Goal: Task Accomplishment & Management: Use online tool/utility

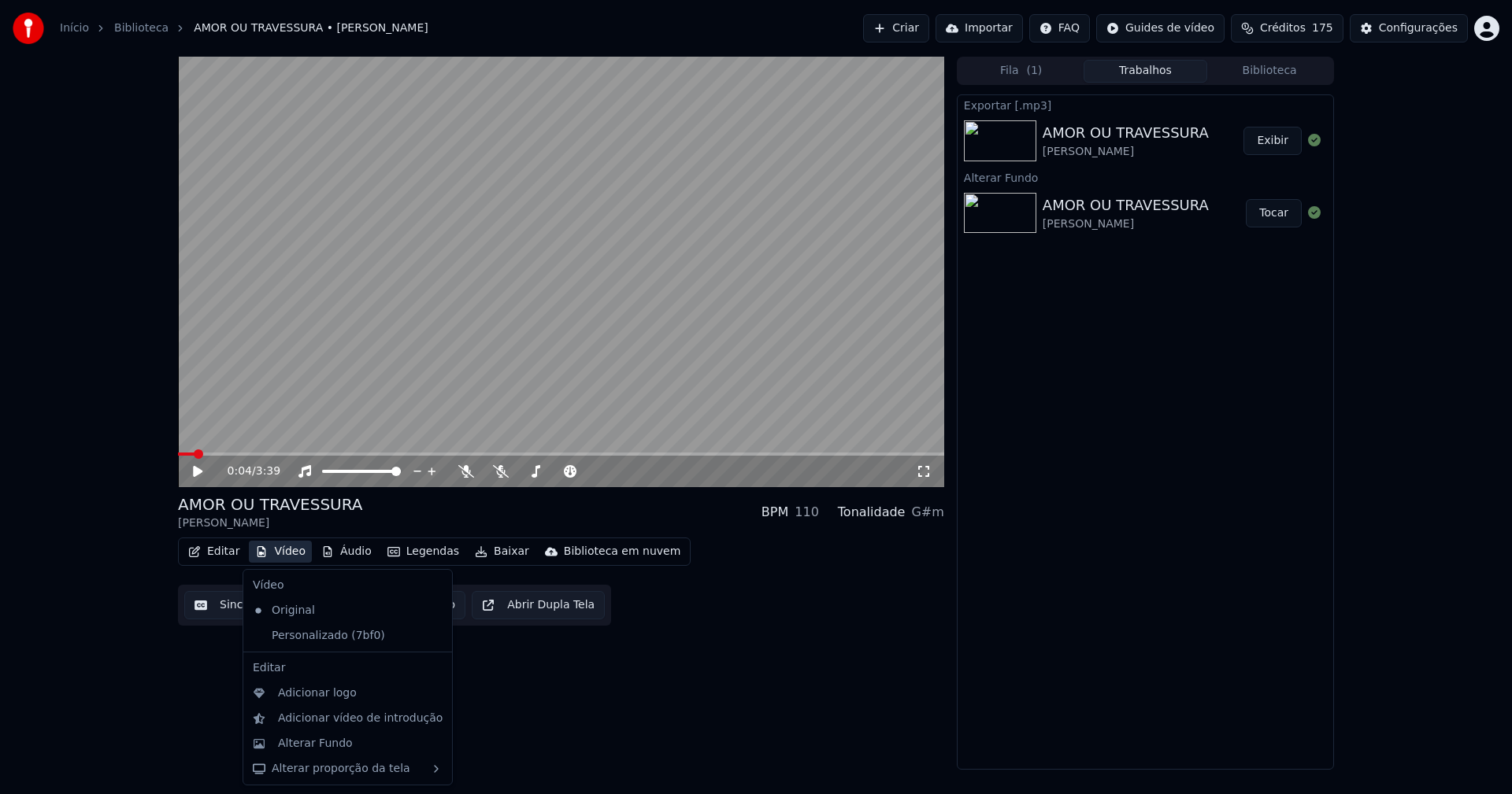
click at [292, 556] on button "Vídeo" at bounding box center [280, 551] width 63 height 22
click at [290, 641] on div "Personalizado (7bf0)" at bounding box center [335, 635] width 179 height 26
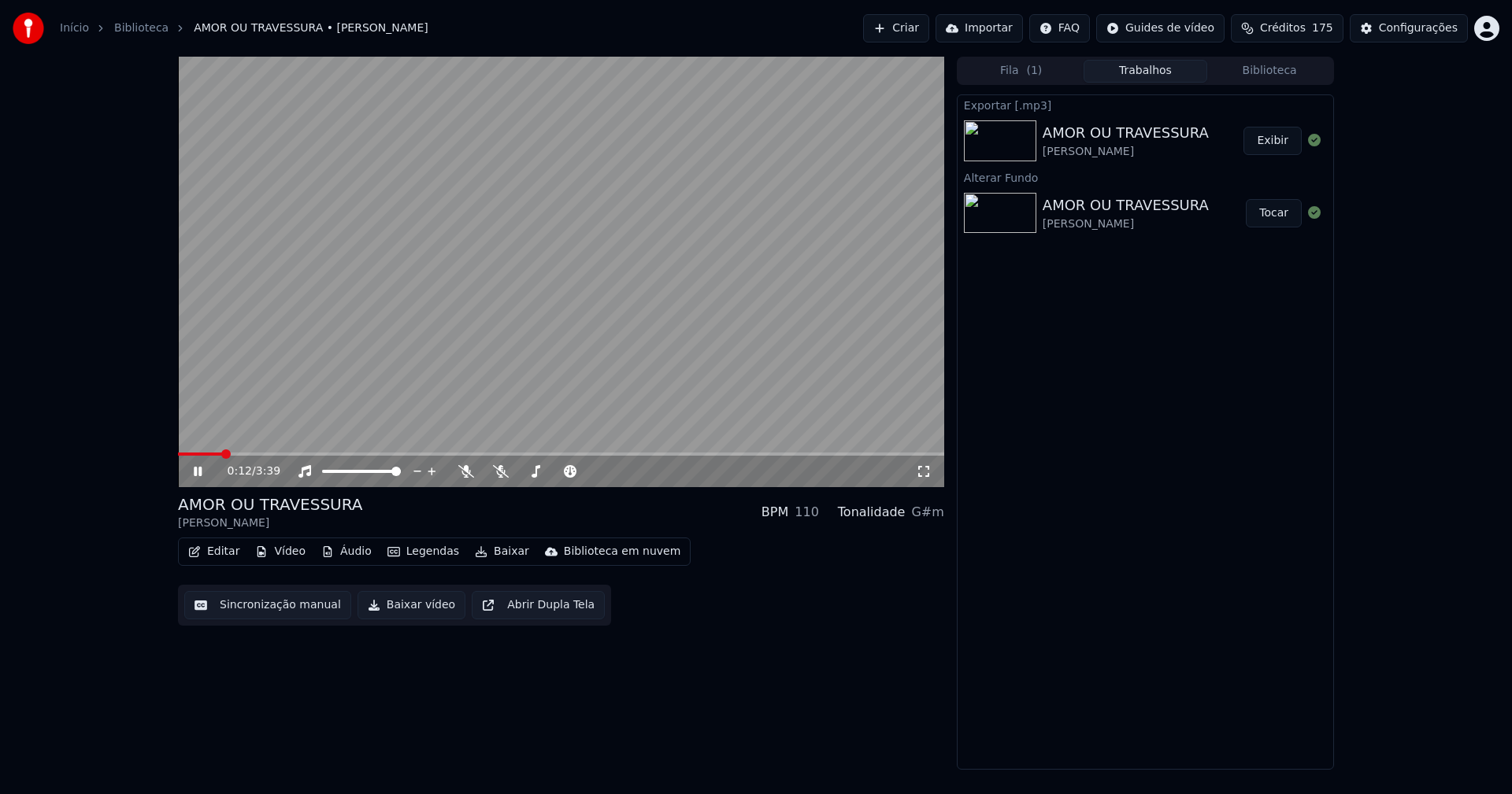
click at [200, 470] on icon at bounding box center [198, 471] width 8 height 9
click at [346, 556] on button "Áudio" at bounding box center [346, 551] width 63 height 22
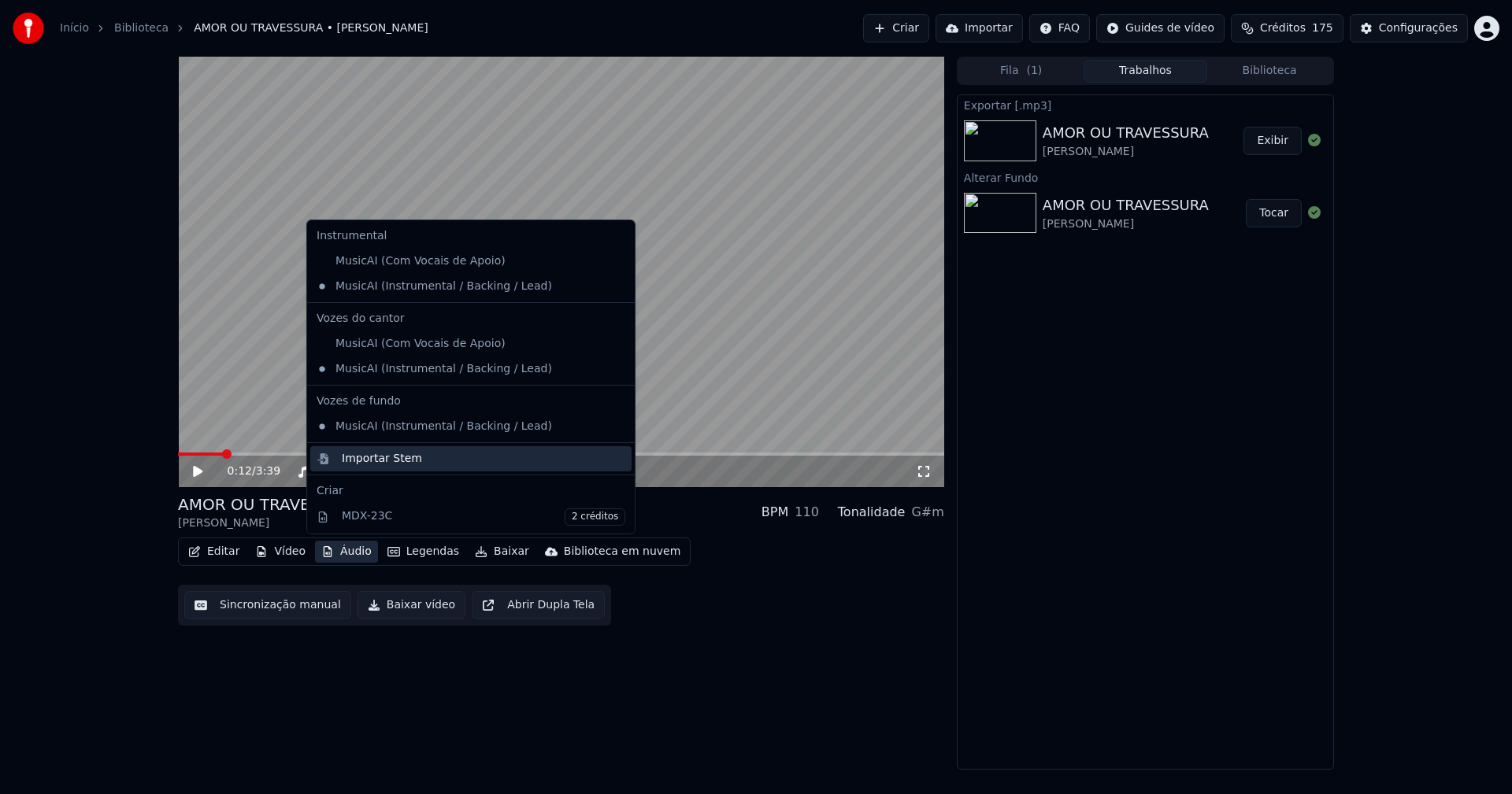
click at [373, 463] on div "Importar Stem" at bounding box center [382, 459] width 80 height 16
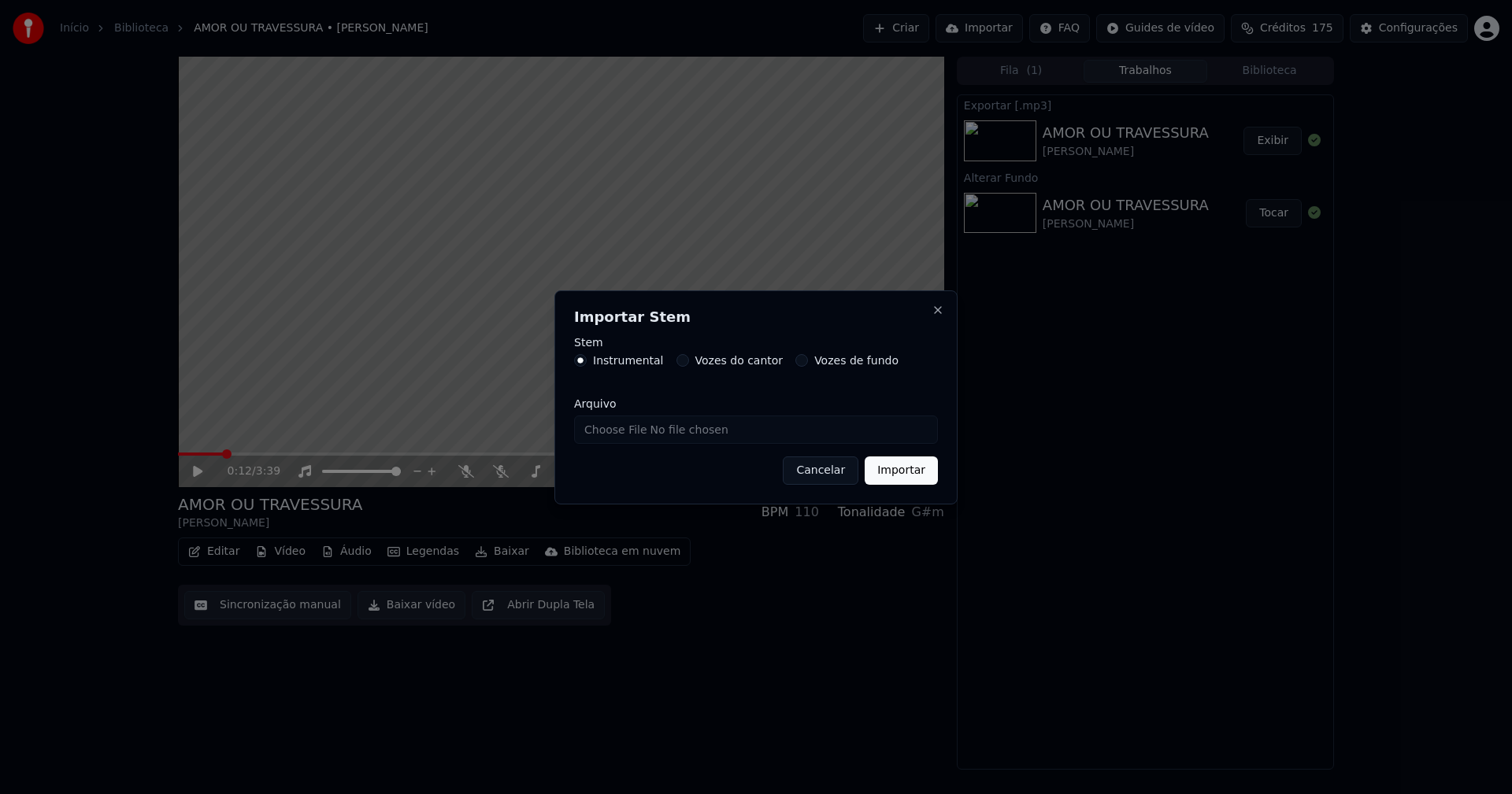
click at [622, 433] on input "Arquivo" at bounding box center [756, 429] width 364 height 28
type input "**********"
click at [905, 474] on button "Importar" at bounding box center [901, 470] width 73 height 28
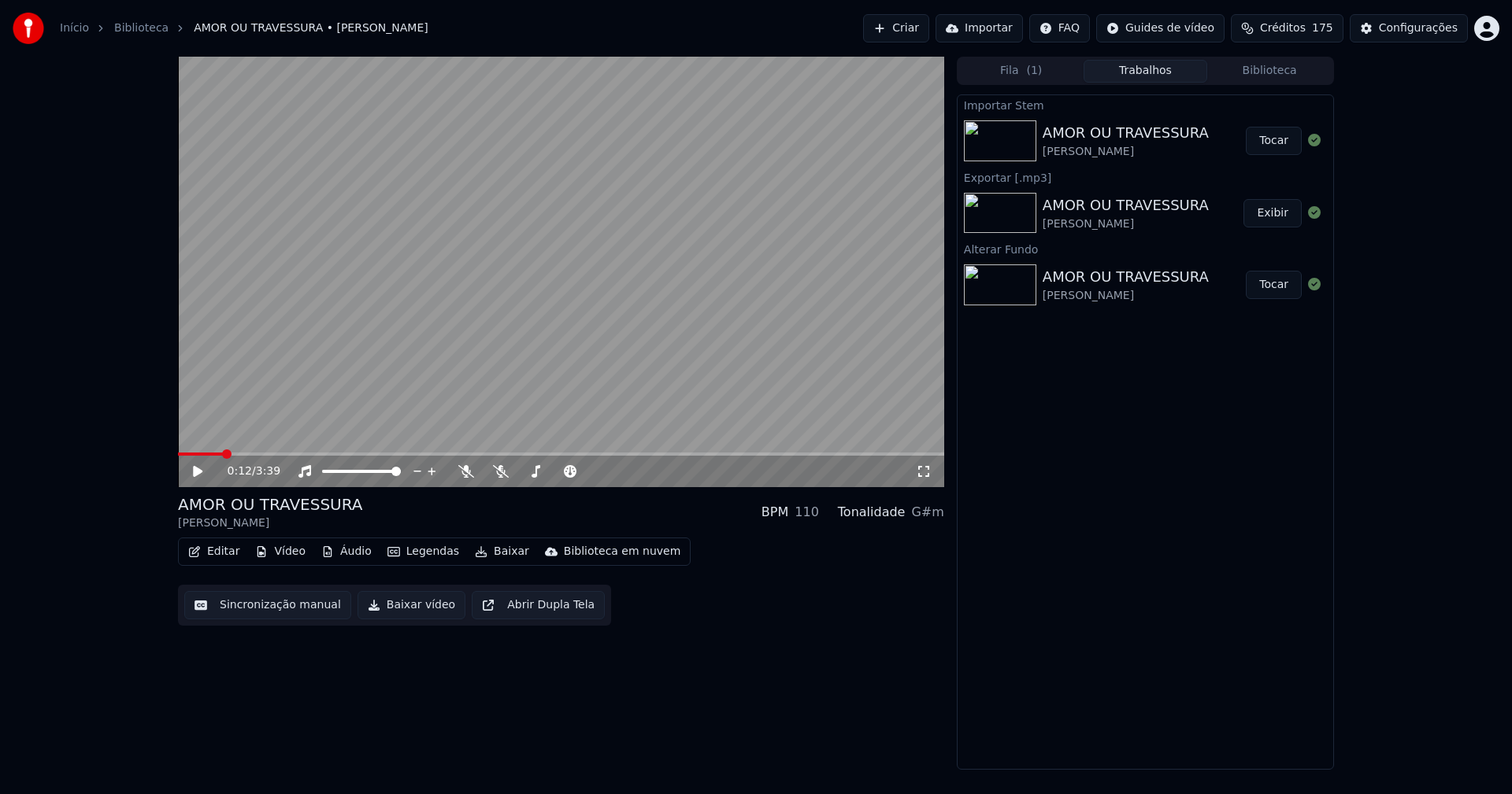
click at [334, 557] on button "Áudio" at bounding box center [346, 551] width 63 height 22
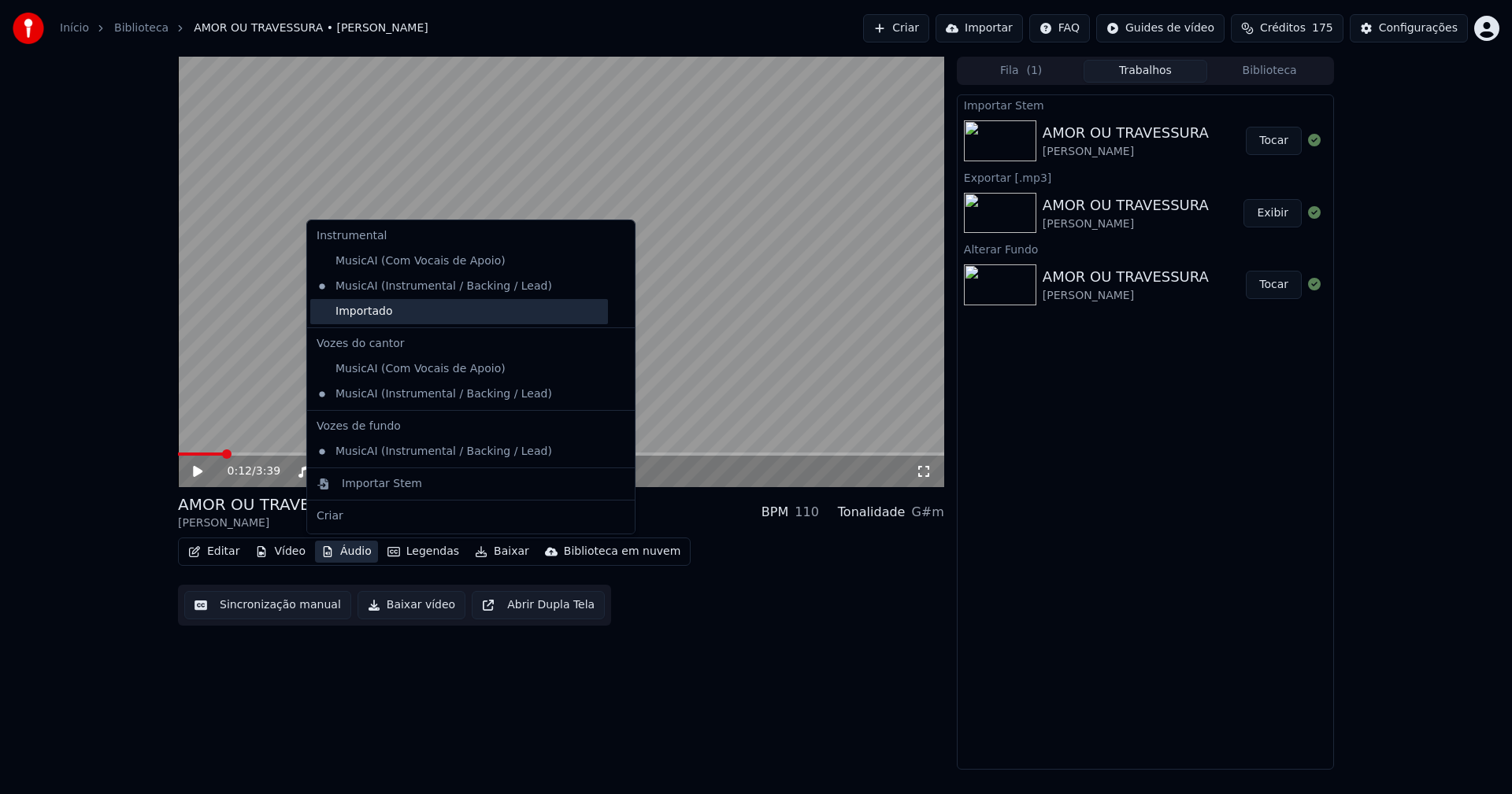
click at [328, 317] on div "Importado" at bounding box center [458, 312] width 297 height 26
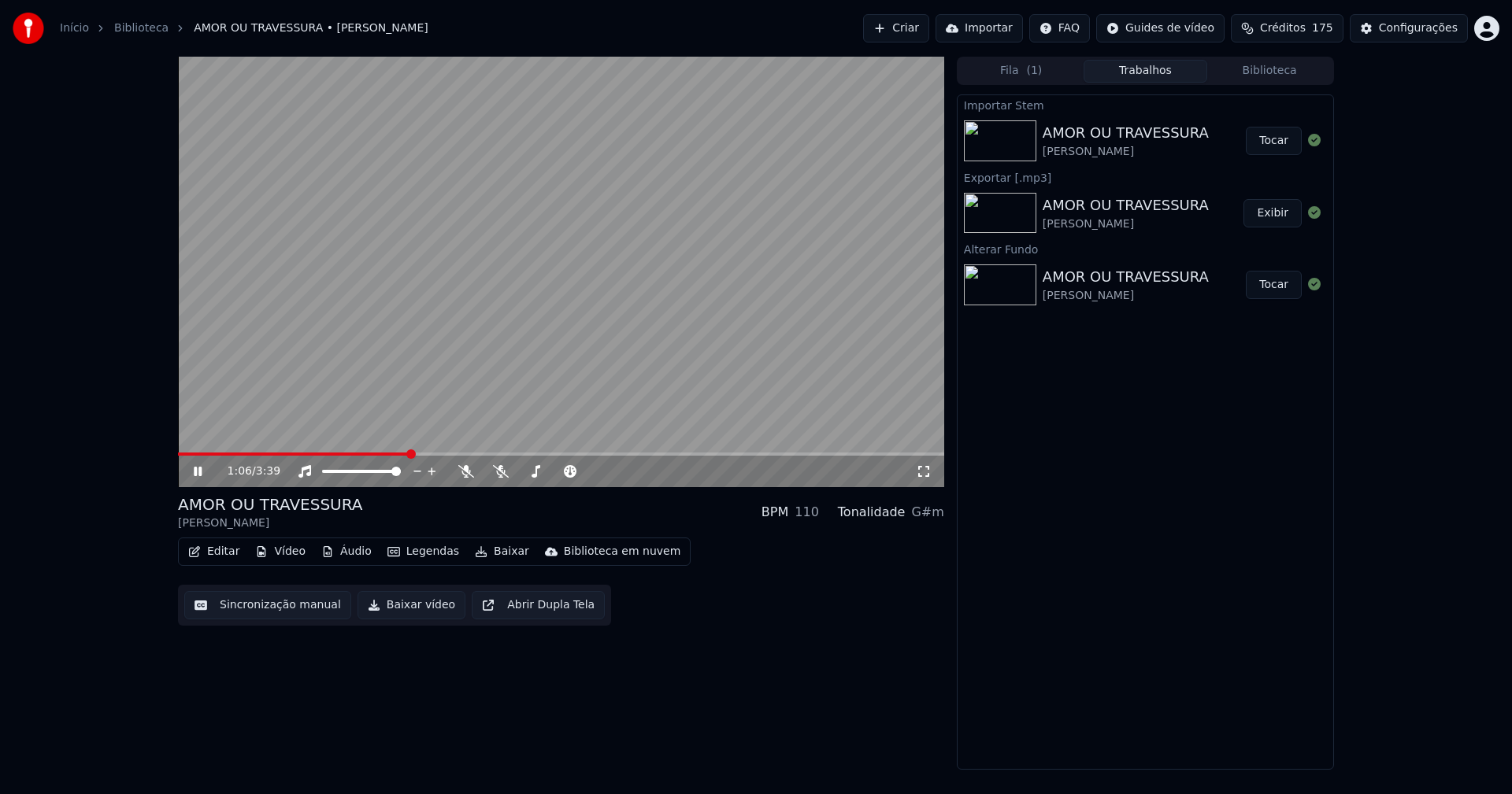
click at [198, 474] on icon at bounding box center [208, 471] width 37 height 12
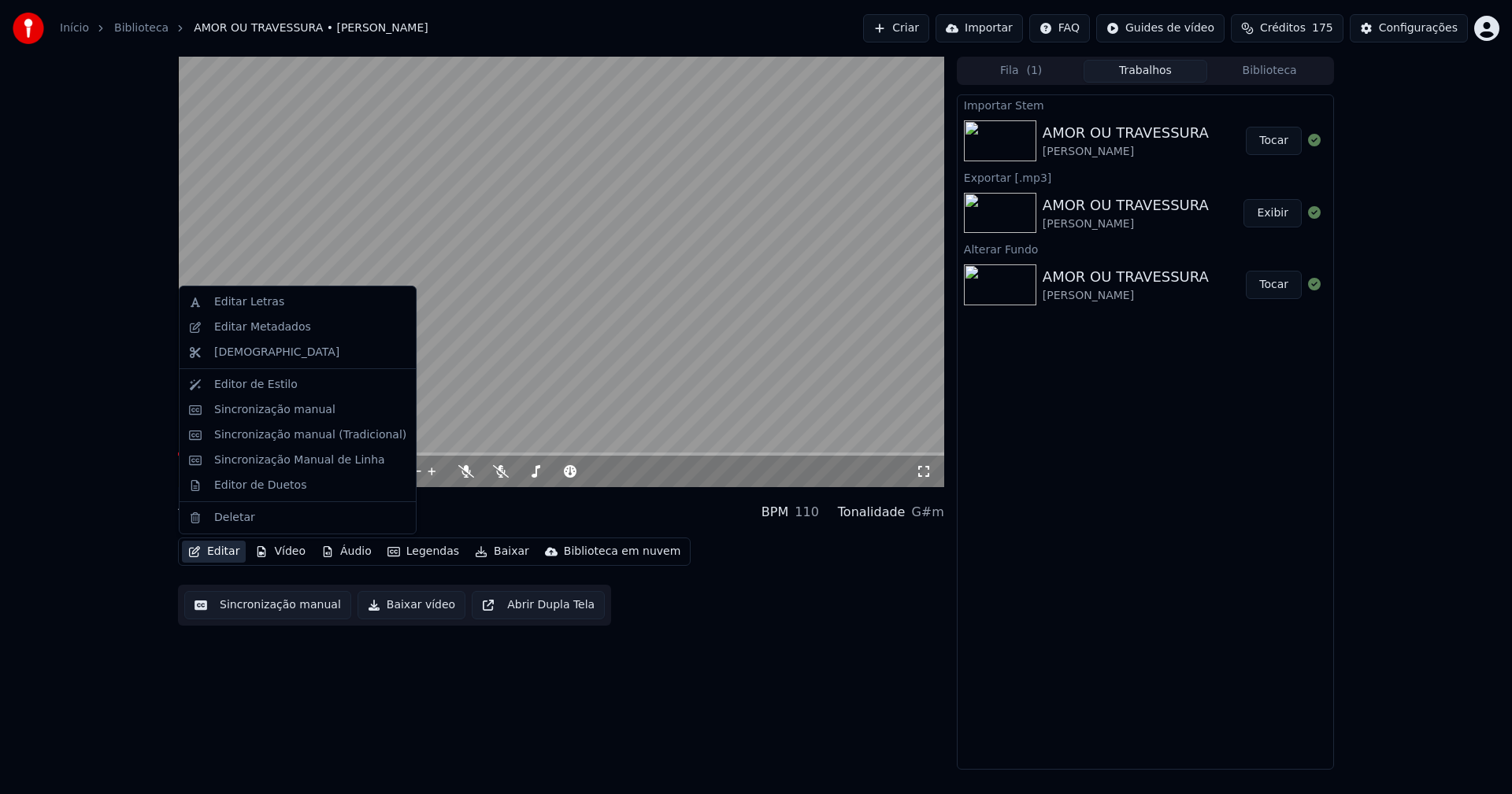
click at [220, 554] on button "Editar" at bounding box center [213, 551] width 64 height 22
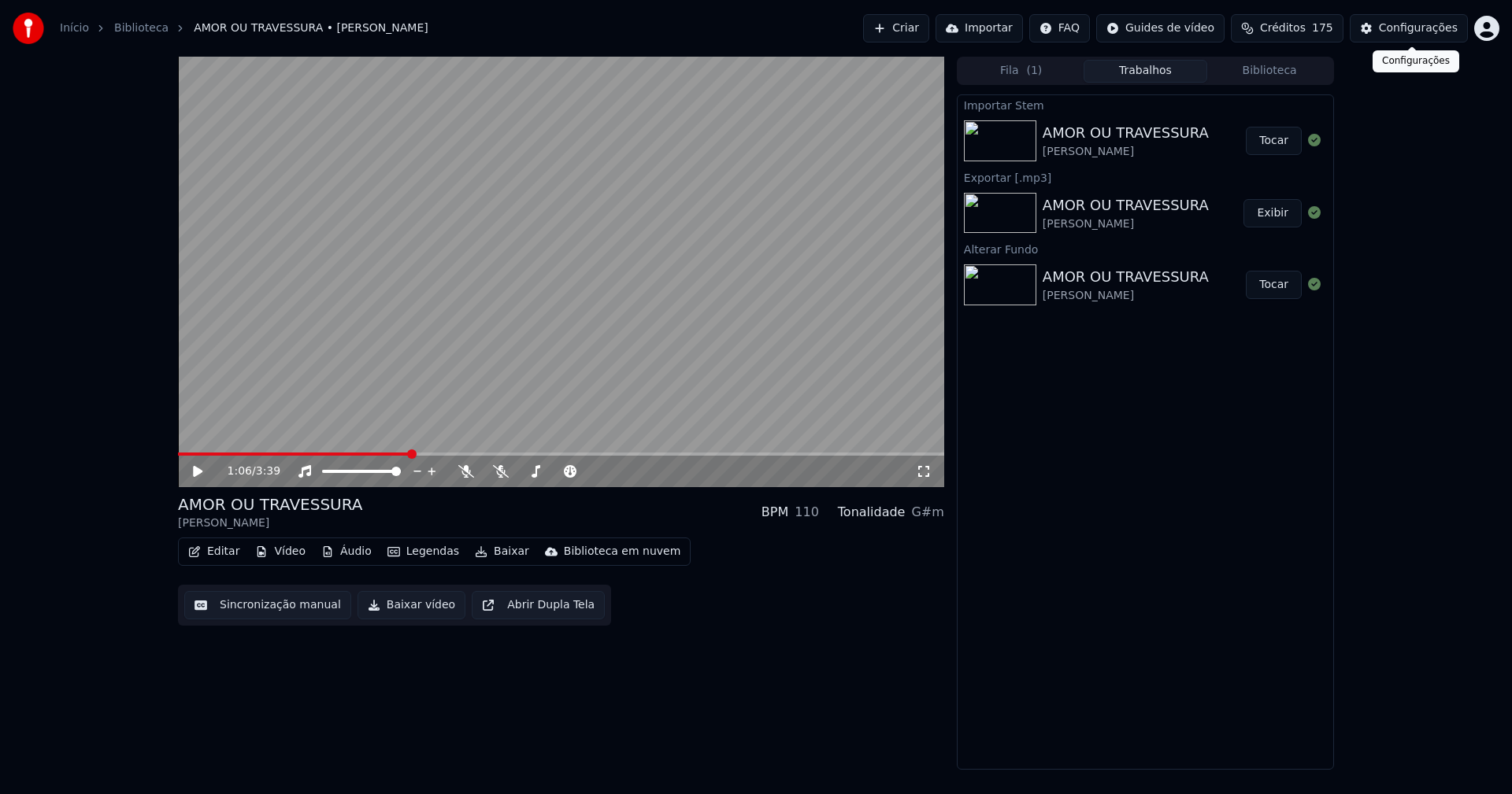
click at [1425, 26] on div "Configurações" at bounding box center [1418, 28] width 79 height 16
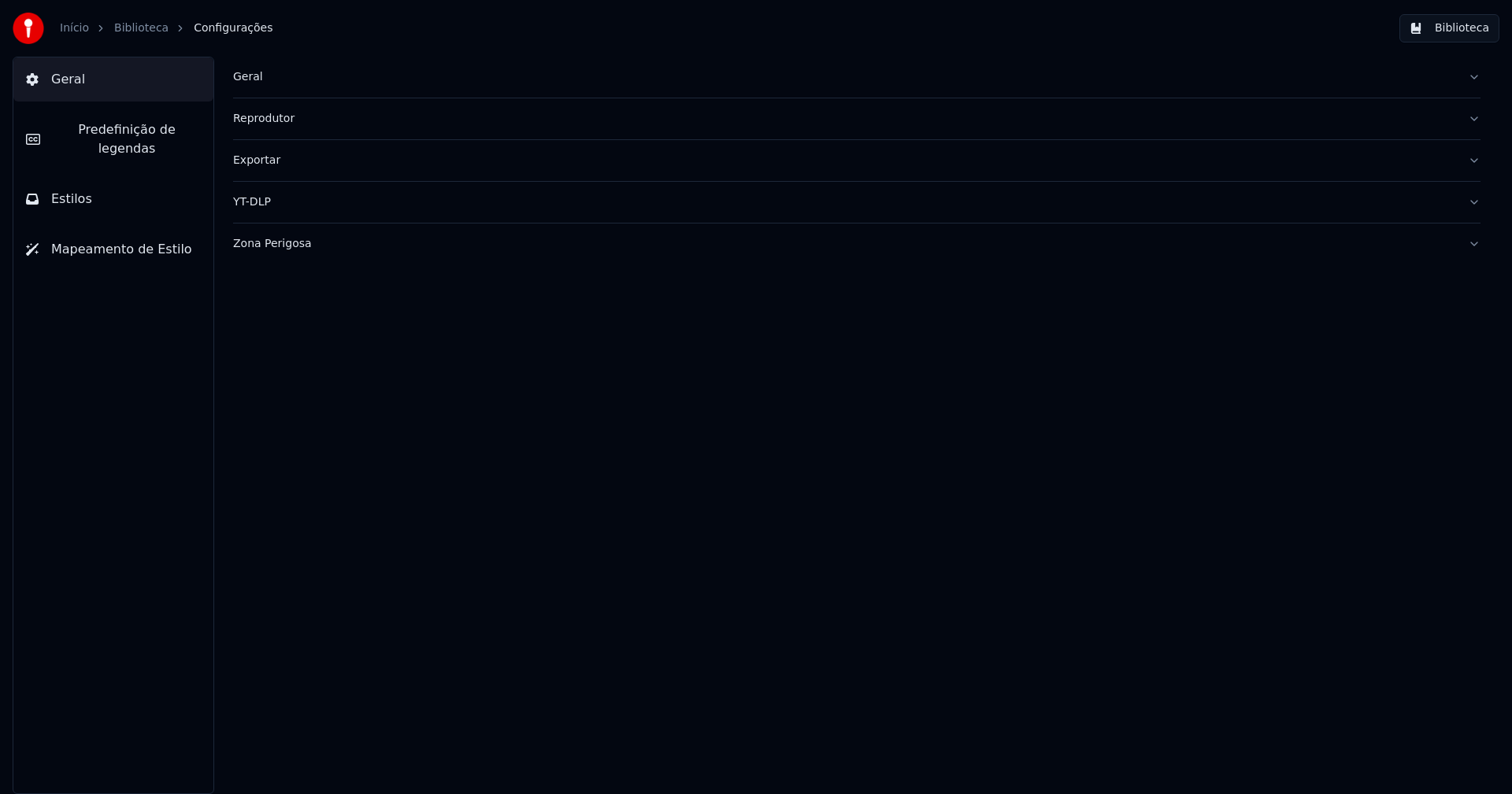
click at [85, 177] on button "Estilos" at bounding box center [113, 198] width 200 height 44
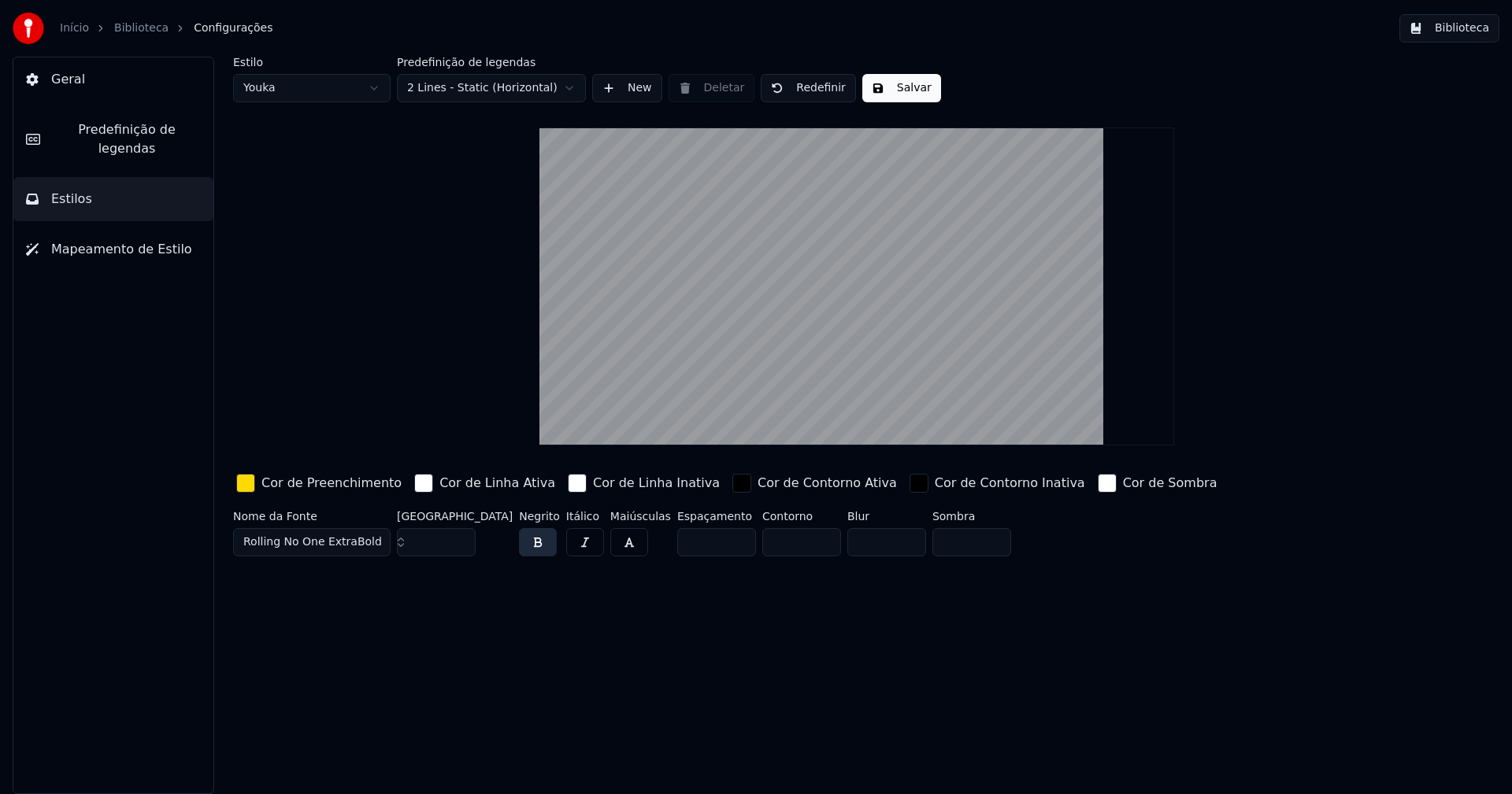
click at [247, 488] on div "button" at bounding box center [246, 483] width 19 height 19
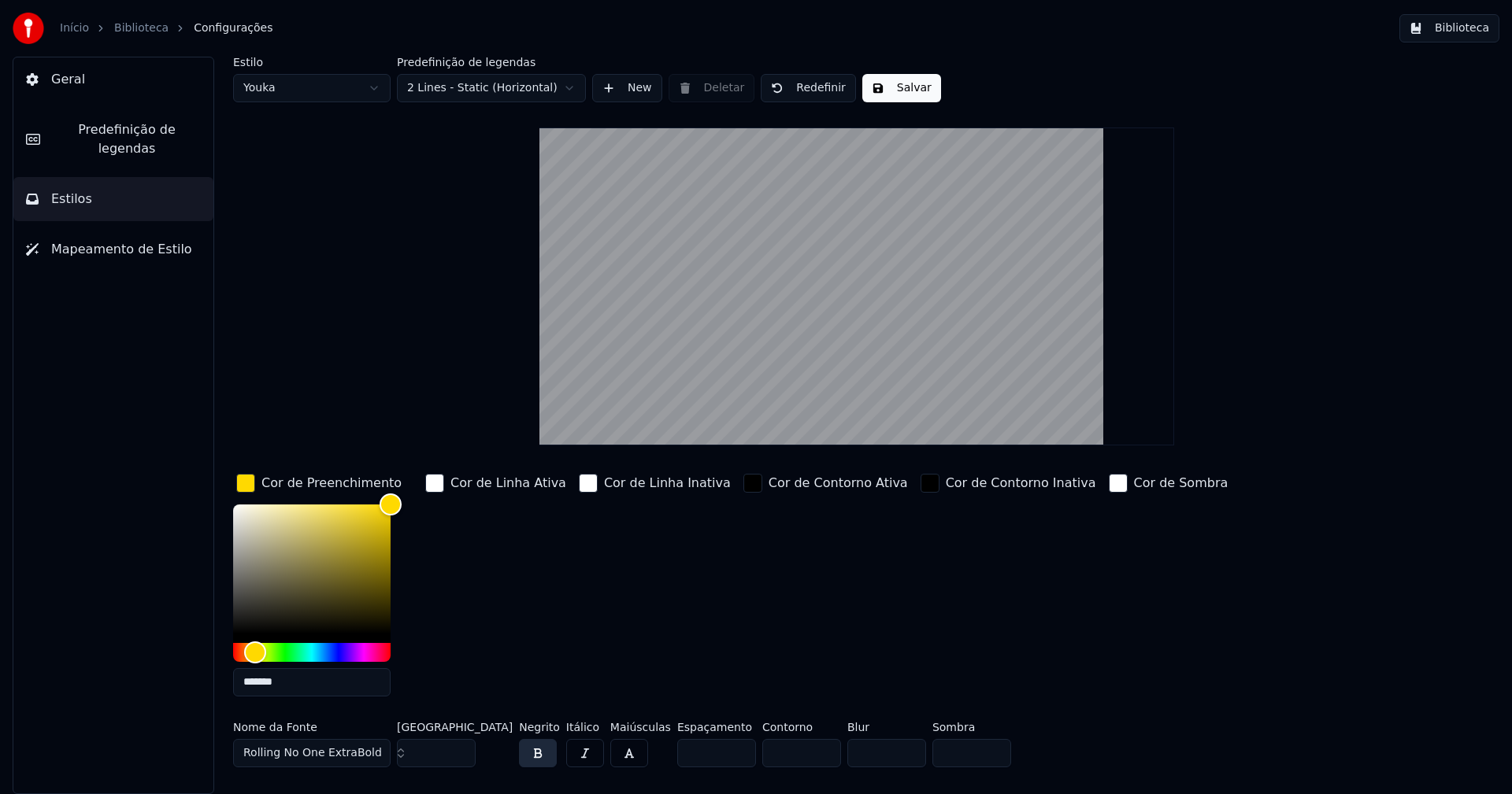
click at [311, 686] on input "*******" at bounding box center [312, 682] width 158 height 28
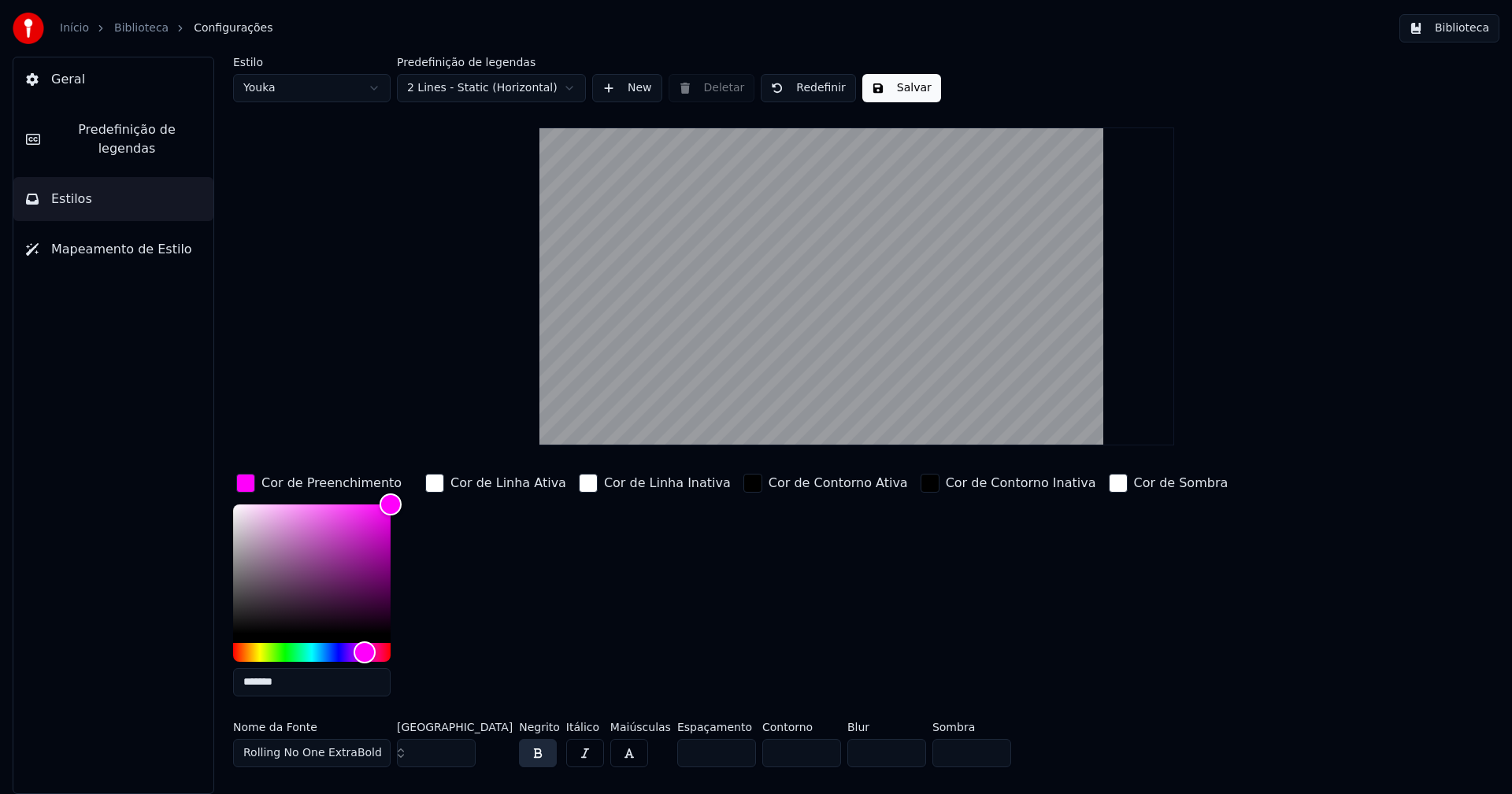
type input "*******"
click at [246, 483] on div "button" at bounding box center [246, 483] width 19 height 19
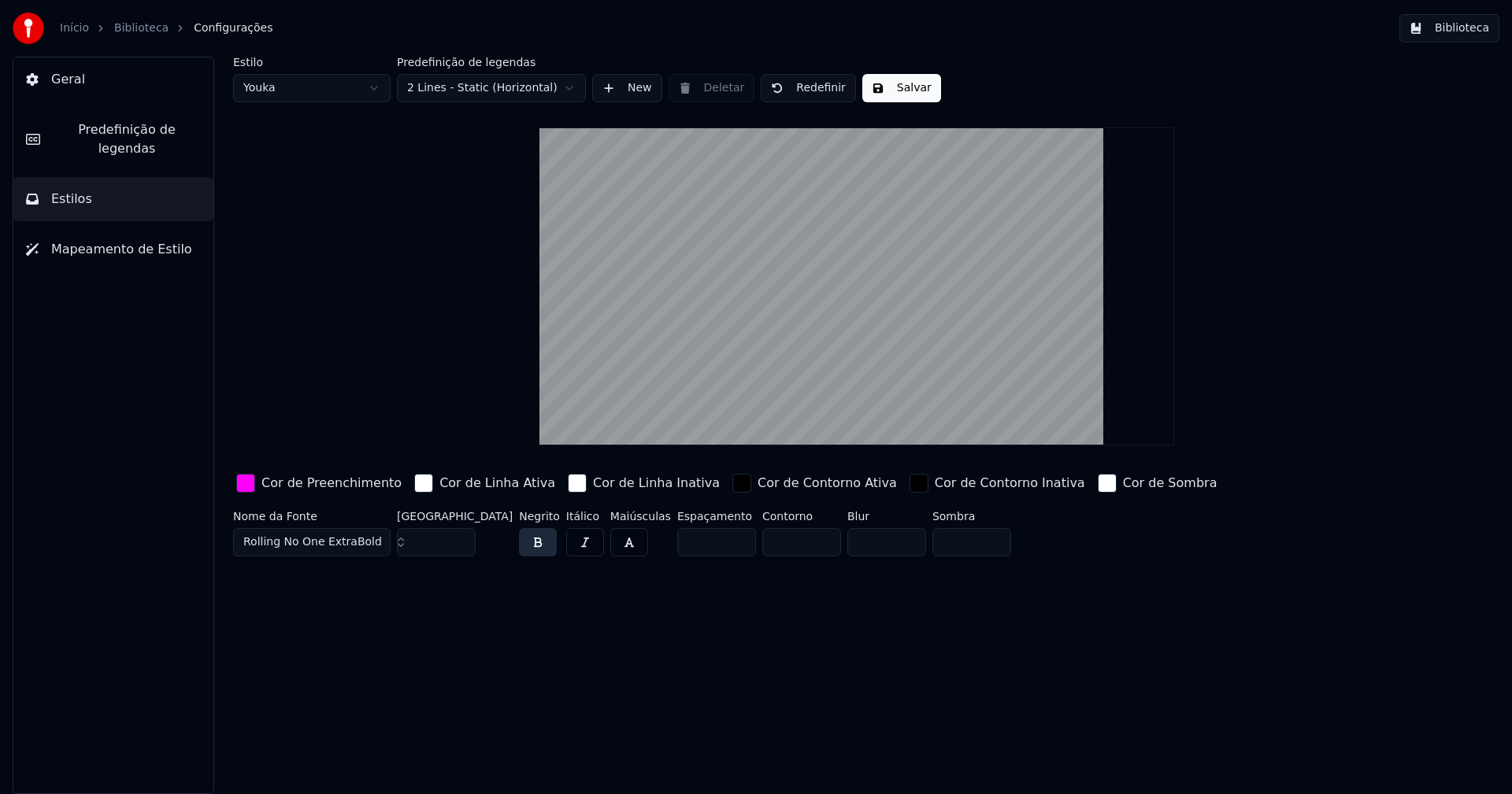
click at [887, 91] on button "Salvar" at bounding box center [901, 88] width 79 height 28
click at [291, 97] on html "Início Biblioteca Configurações Biblioteca Geral Predefinição de legendas Estil…" at bounding box center [756, 397] width 1512 height 794
type input "**"
type input "*****"
click at [1473, 28] on button "Biblioteca" at bounding box center [1448, 28] width 100 height 28
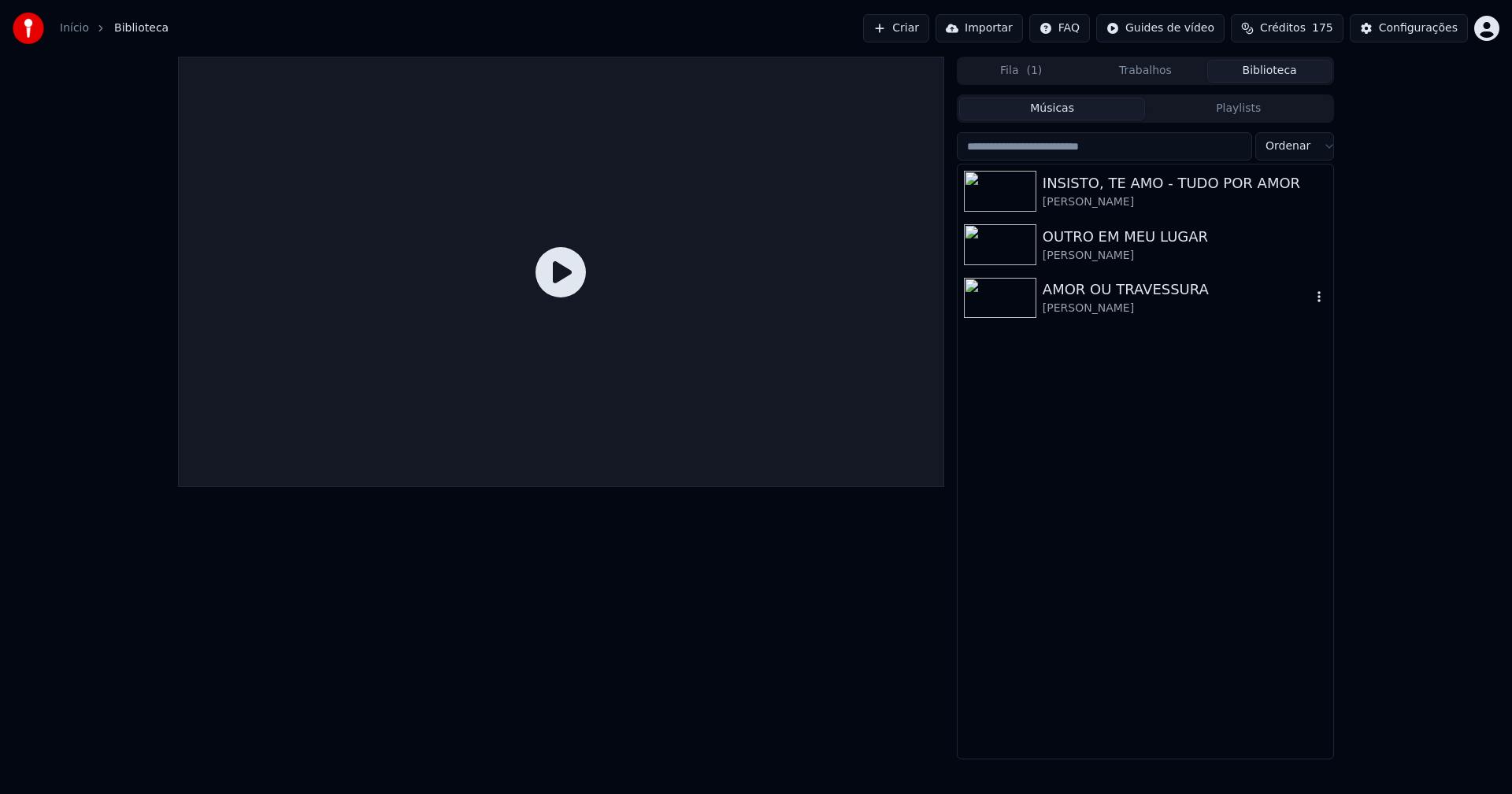
drag, startPoint x: 1090, startPoint y: 296, endPoint x: 1308, endPoint y: 381, distance: 234.0
click at [1090, 295] on div "AMOR OU TRAVESSURA" at bounding box center [1177, 289] width 268 height 22
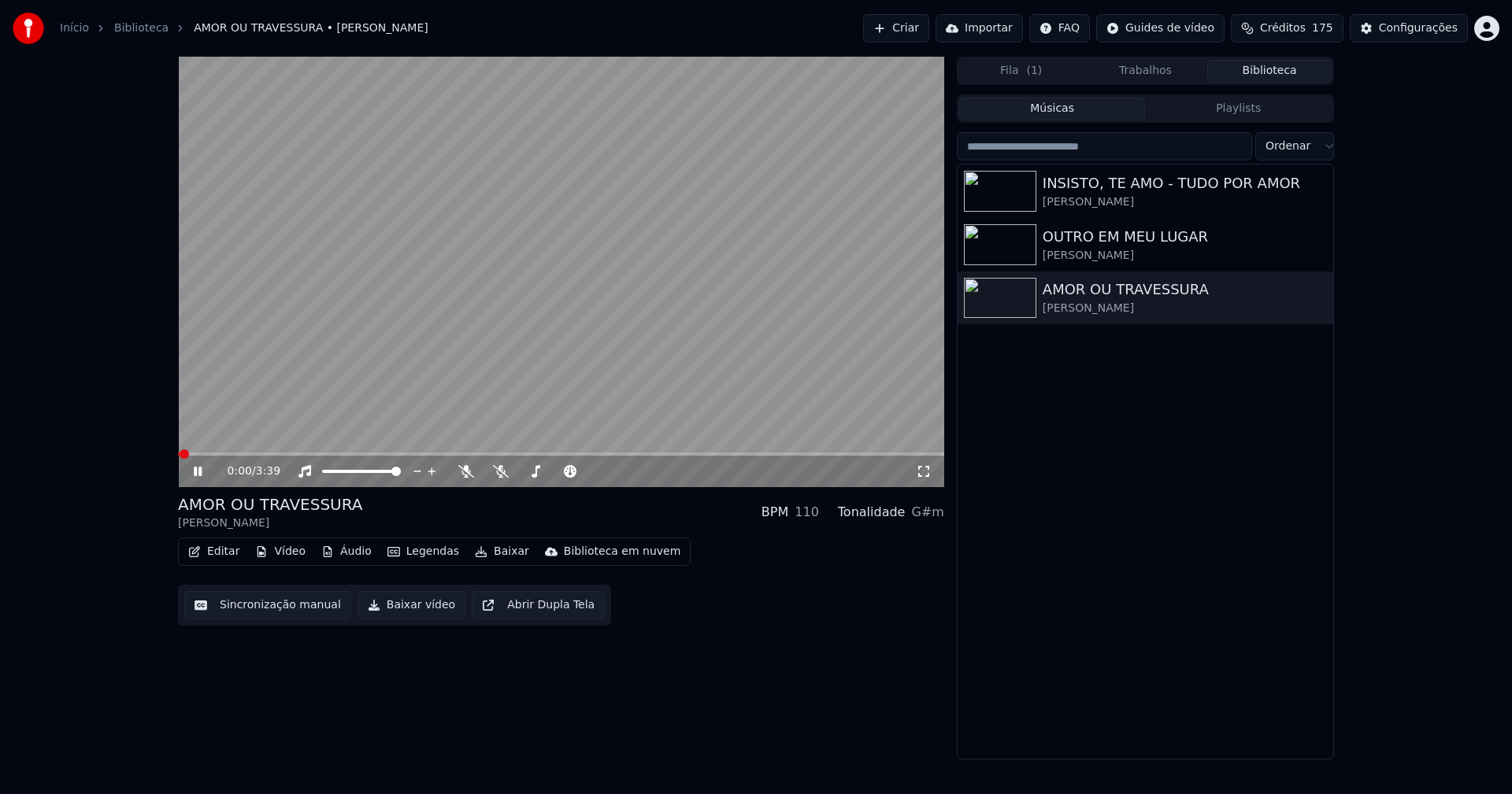
click at [201, 470] on icon at bounding box center [198, 471] width 8 height 9
click at [218, 549] on button "Editar" at bounding box center [213, 551] width 64 height 22
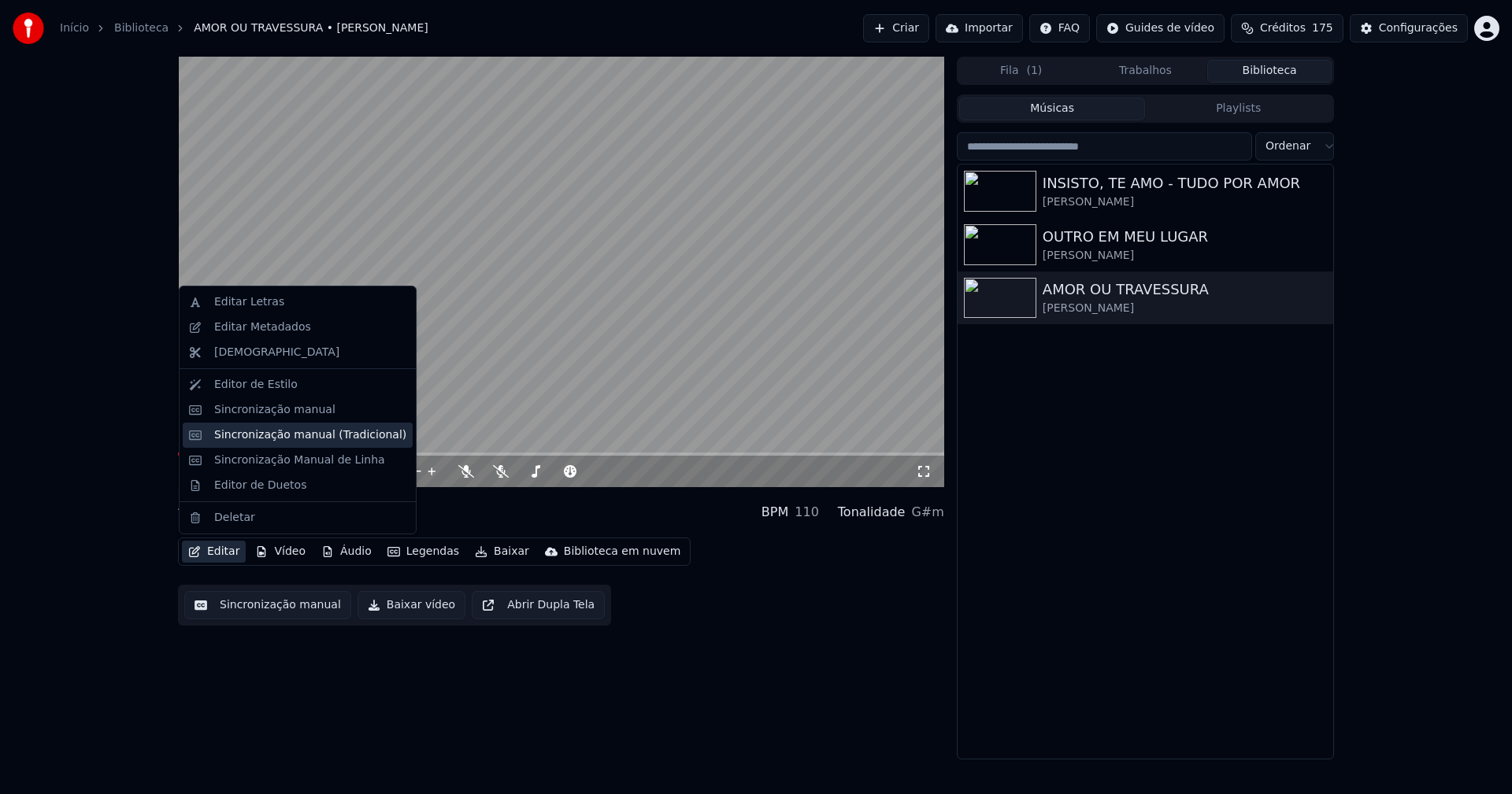
click at [264, 437] on div "Sincronização manual (Tradicional)" at bounding box center [310, 435] width 192 height 16
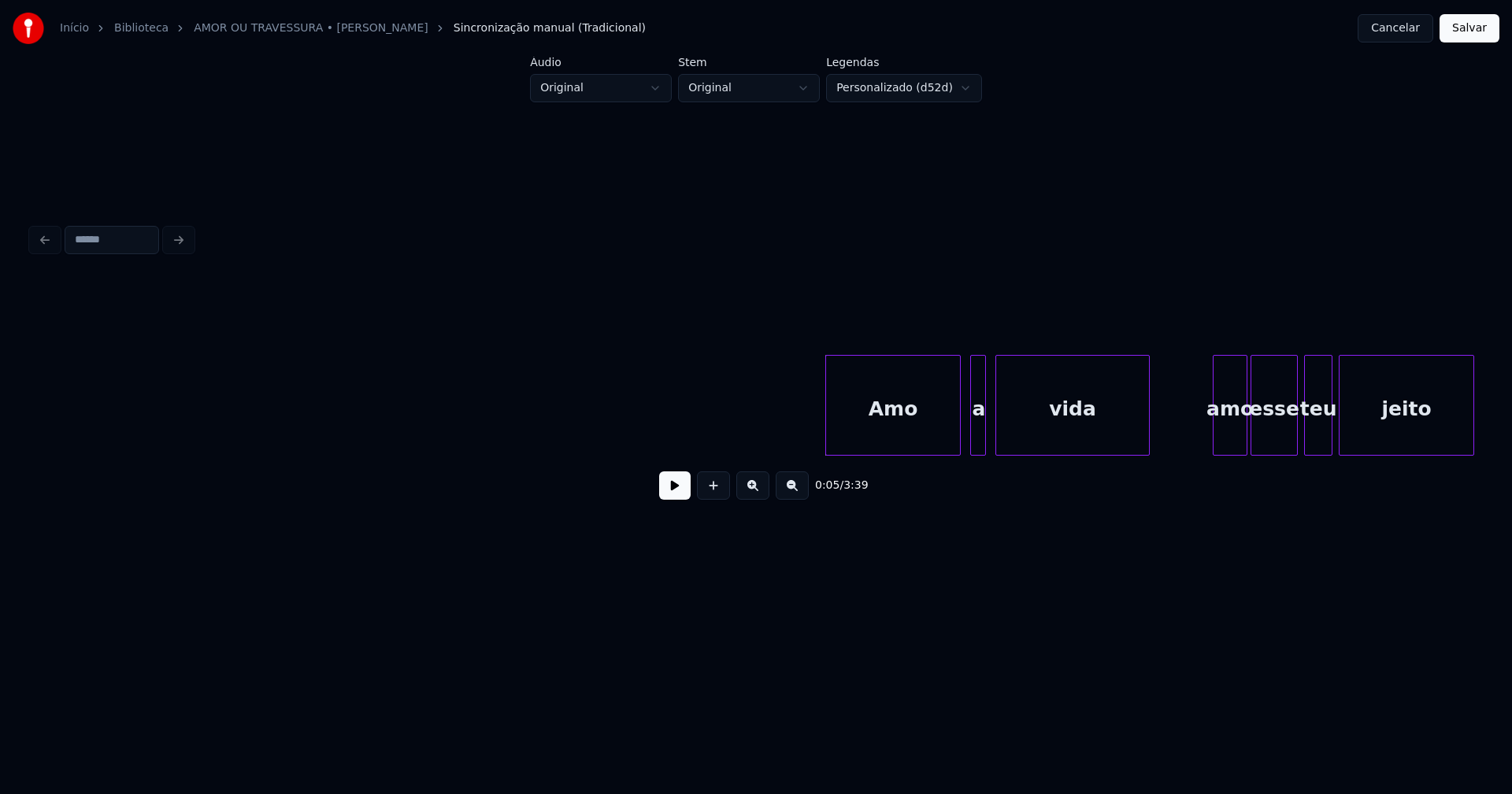
click at [680, 498] on button at bounding box center [674, 485] width 31 height 28
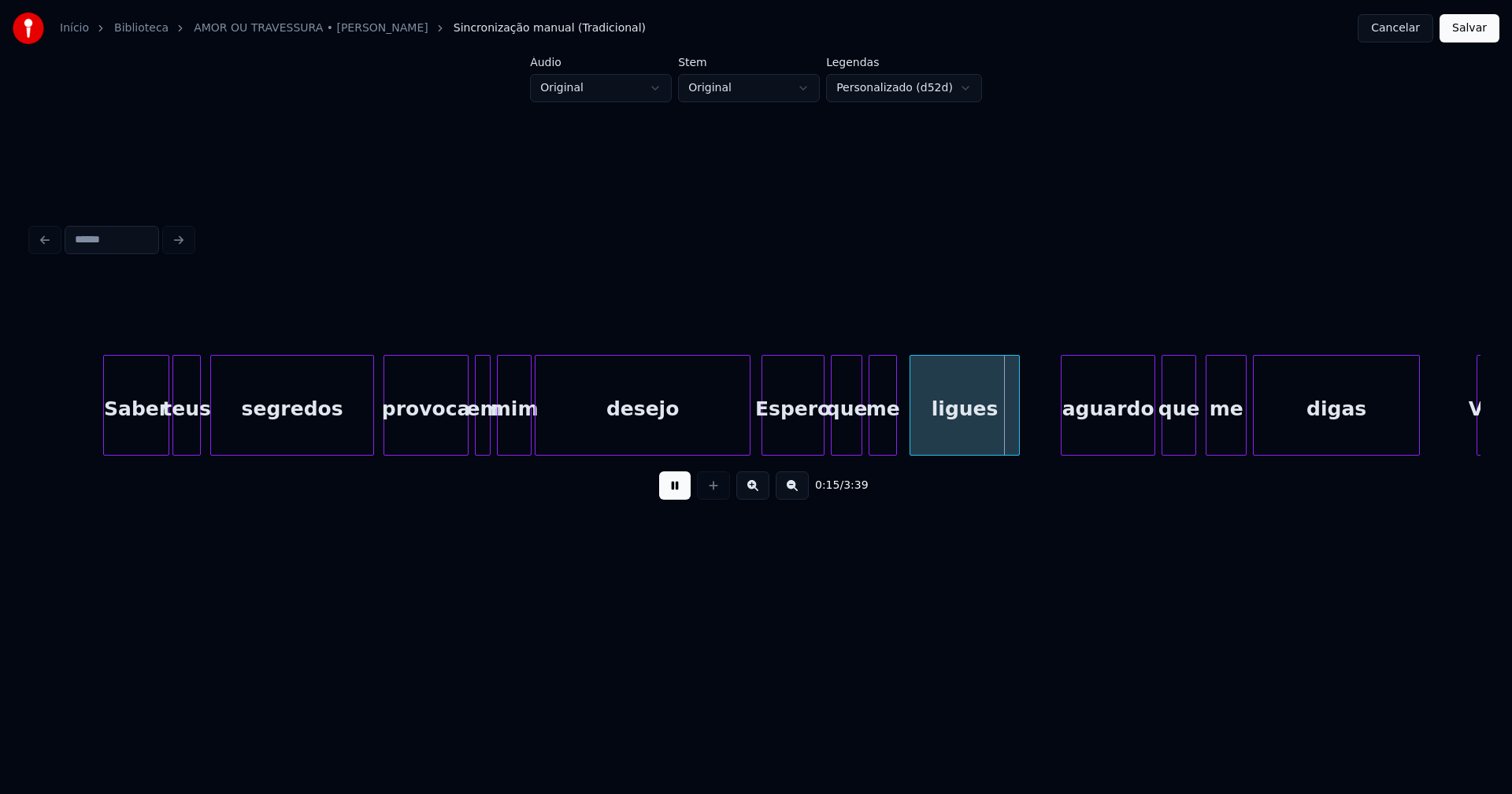
click at [749, 442] on div at bounding box center [747, 405] width 5 height 99
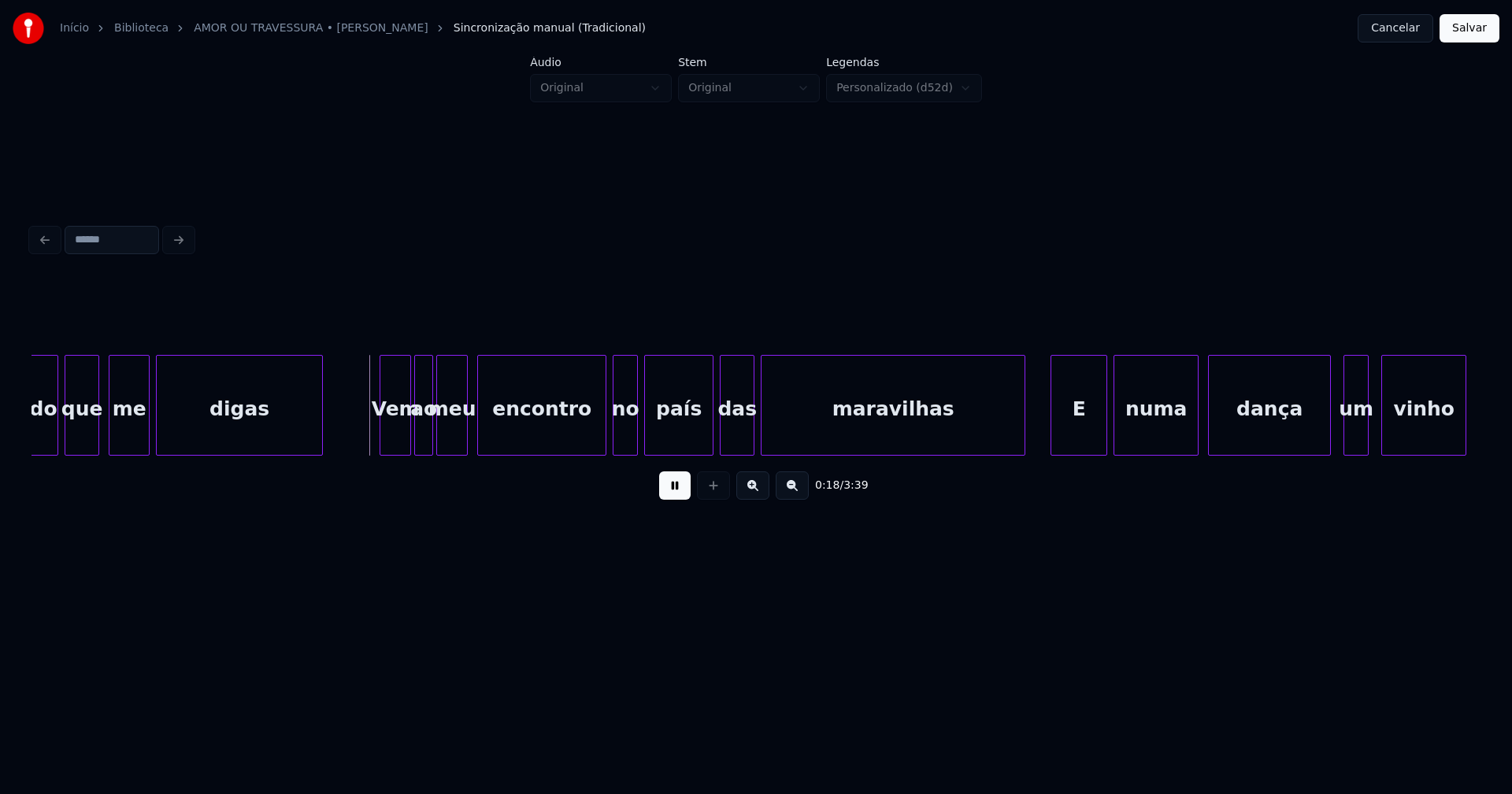
scroll to position [0, 2566]
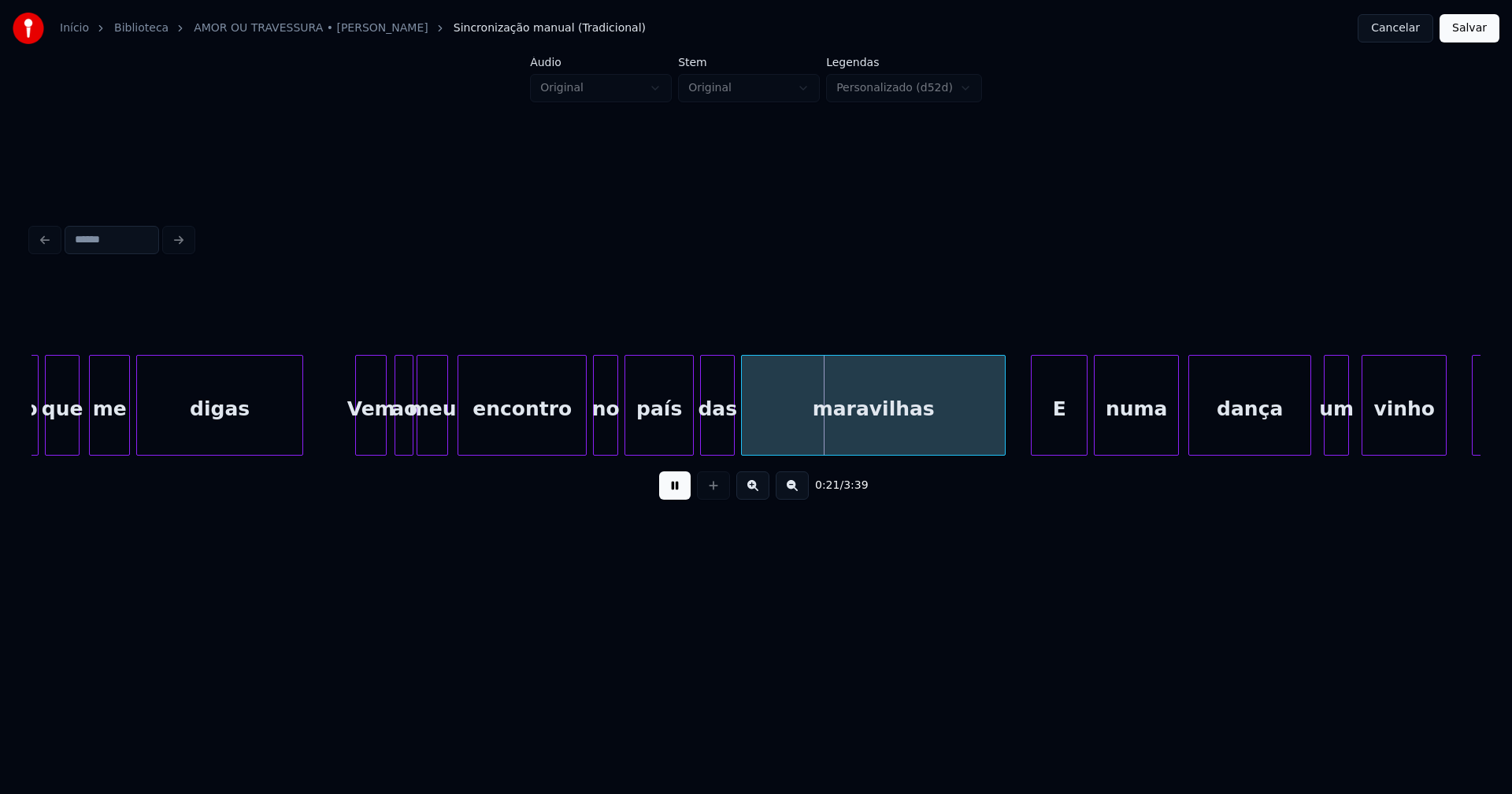
click at [371, 445] on div "Vem" at bounding box center [370, 408] width 29 height 107
click at [581, 436] on div at bounding box center [578, 405] width 5 height 99
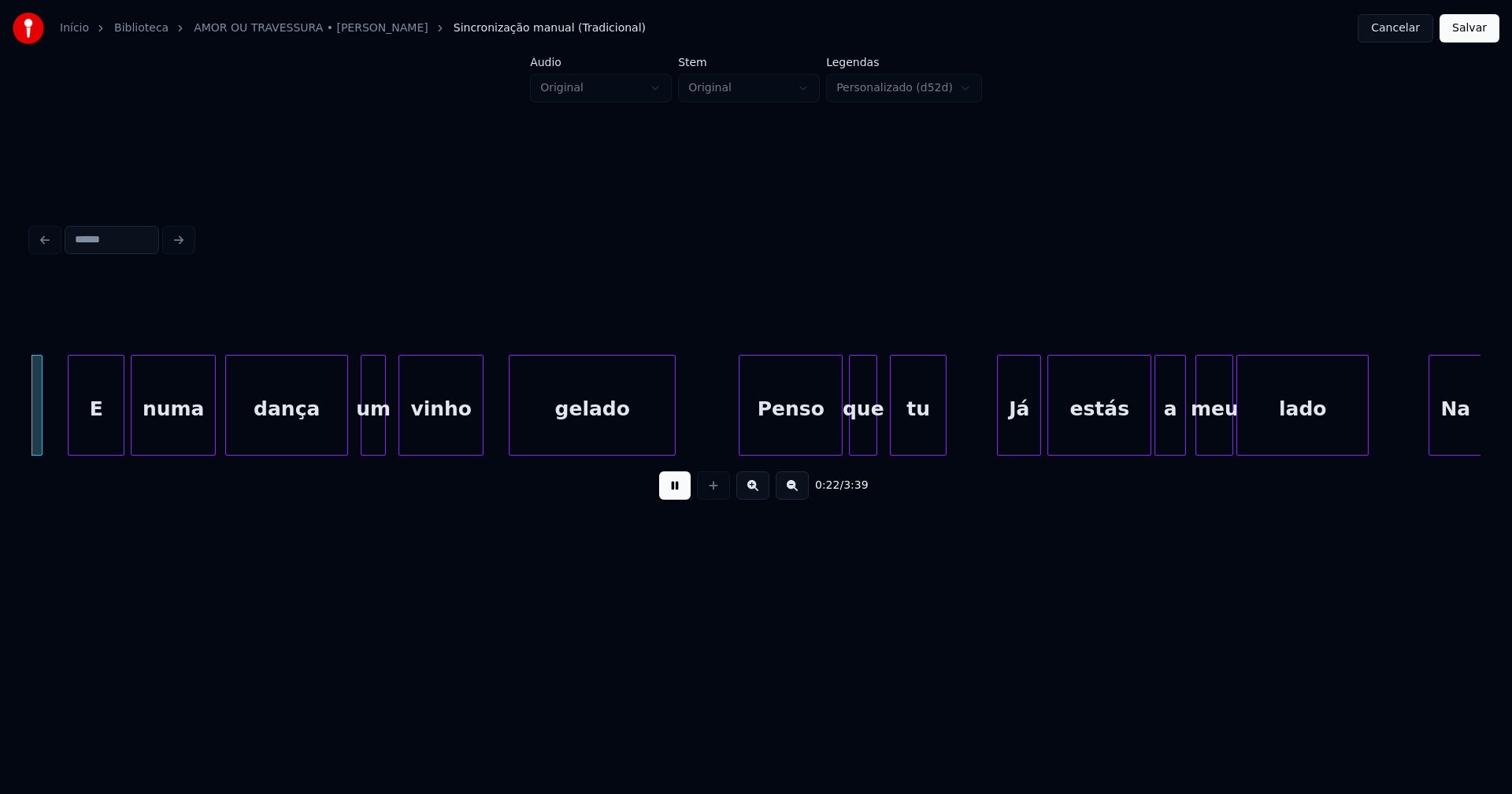
scroll to position [0, 3541]
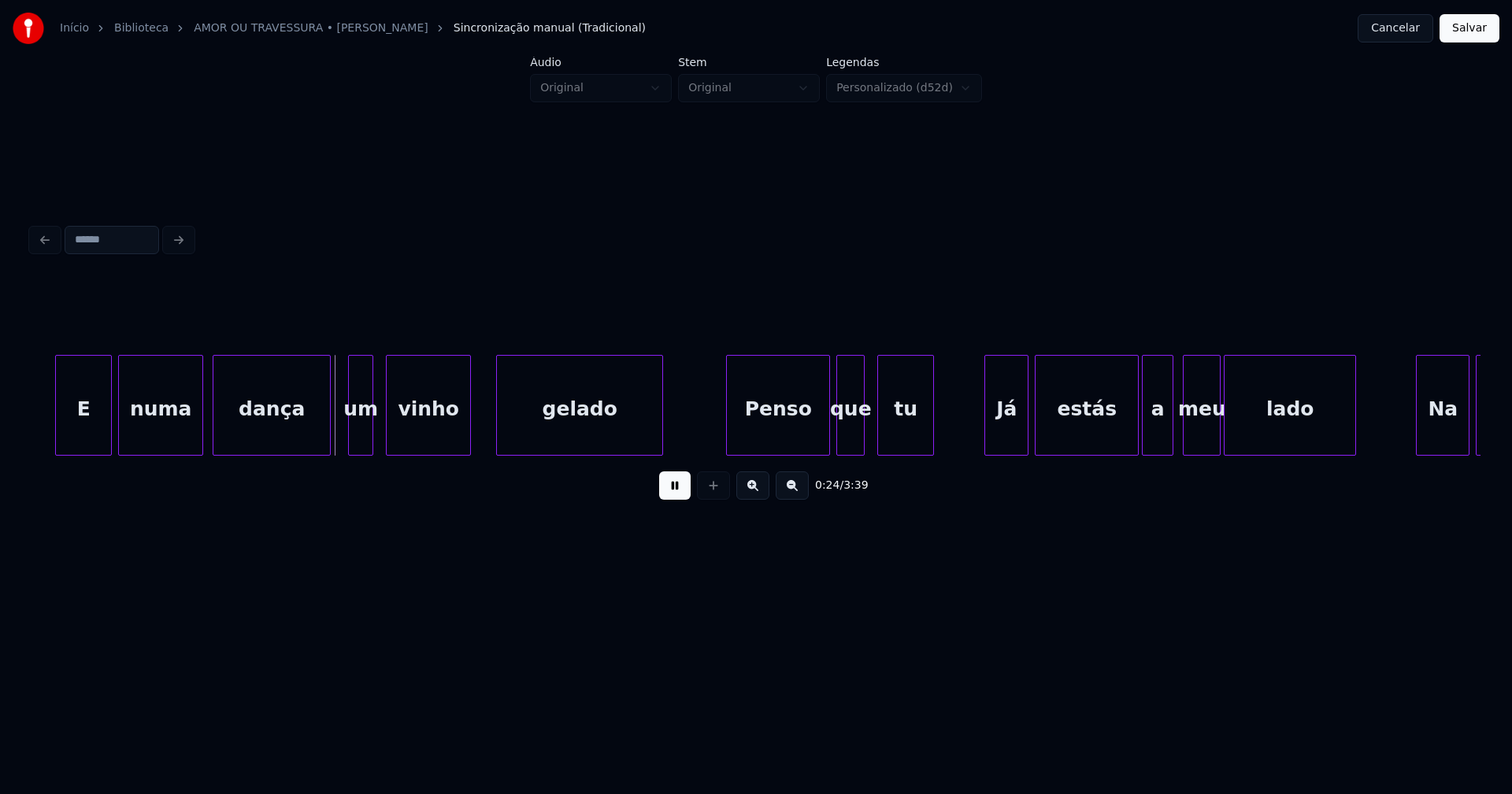
click at [328, 438] on div at bounding box center [327, 405] width 5 height 99
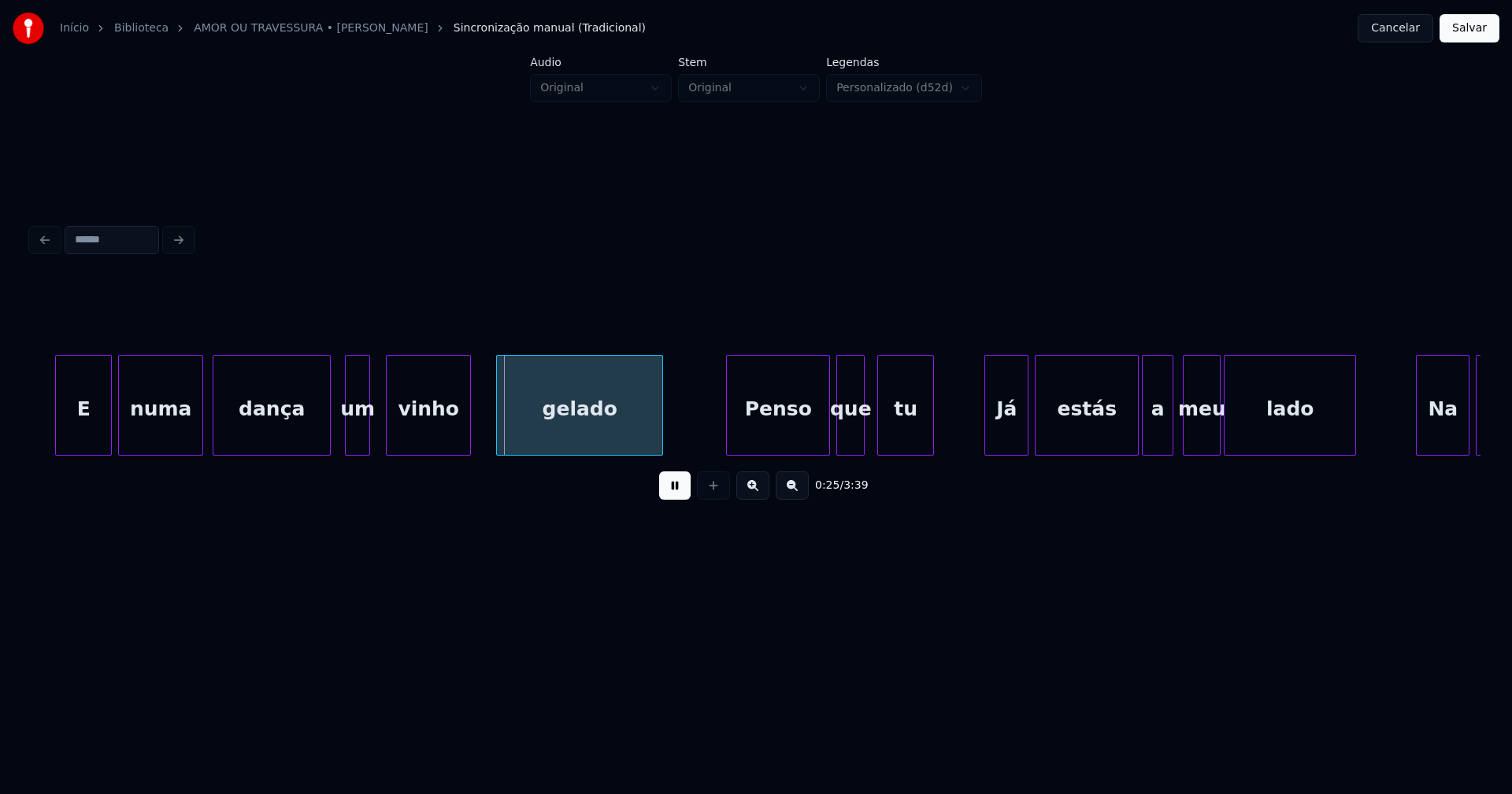
click at [352, 443] on div "um" at bounding box center [357, 408] width 24 height 107
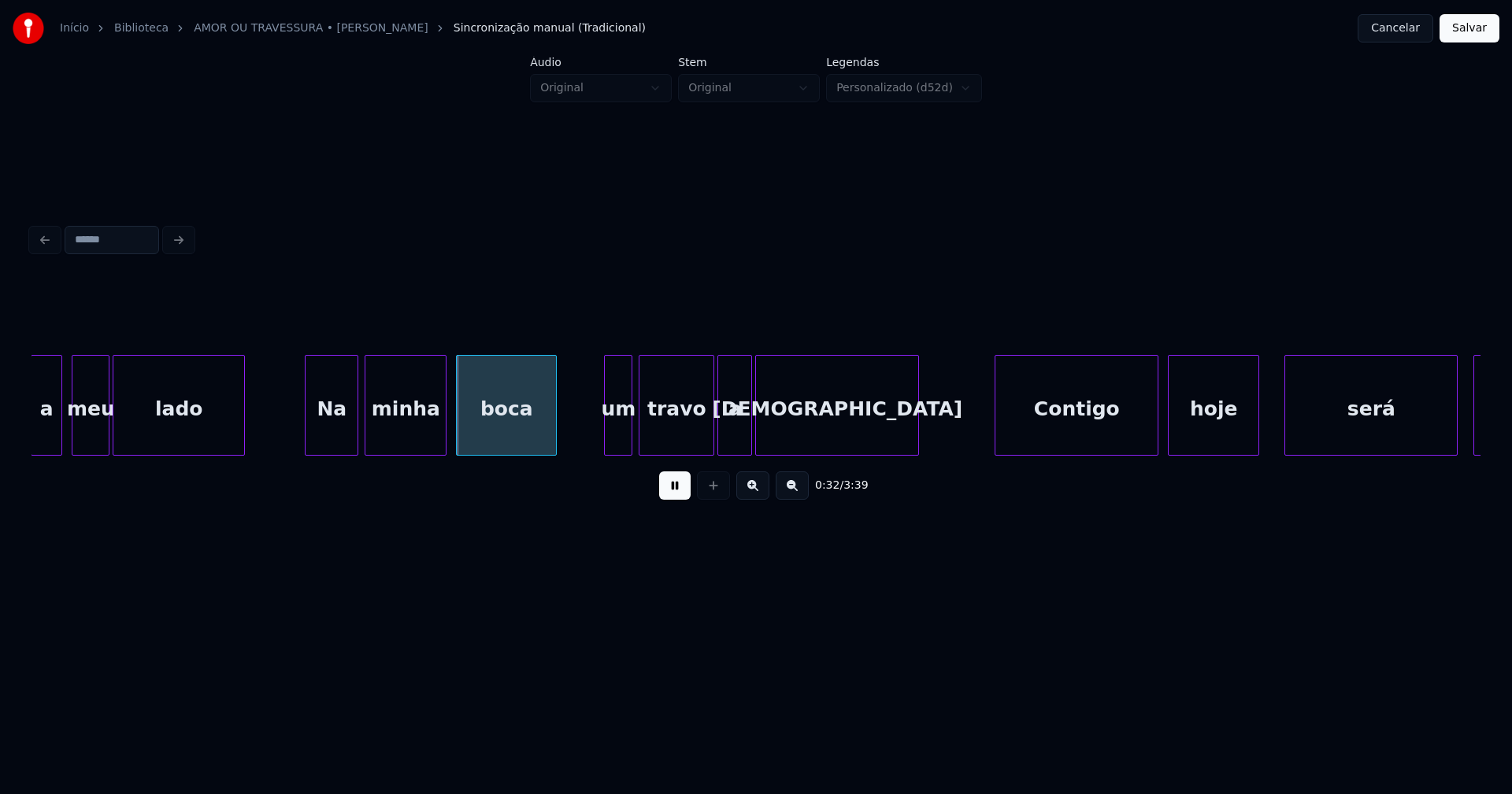
scroll to position [0, 4671]
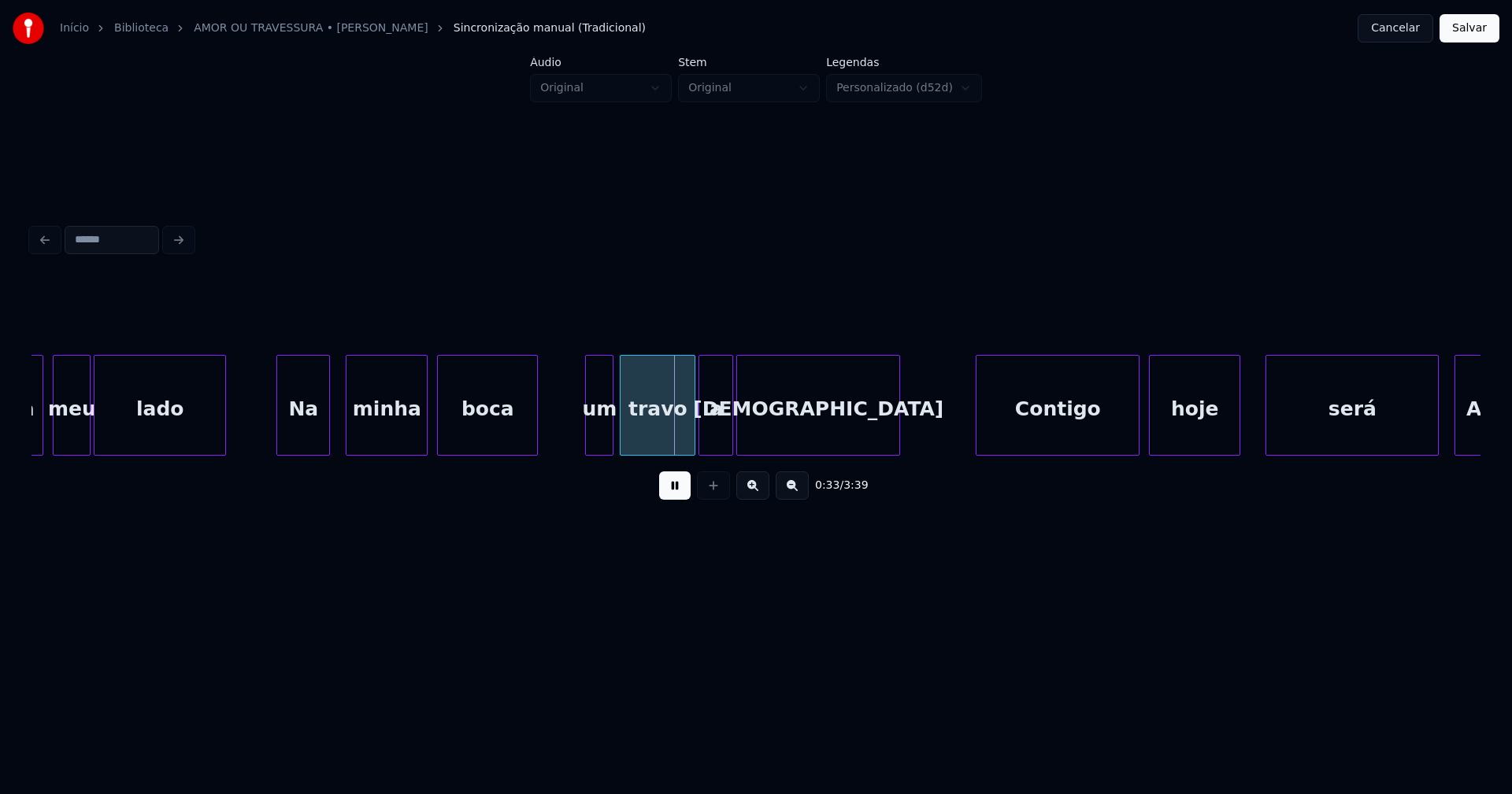
click at [307, 432] on div "Na" at bounding box center [303, 408] width 52 height 107
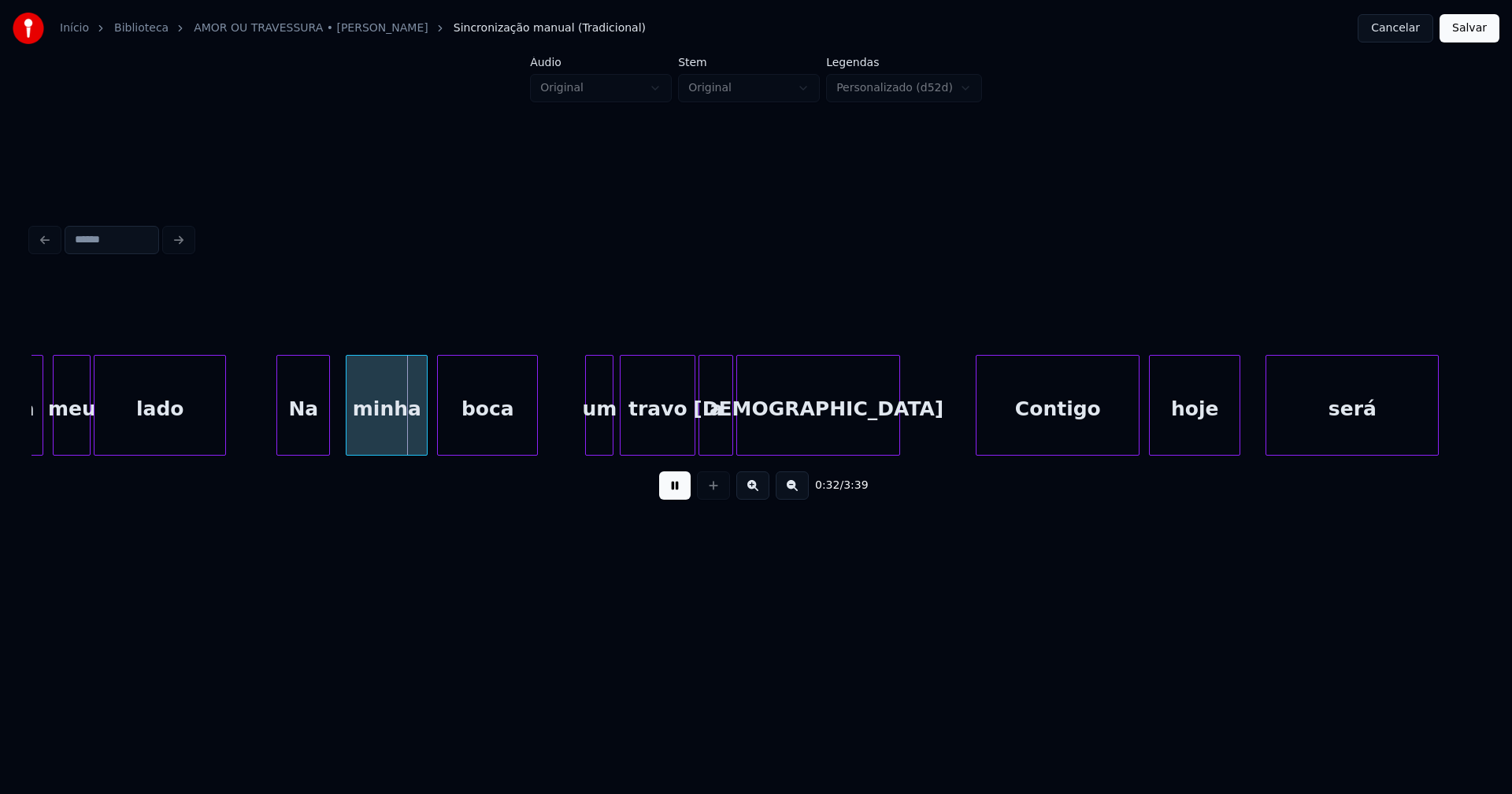
scroll to position [0, 4441]
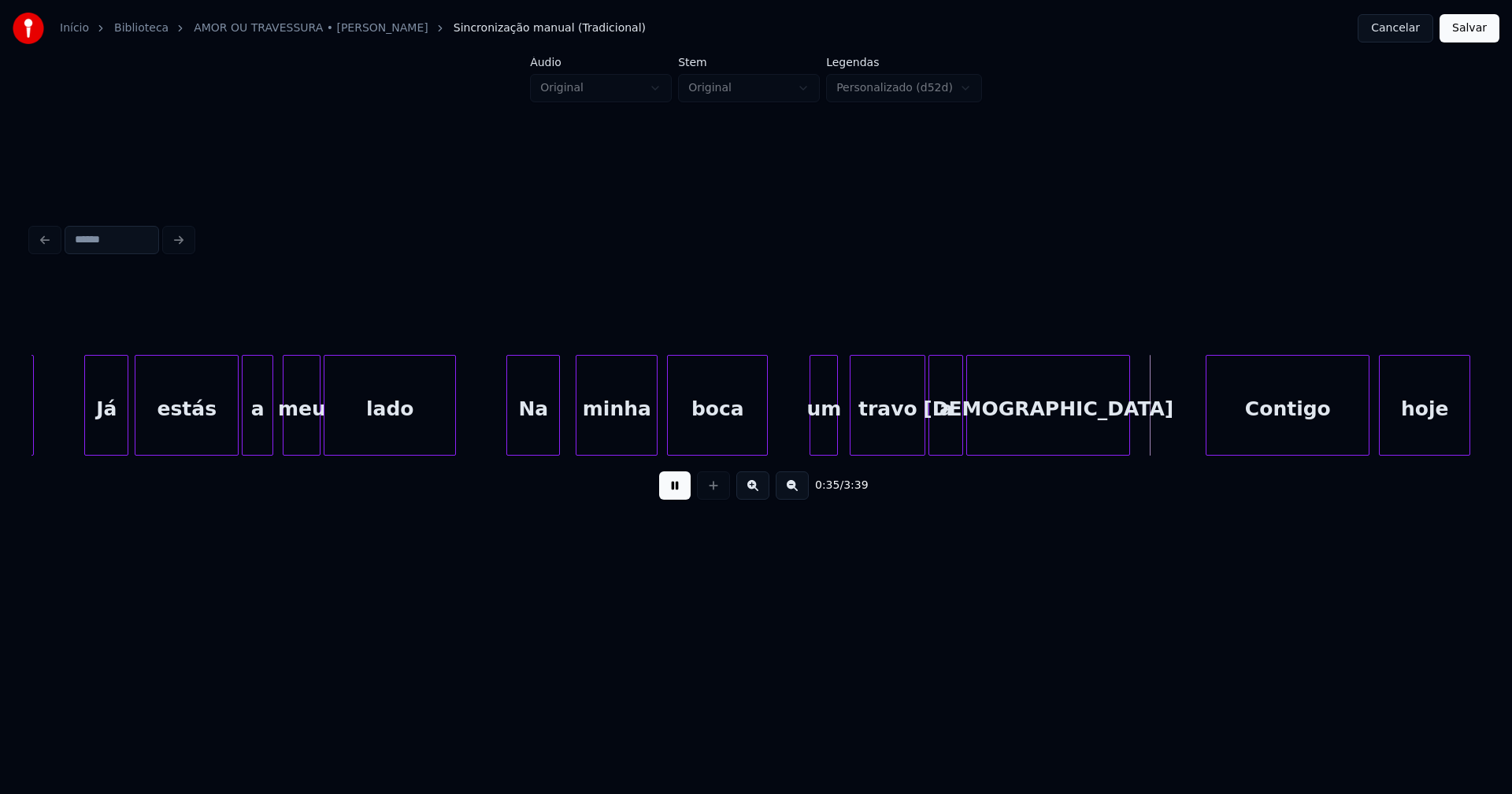
click at [824, 434] on div "um" at bounding box center [823, 408] width 27 height 107
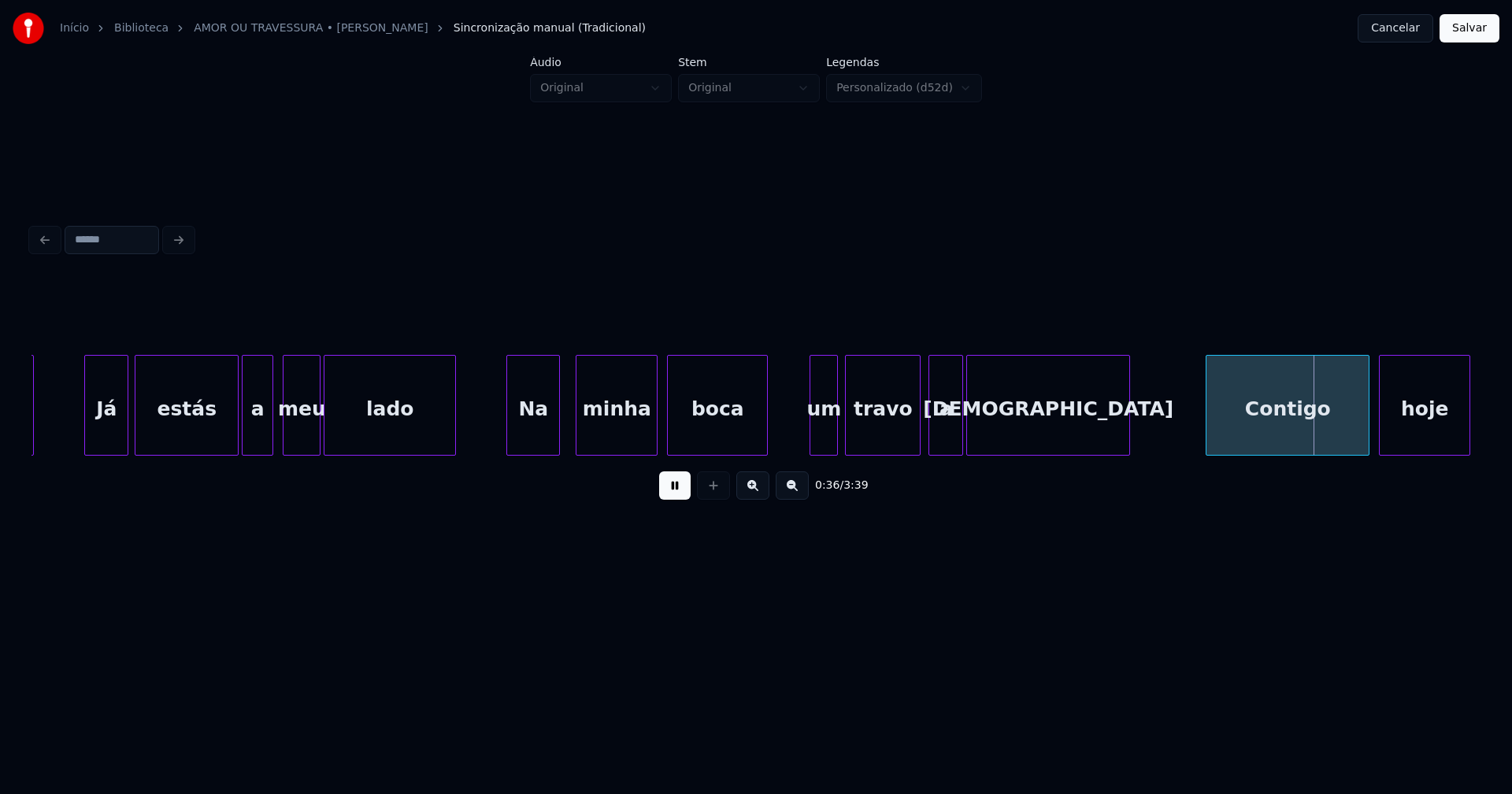
click at [865, 438] on div "travo" at bounding box center [883, 408] width 74 height 107
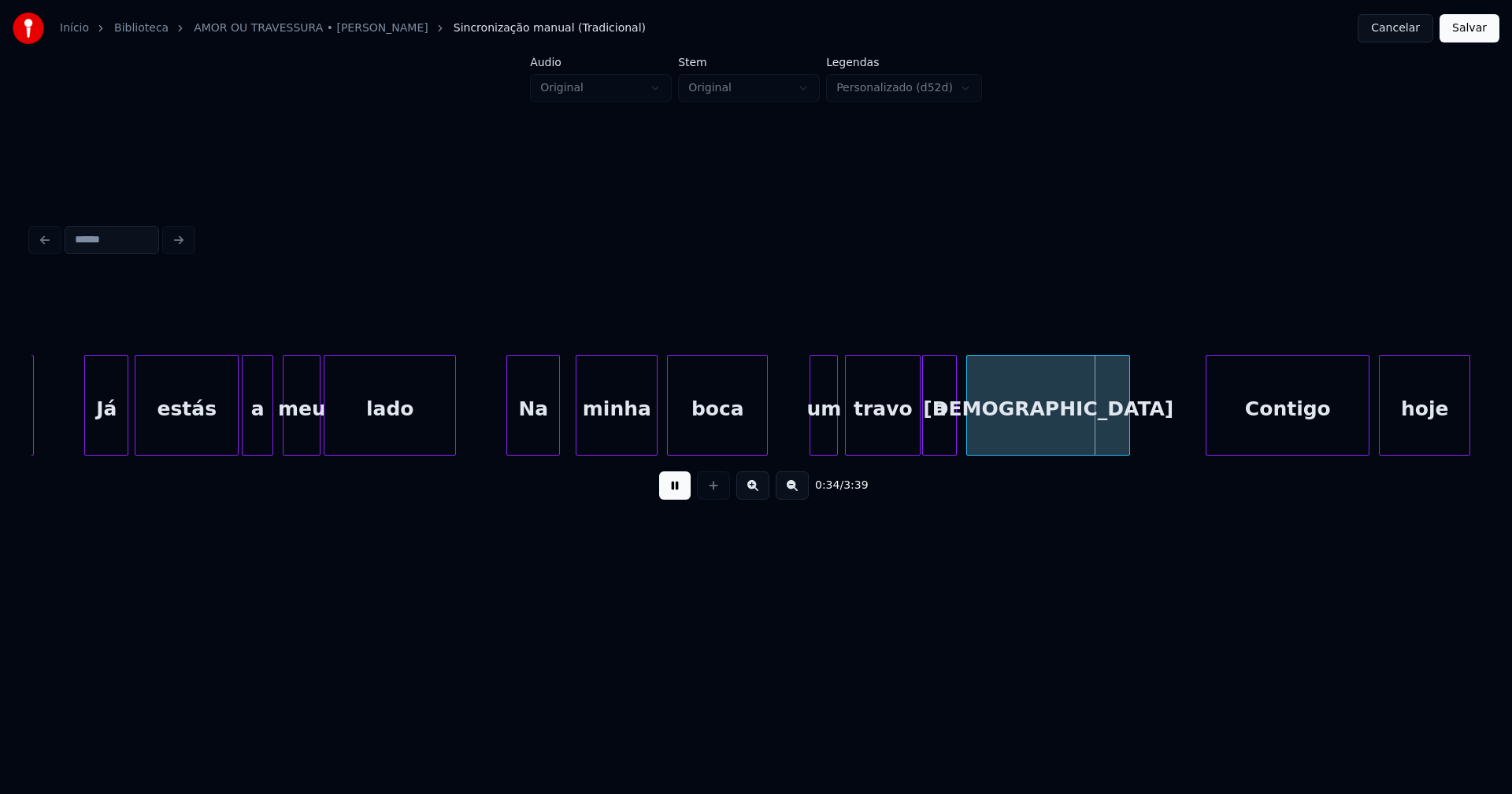
click at [932, 440] on div "a" at bounding box center [939, 408] width 33 height 107
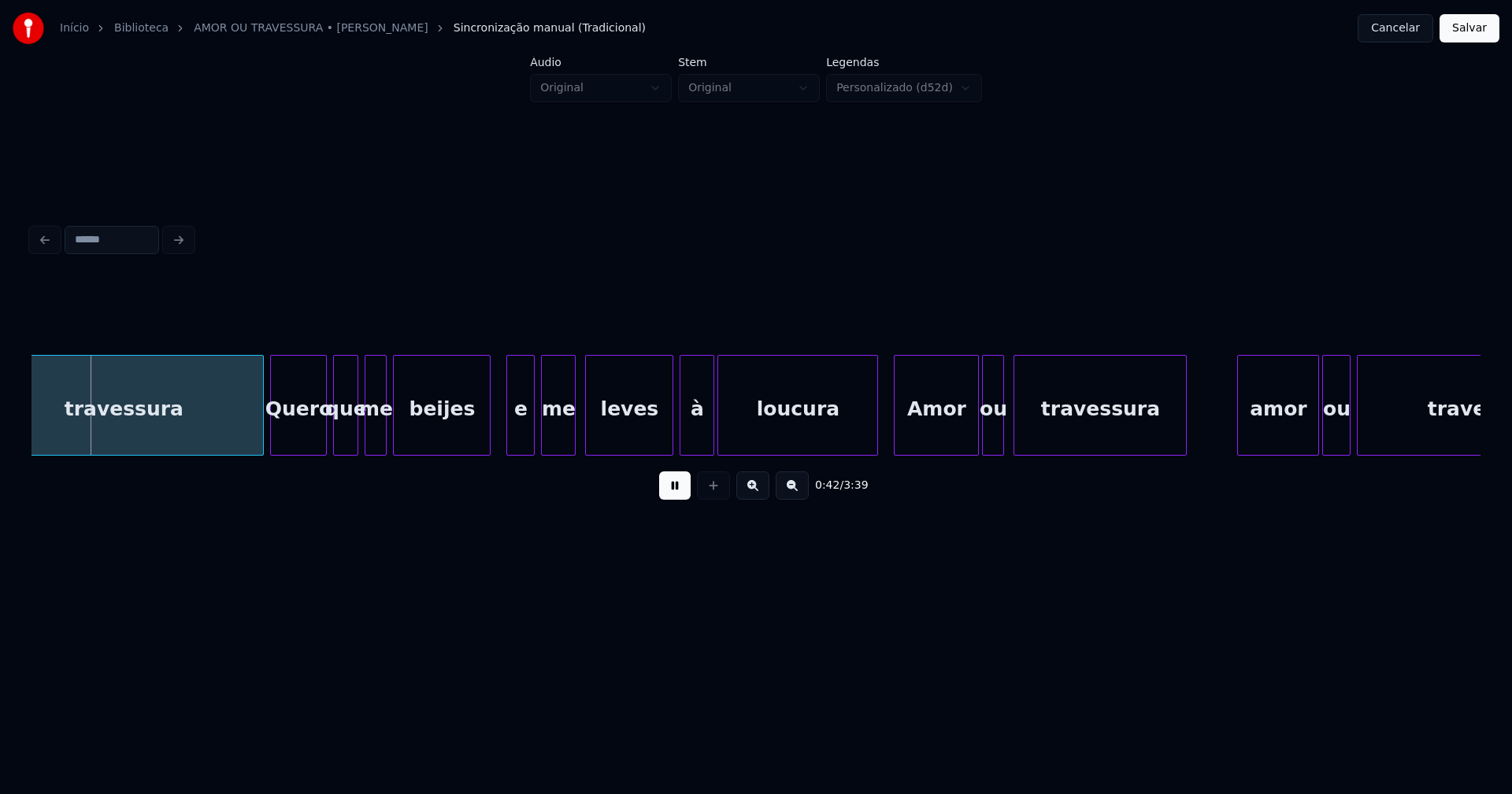
scroll to position [0, 6623]
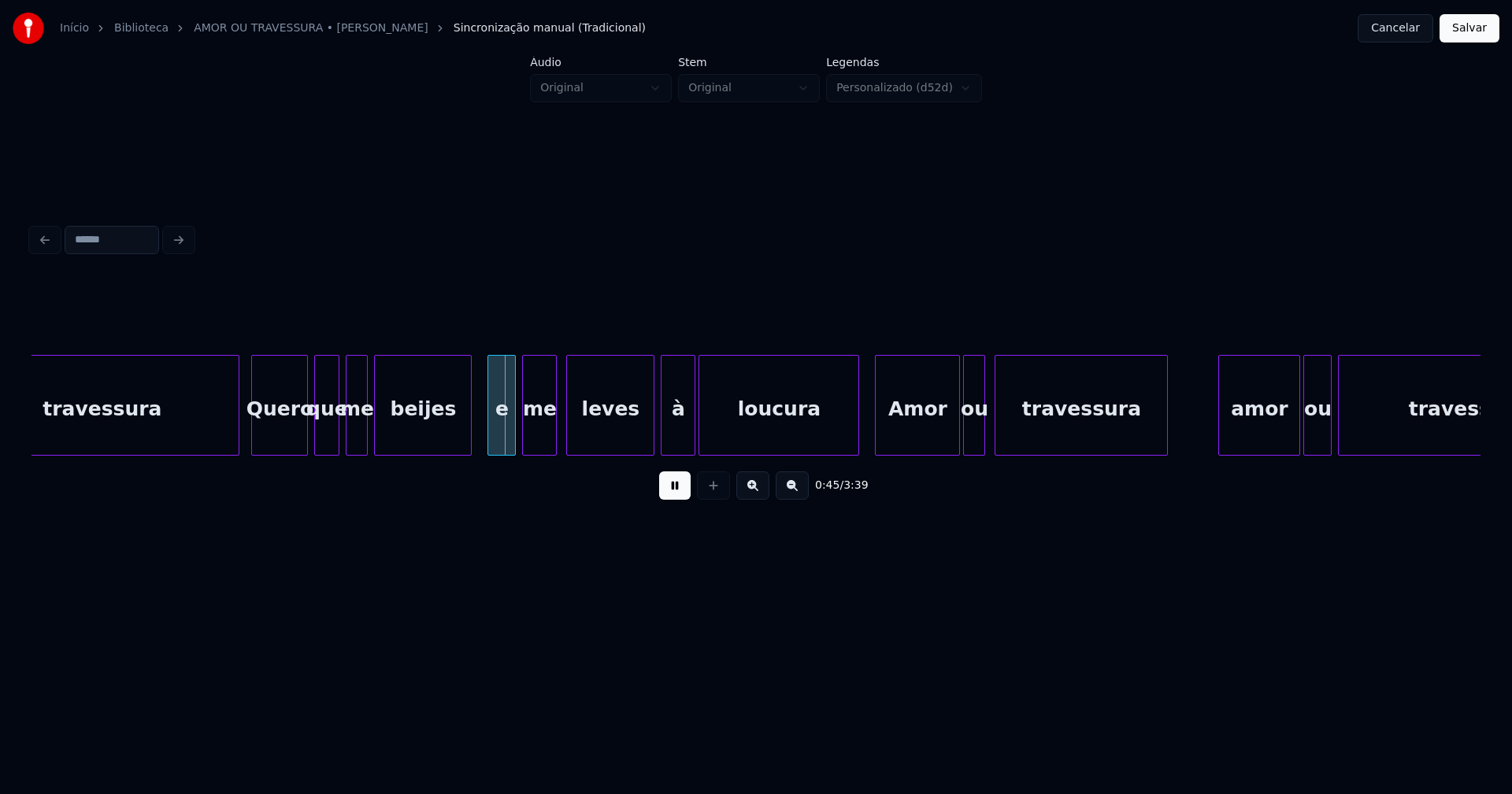
click at [237, 444] on div at bounding box center [236, 405] width 5 height 99
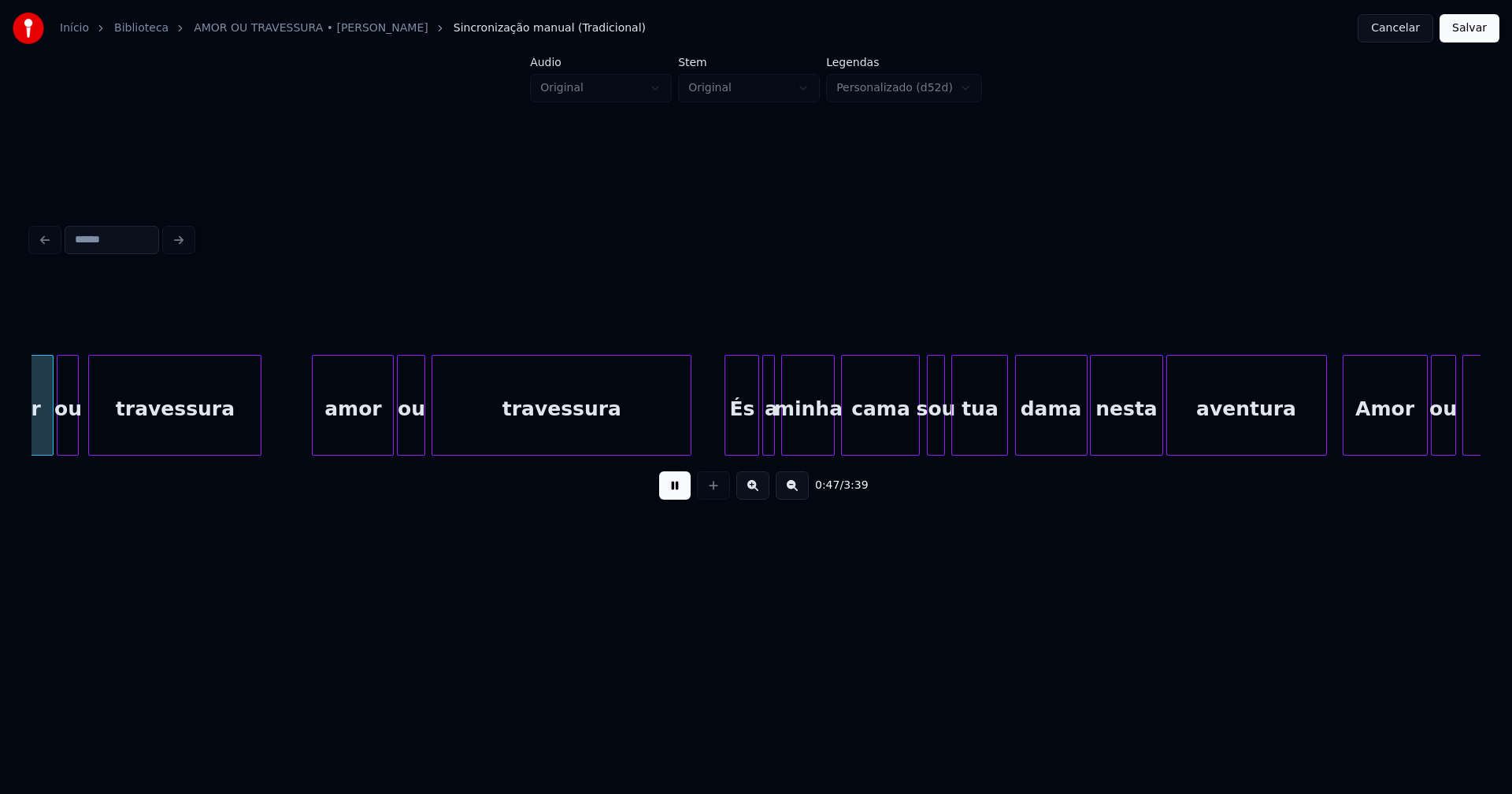
scroll to position [0, 7540]
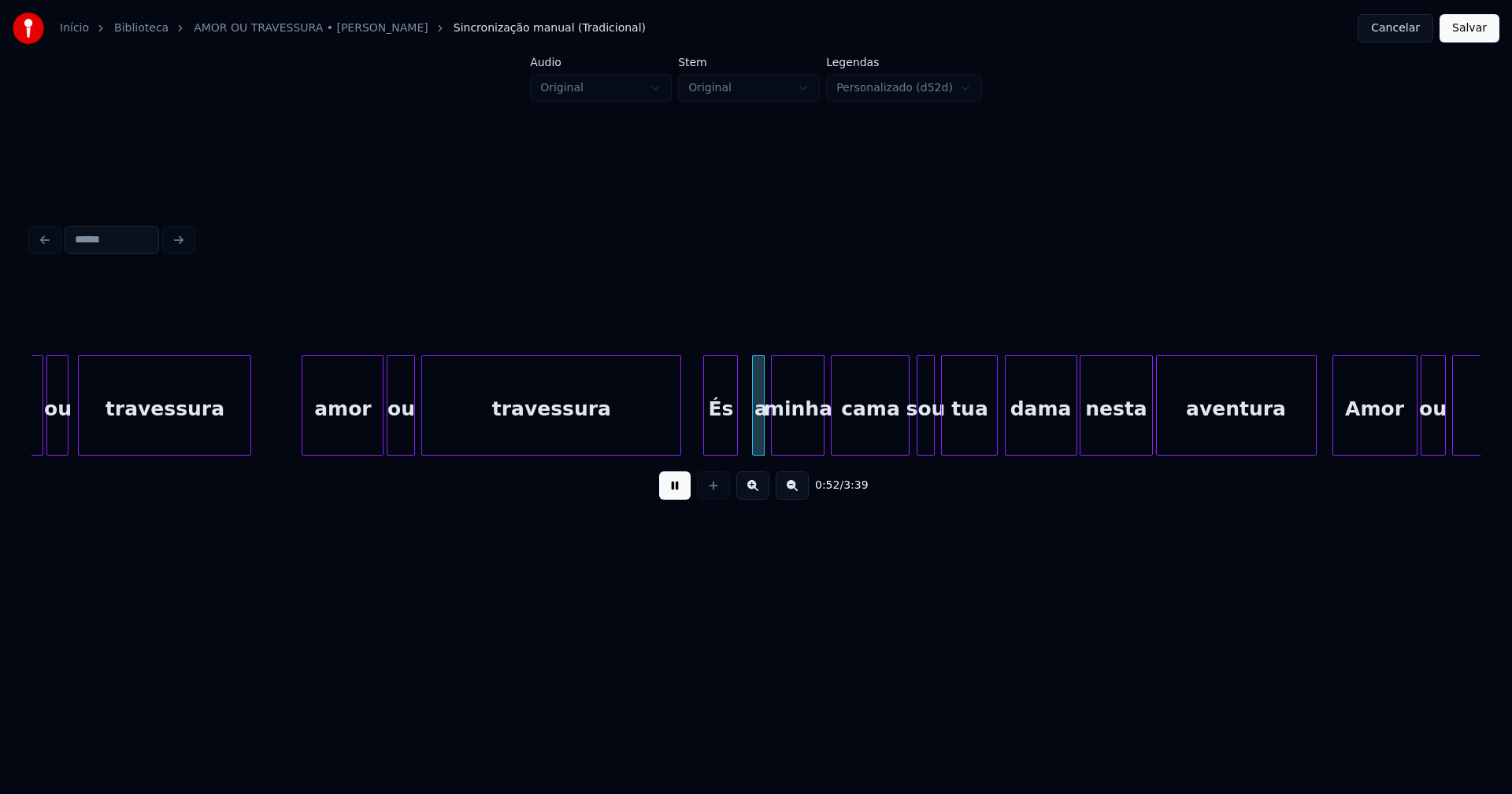
click at [722, 449] on div "Amor ou travessura amor ou travessura És a minha cama sou tua dama nesta aventu…" at bounding box center [756, 406] width 1448 height 101
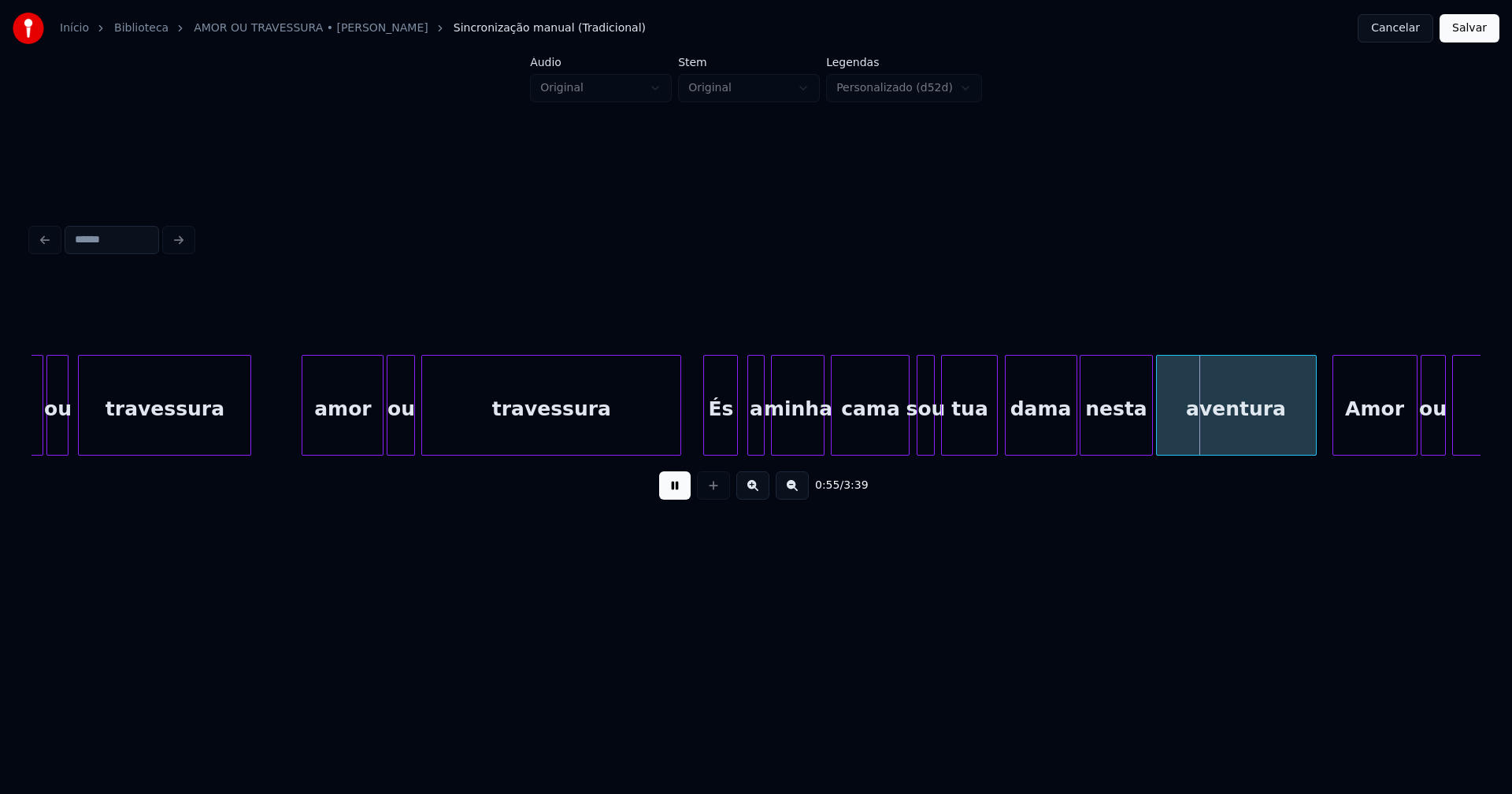
click at [748, 441] on div at bounding box center [750, 405] width 5 height 99
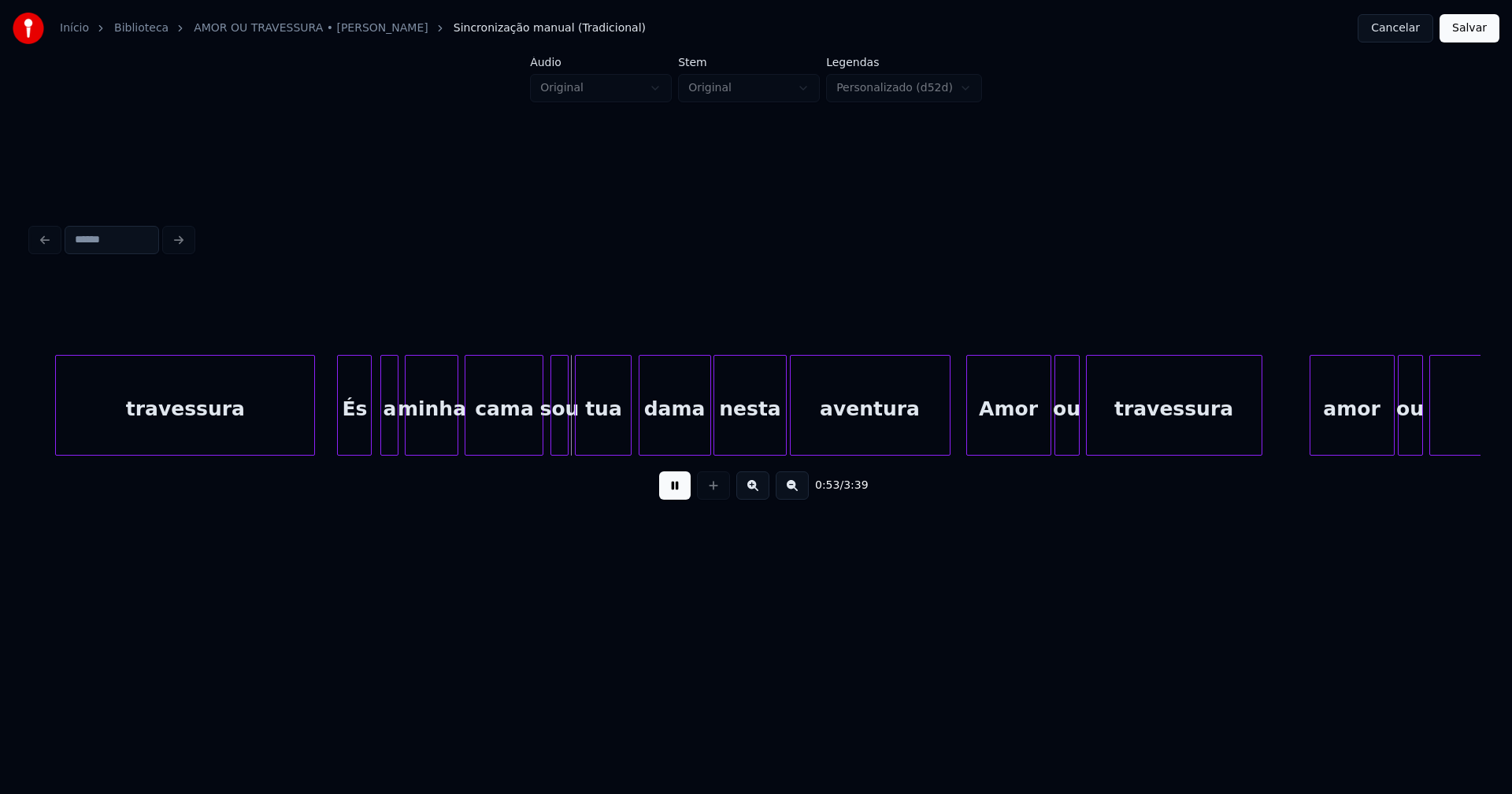
scroll to position [0, 7983]
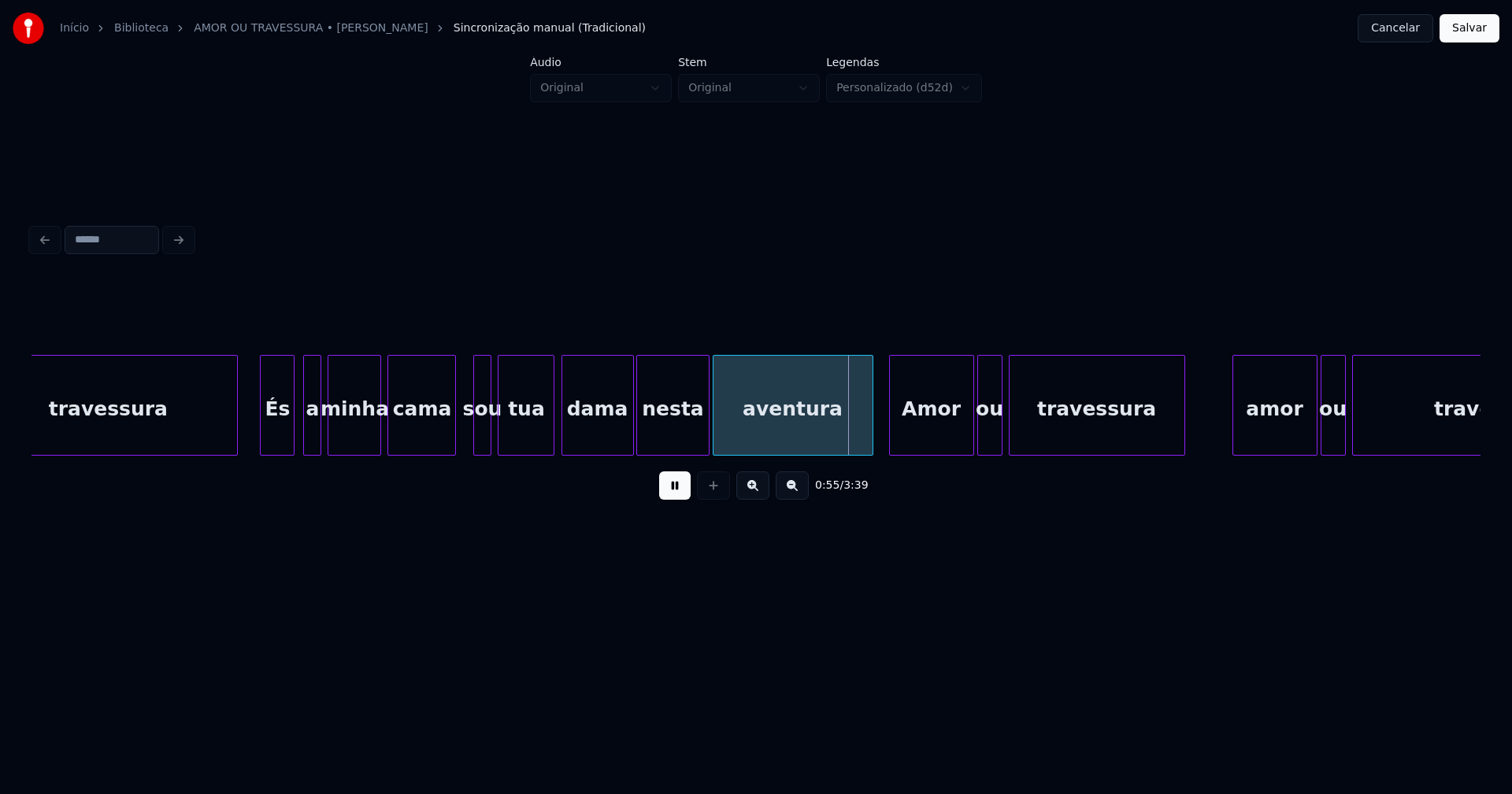
click at [452, 443] on div at bounding box center [452, 405] width 5 height 99
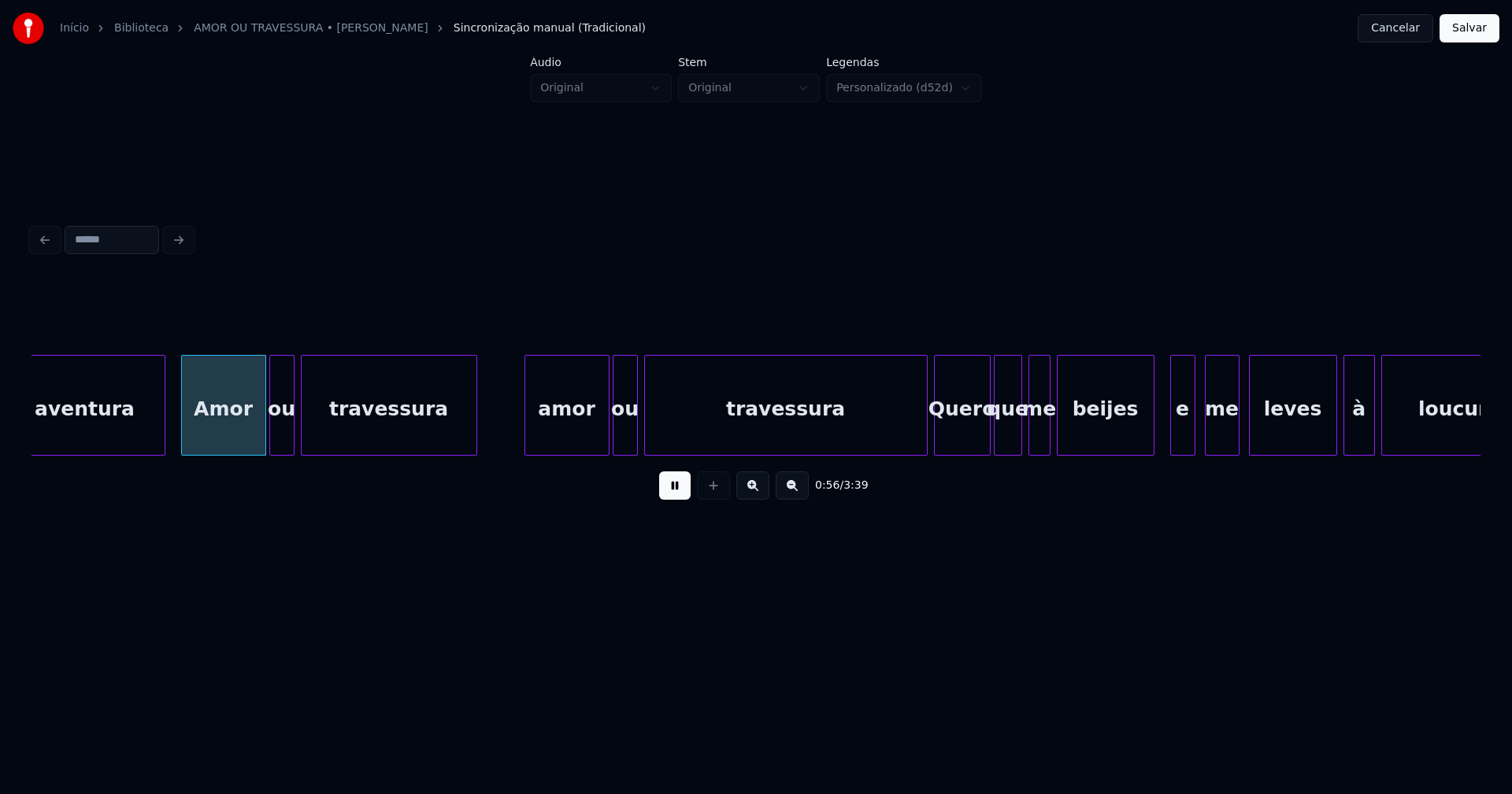
scroll to position [0, 8825]
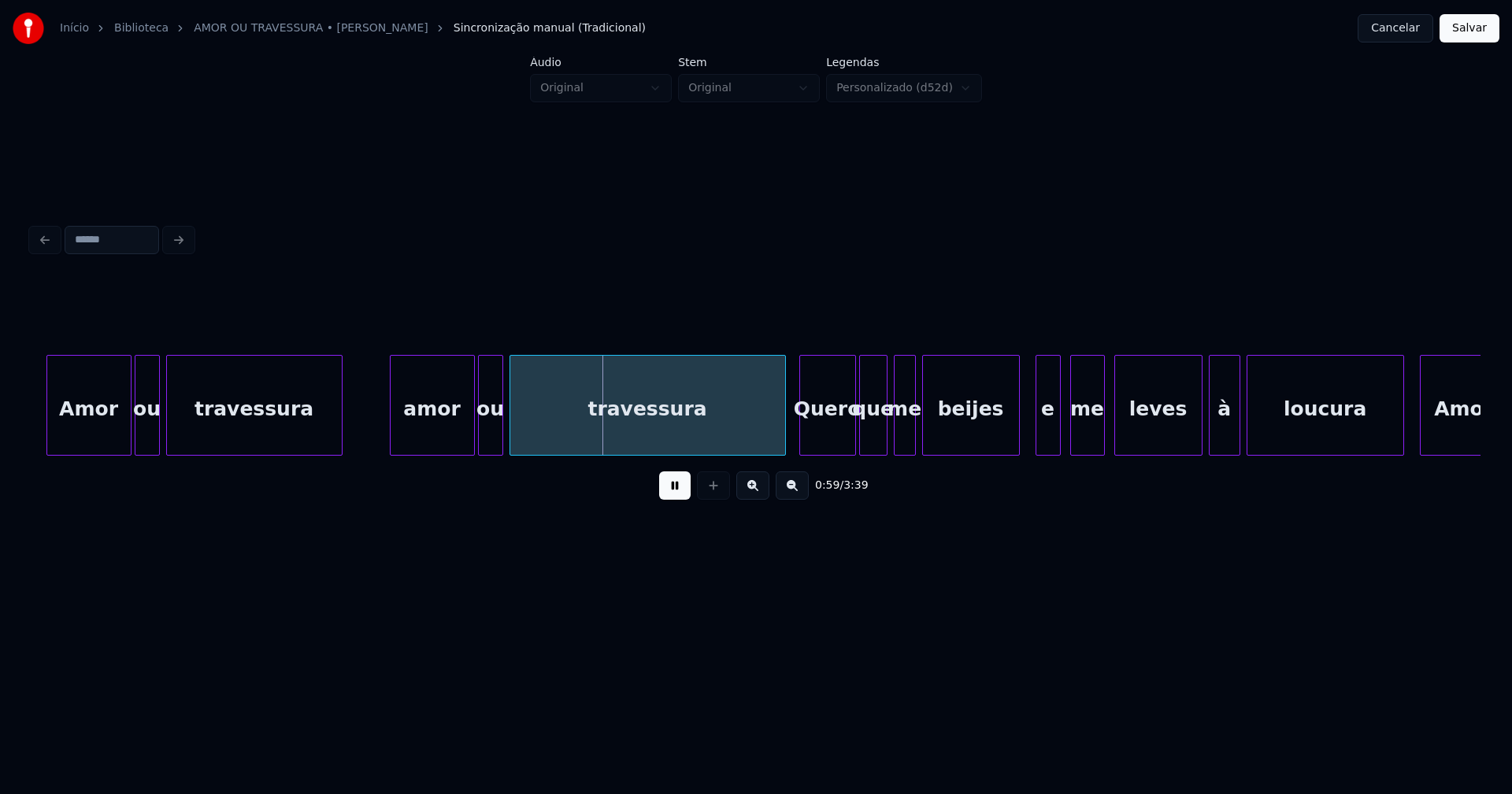
click at [782, 443] on div at bounding box center [782, 405] width 5 height 99
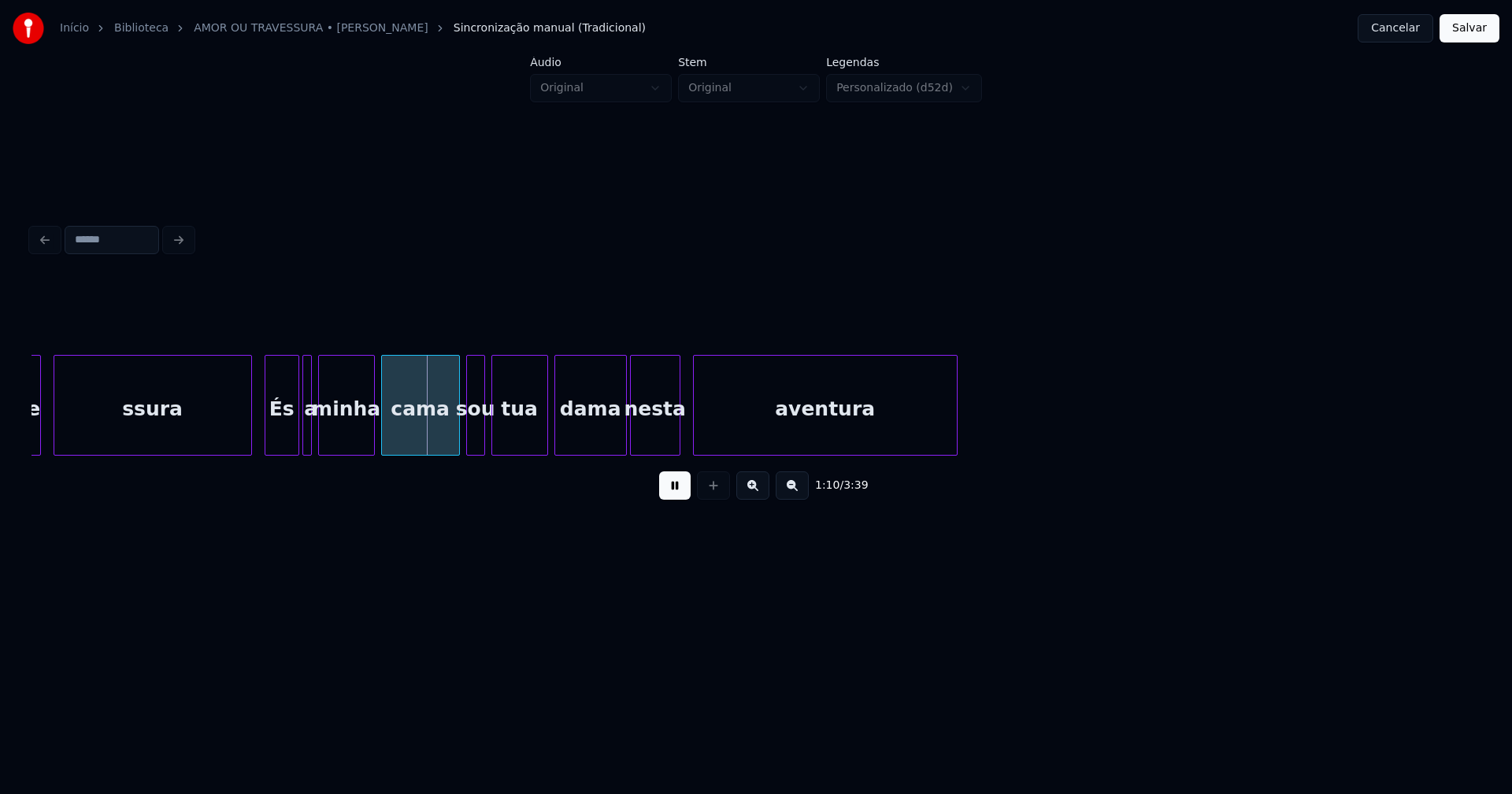
scroll to position [0, 10759]
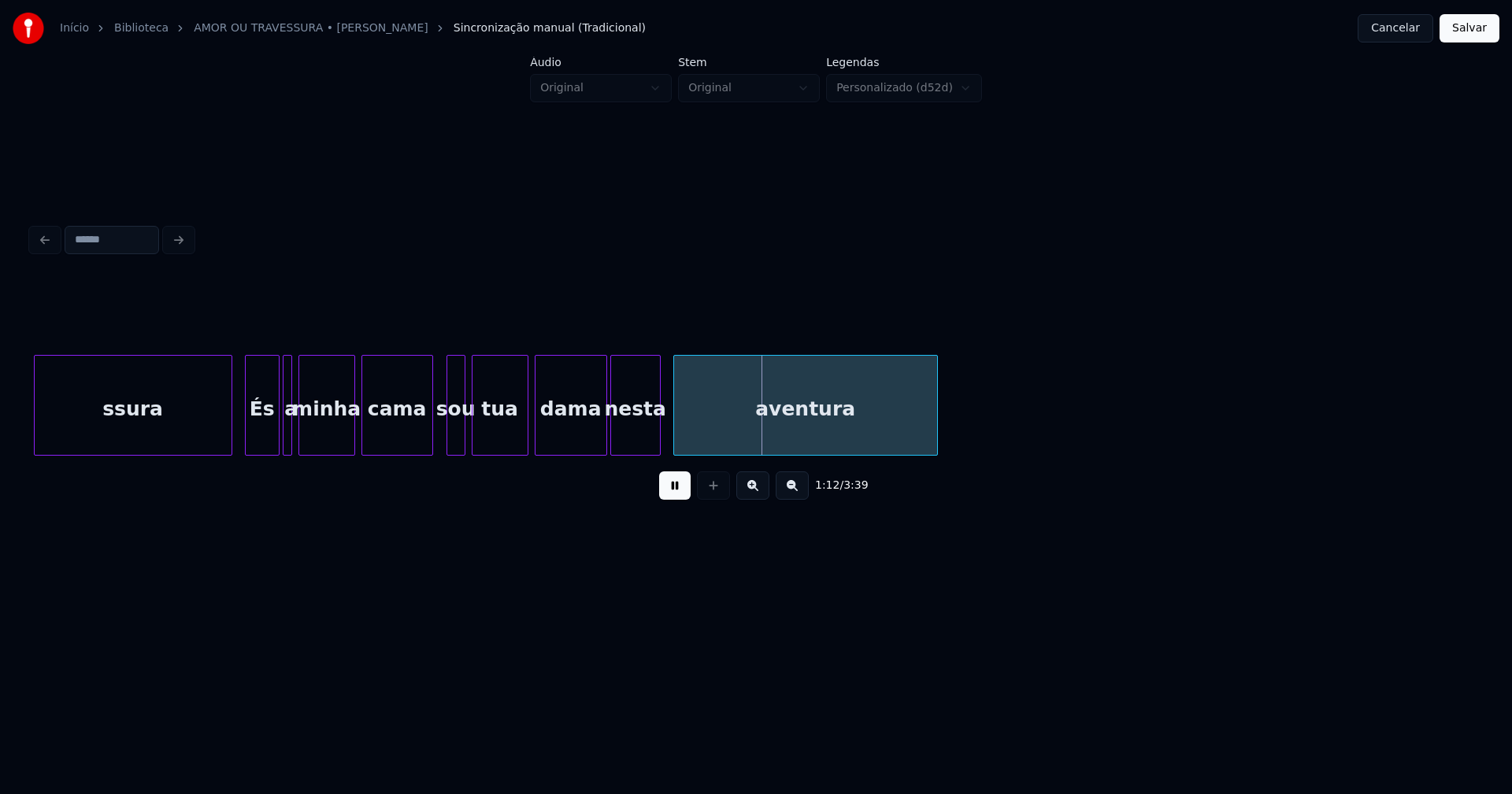
click at [430, 445] on div at bounding box center [430, 405] width 5 height 99
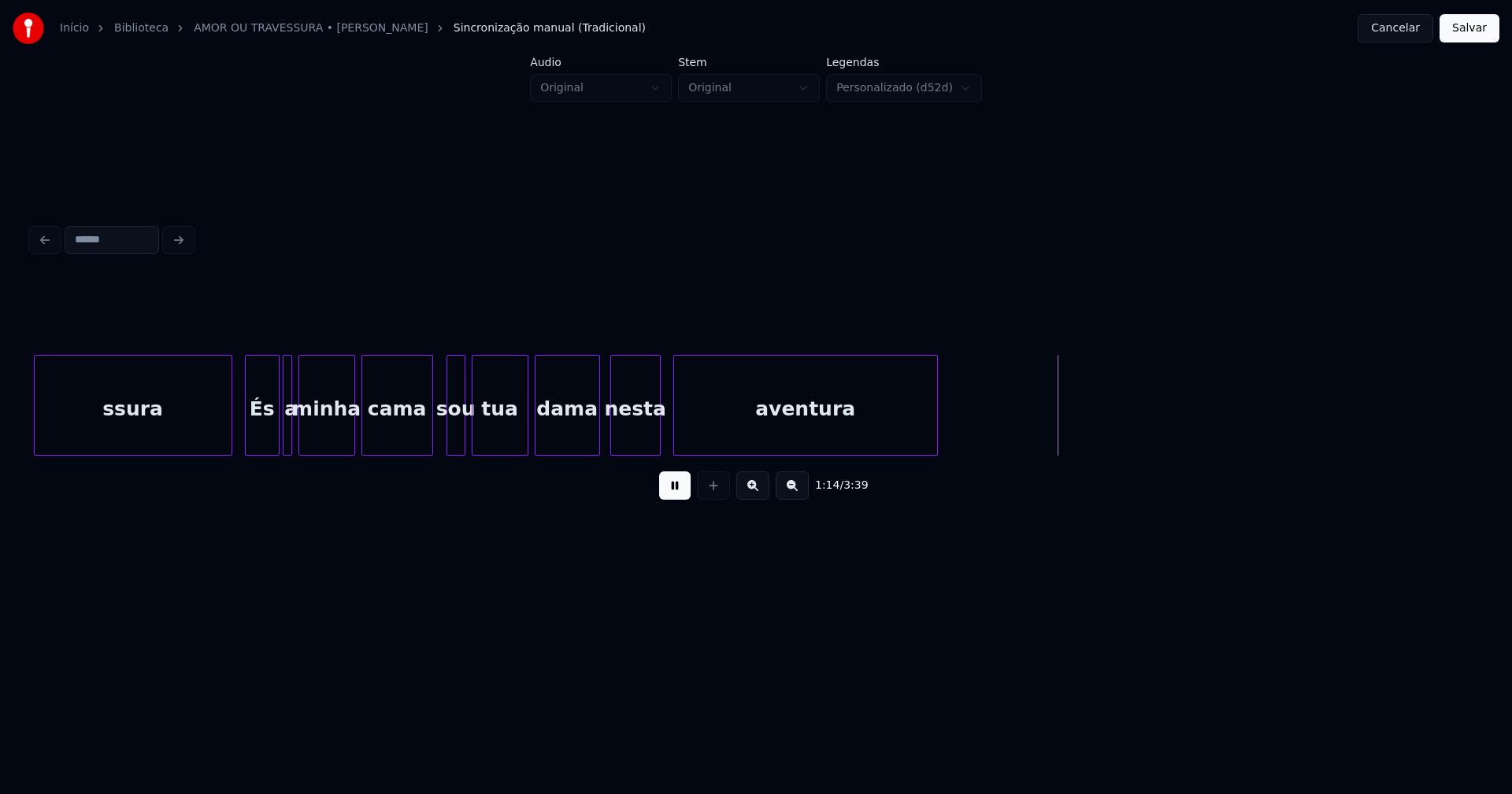
click at [594, 438] on div at bounding box center [596, 405] width 5 height 99
click at [678, 496] on button at bounding box center [674, 485] width 31 height 28
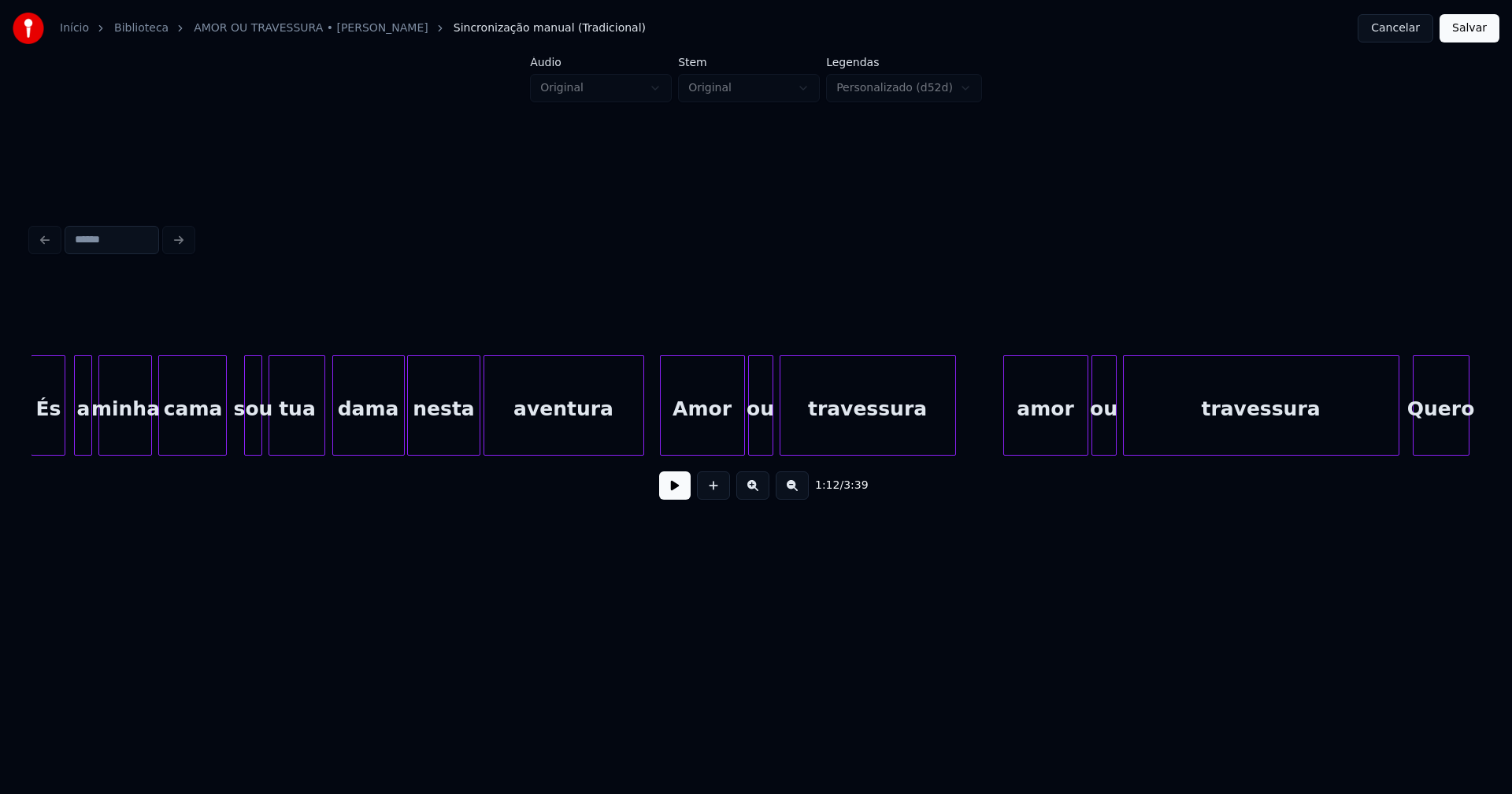
scroll to position [0, 8136]
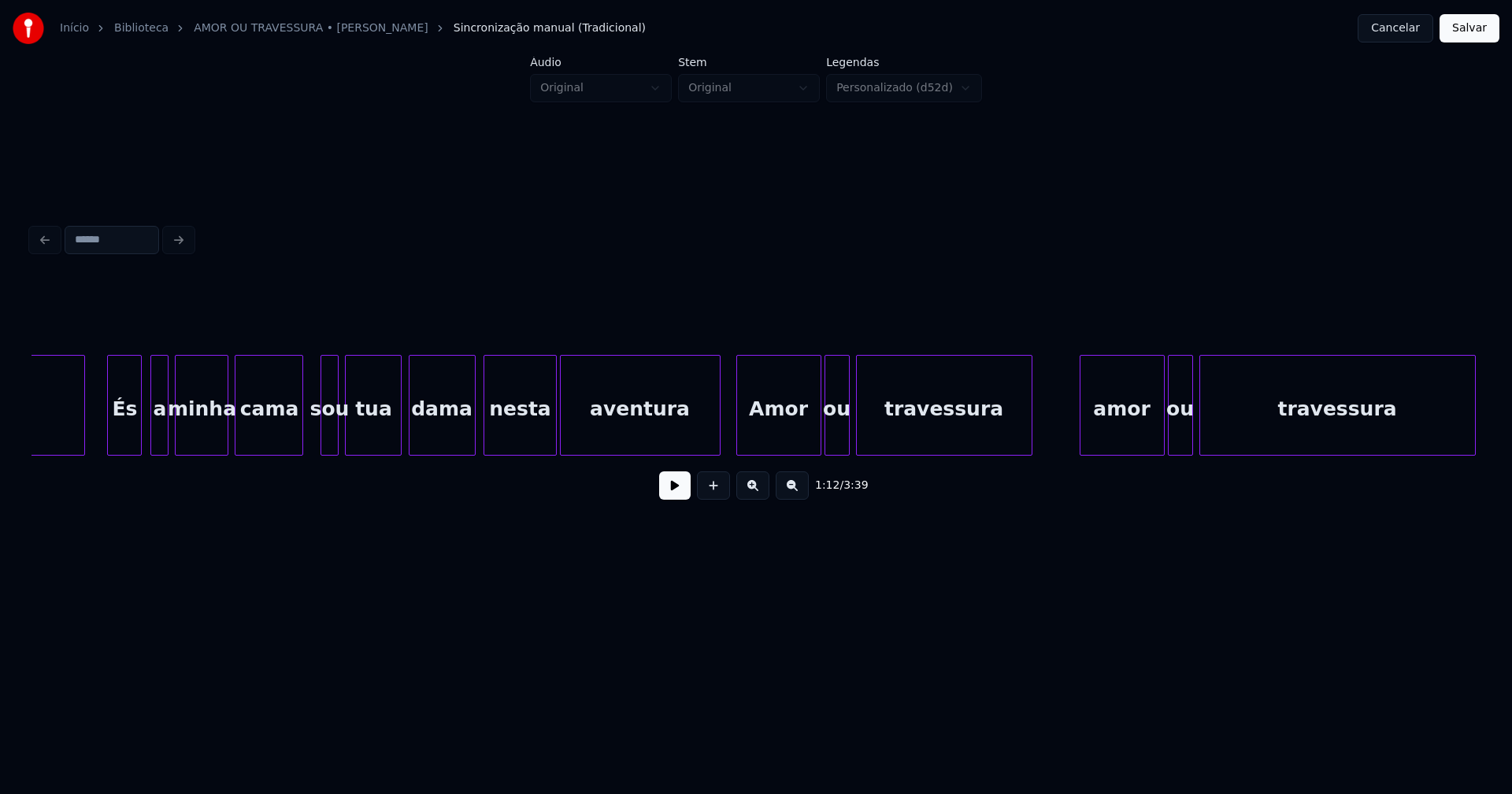
click at [470, 441] on div at bounding box center [472, 405] width 5 height 99
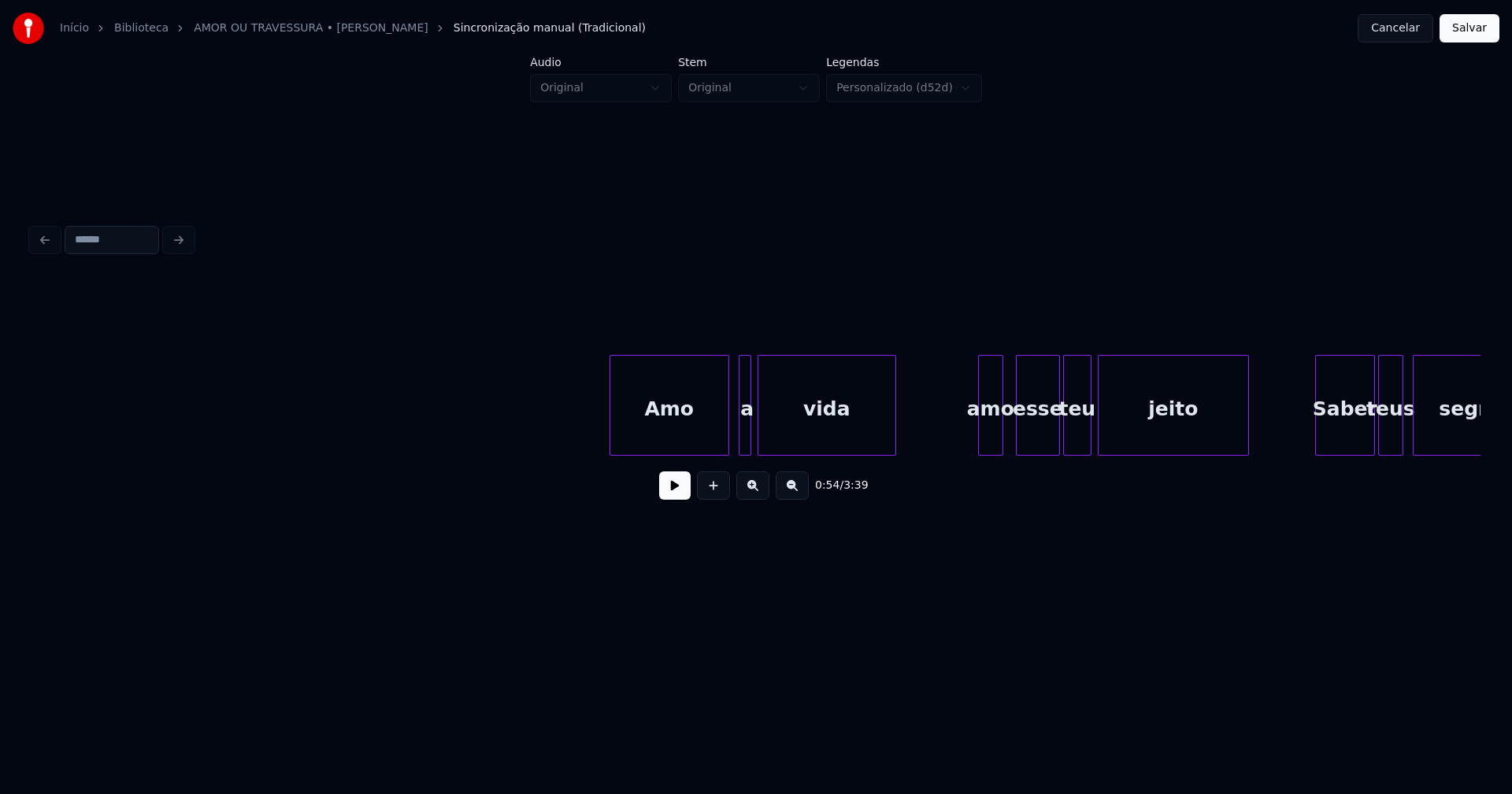
scroll to position [0, 12845]
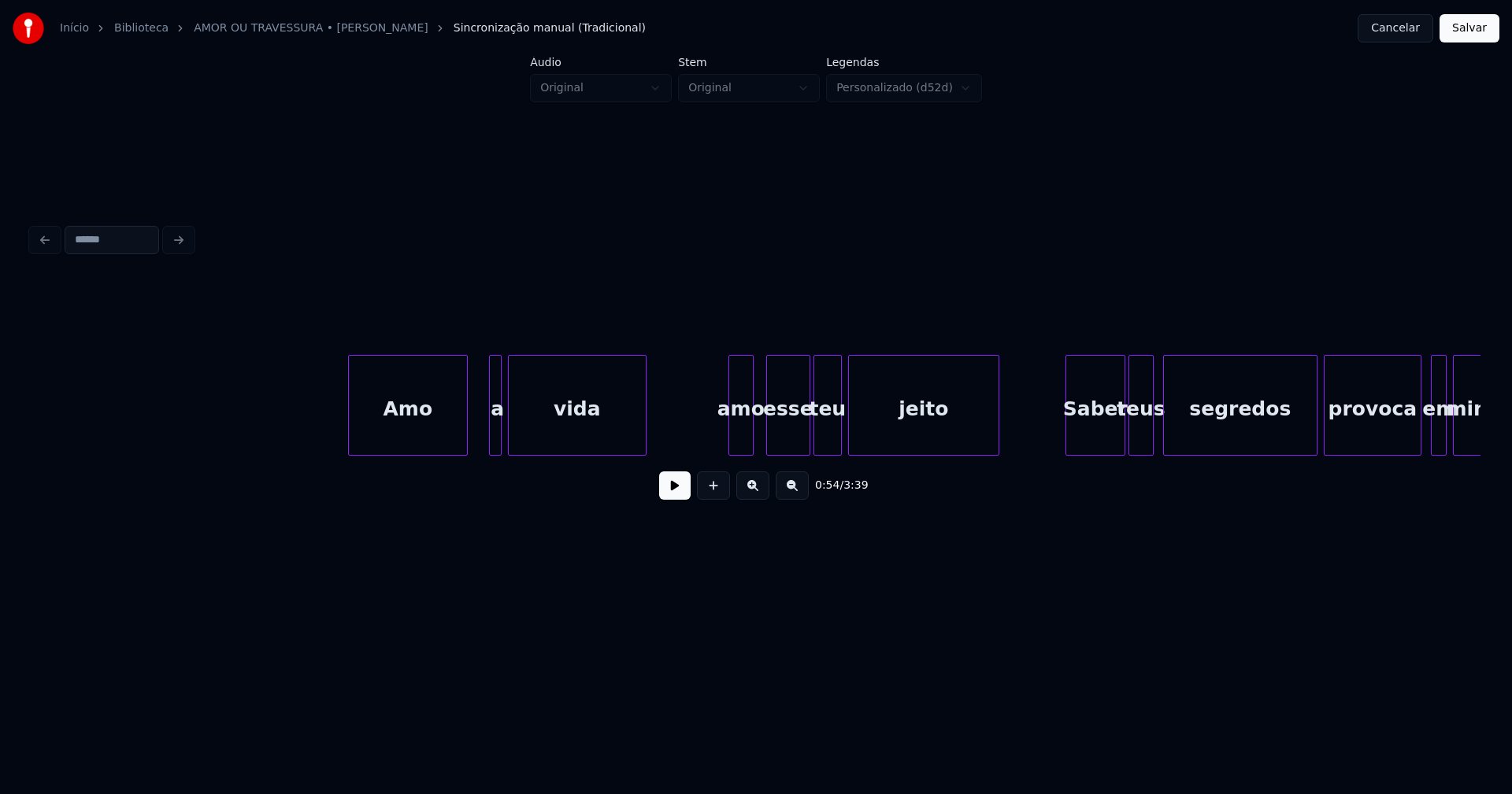
click at [392, 428] on div "Amo" at bounding box center [408, 408] width 118 height 107
click at [476, 430] on div at bounding box center [478, 405] width 5 height 99
click at [681, 500] on button at bounding box center [674, 485] width 31 height 28
click at [734, 438] on div "amo" at bounding box center [737, 408] width 24 height 107
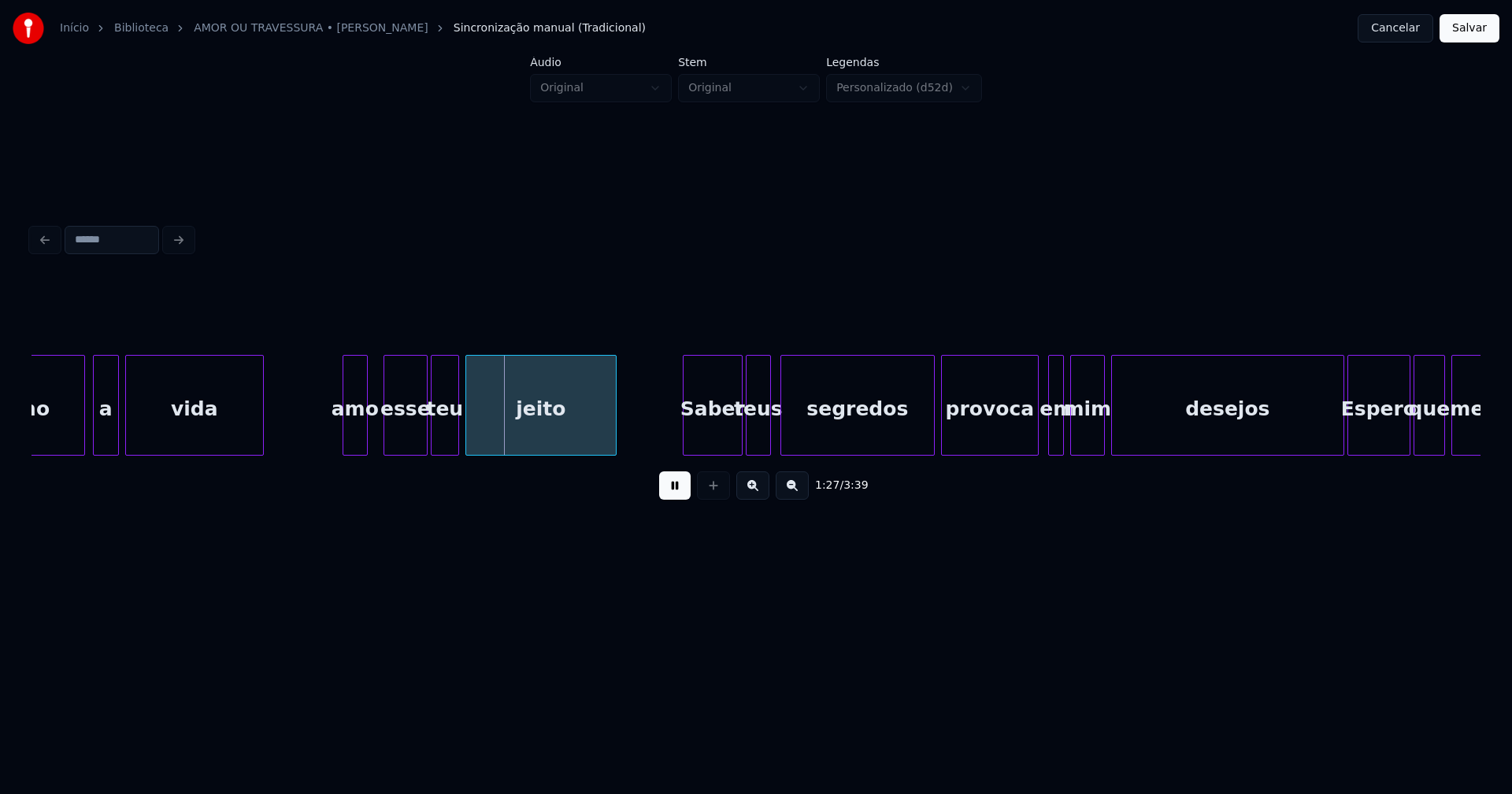
scroll to position [0, 13554]
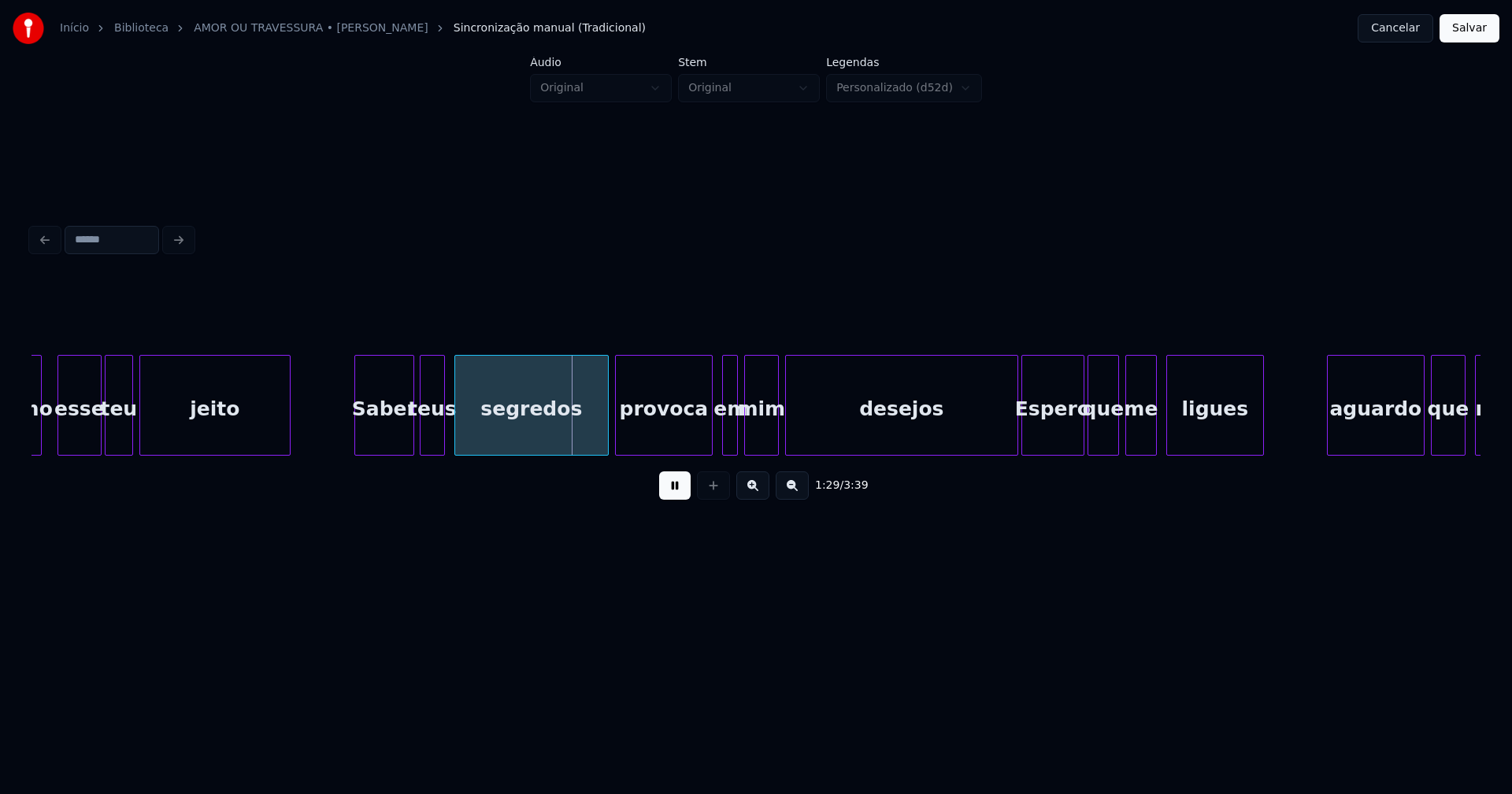
click at [377, 435] on div "Saber" at bounding box center [384, 408] width 58 height 107
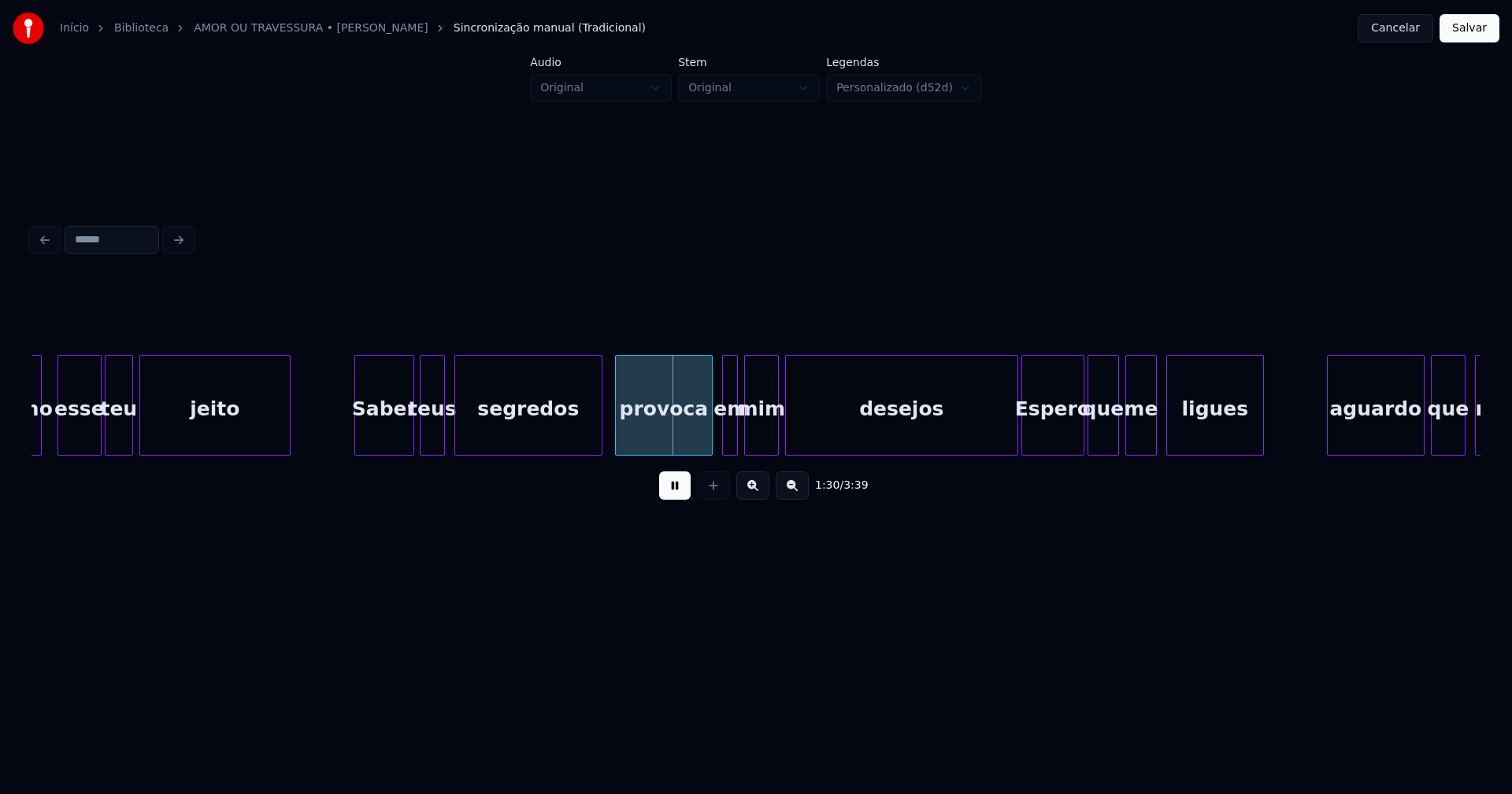
click at [600, 441] on div at bounding box center [599, 405] width 5 height 99
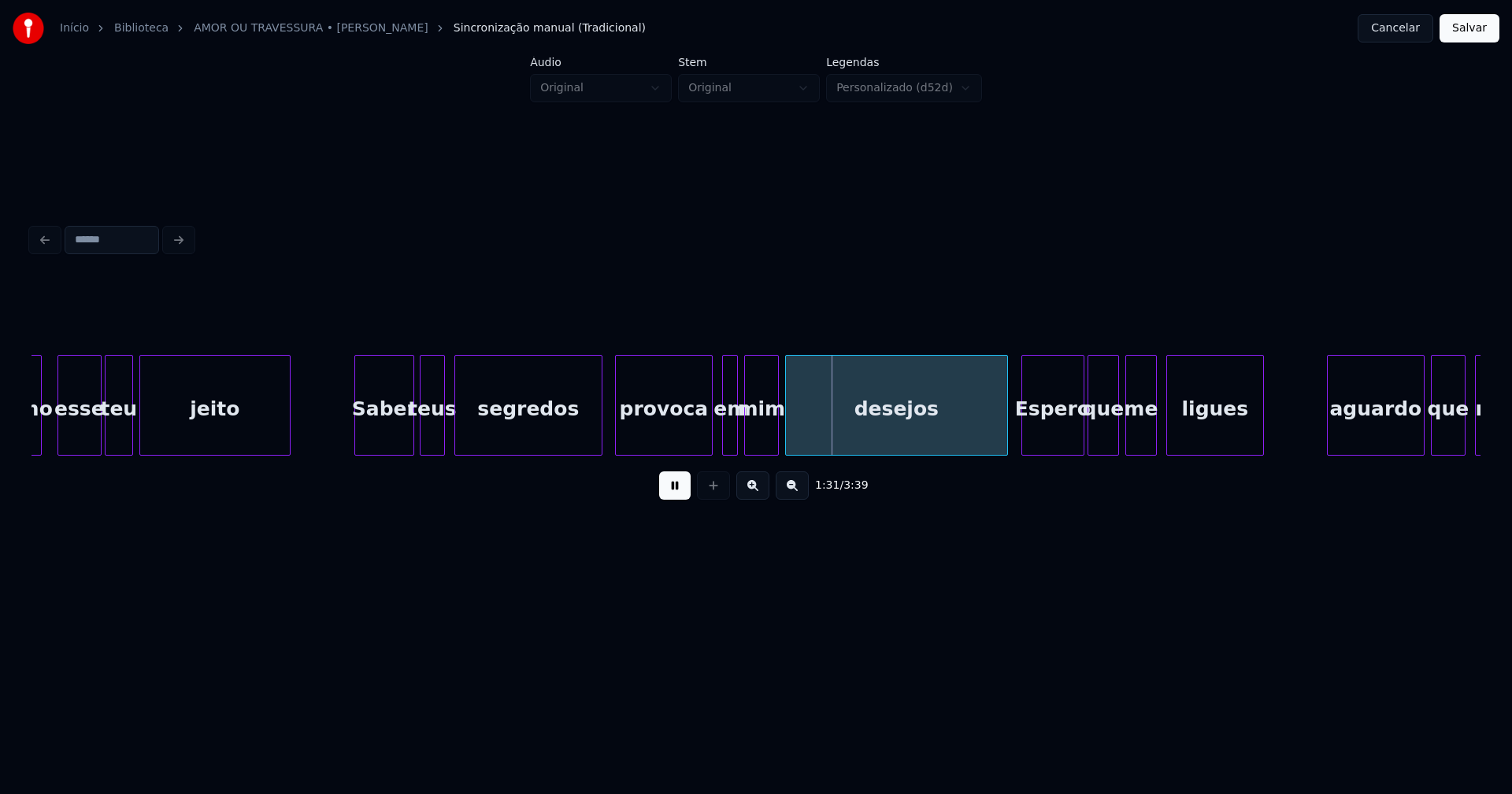
click at [1004, 437] on div at bounding box center [1005, 405] width 5 height 99
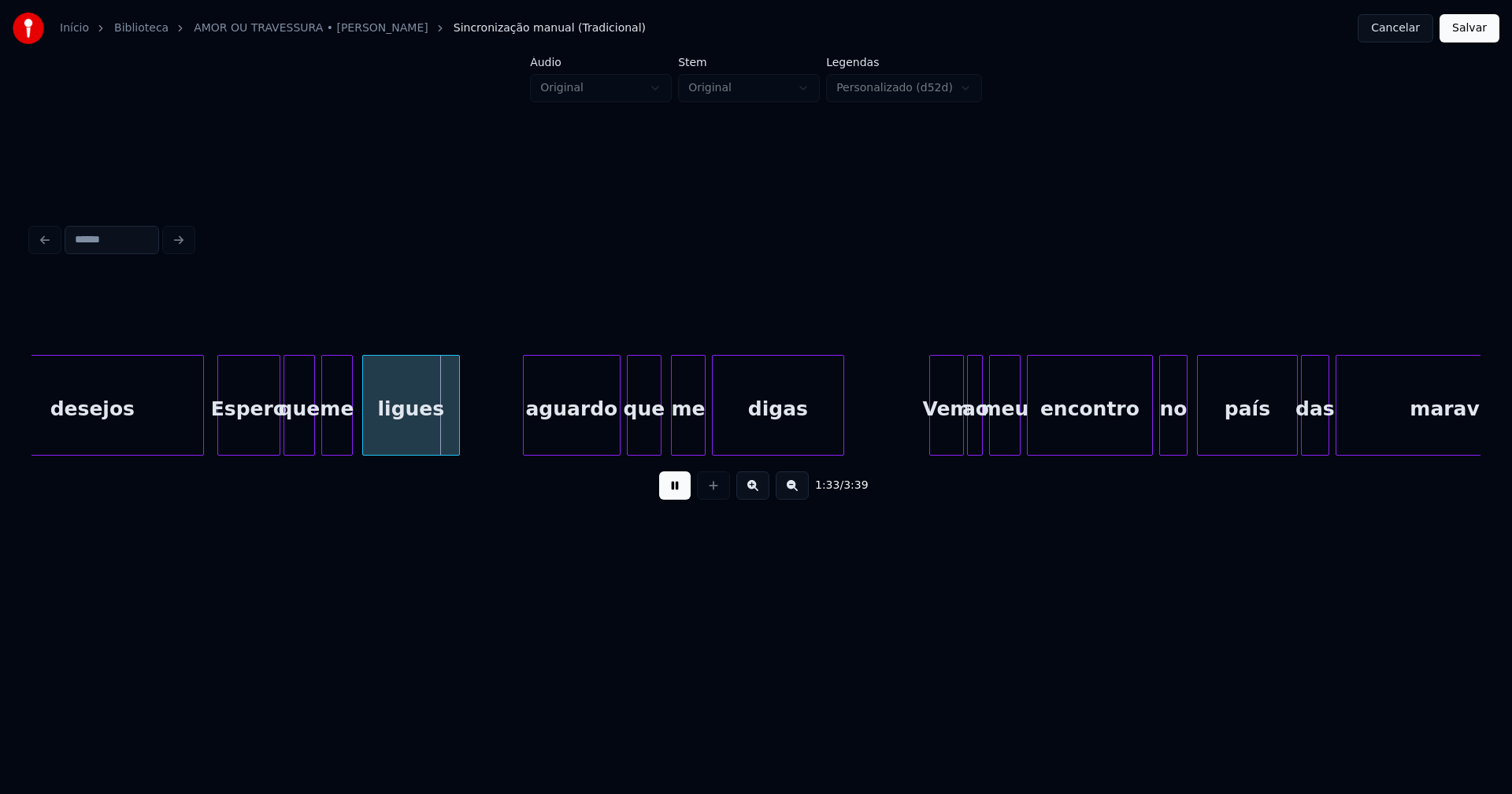
scroll to position [0, 14453]
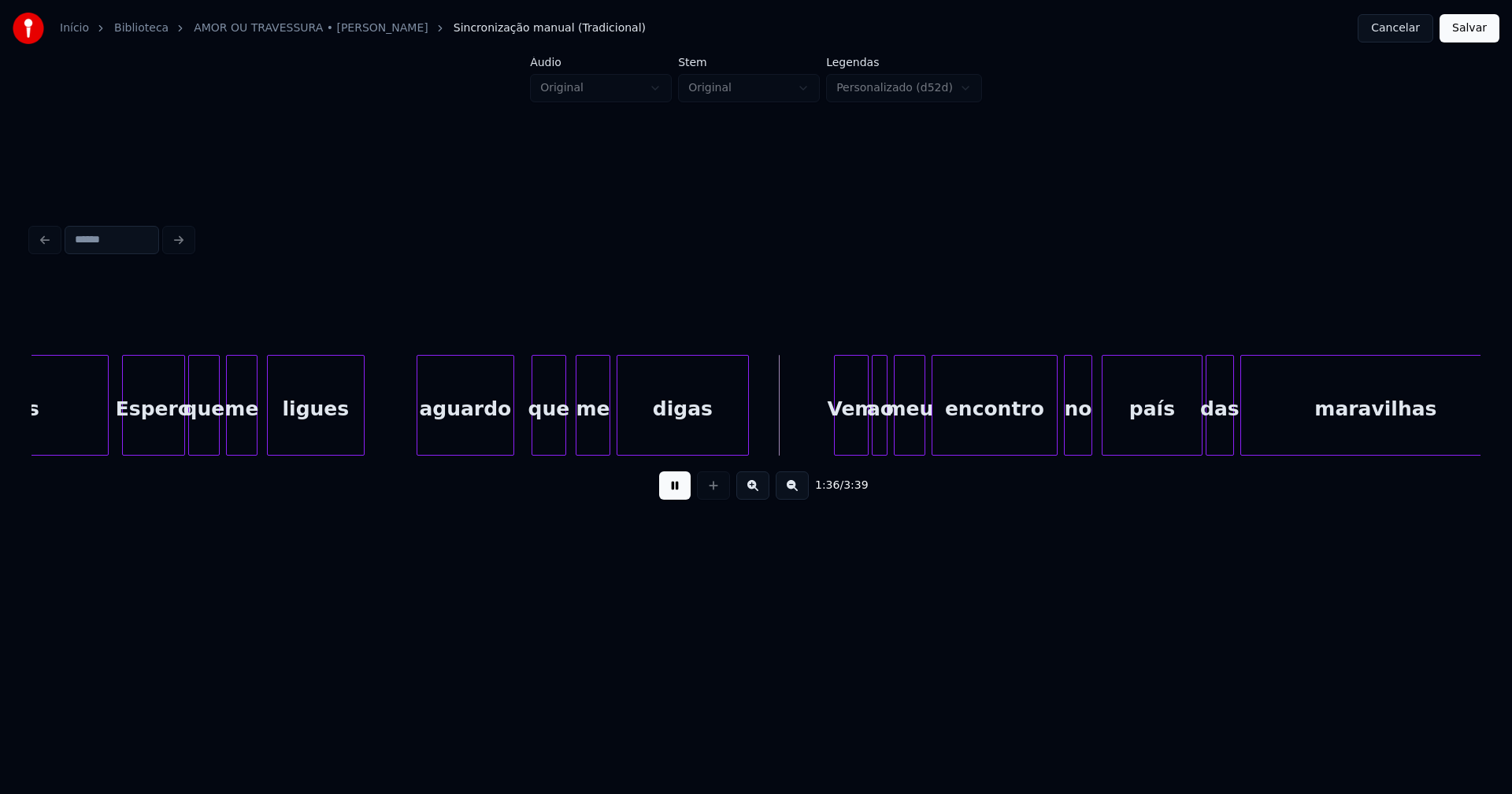
click at [479, 443] on div "aguardo" at bounding box center [465, 408] width 96 height 107
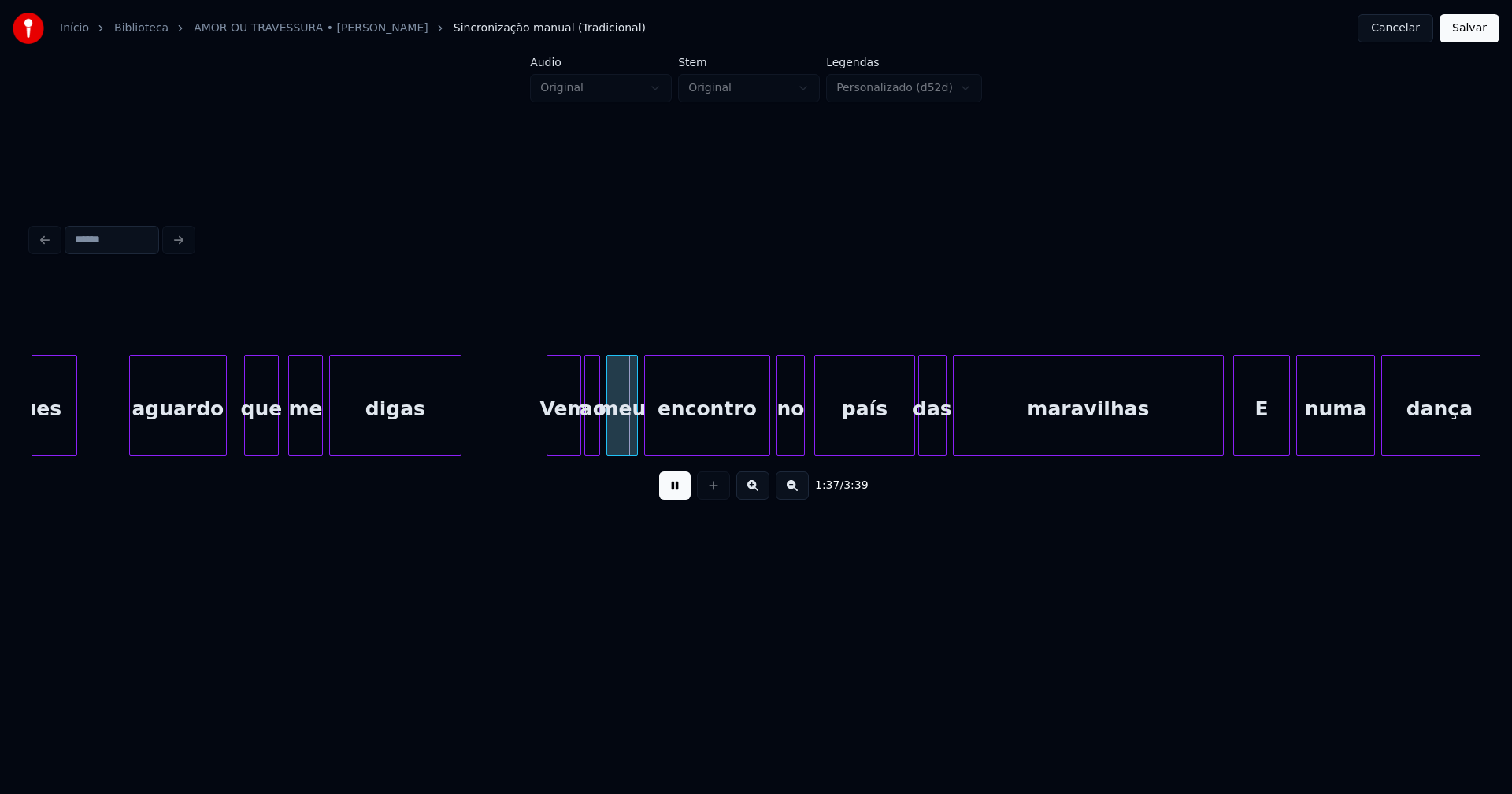
scroll to position [0, 14778]
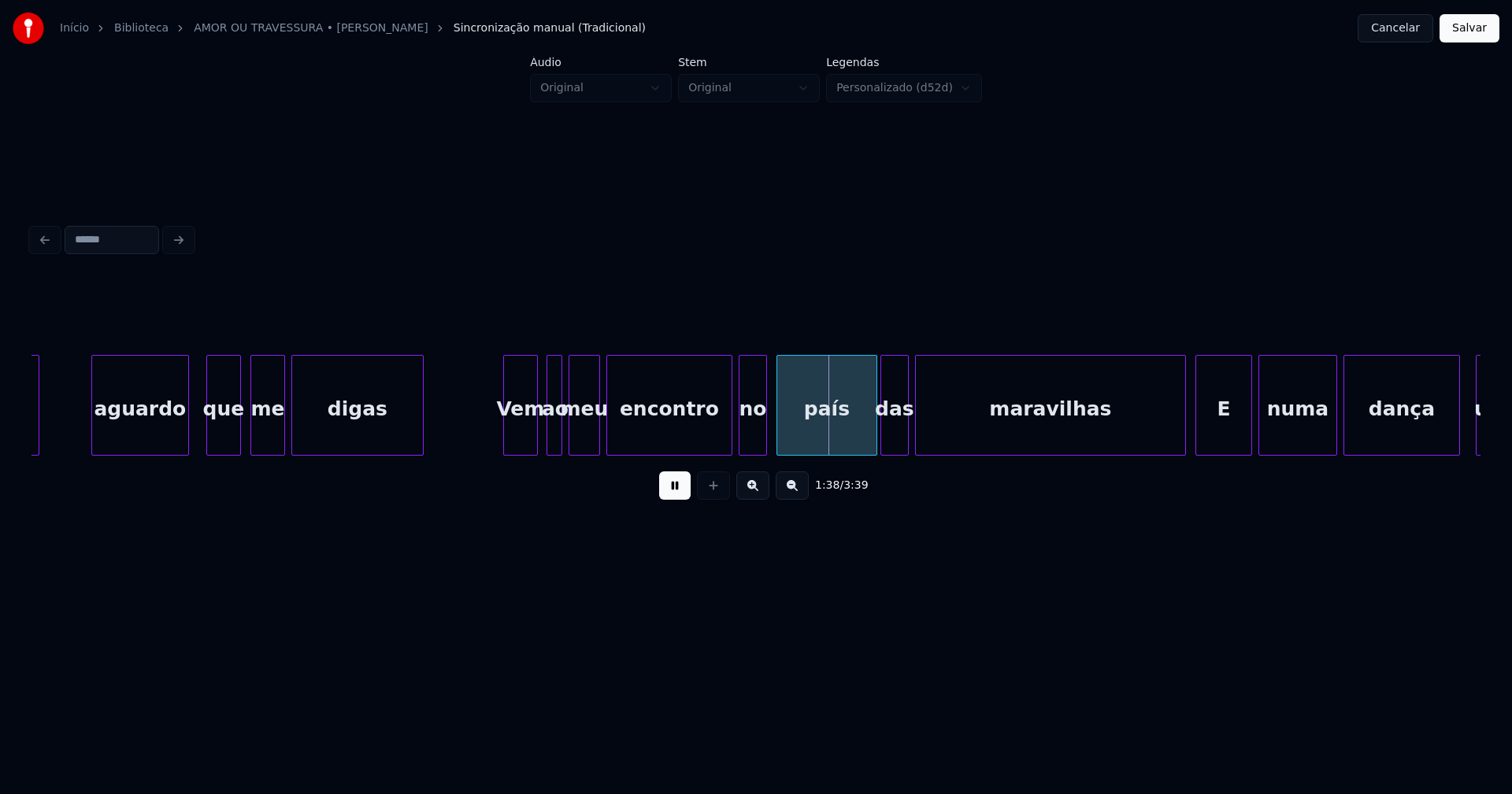
click at [520, 438] on div "Vem" at bounding box center [520, 408] width 33 height 107
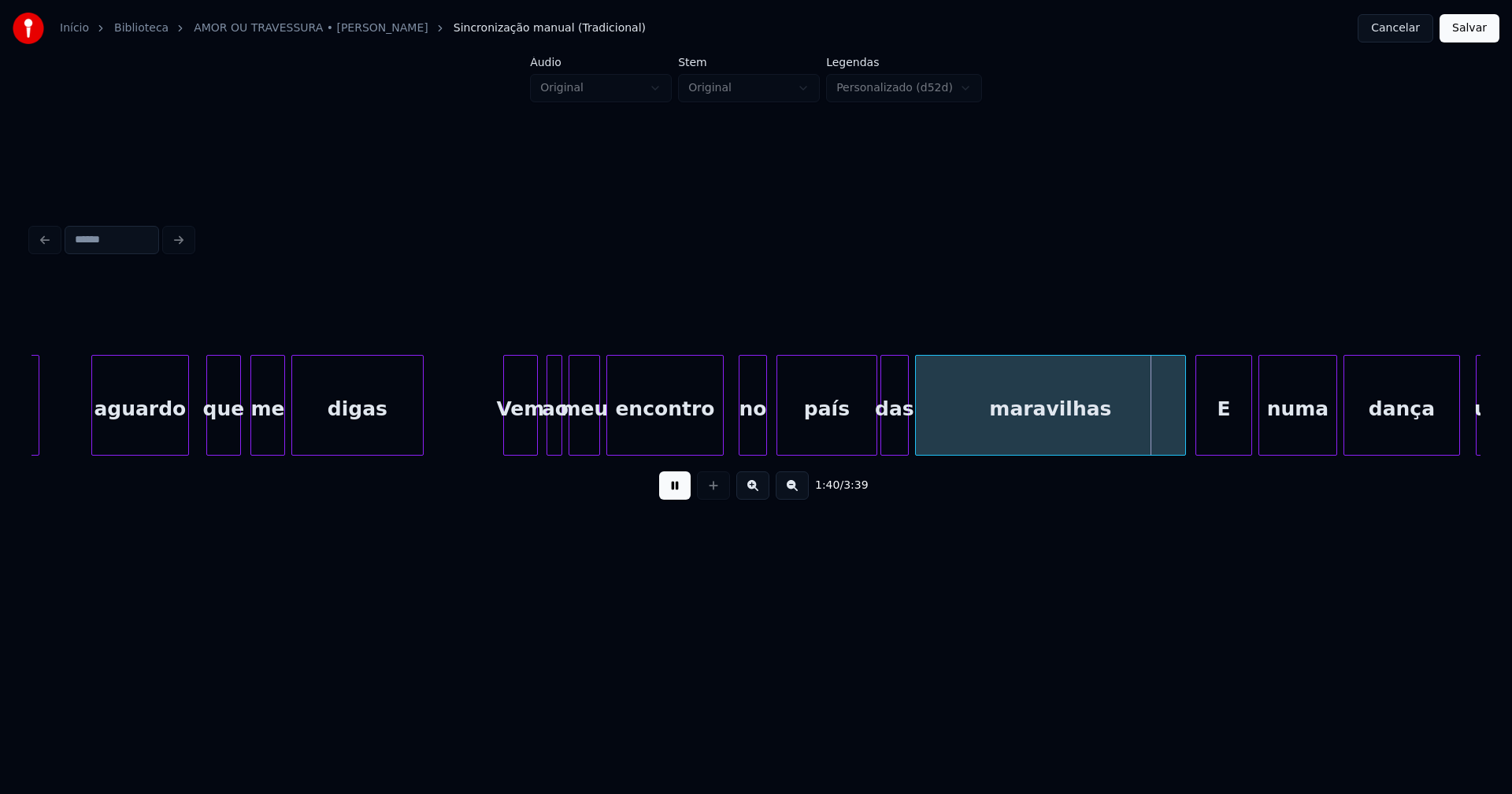
click at [718, 434] on div at bounding box center [720, 405] width 5 height 99
click at [748, 439] on div "no" at bounding box center [747, 408] width 27 height 107
click at [814, 443] on div "país" at bounding box center [821, 408] width 99 height 107
click at [890, 438] on div "das" at bounding box center [888, 408] width 27 height 107
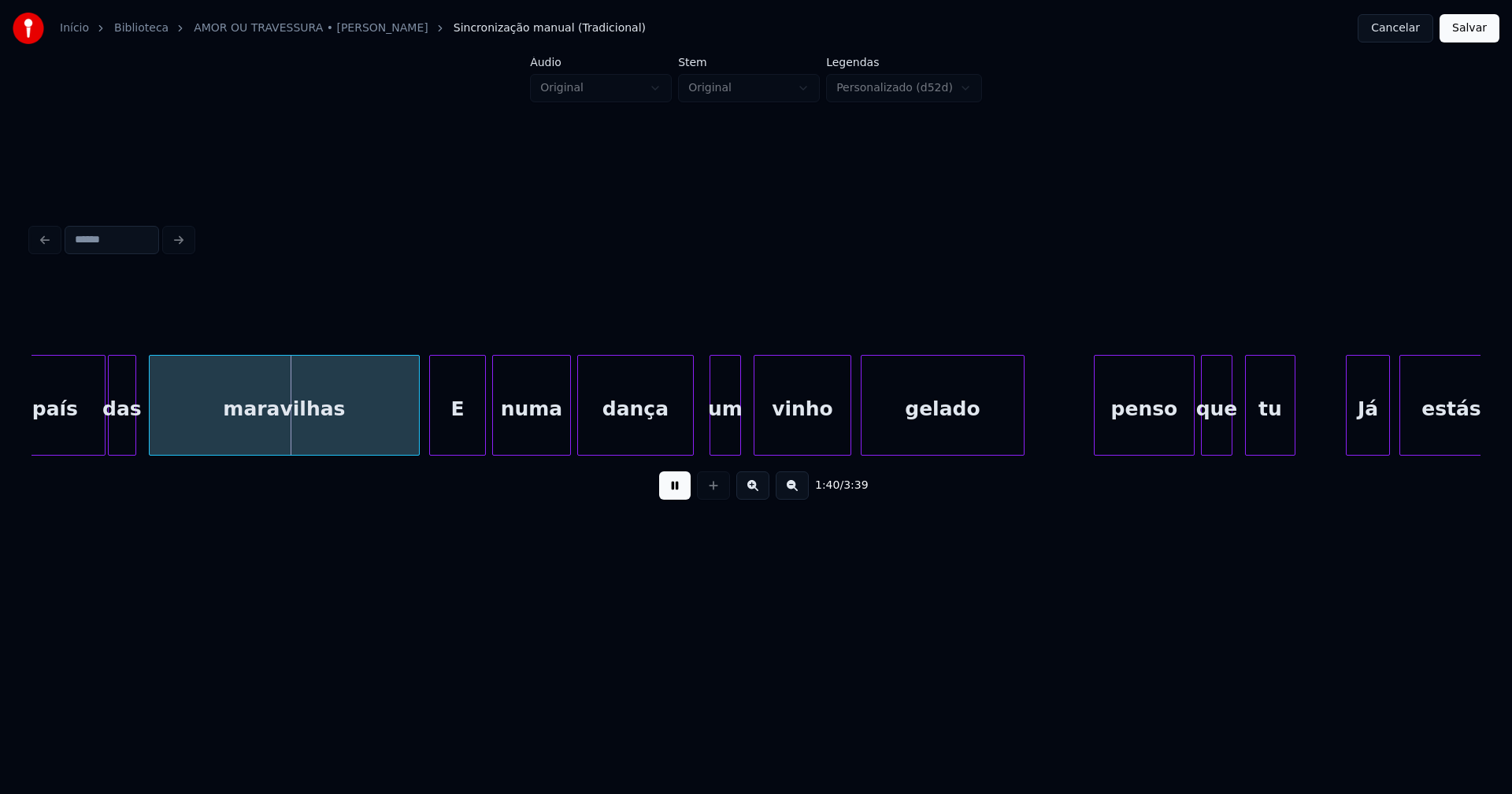
scroll to position [0, 15640]
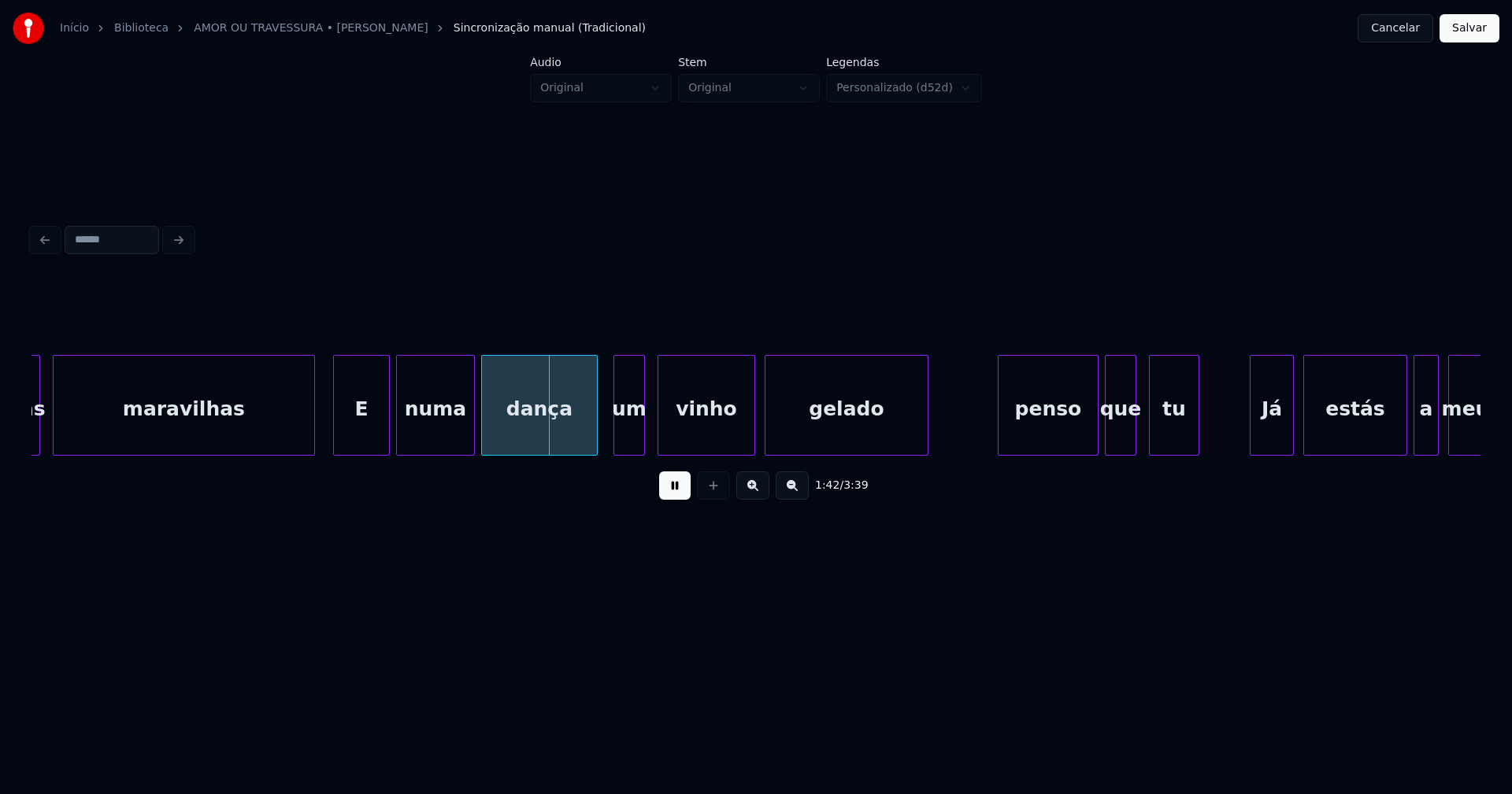
click at [311, 438] on div at bounding box center [312, 405] width 5 height 99
click at [358, 438] on div "E" at bounding box center [355, 408] width 55 height 107
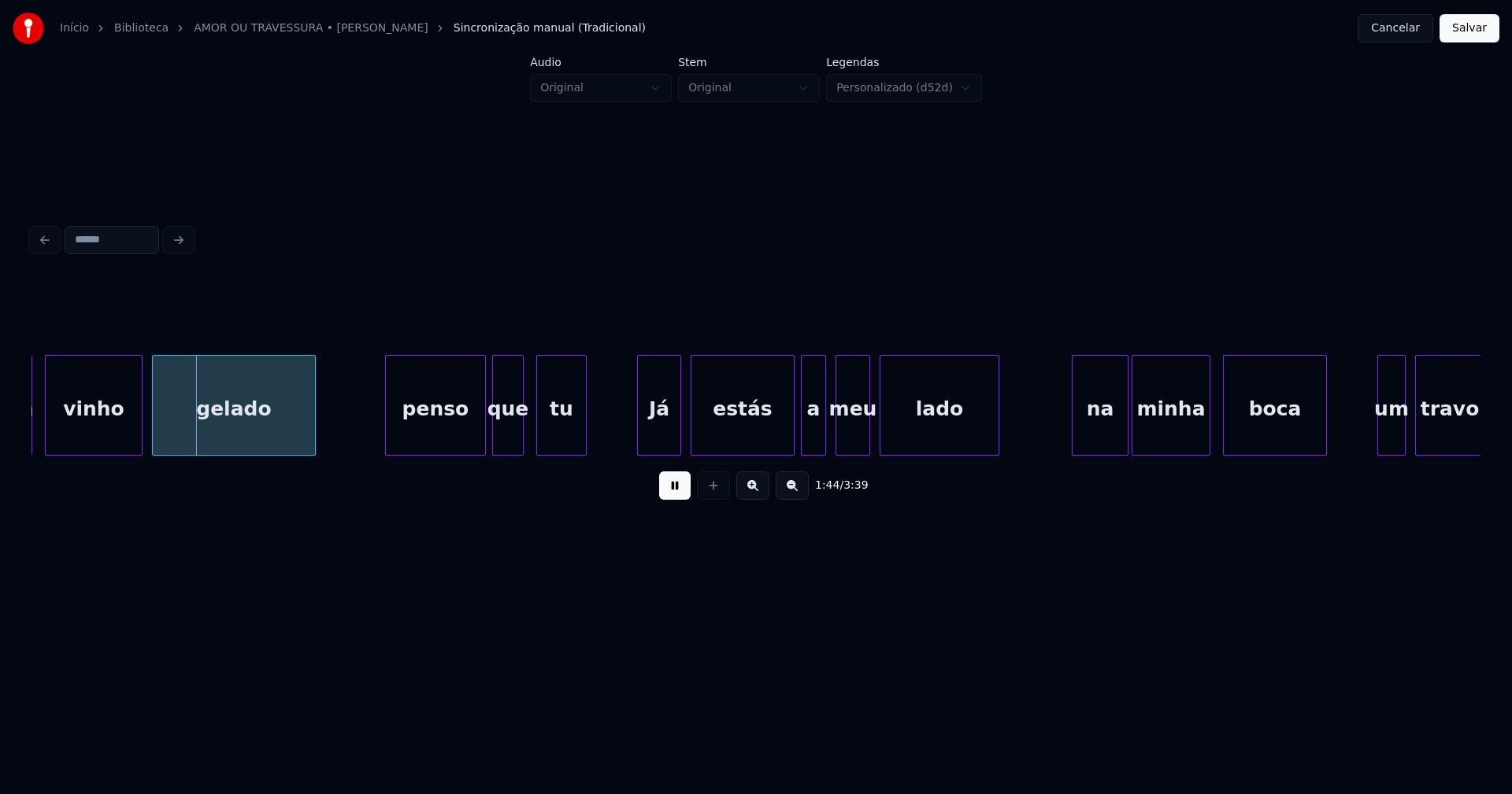
scroll to position [0, 16291]
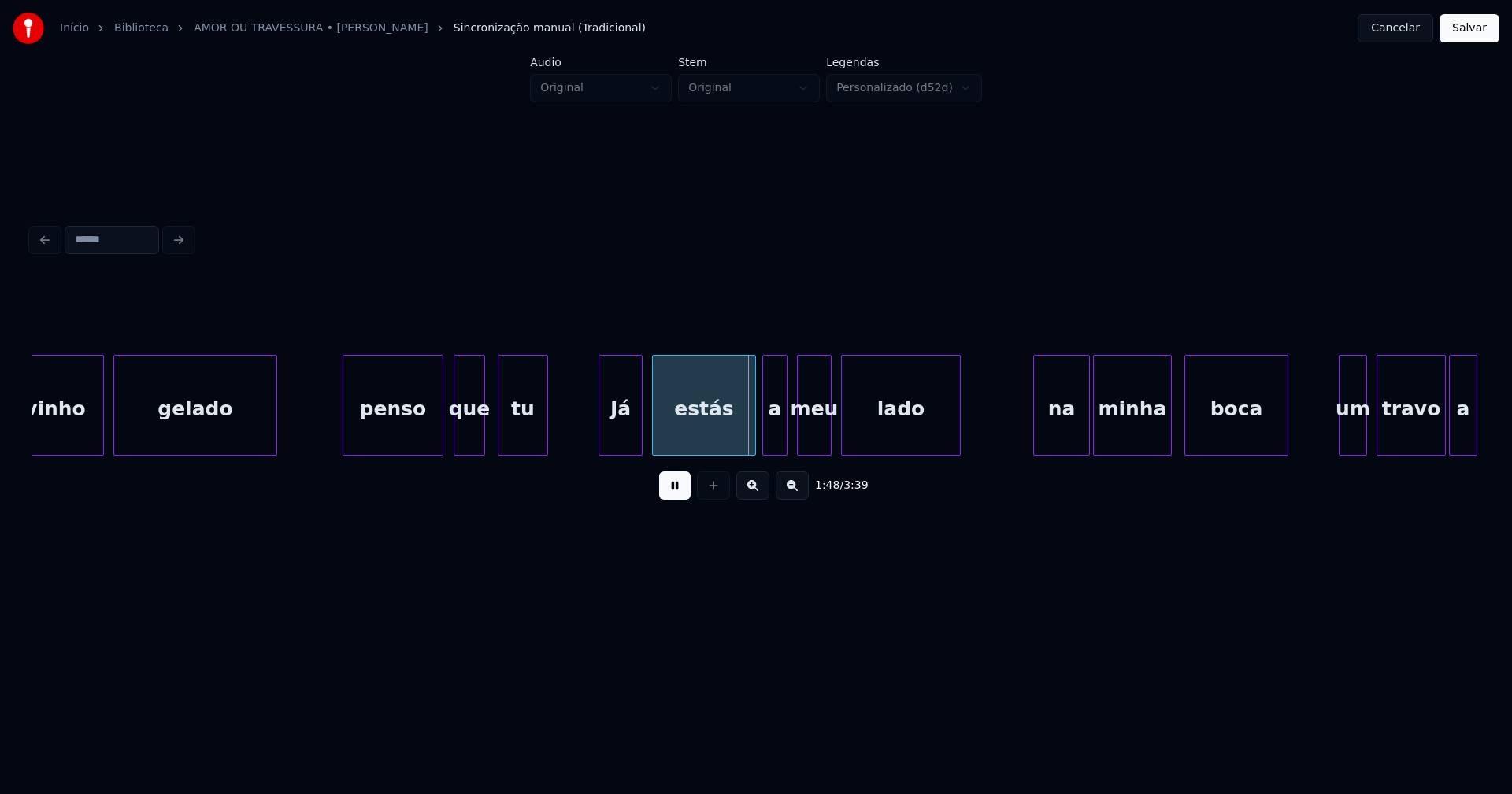
click at [394, 443] on div "penso" at bounding box center [392, 408] width 99 height 107
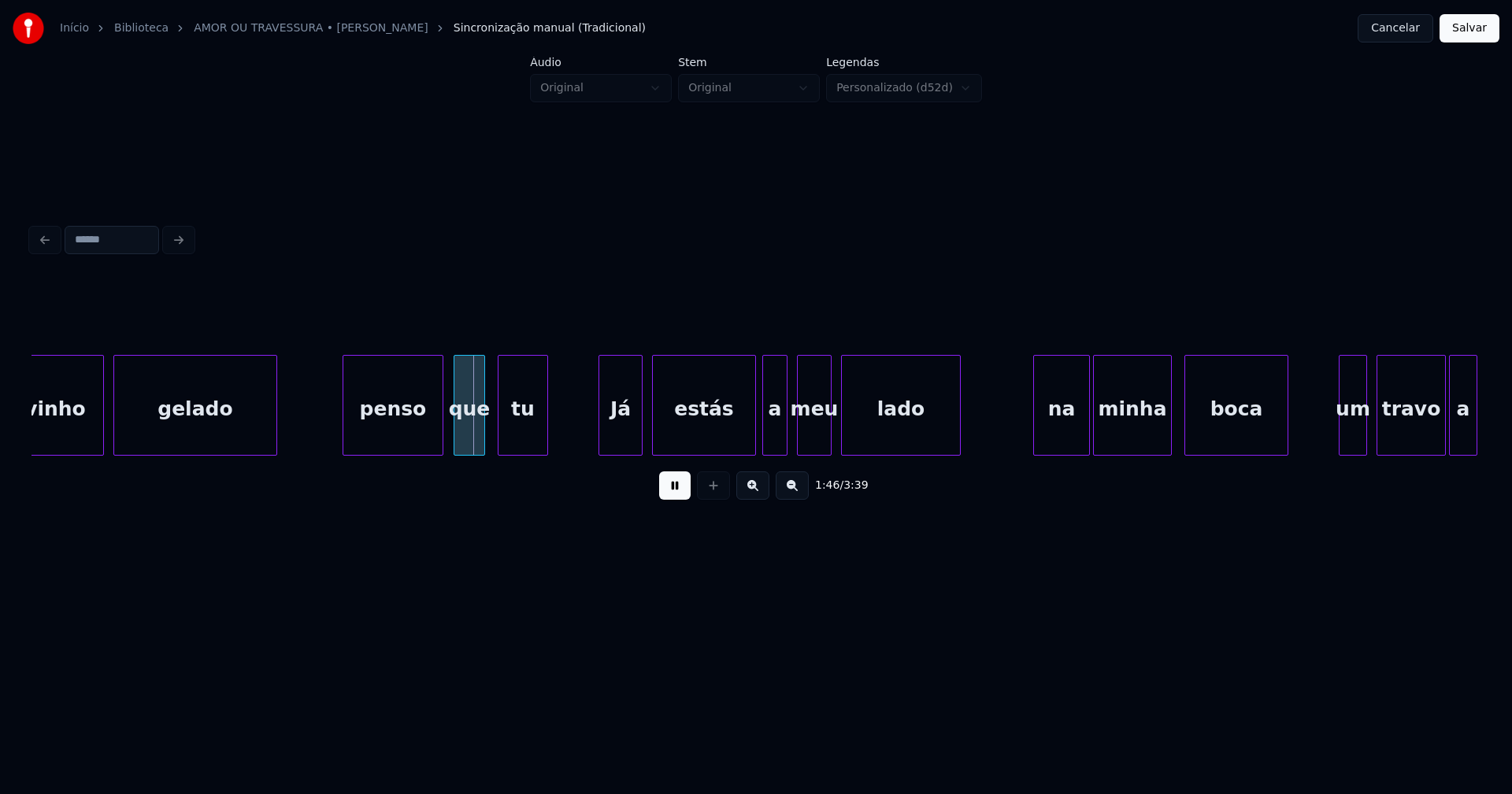
click at [678, 494] on button at bounding box center [674, 485] width 31 height 28
click at [395, 431] on div "penso" at bounding box center [392, 408] width 99 height 107
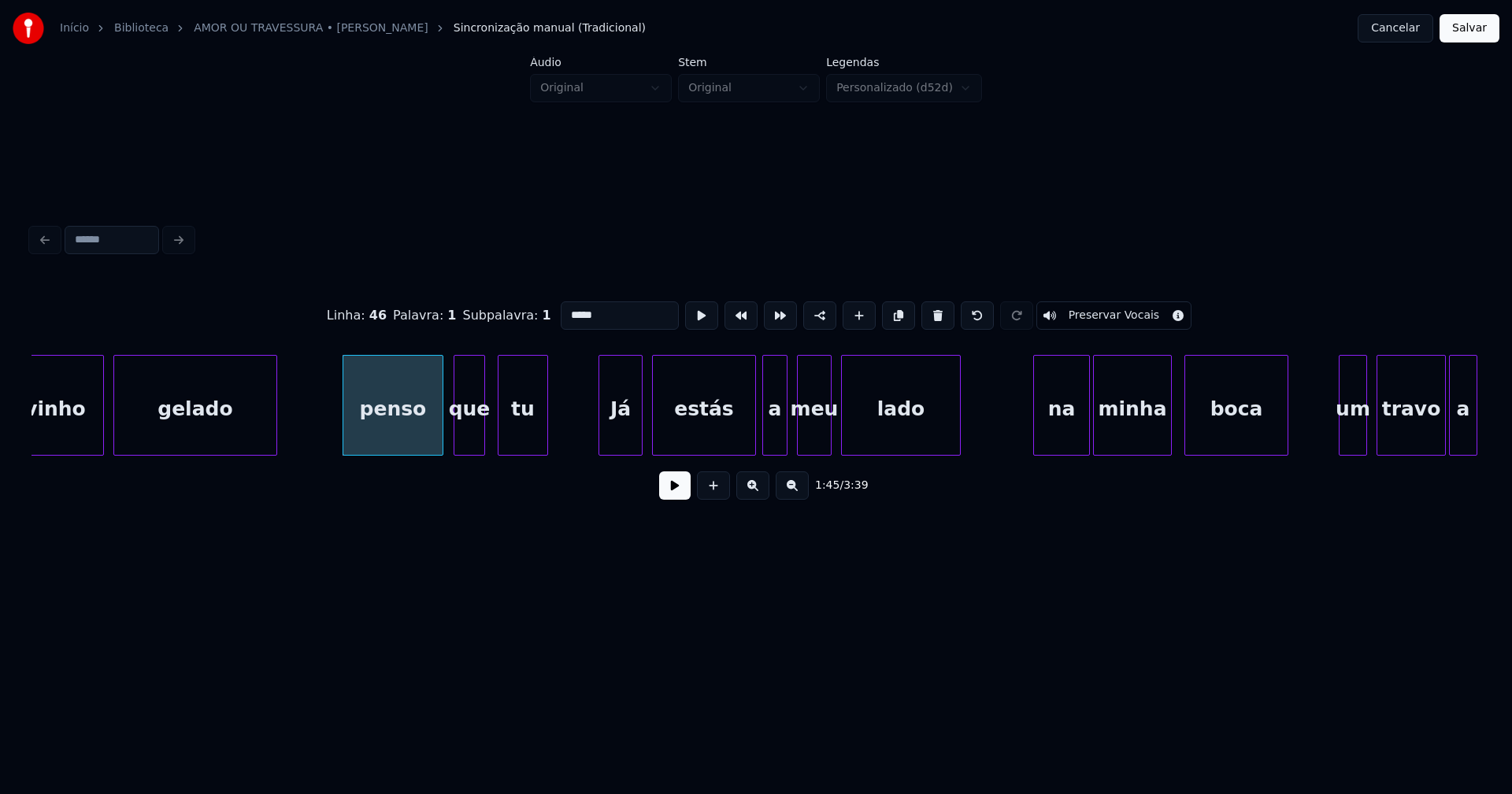
click at [566, 307] on input "*****" at bounding box center [620, 315] width 118 height 28
type input "*****"
click at [679, 496] on button at bounding box center [674, 485] width 31 height 28
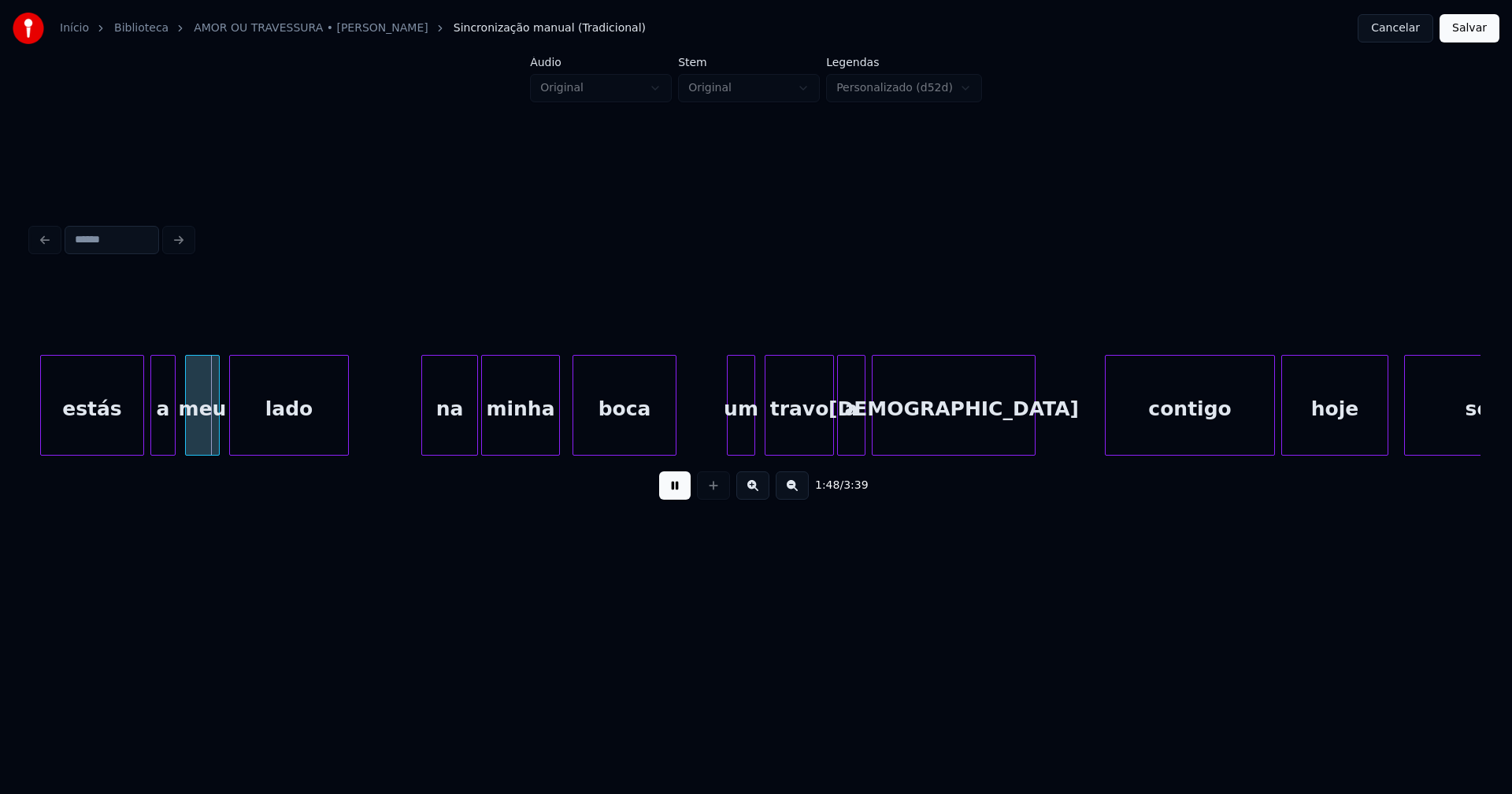
scroll to position [0, 16904]
click at [438, 437] on div "na" at bounding box center [440, 408] width 55 height 107
click at [730, 443] on div "um" at bounding box center [732, 408] width 27 height 107
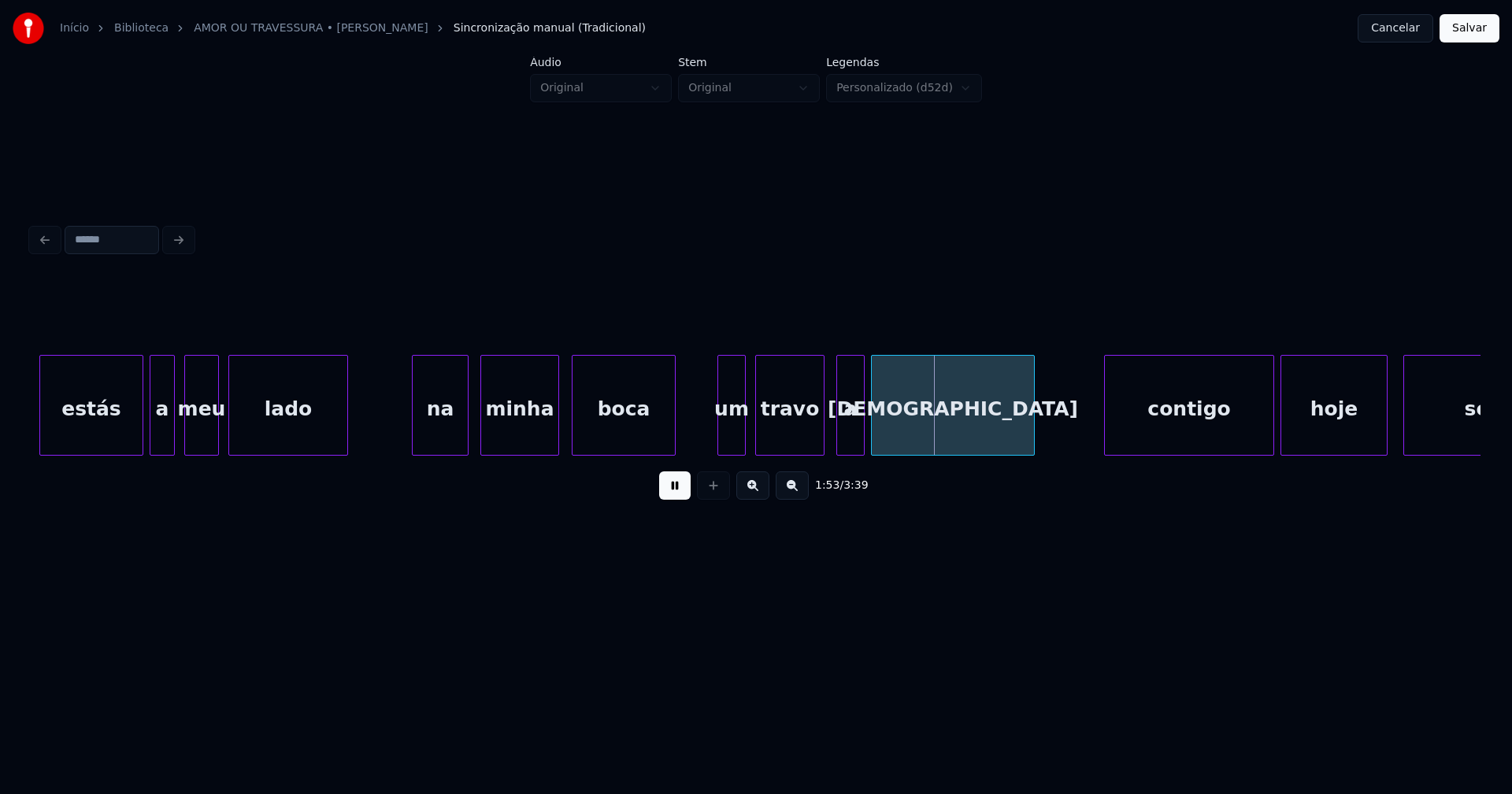
click at [787, 447] on div "travo" at bounding box center [789, 408] width 67 height 107
click at [839, 439] on div "a" at bounding box center [840, 408] width 27 height 107
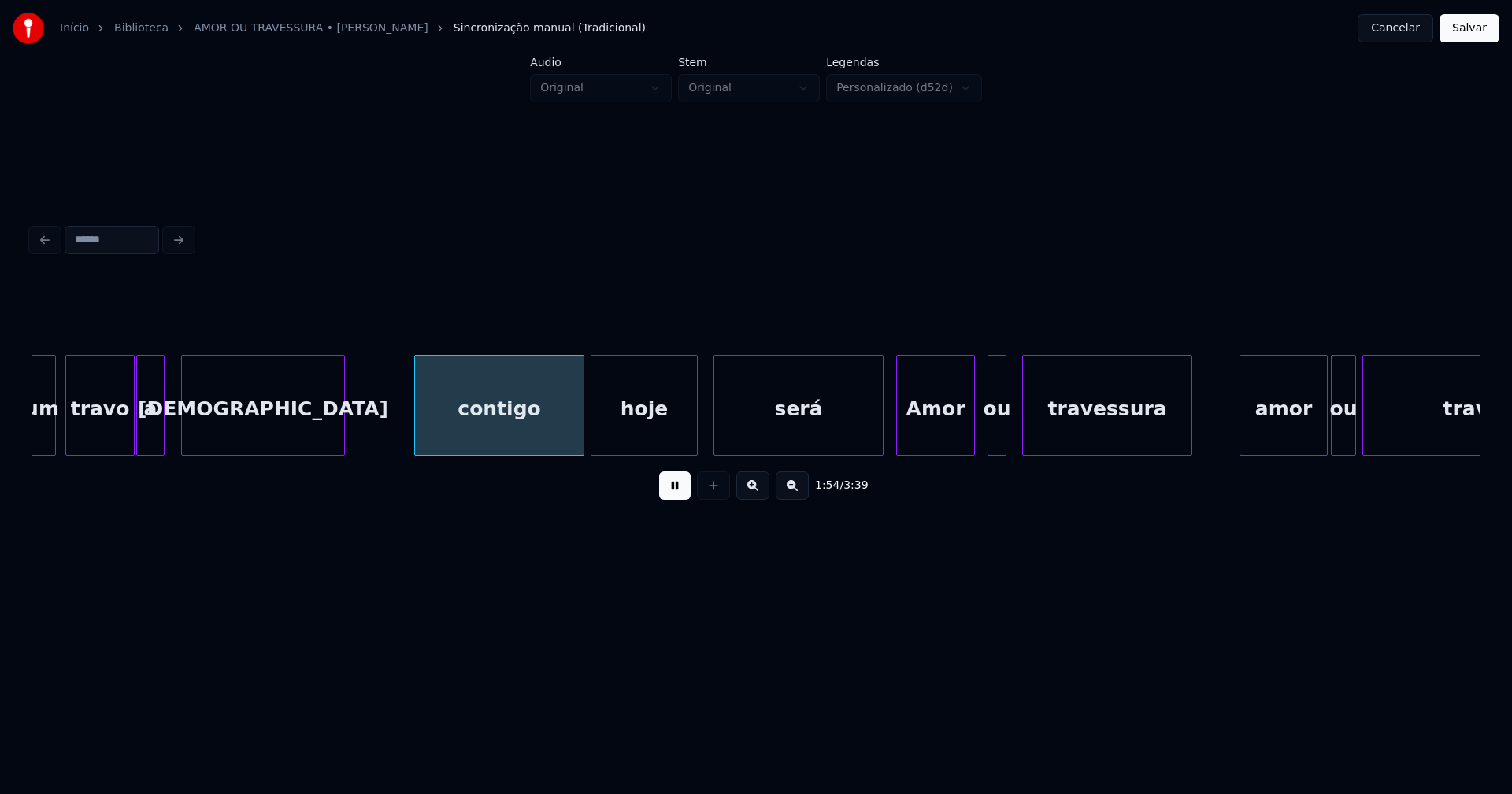
scroll to position [0, 17611]
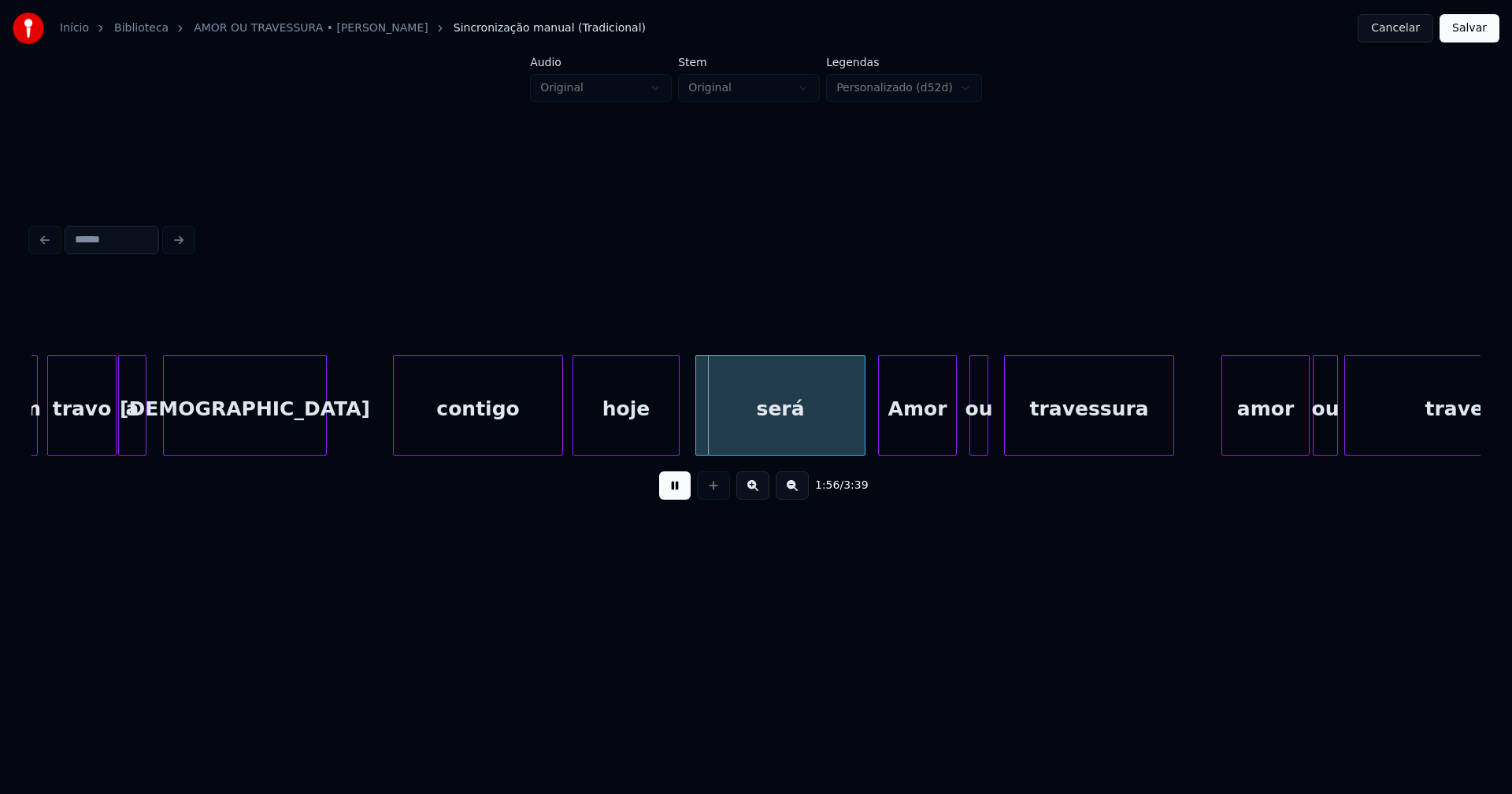
click at [478, 448] on div "contigo" at bounding box center [477, 408] width 168 height 107
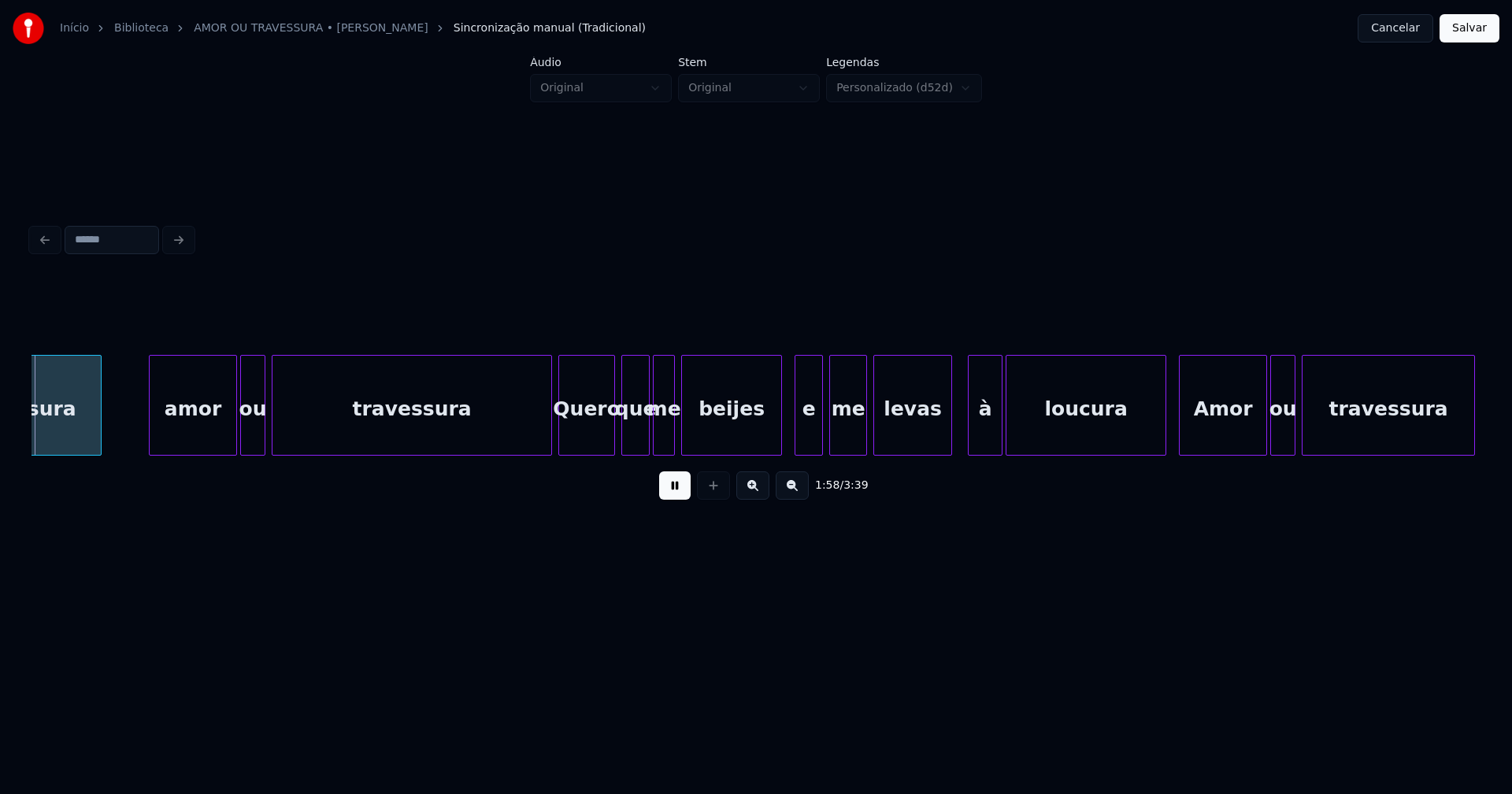
scroll to position [0, 18684]
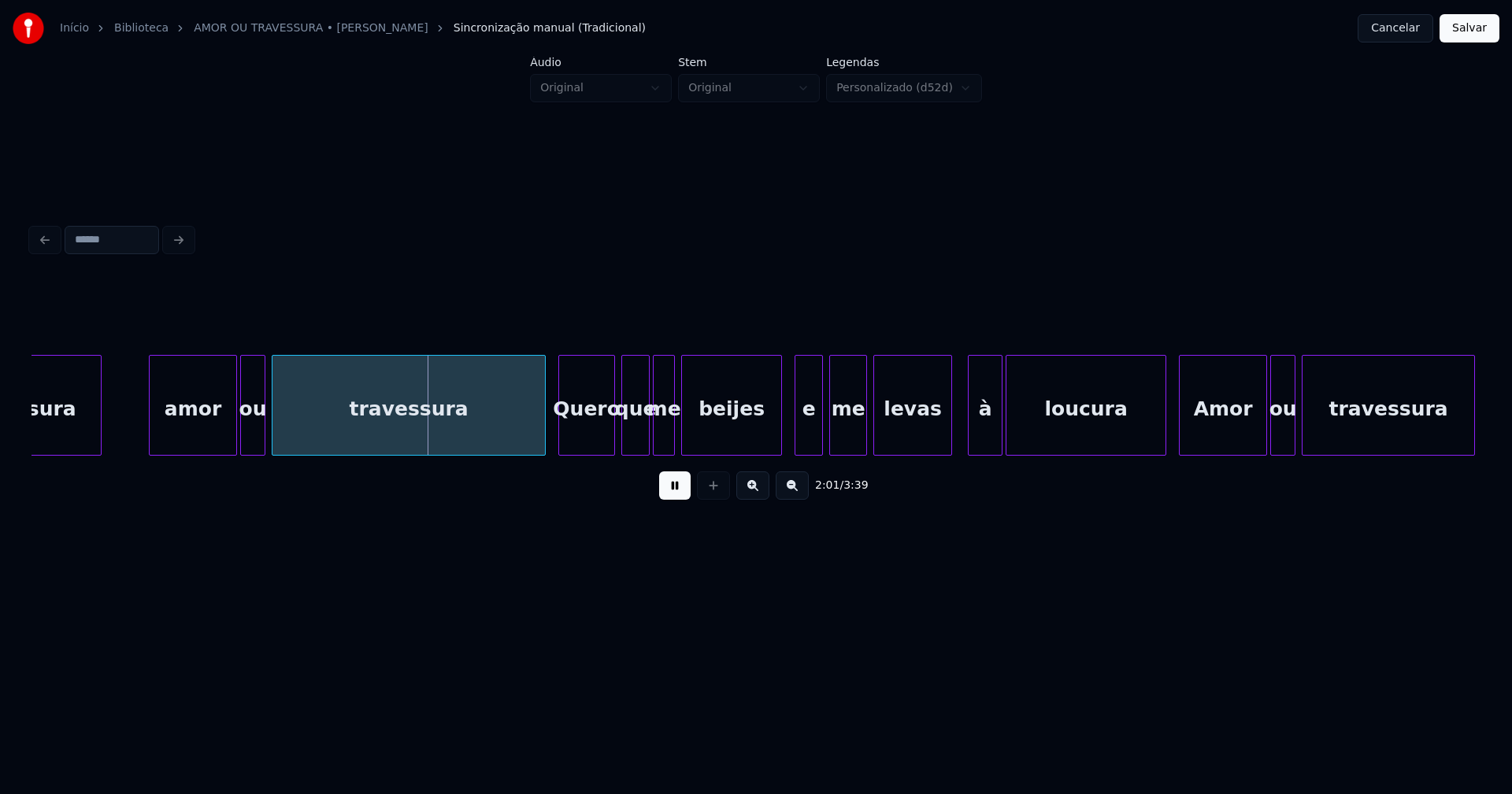
click at [544, 432] on div at bounding box center [542, 405] width 5 height 99
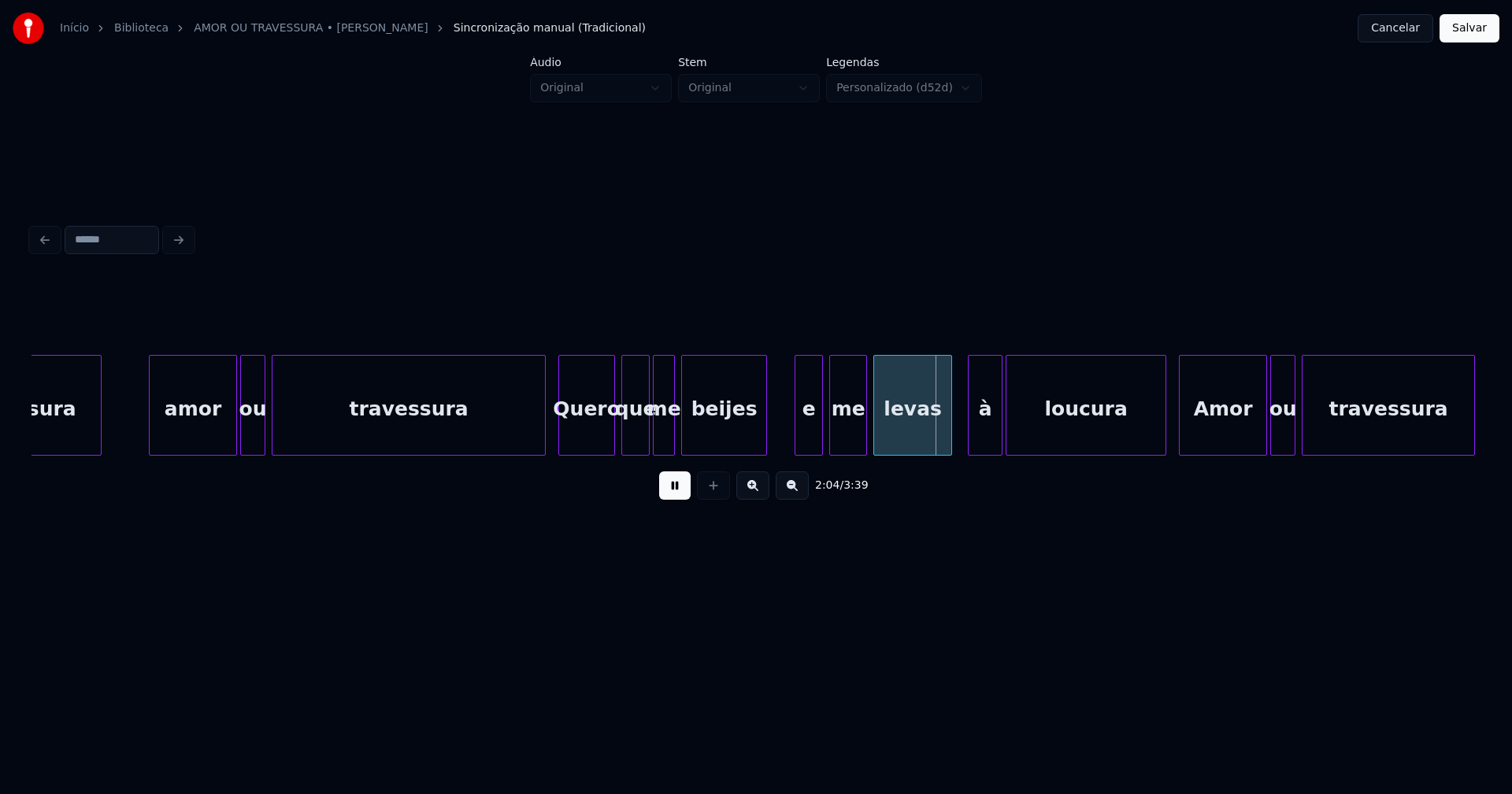
click at [765, 445] on div at bounding box center [763, 405] width 5 height 99
click at [801, 443] on div "e" at bounding box center [801, 408] width 27 height 107
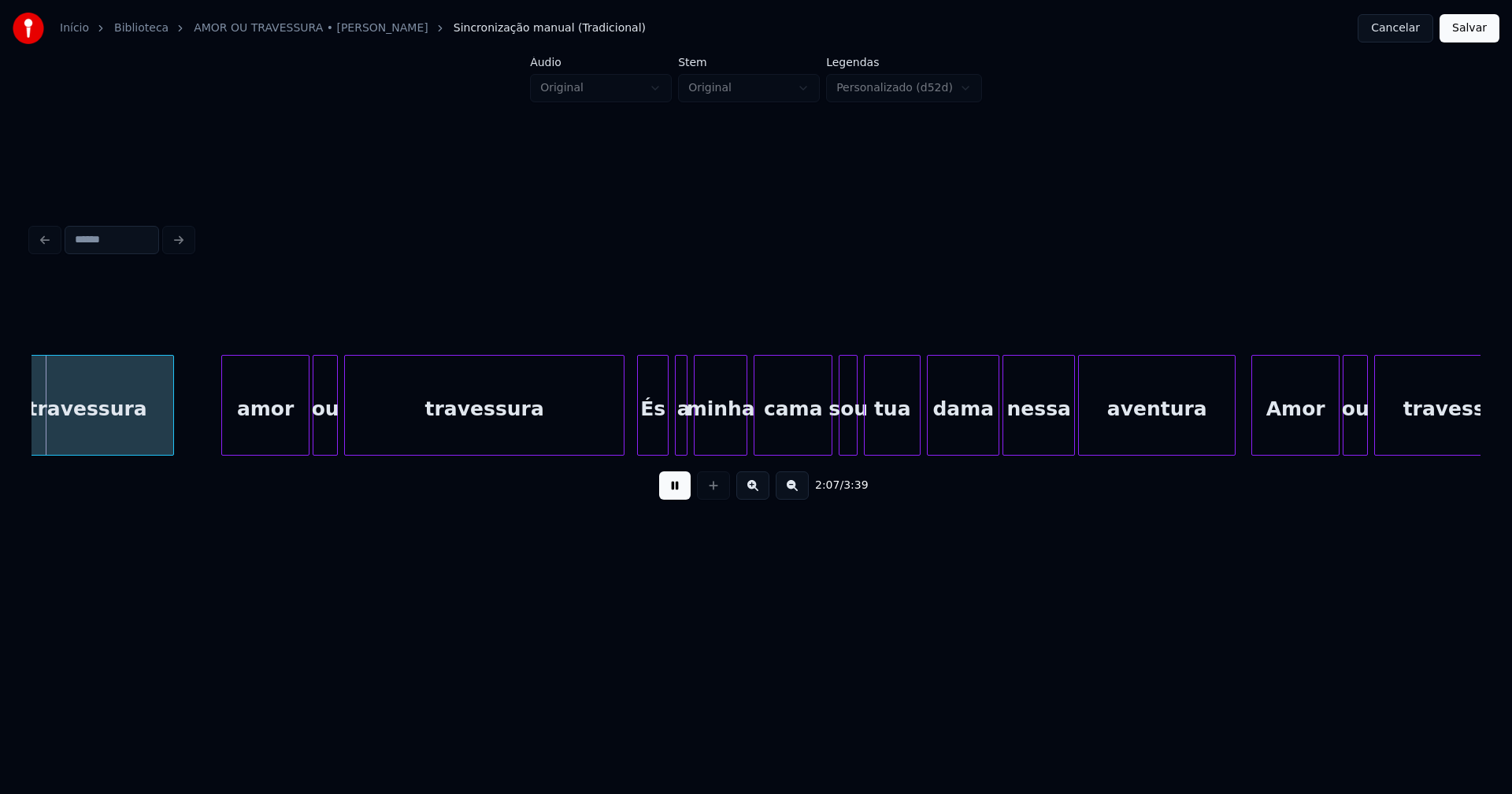
scroll to position [0, 19986]
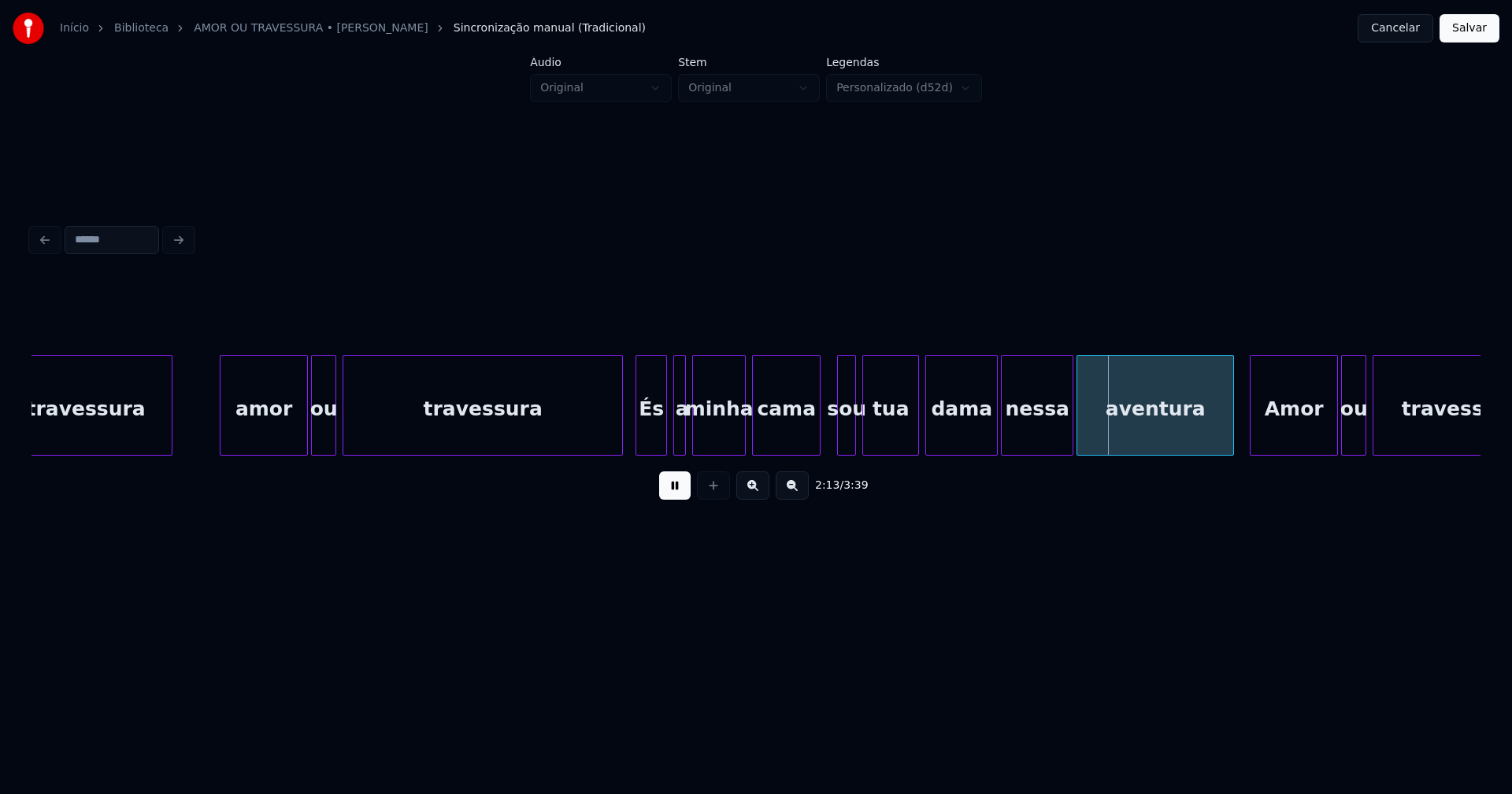
click at [815, 441] on div at bounding box center [816, 405] width 5 height 99
click at [985, 443] on div at bounding box center [986, 405] width 5 height 99
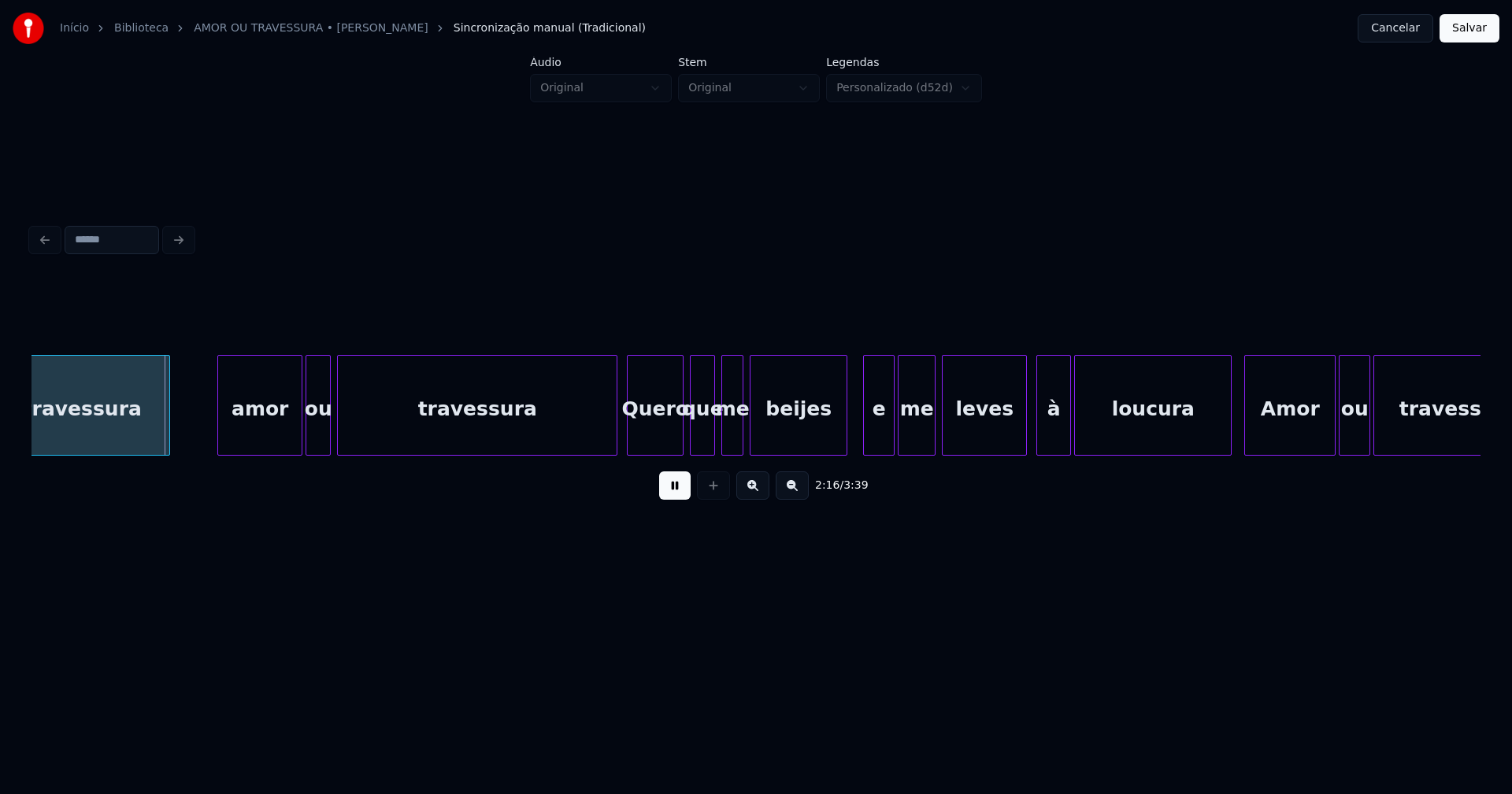
scroll to position [0, 21383]
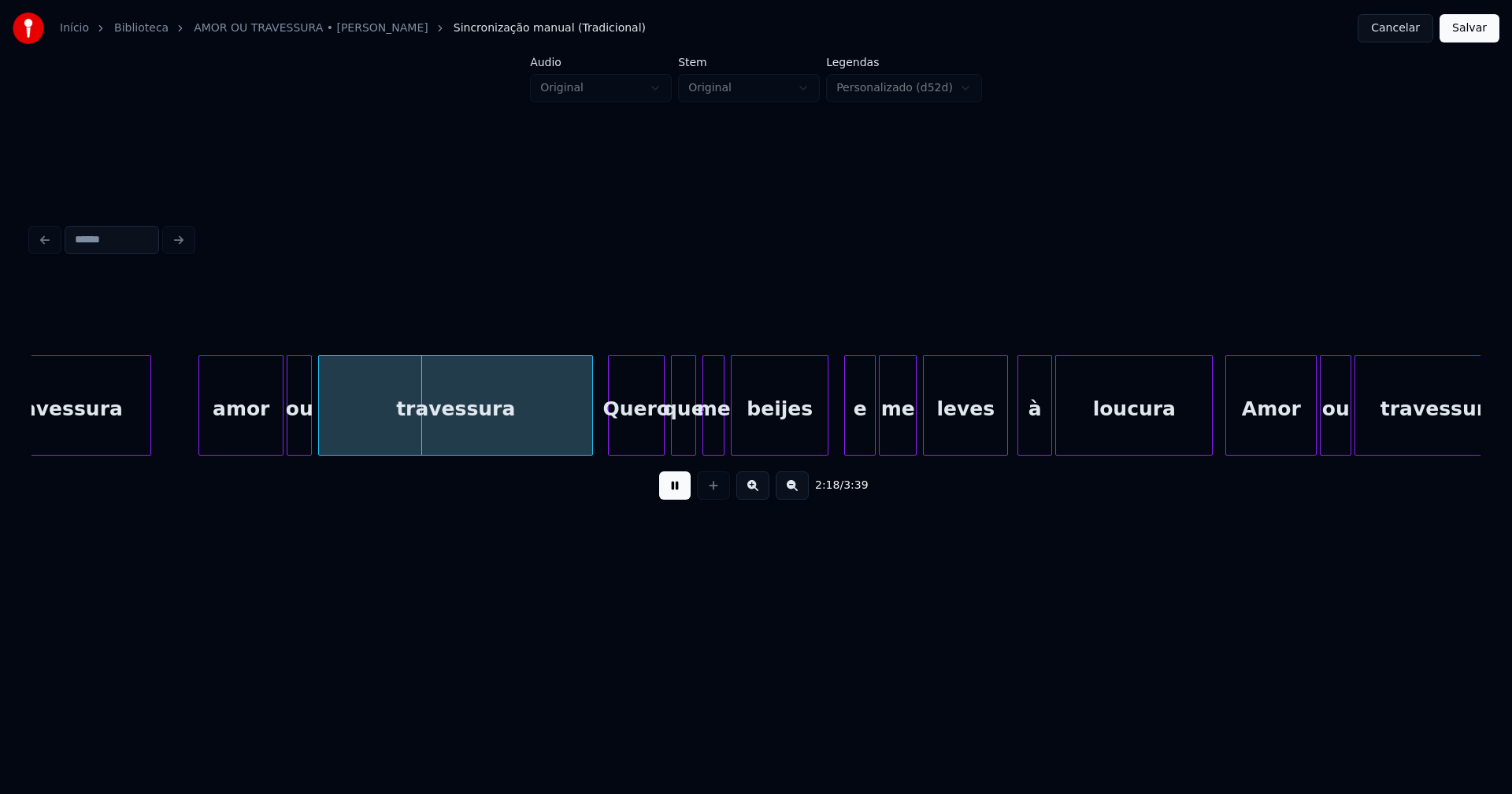
click at [592, 433] on div at bounding box center [589, 405] width 5 height 99
click at [621, 435] on div "Quero" at bounding box center [633, 408] width 55 height 107
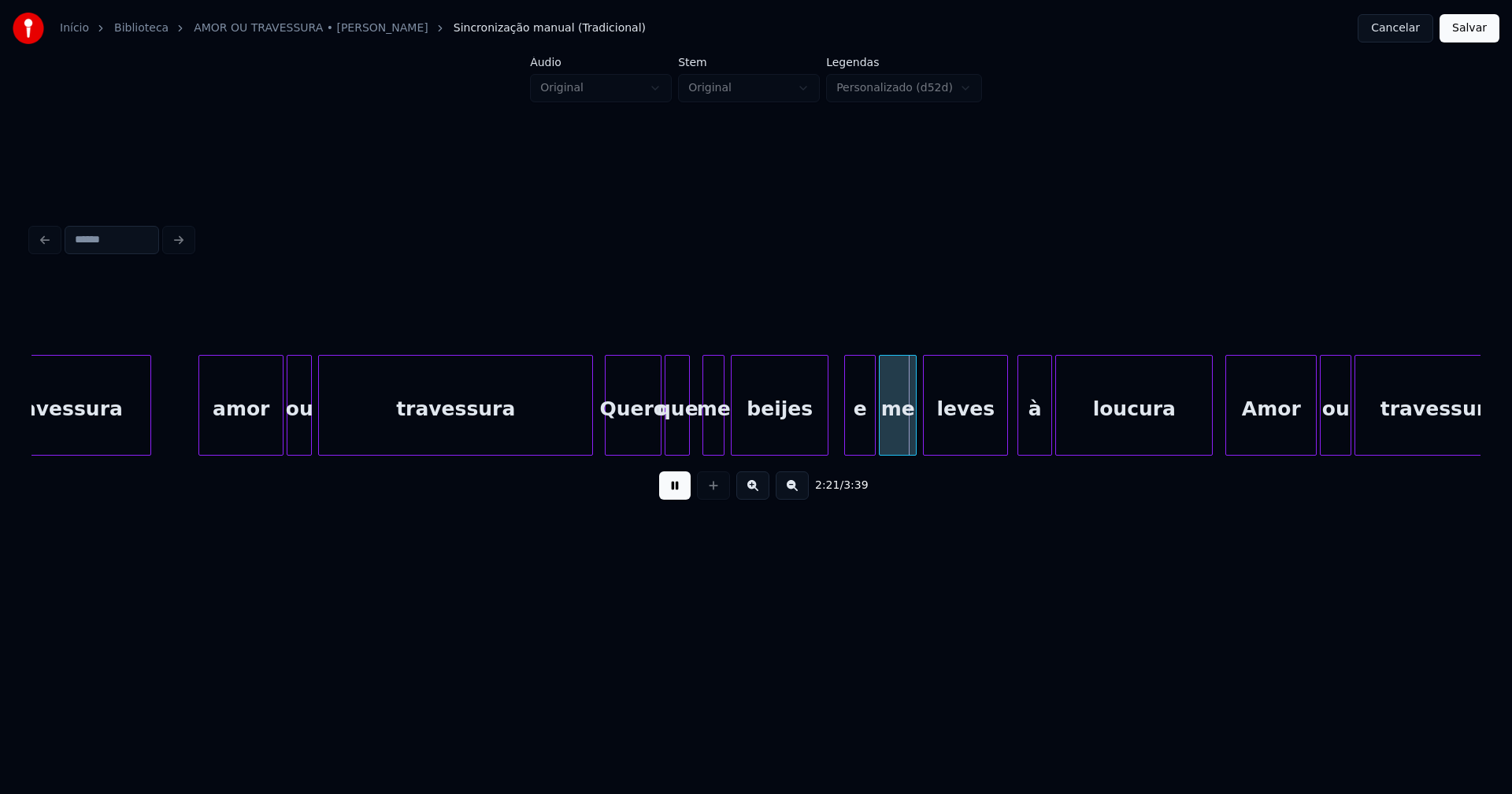
click at [679, 454] on div "travessura amor ou travessura Quero que me beijes e me leves à loucura Amor ou …" at bounding box center [756, 406] width 1448 height 101
click at [708, 450] on div "travessura amor ou travessura Quero que me beijes e me leves à loucura Amor ou …" at bounding box center [756, 406] width 1448 height 101
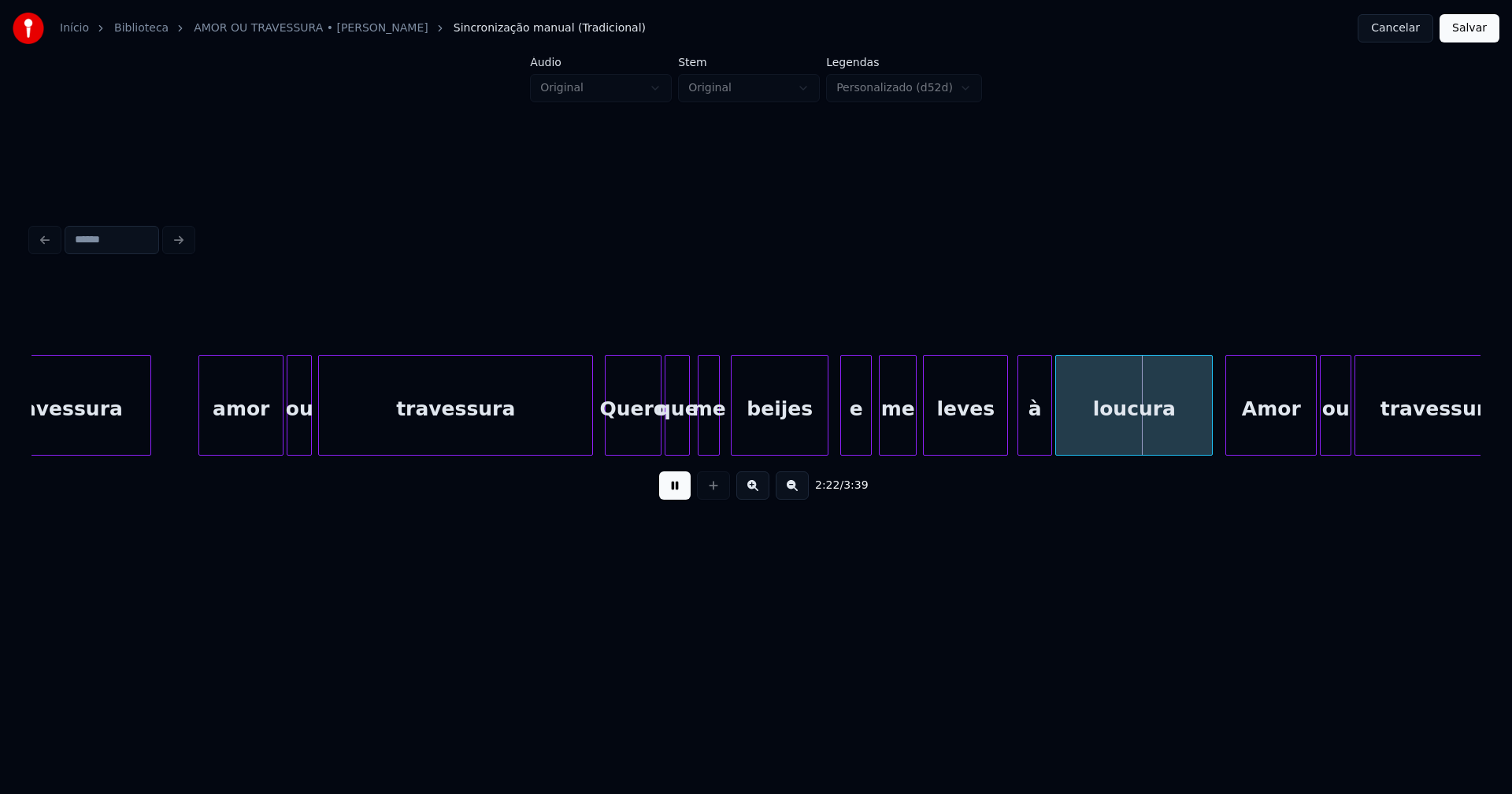
click at [850, 446] on div "e" at bounding box center [855, 408] width 29 height 107
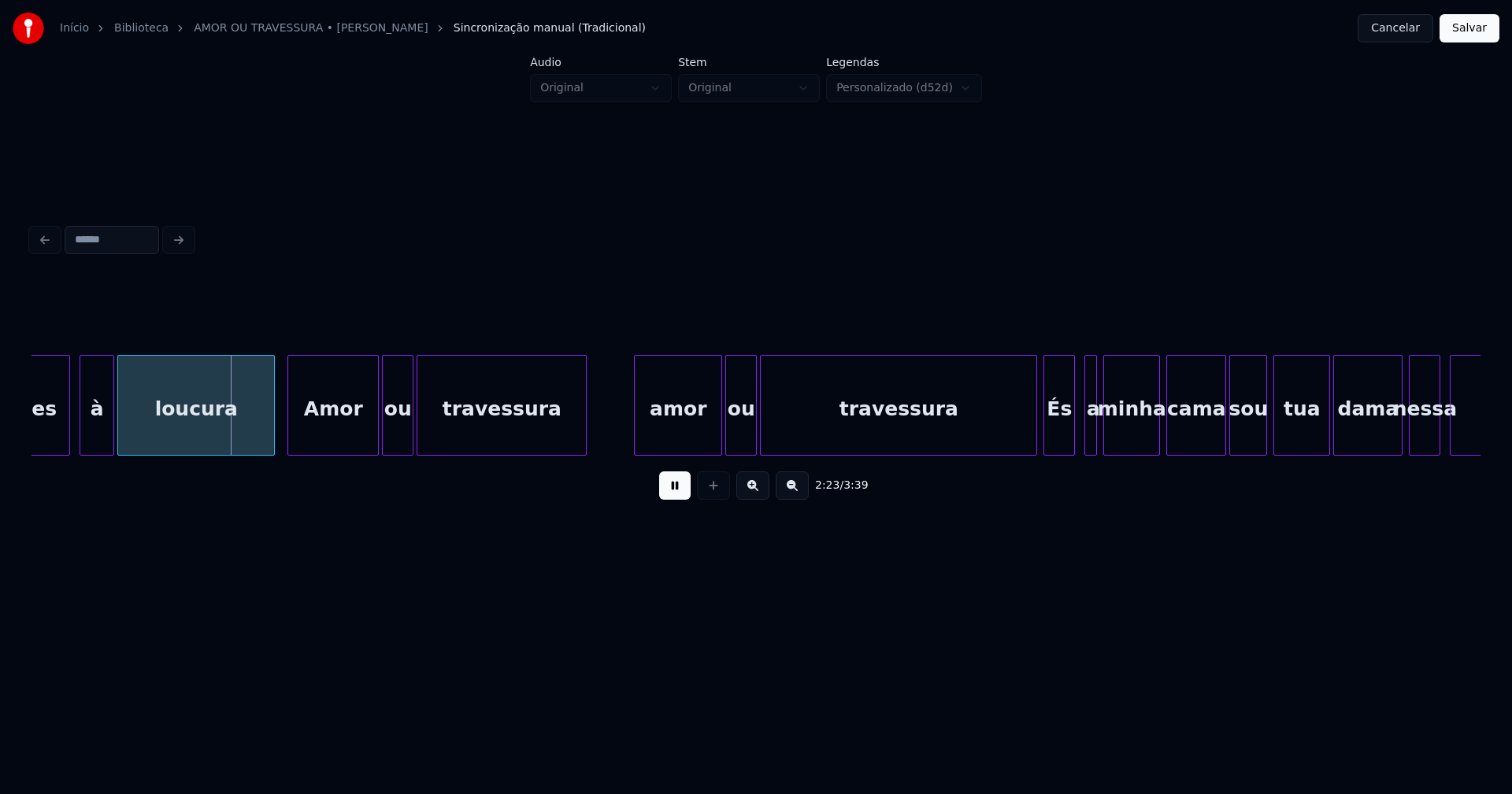
scroll to position [0, 22398]
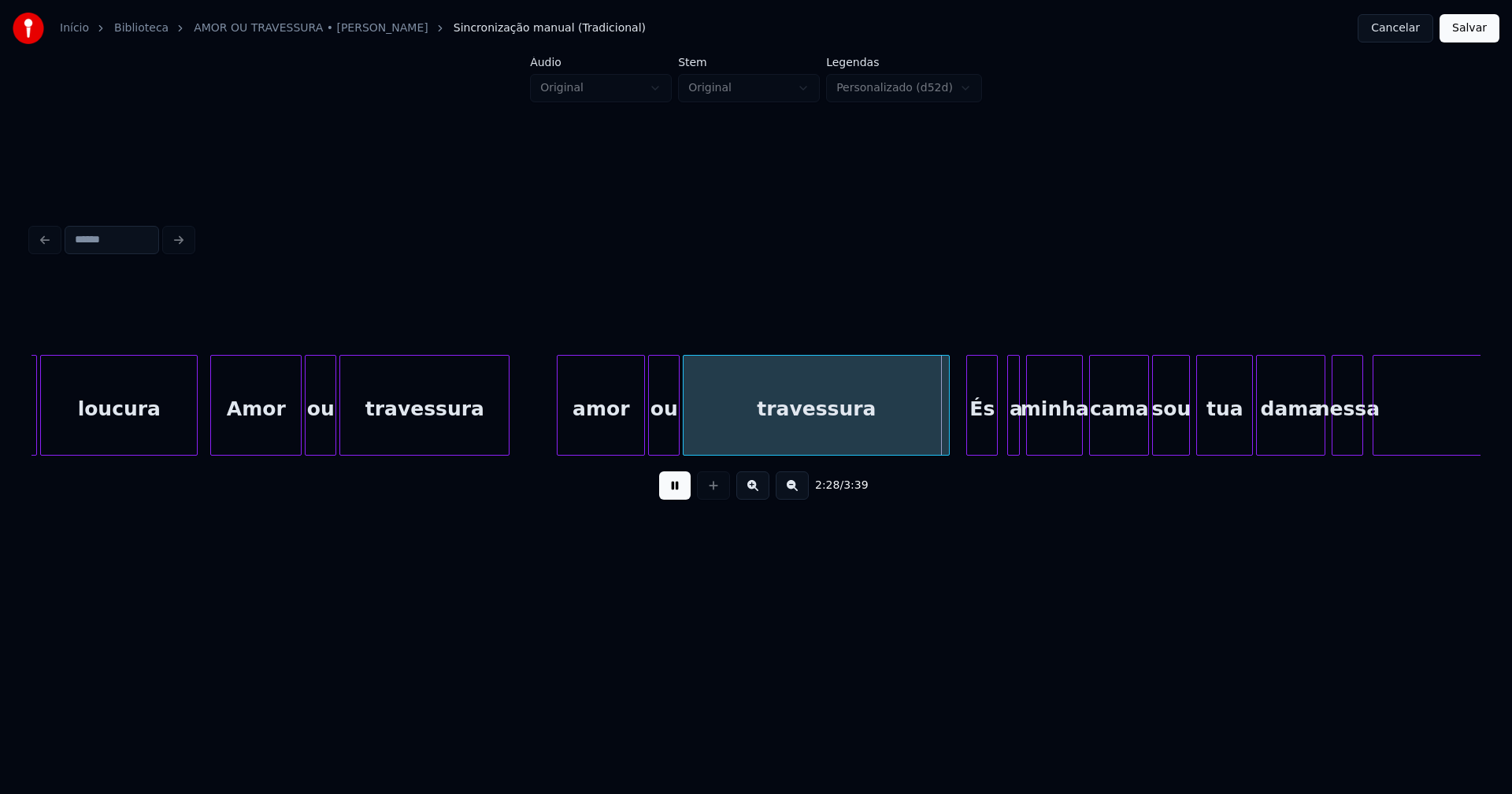
click at [947, 442] on div at bounding box center [946, 405] width 5 height 99
click at [979, 440] on div "És" at bounding box center [975, 408] width 29 height 107
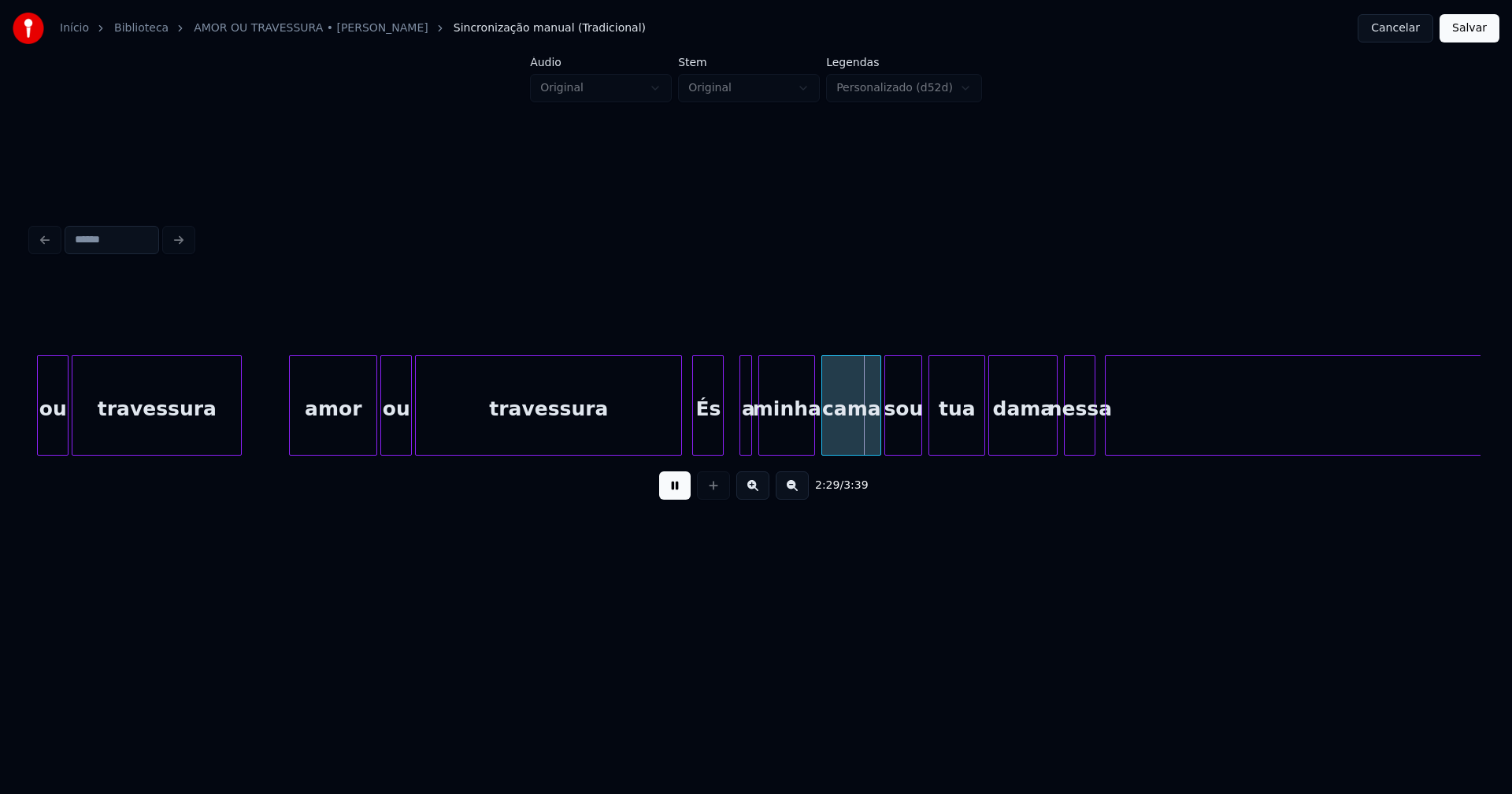
scroll to position [0, 22685]
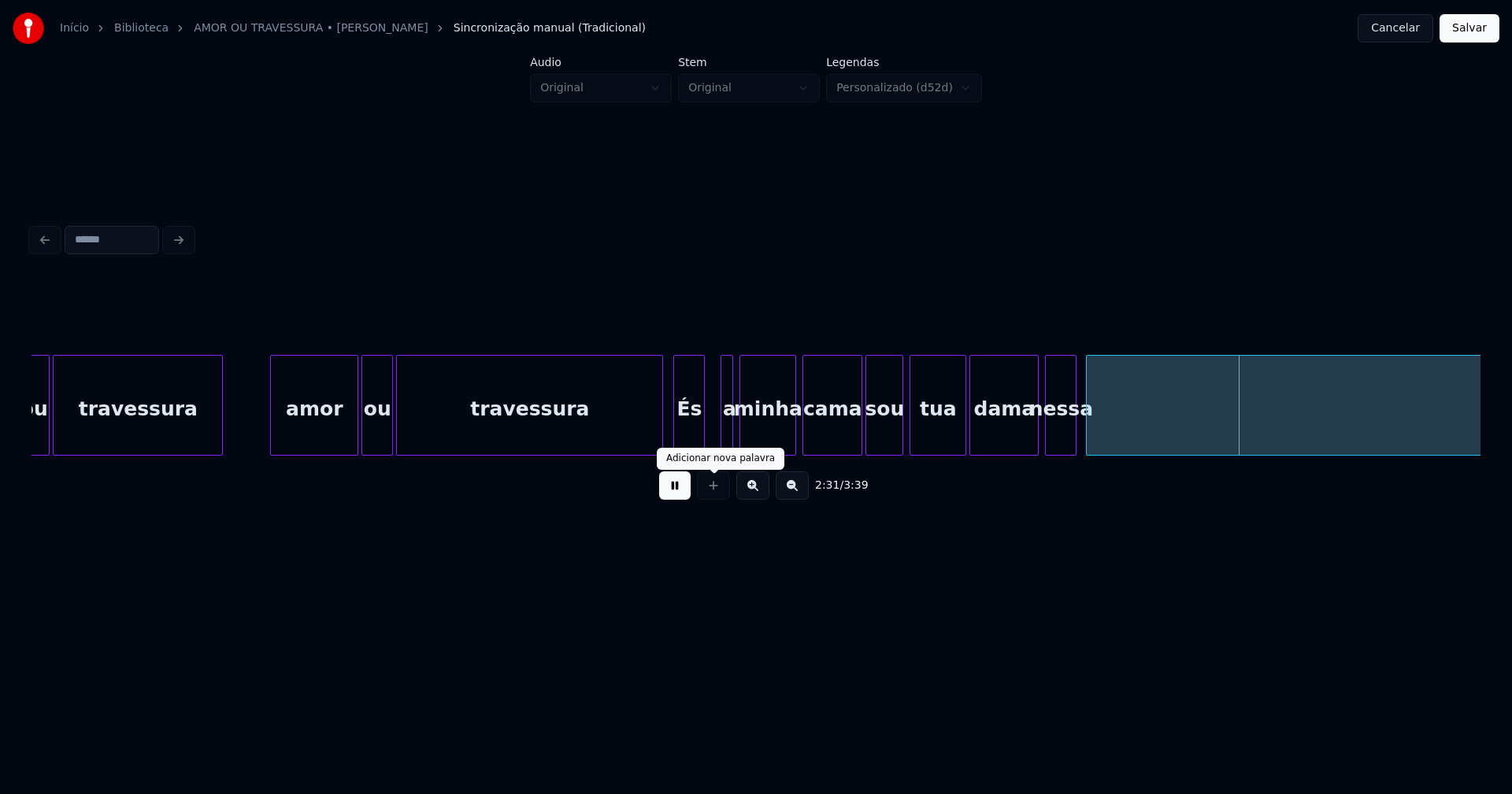
drag, startPoint x: 681, startPoint y: 492, endPoint x: 755, endPoint y: 428, distance: 97.8
click at [681, 492] on button at bounding box center [674, 485] width 31 height 28
click at [722, 412] on div "a" at bounding box center [717, 408] width 16 height 107
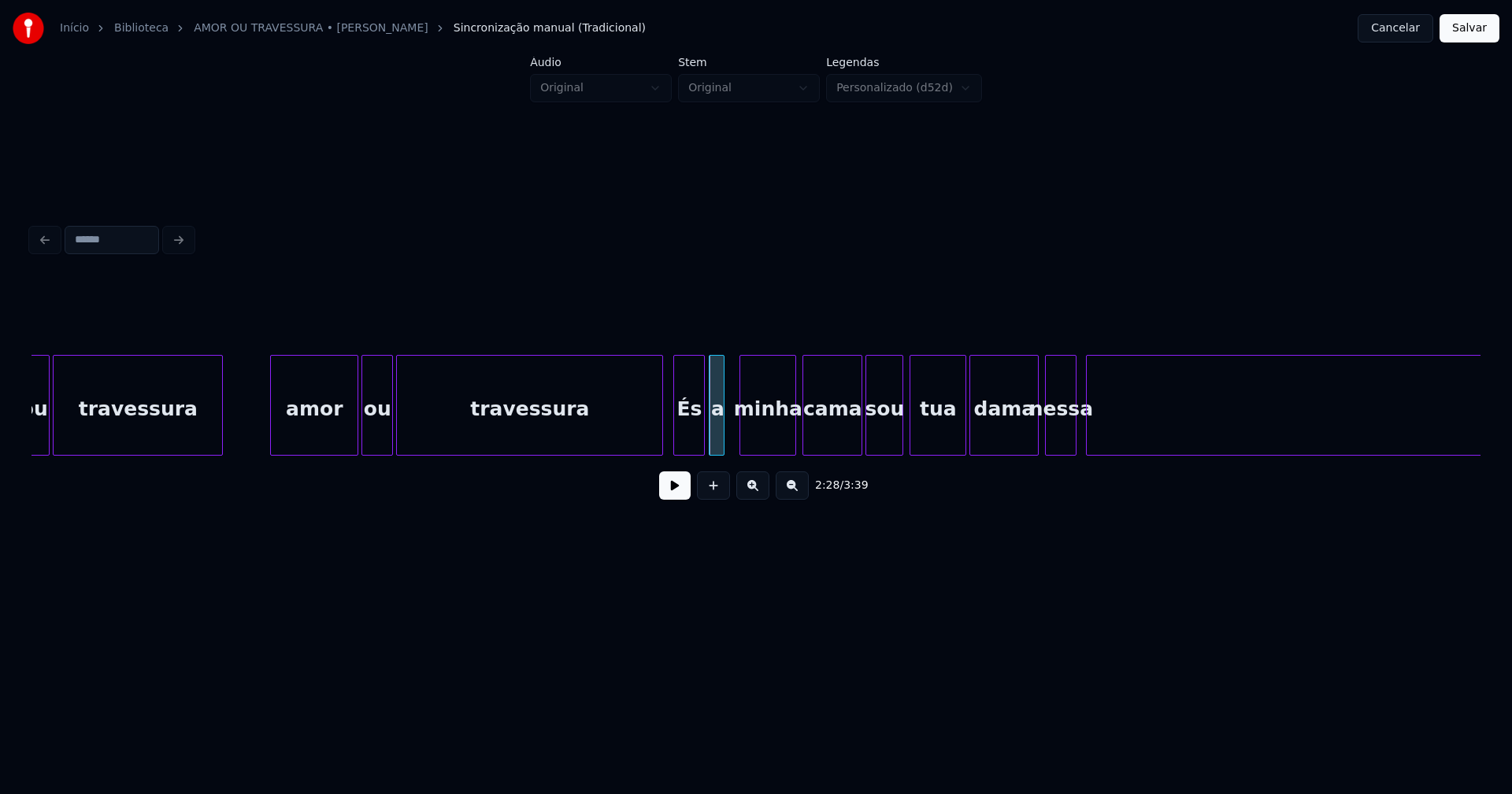
click at [722, 433] on div at bounding box center [720, 405] width 5 height 99
click at [754, 436] on div "minha" at bounding box center [758, 408] width 55 height 107
click at [673, 495] on button at bounding box center [674, 485] width 31 height 28
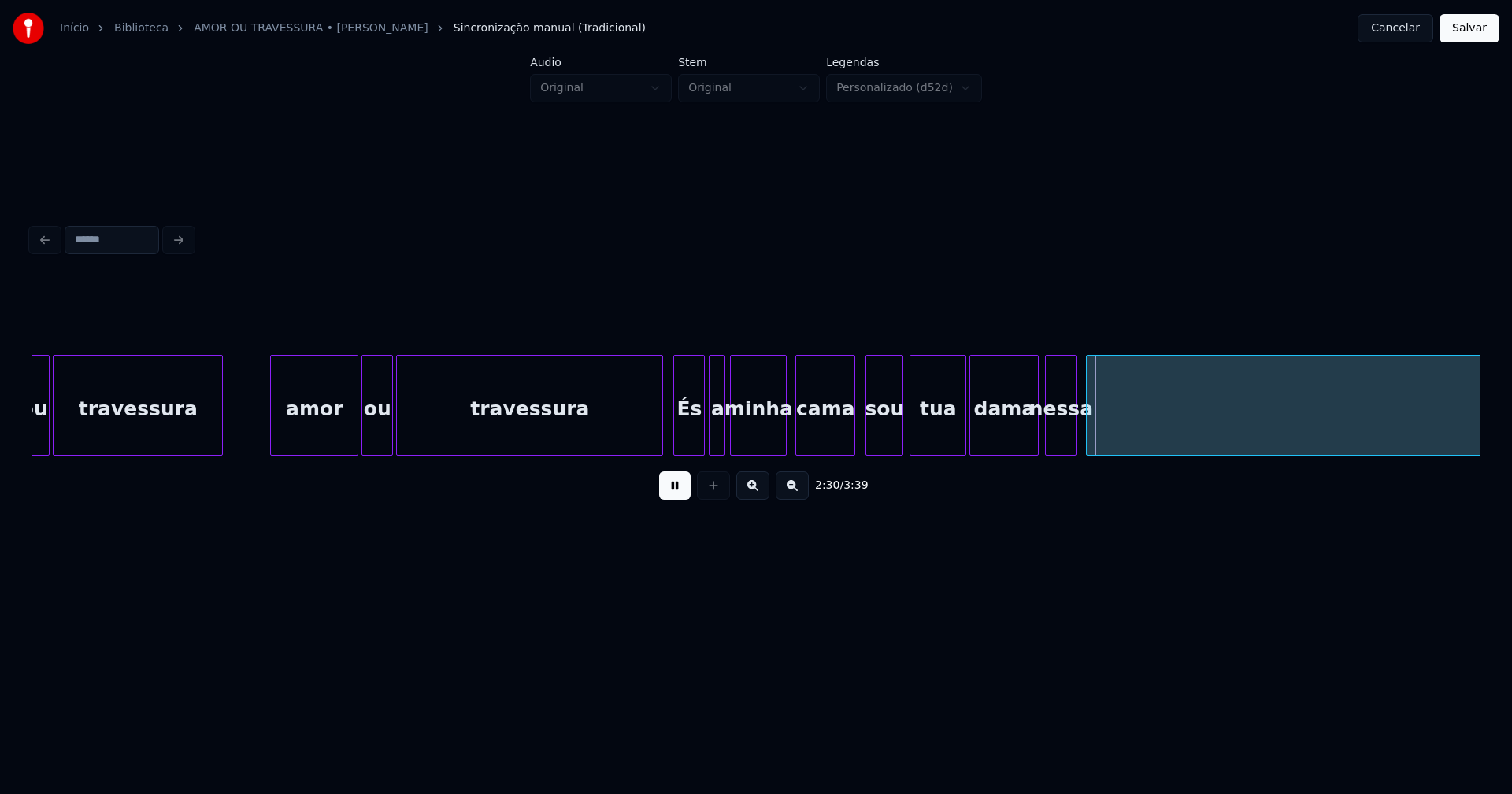
click at [842, 443] on div "cama" at bounding box center [825, 408] width 58 height 107
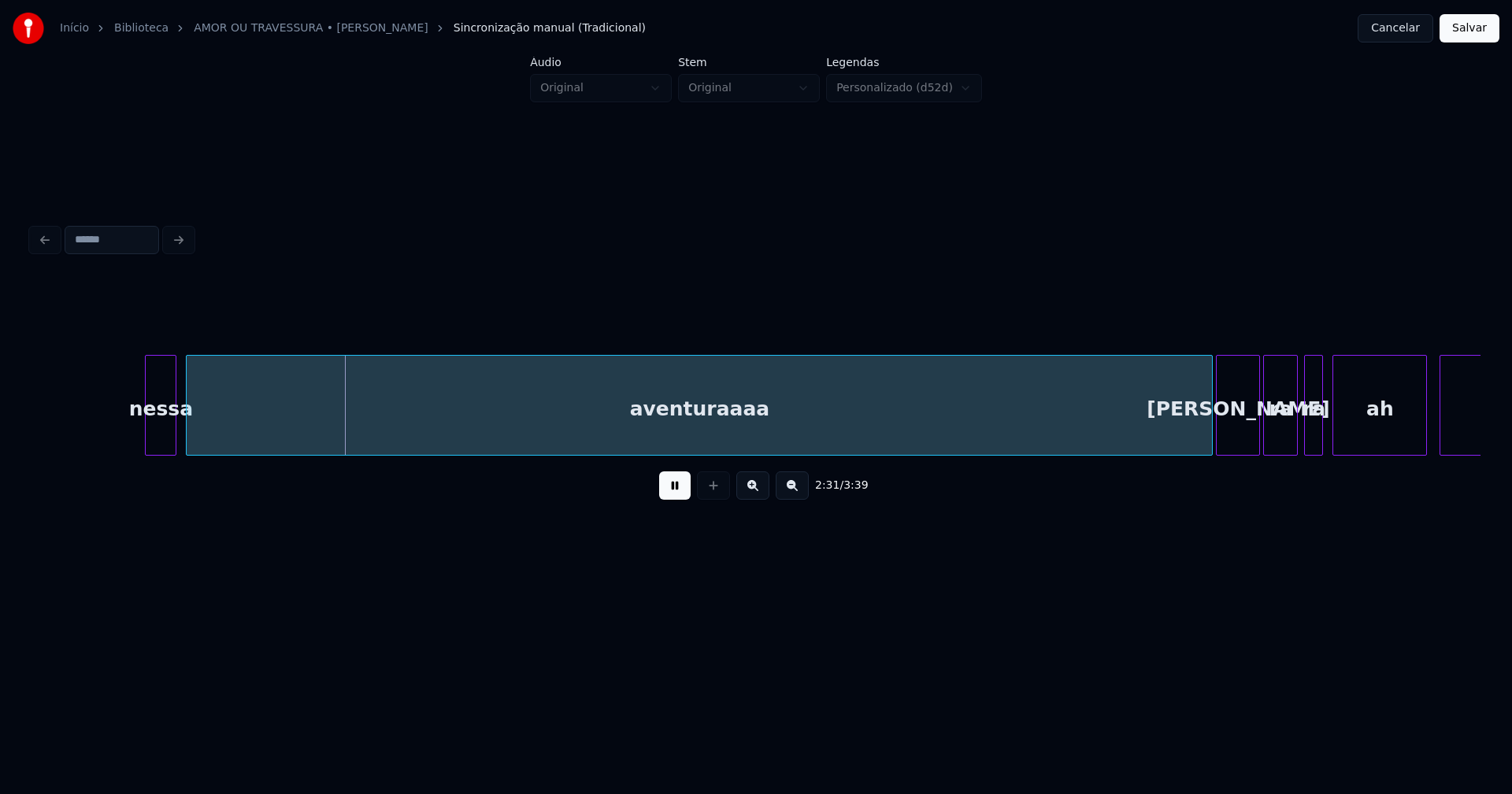
scroll to position [0, 23718]
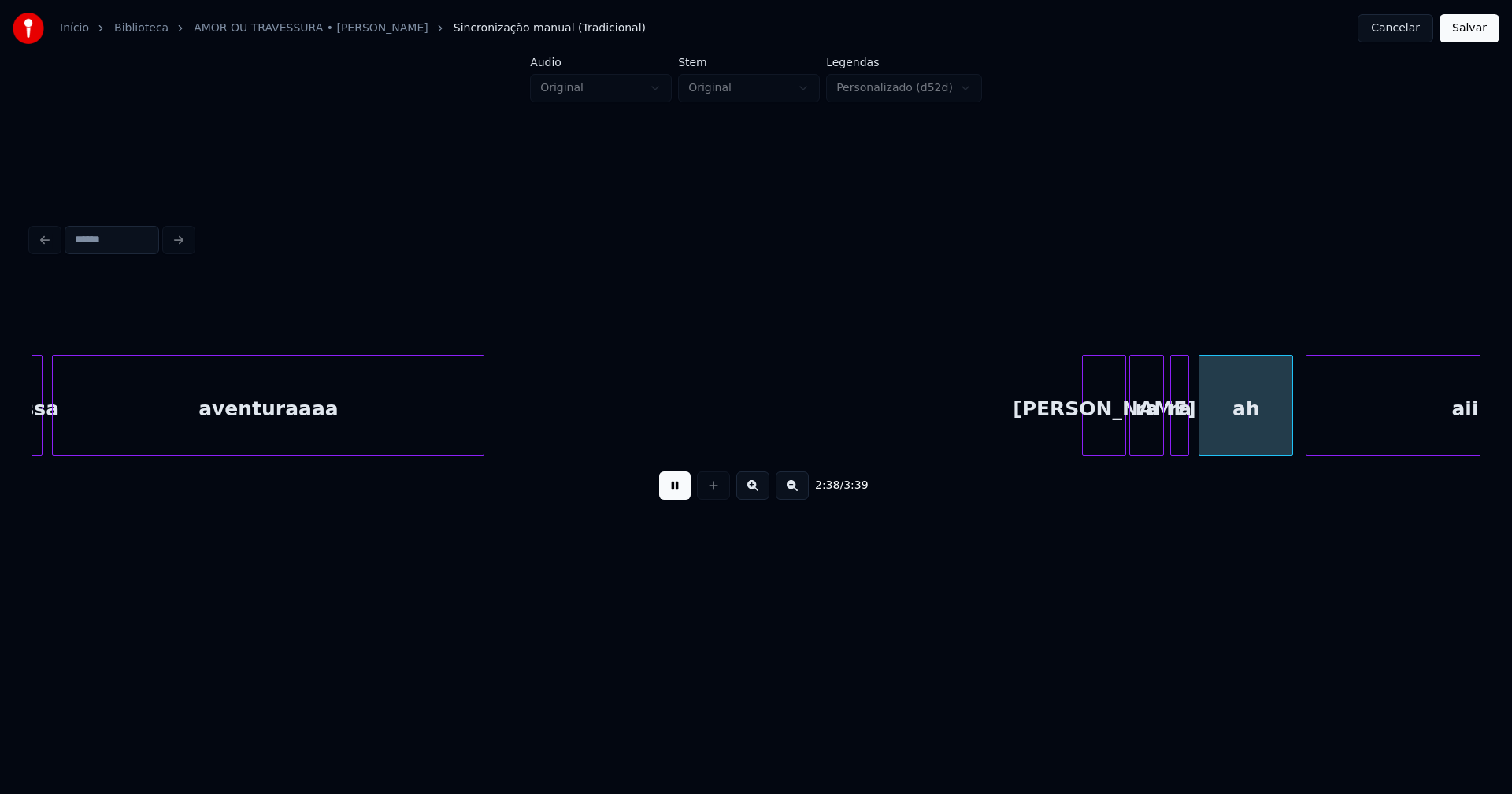
click at [481, 430] on div at bounding box center [481, 405] width 5 height 99
click at [678, 495] on button at bounding box center [674, 485] width 31 height 28
click at [383, 440] on div "aventuraaaa" at bounding box center [269, 408] width 431 height 107
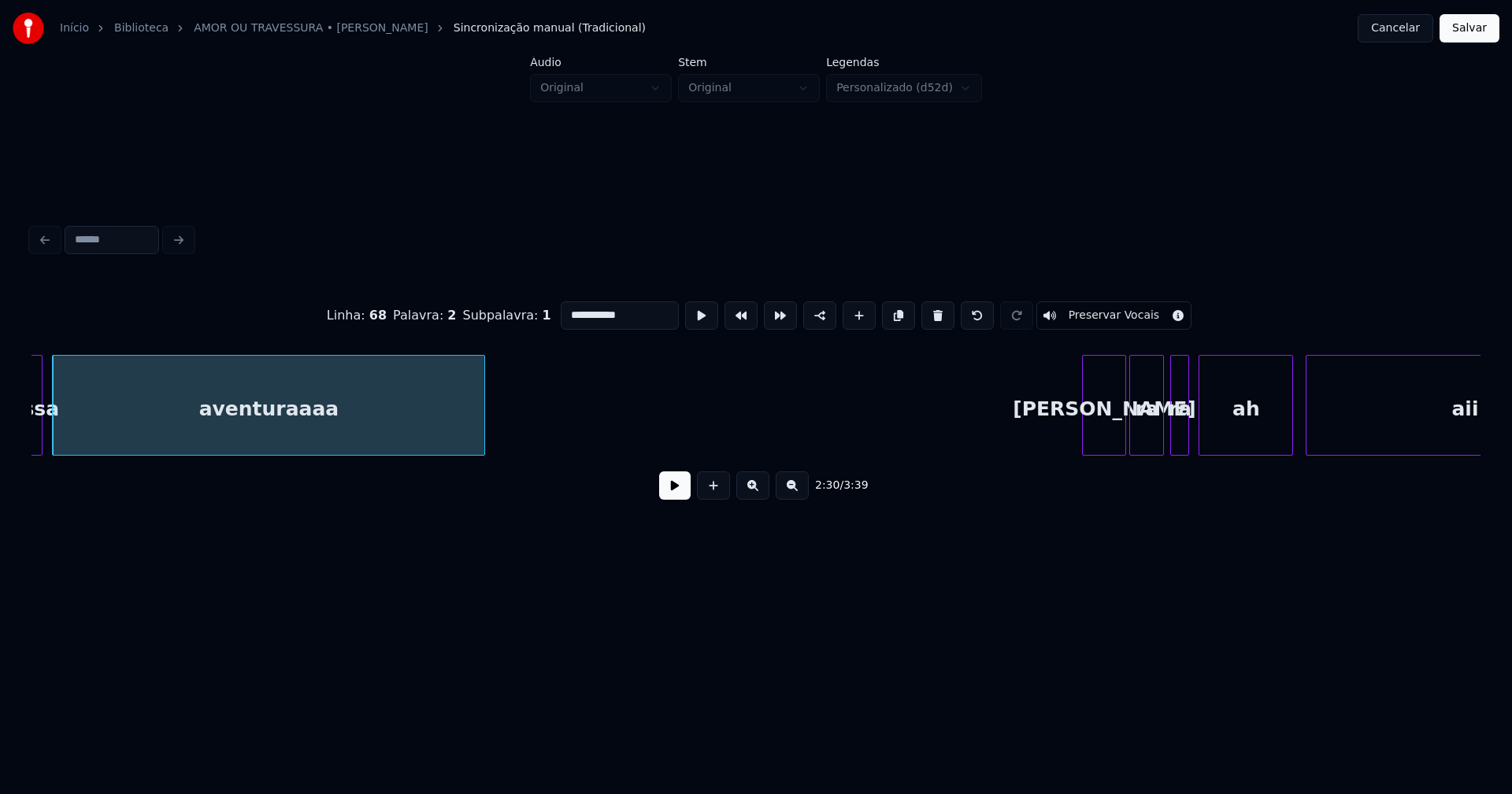
click at [636, 312] on input "**********" at bounding box center [620, 315] width 118 height 28
type input "********"
drag, startPoint x: 668, startPoint y: 503, endPoint x: 677, endPoint y: 501, distance: 9.2
click at [671, 500] on button at bounding box center [674, 485] width 31 height 28
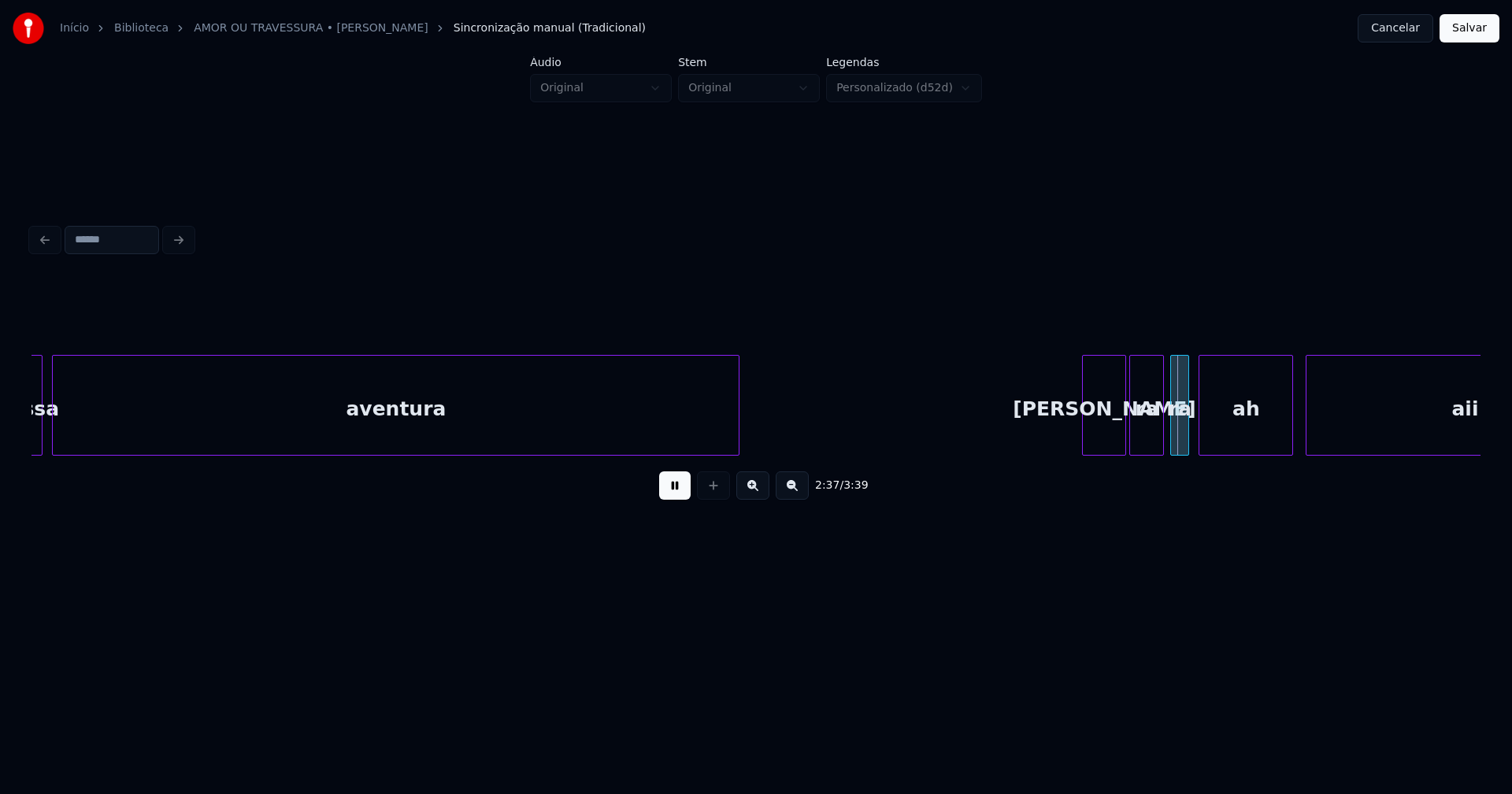
click at [738, 456] on div "nessa aventura [PERSON_NAME] ra ra ah aii" at bounding box center [756, 406] width 1448 height 101
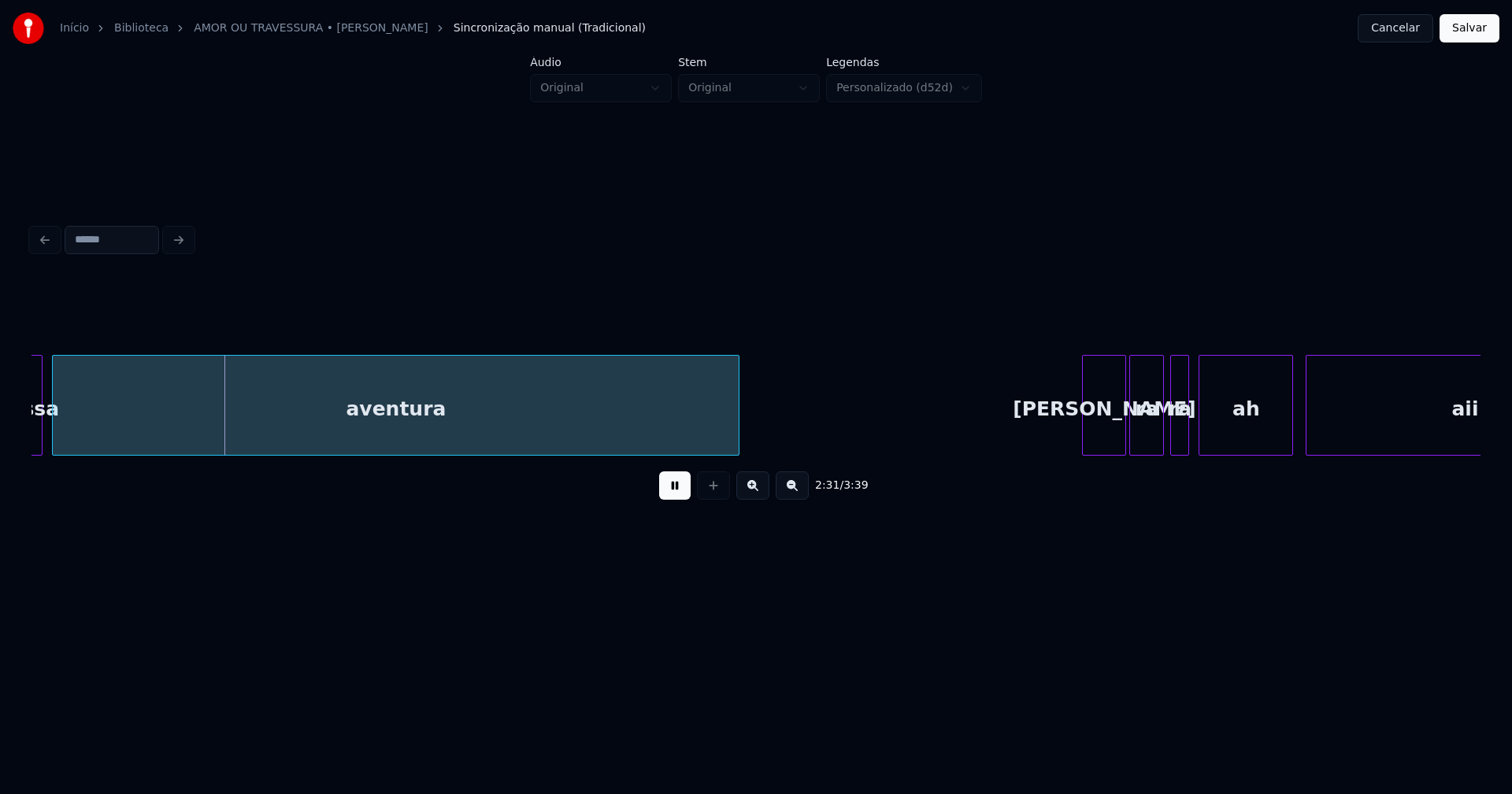
click at [676, 499] on button at bounding box center [674, 485] width 31 height 28
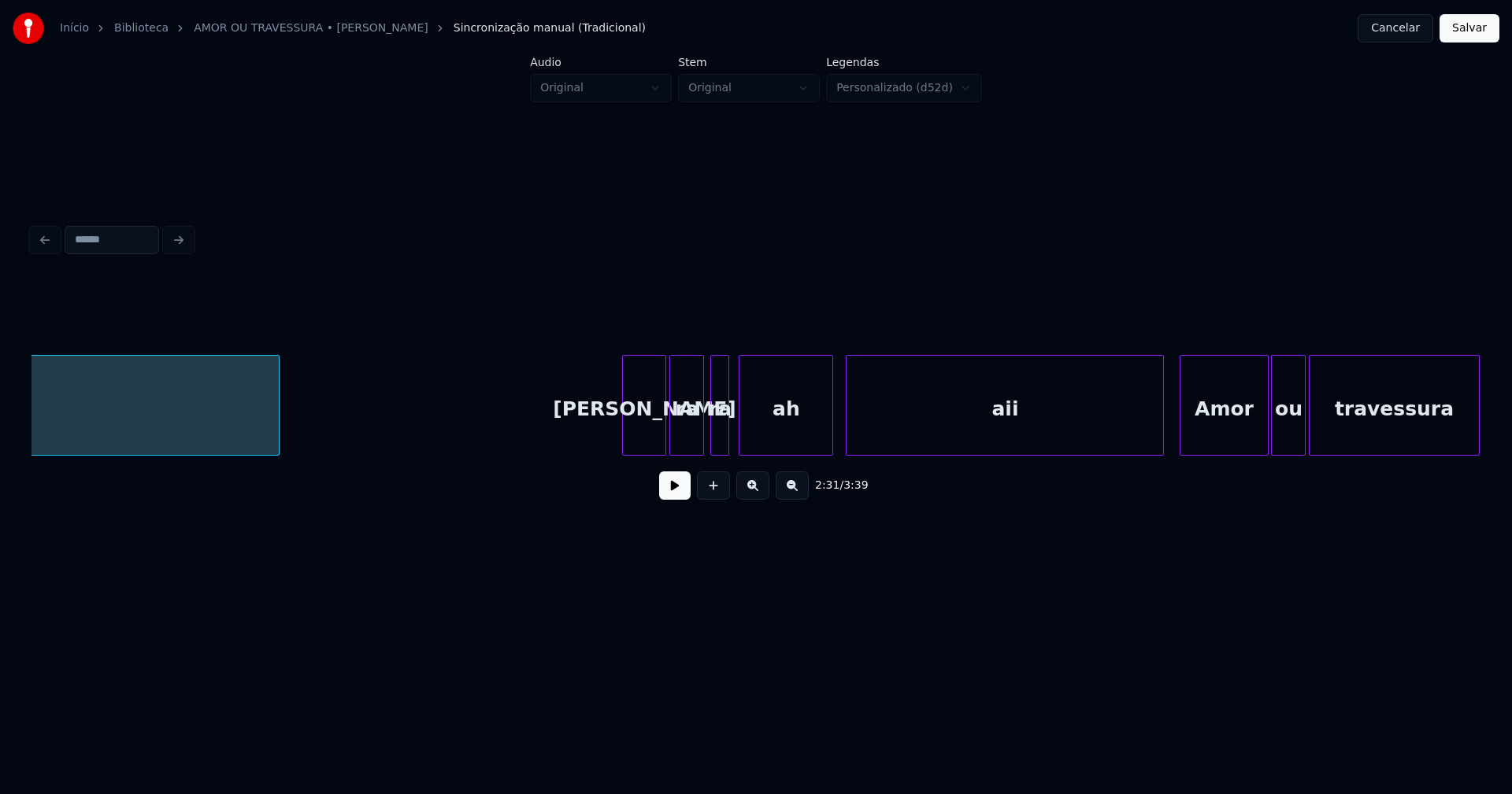
scroll to position [0, 24370]
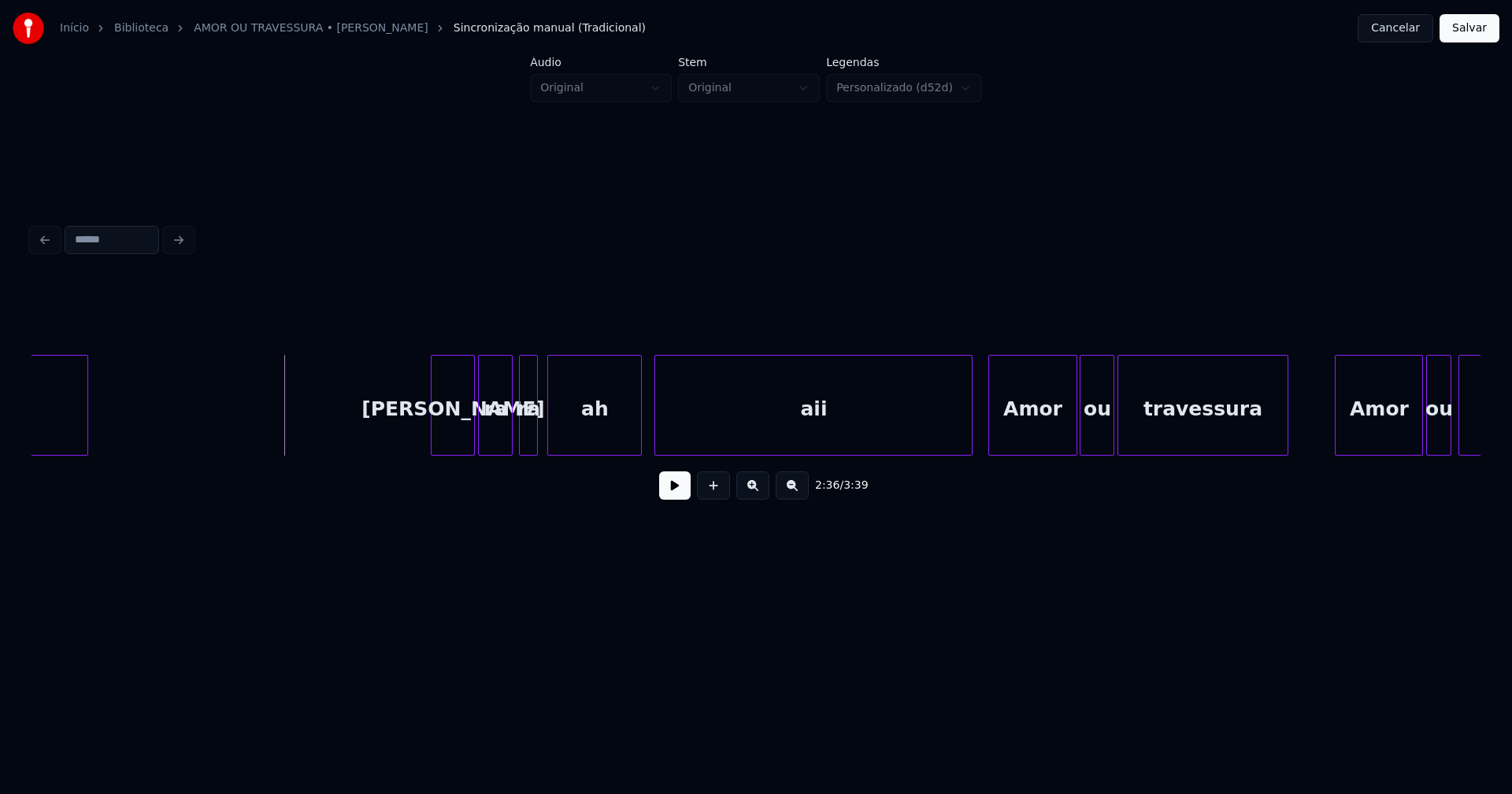
click at [677, 493] on button at bounding box center [674, 485] width 31 height 28
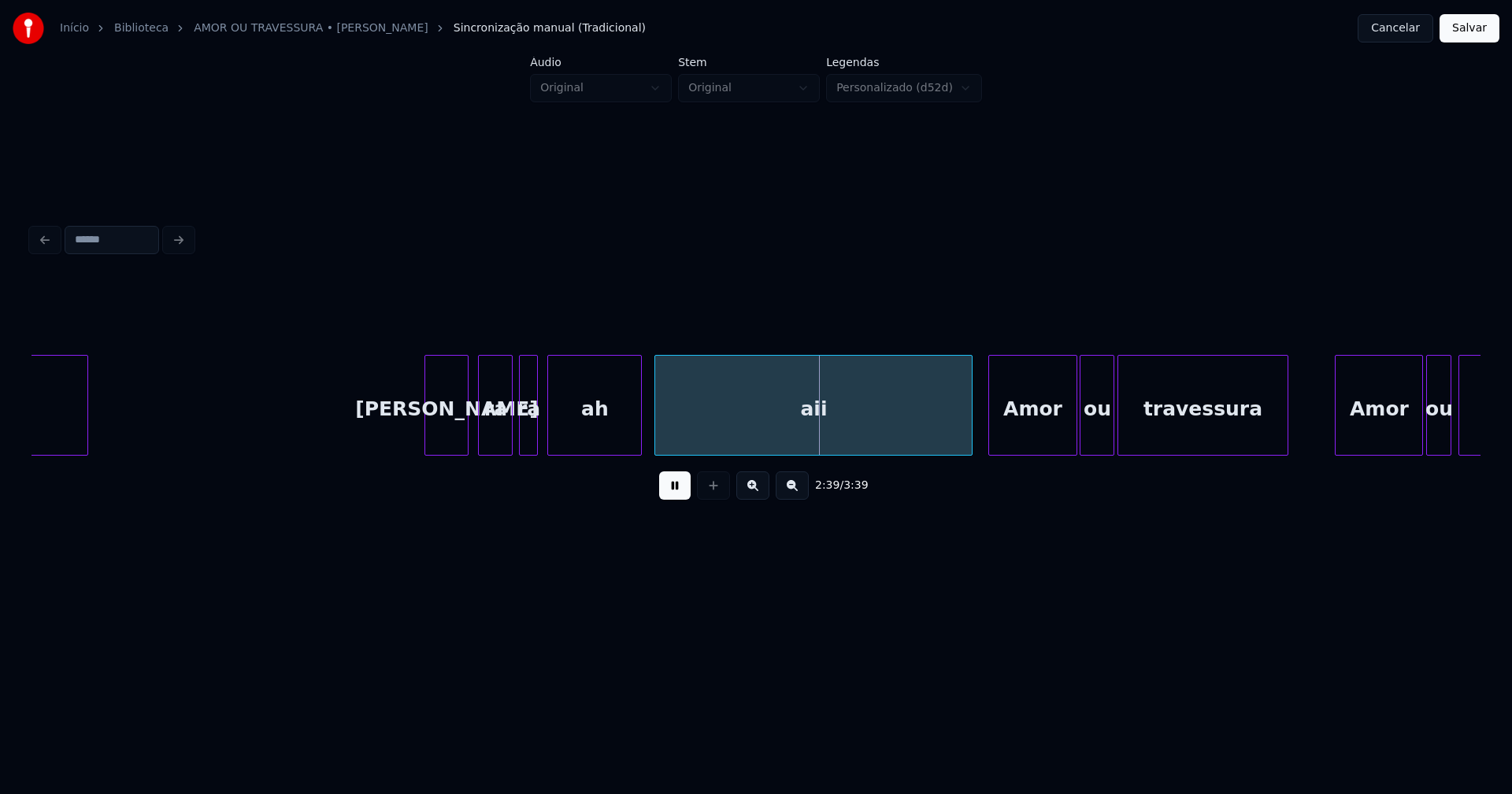
click at [452, 436] on div "[PERSON_NAME]" at bounding box center [446, 408] width 43 height 107
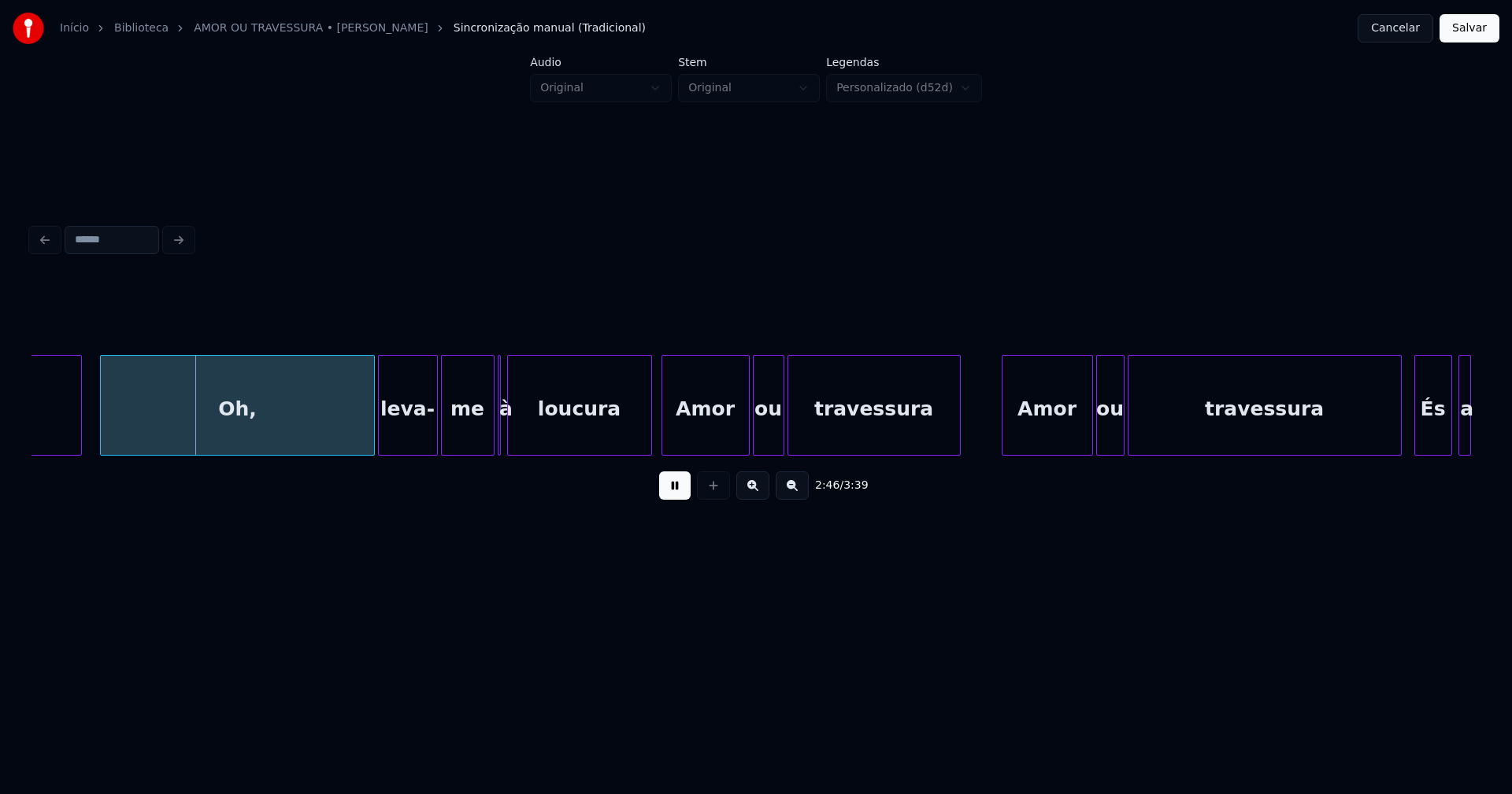
scroll to position [0, 26150]
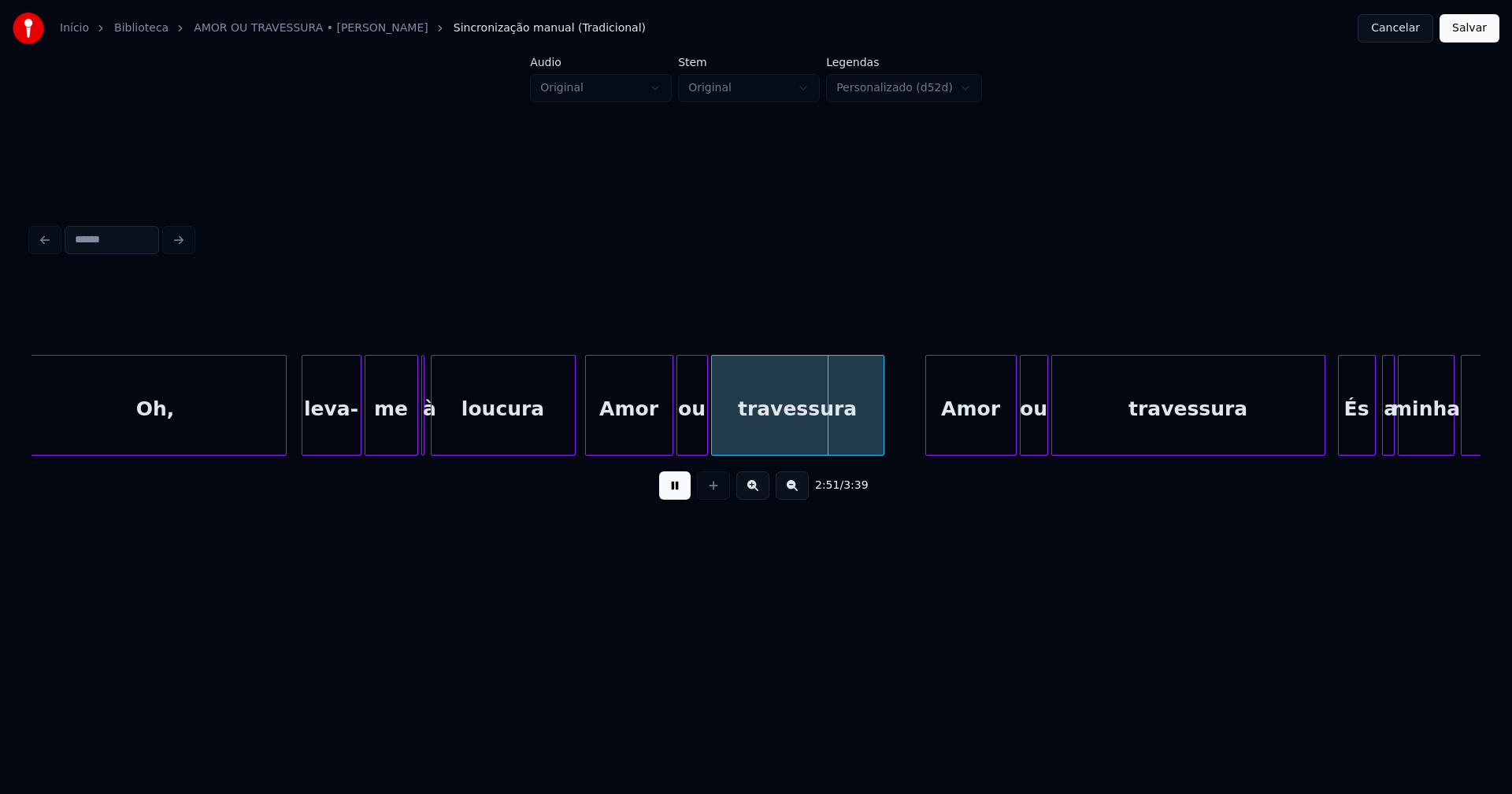
click at [282, 433] on div at bounding box center [283, 405] width 5 height 99
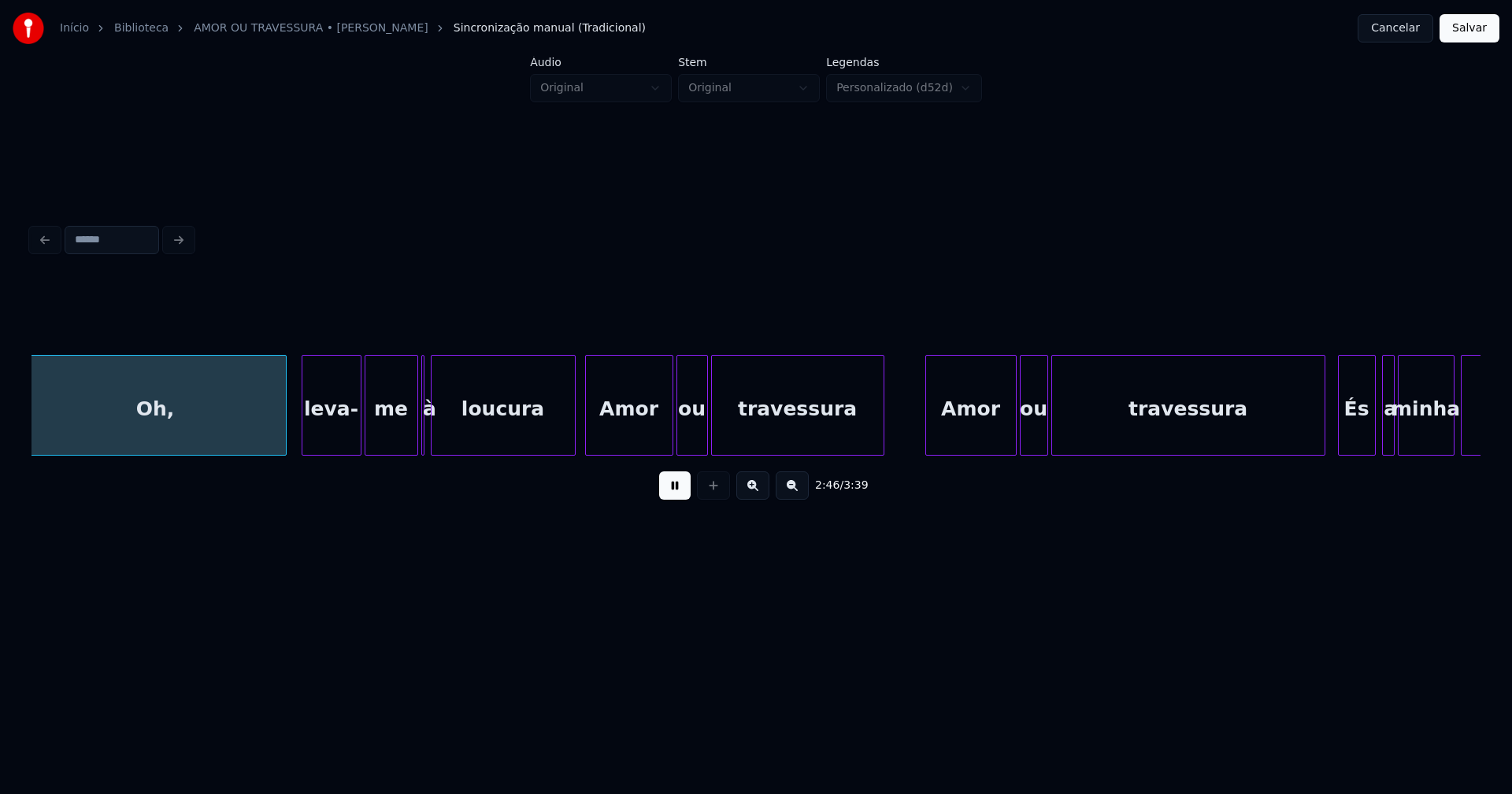
scroll to position [0, 26141]
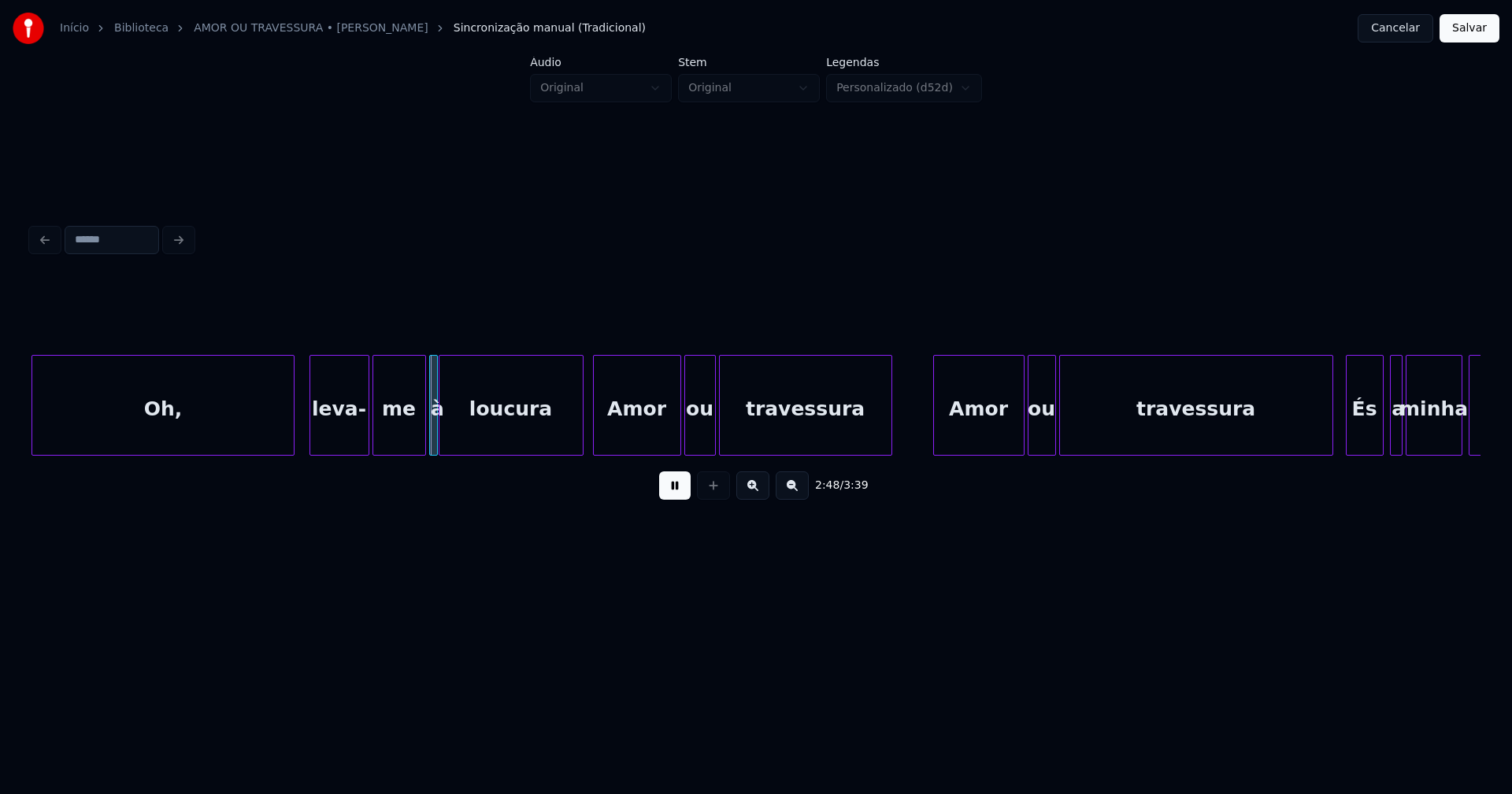
click at [434, 447] on div at bounding box center [434, 405] width 5 height 99
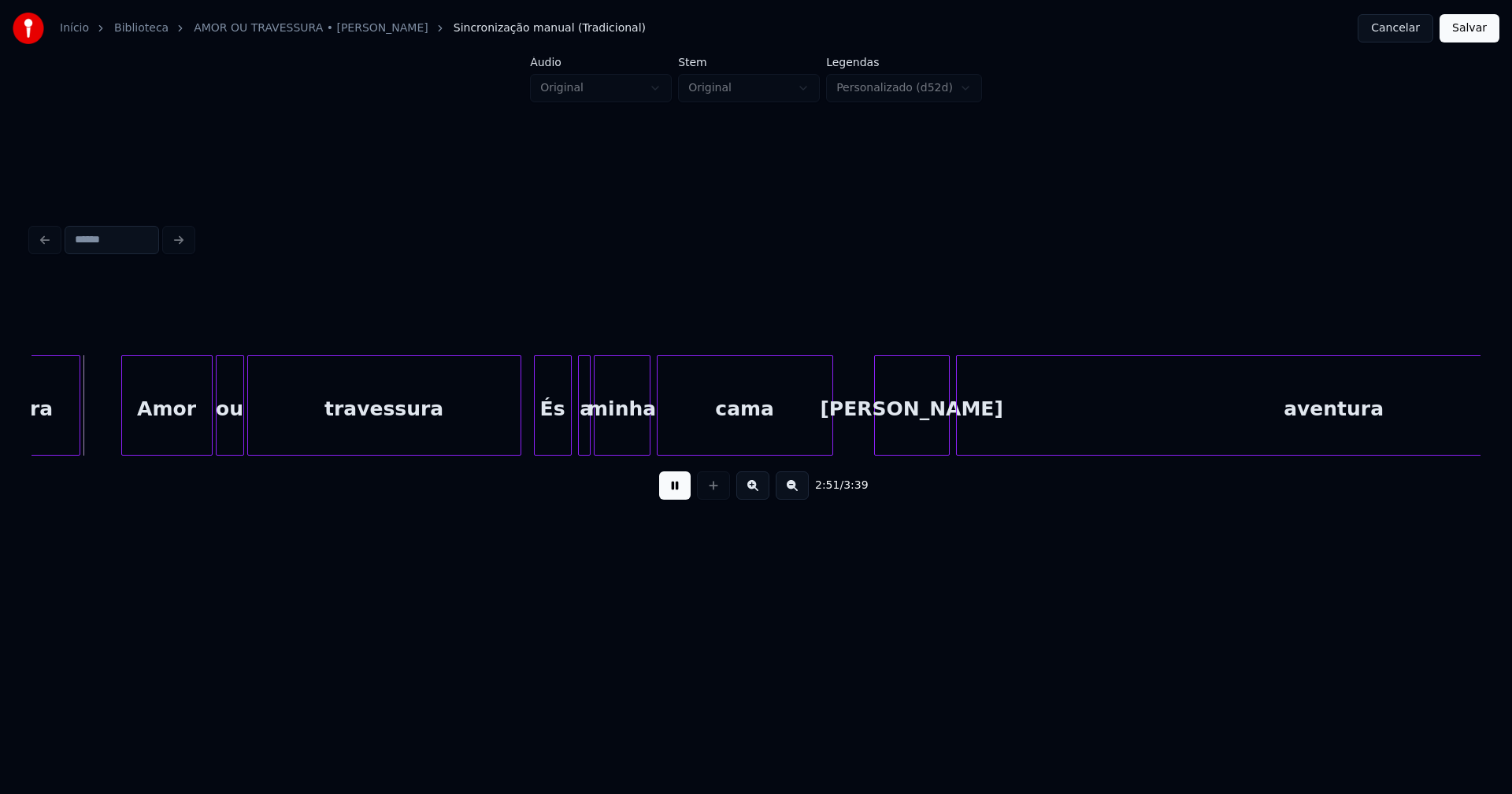
scroll to position [0, 26973]
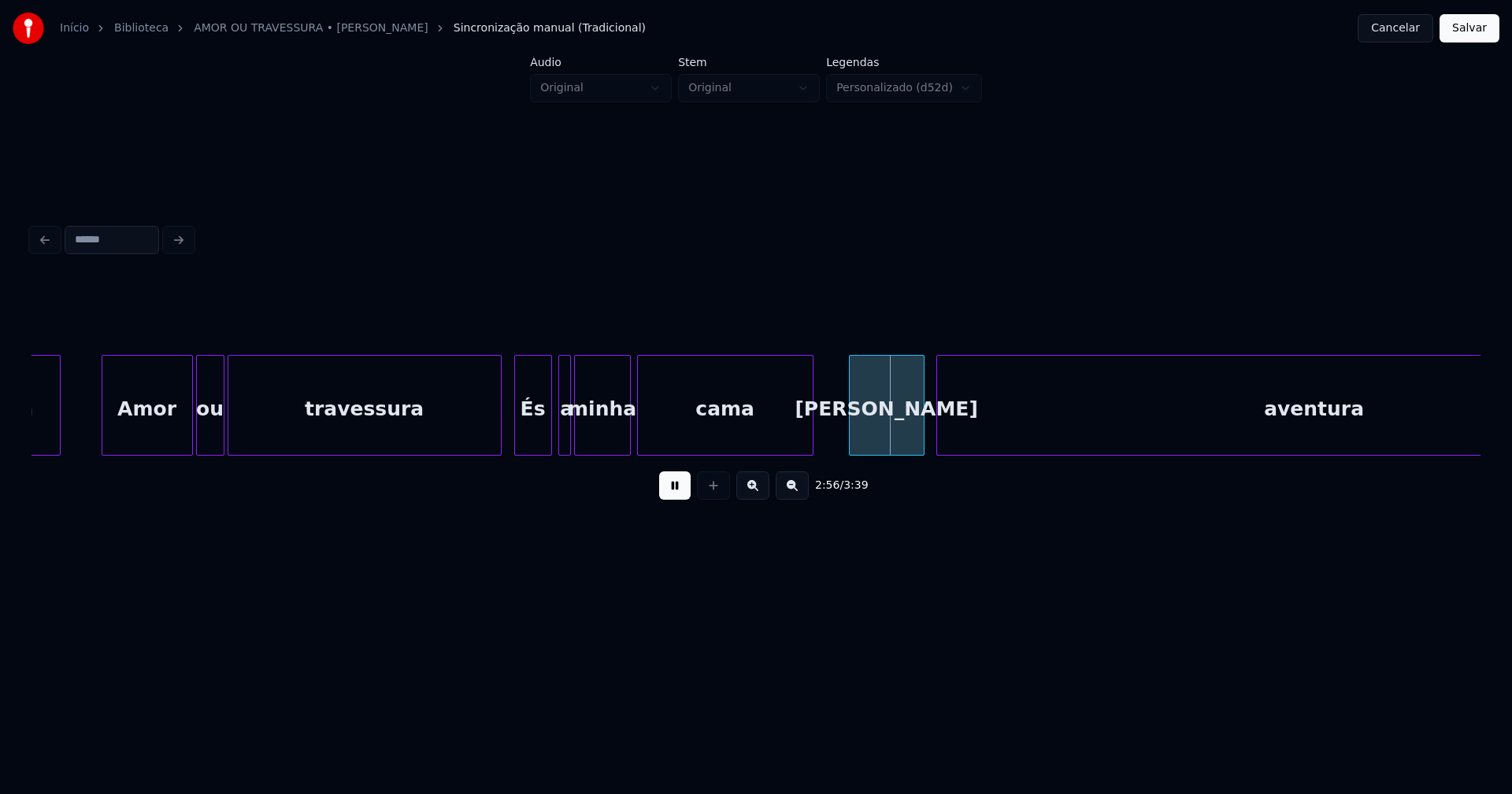
click at [888, 434] on div "[PERSON_NAME]" at bounding box center [887, 408] width 74 height 107
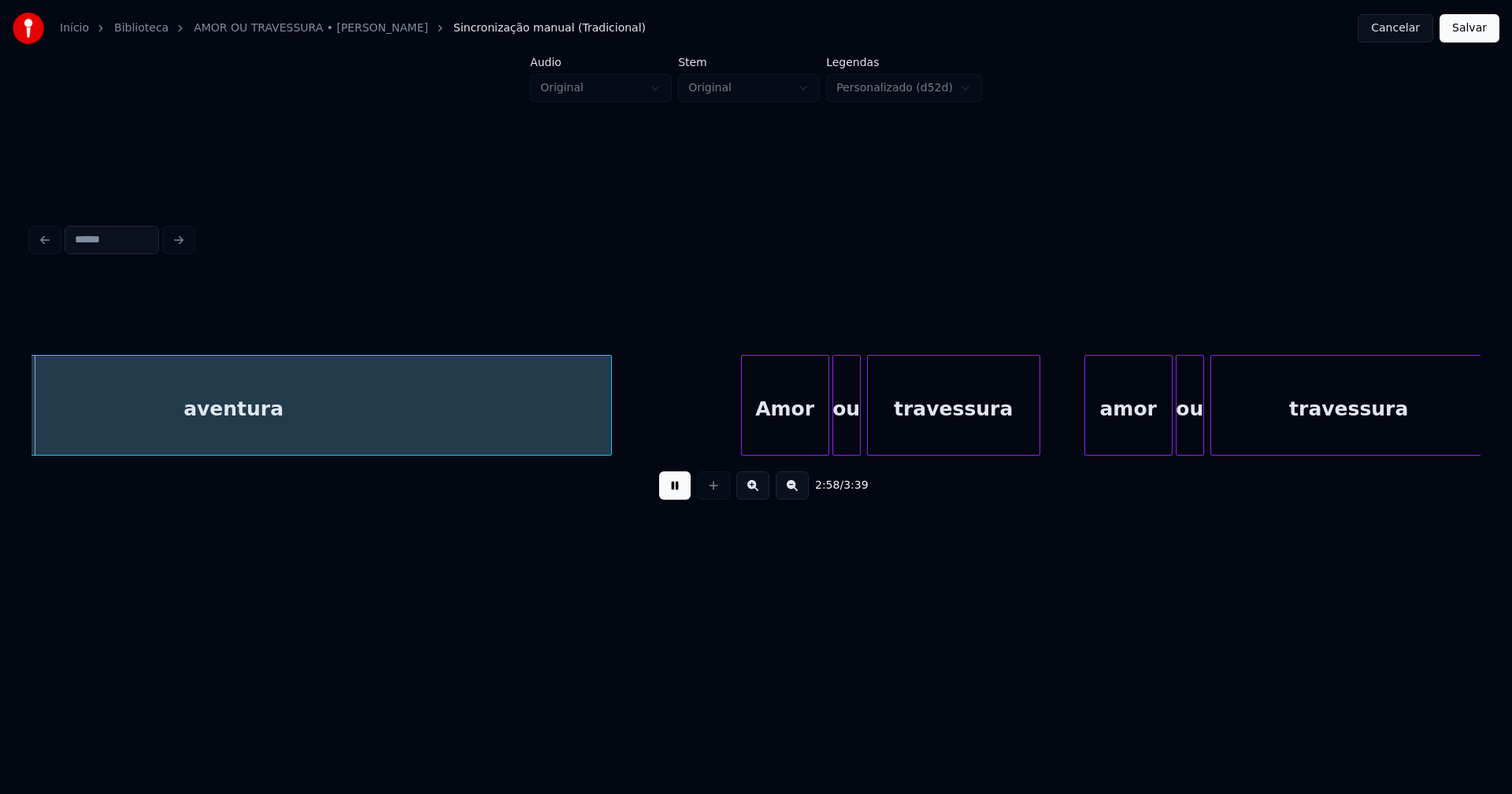
scroll to position [0, 28077]
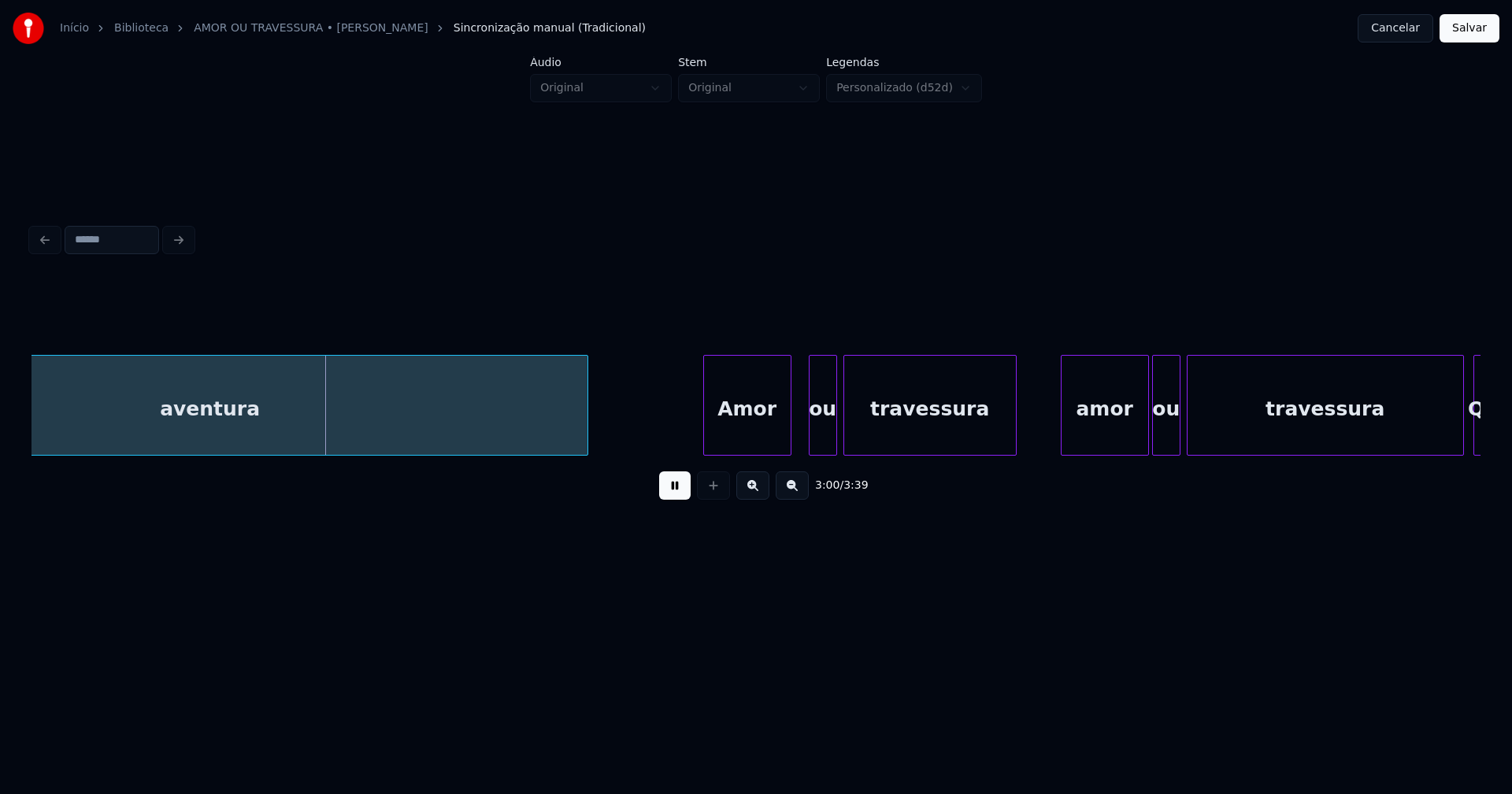
click at [759, 444] on div "Amor" at bounding box center [747, 408] width 86 height 107
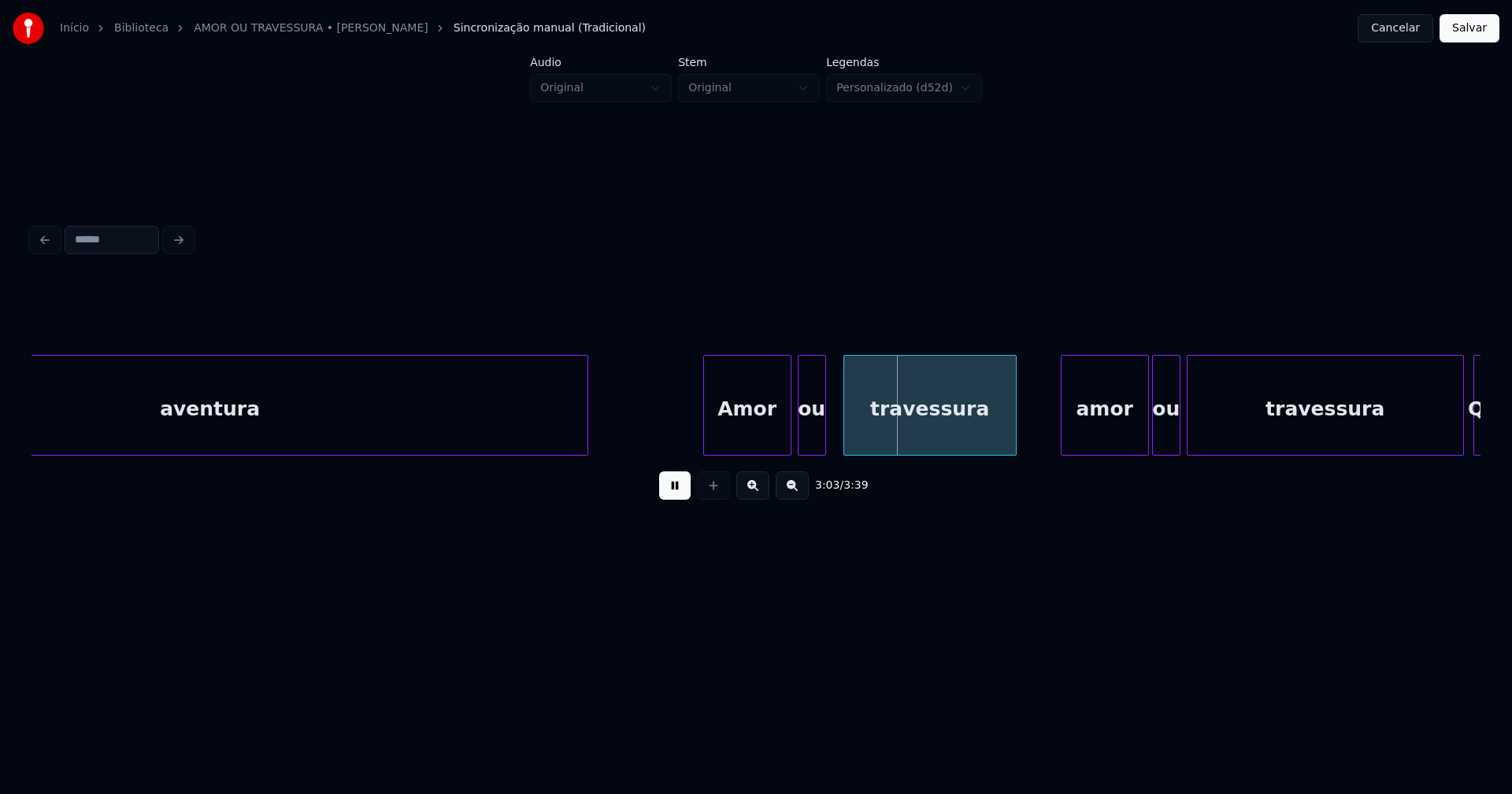
click at [813, 444] on div "ou" at bounding box center [812, 408] width 27 height 107
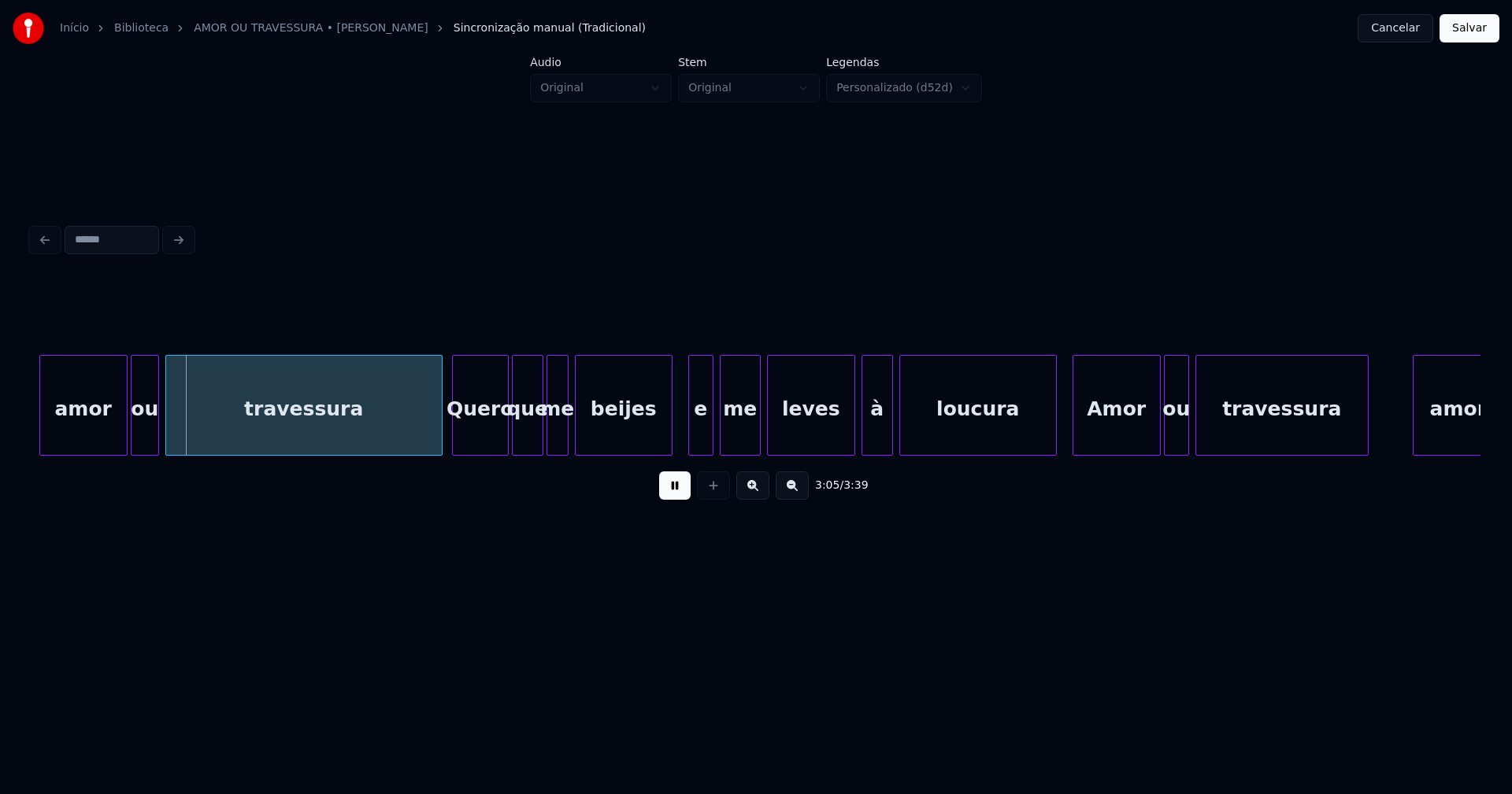
scroll to position [0, 29117]
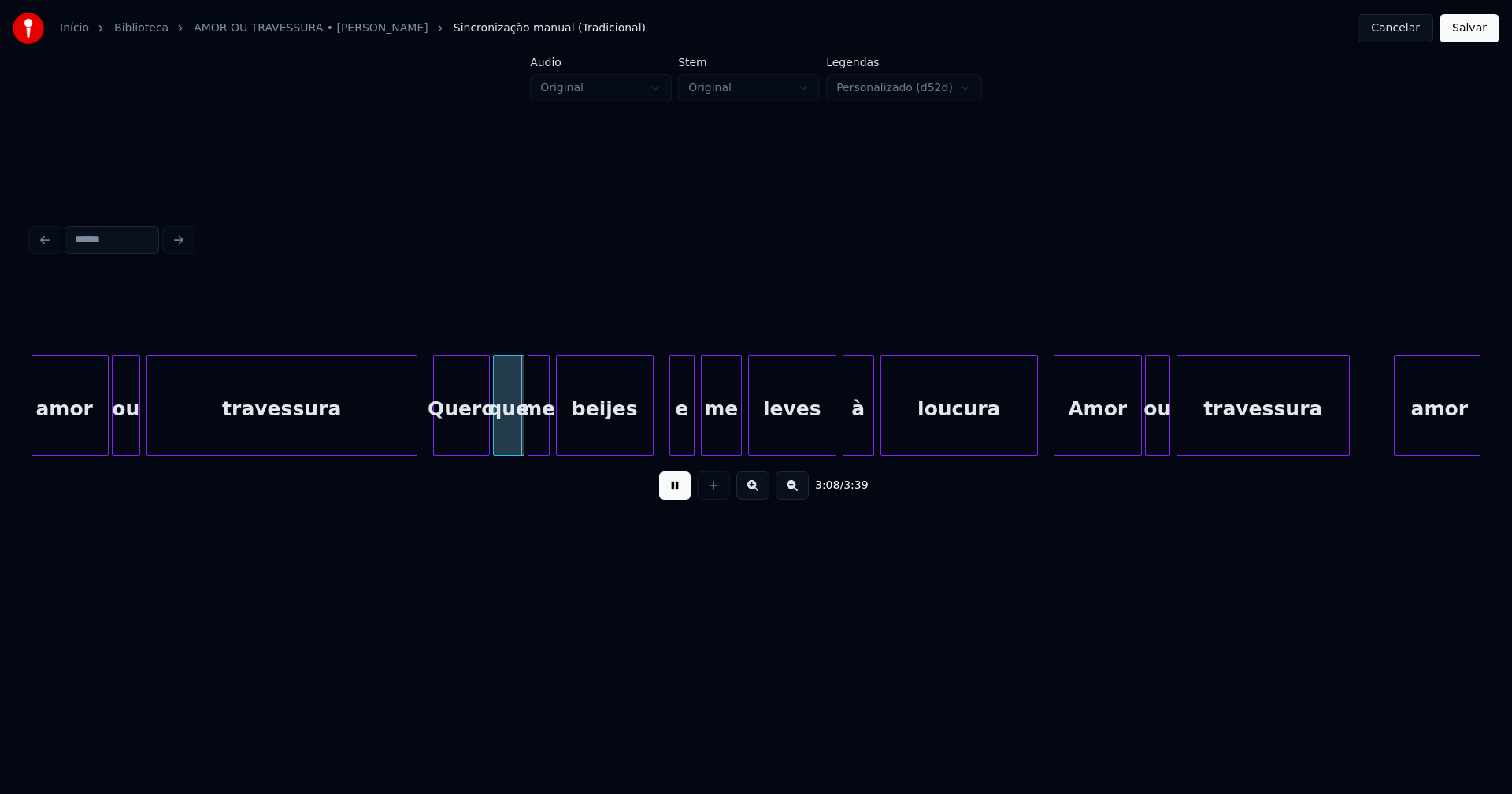
click at [415, 435] on div at bounding box center [413, 405] width 5 height 99
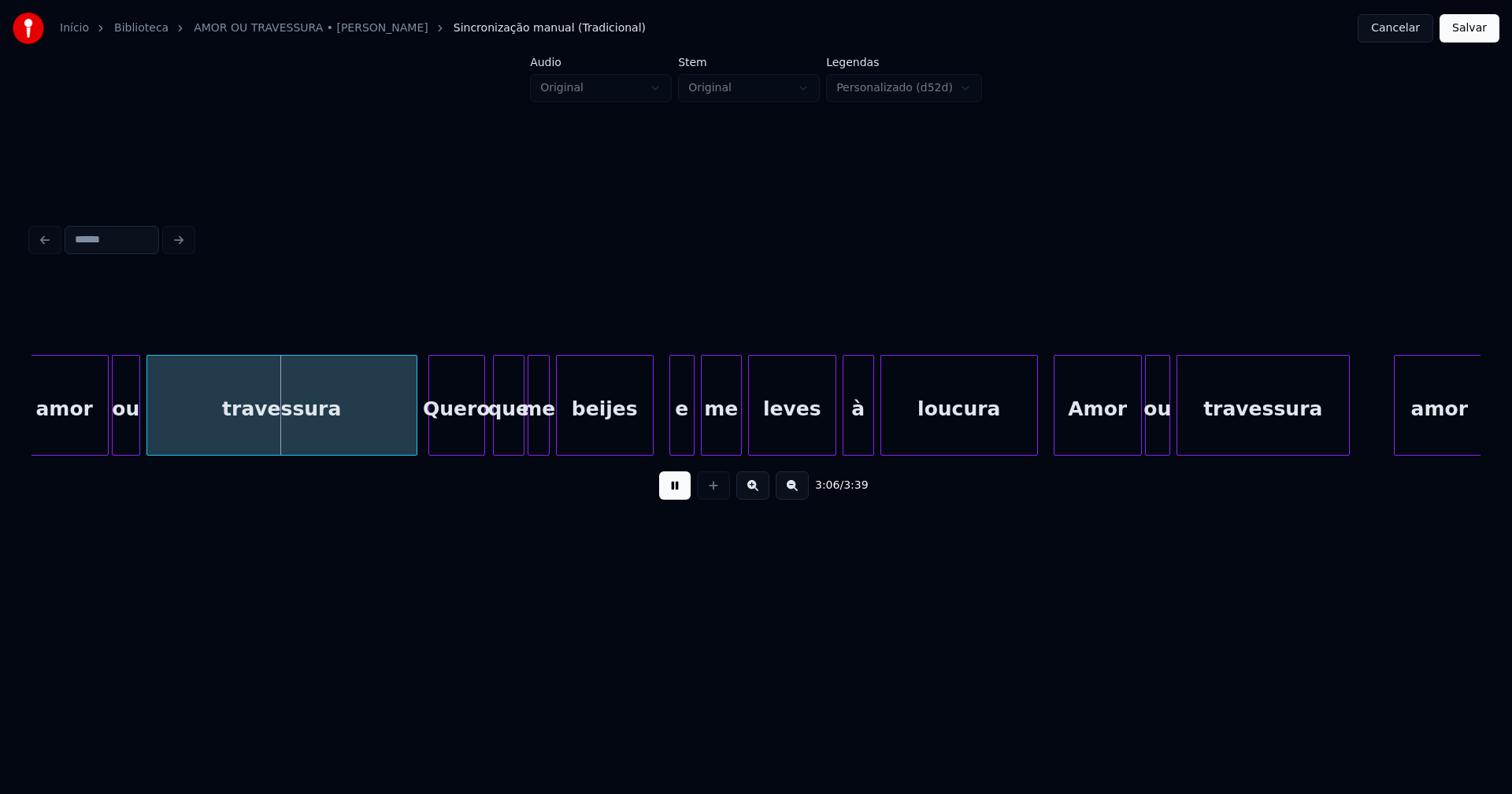
click at [458, 439] on div "Quero" at bounding box center [456, 408] width 55 height 107
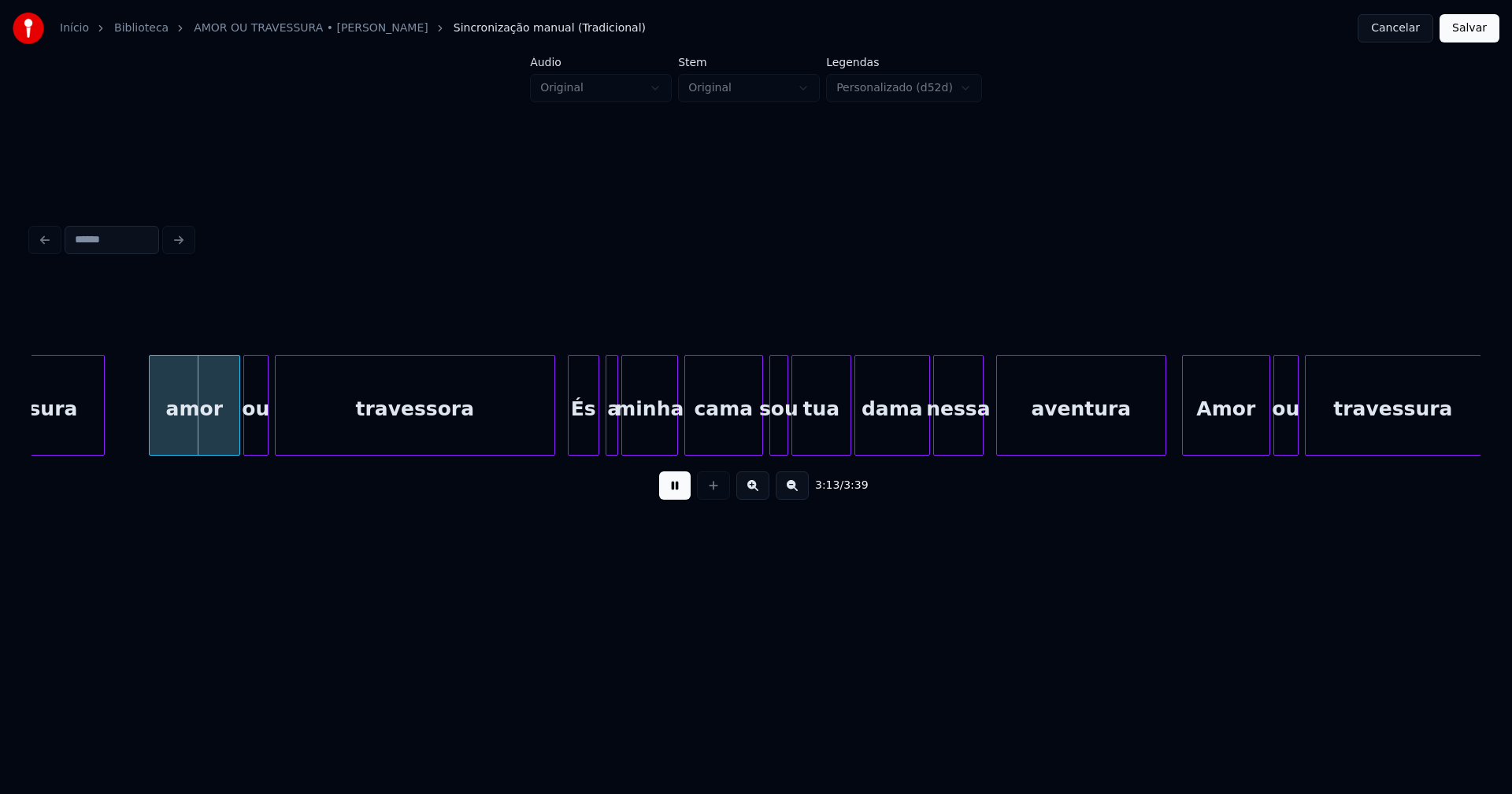
scroll to position [0, 30380]
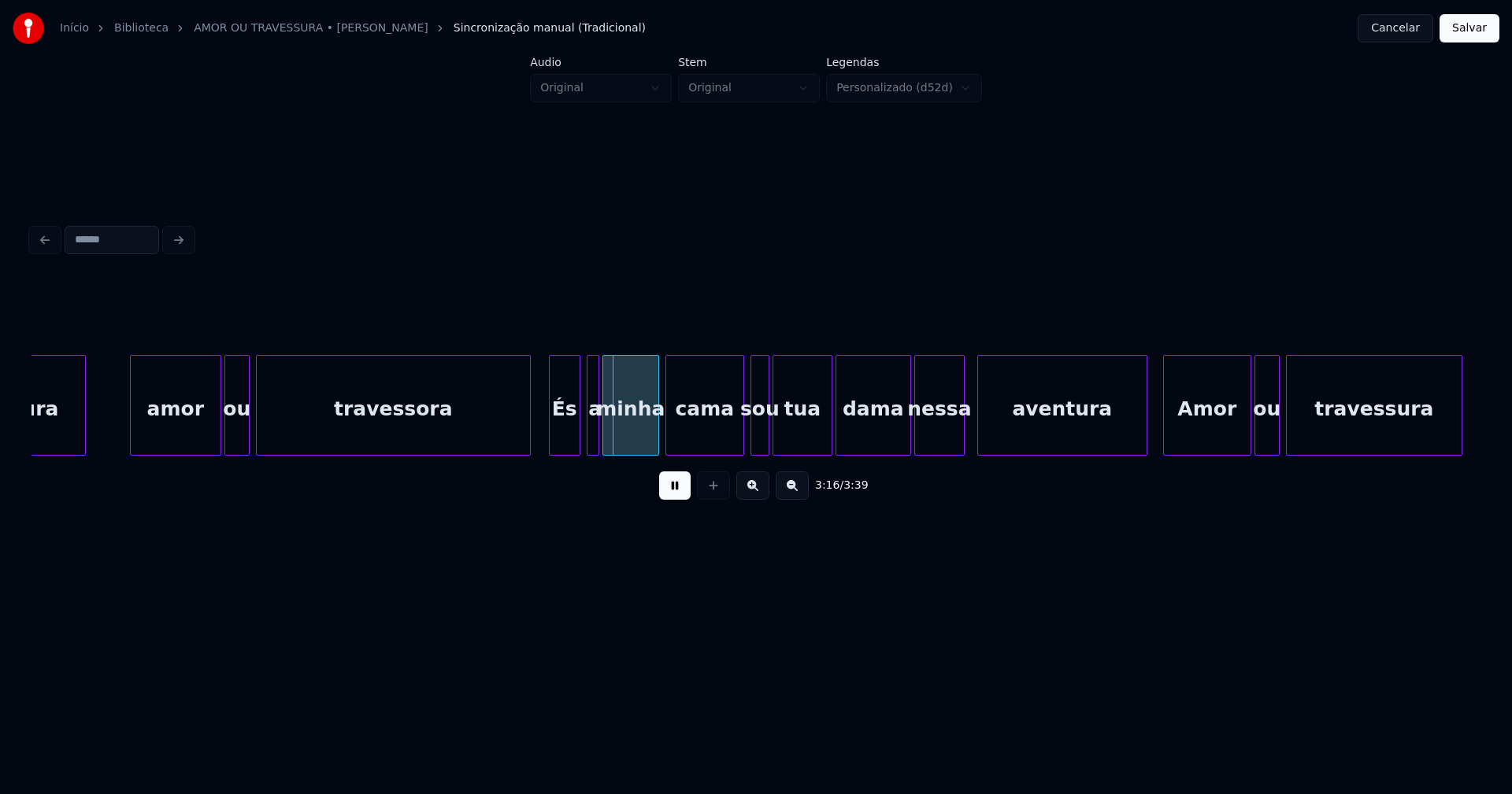
click at [529, 429] on div at bounding box center [527, 405] width 5 height 99
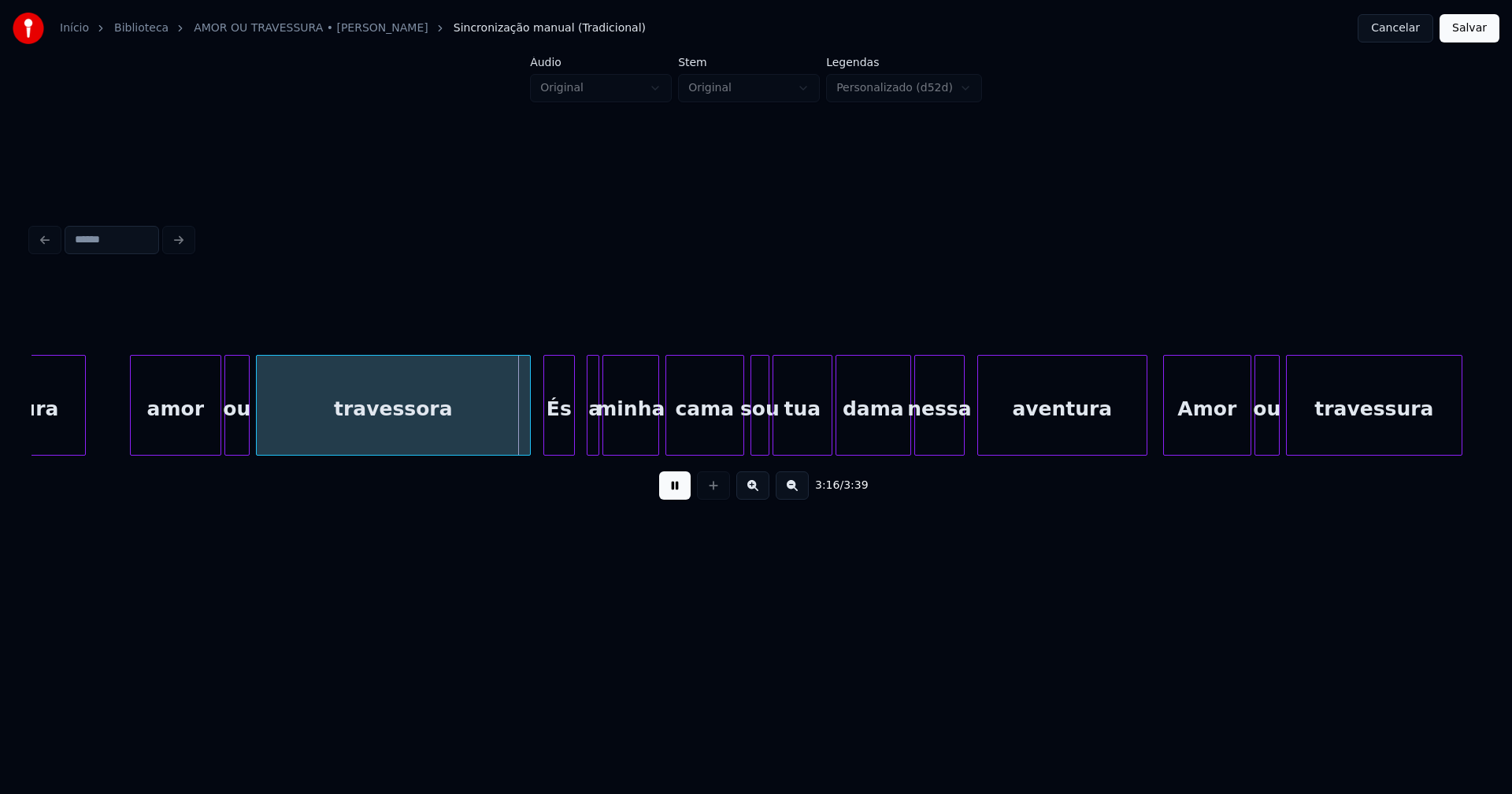
click at [561, 438] on div "És" at bounding box center [558, 408] width 29 height 107
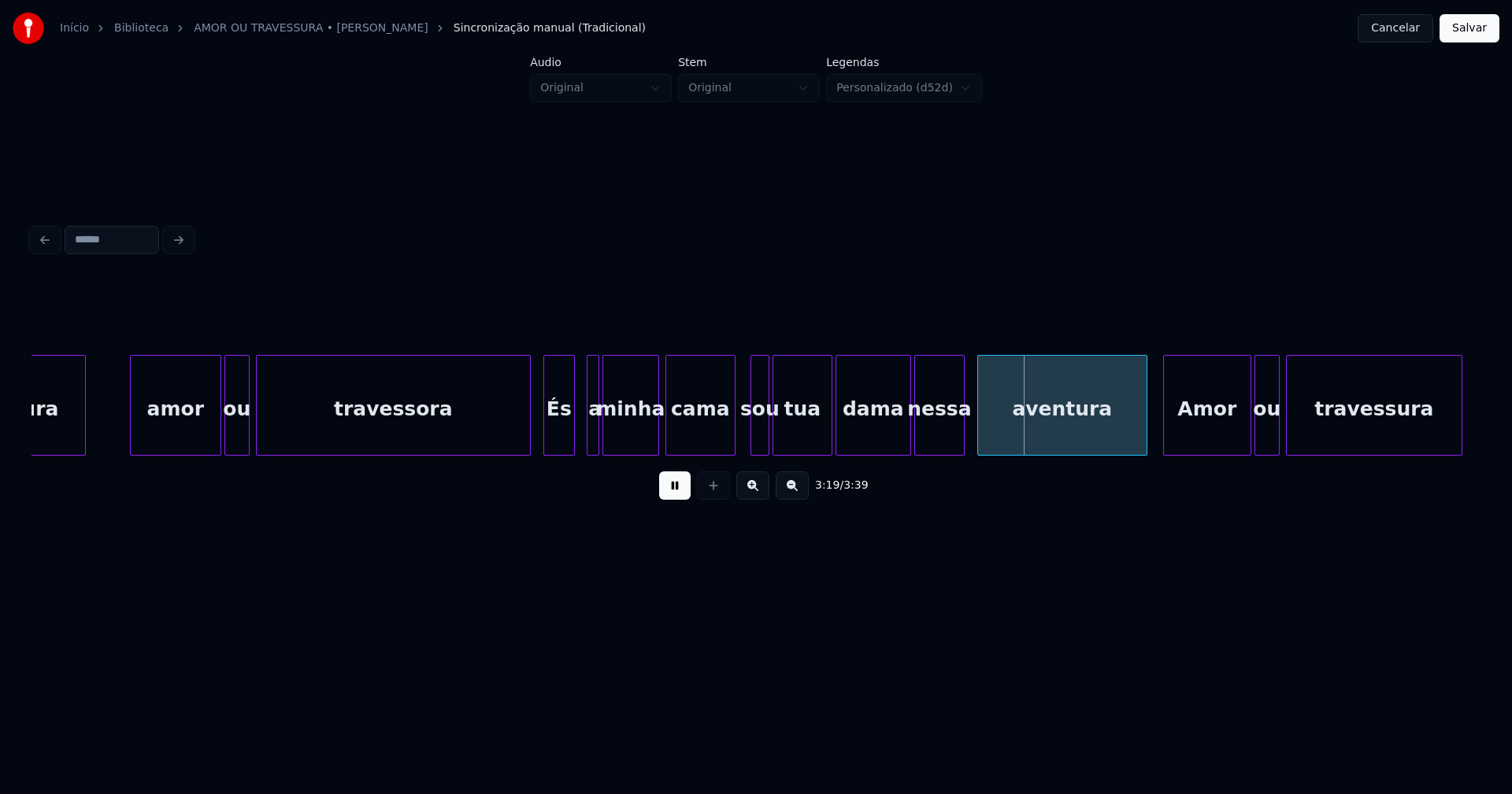
click at [734, 450] on div "travessura amor ou travessora És a minha cama sou tua dama nessa aventura Amor …" at bounding box center [756, 406] width 1448 height 101
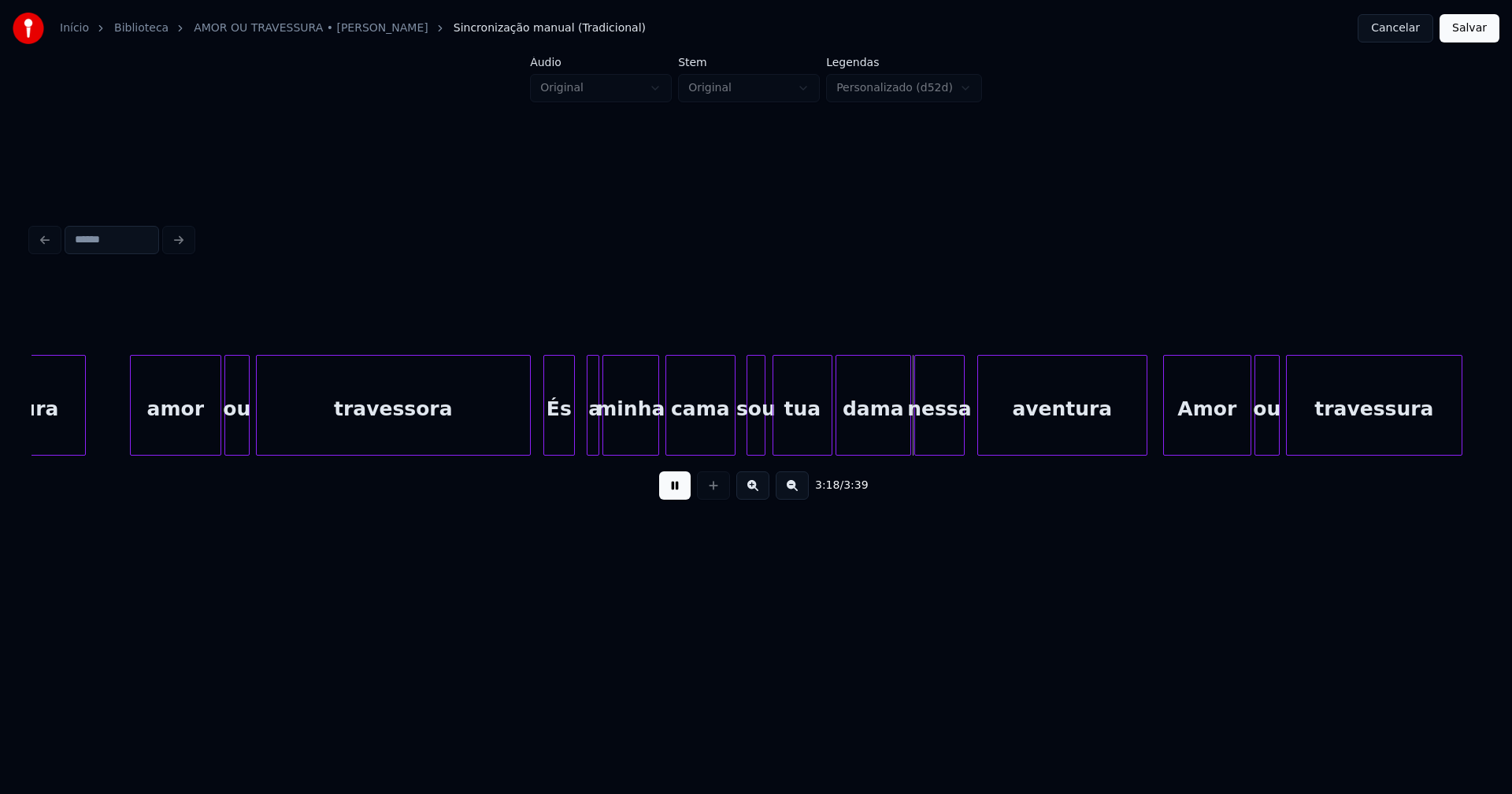
click at [756, 438] on div "sou" at bounding box center [756, 408] width 17 height 107
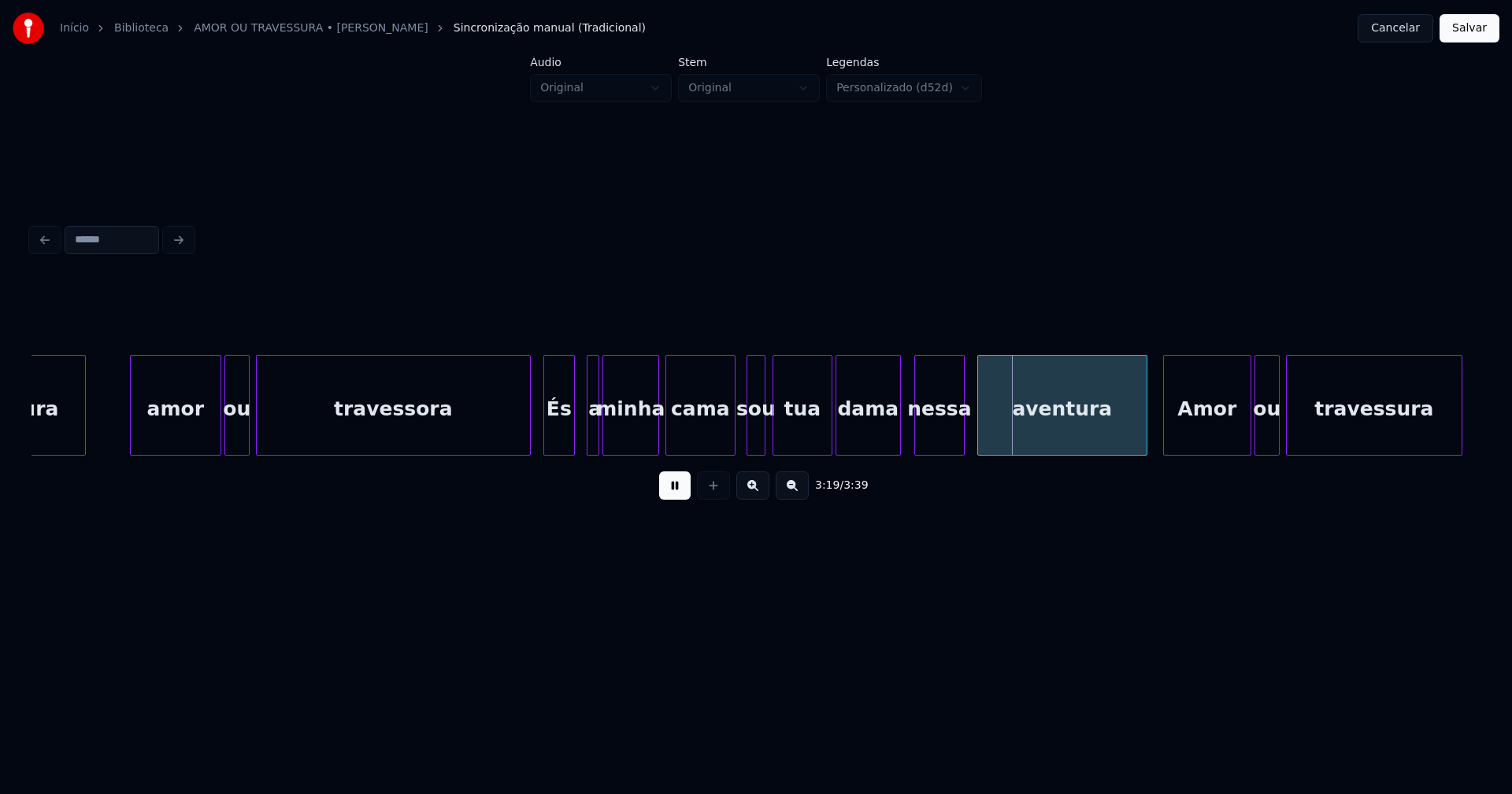
click at [899, 439] on div at bounding box center [897, 405] width 5 height 99
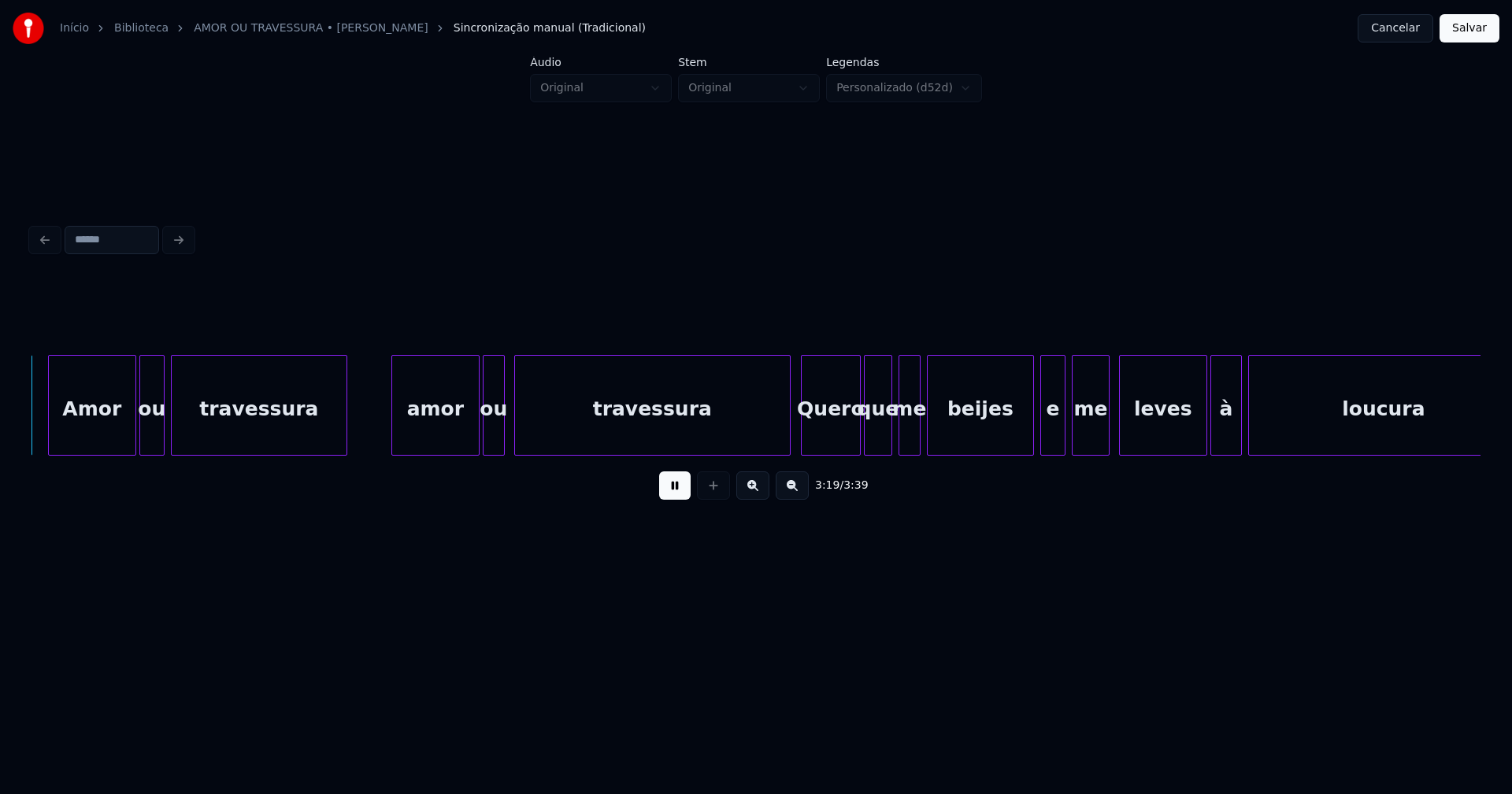
scroll to position [0, 31494]
click at [784, 431] on div at bounding box center [783, 405] width 5 height 99
click at [1023, 444] on div at bounding box center [1023, 405] width 5 height 99
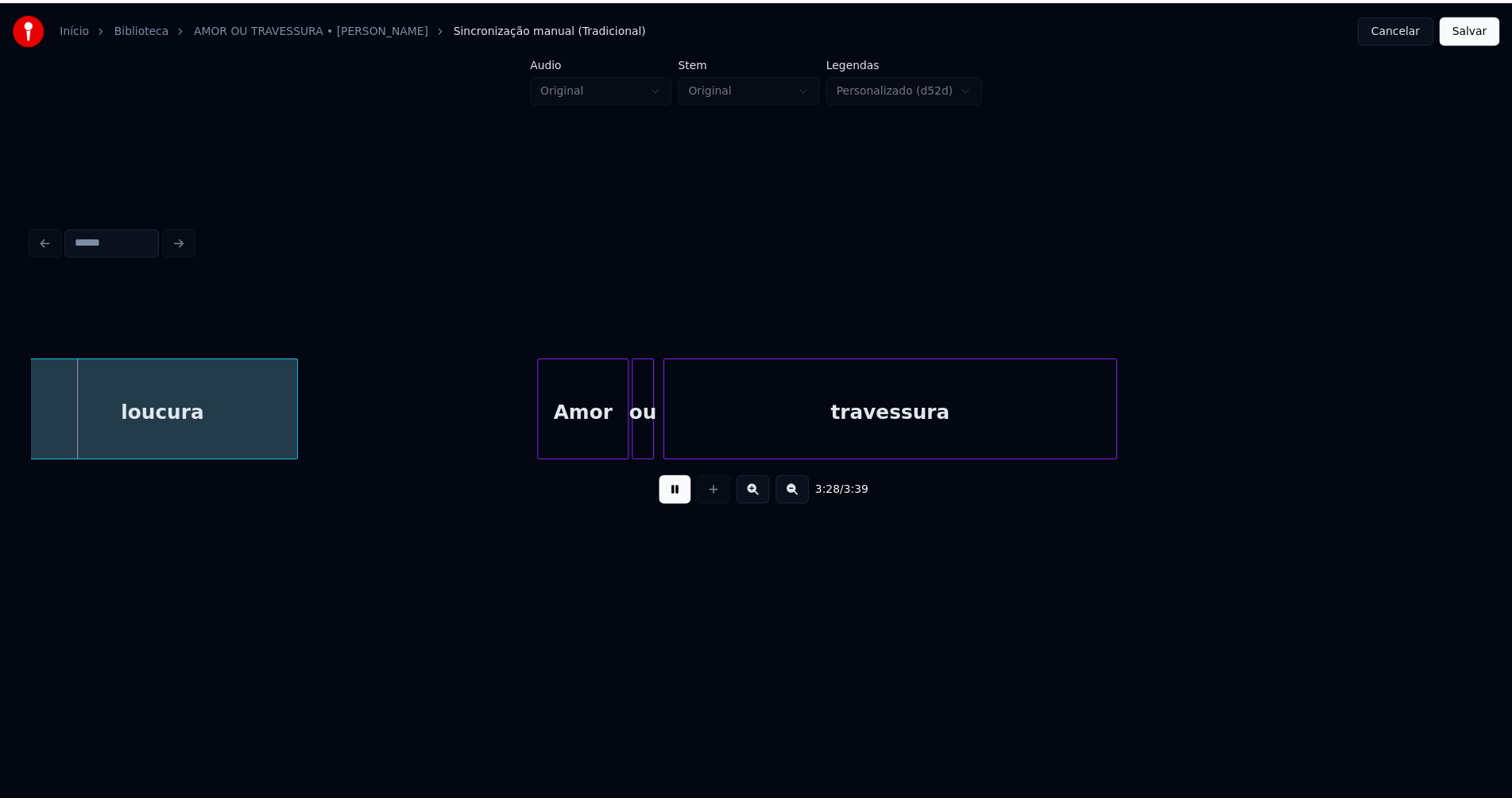
scroll to position [0, 32911]
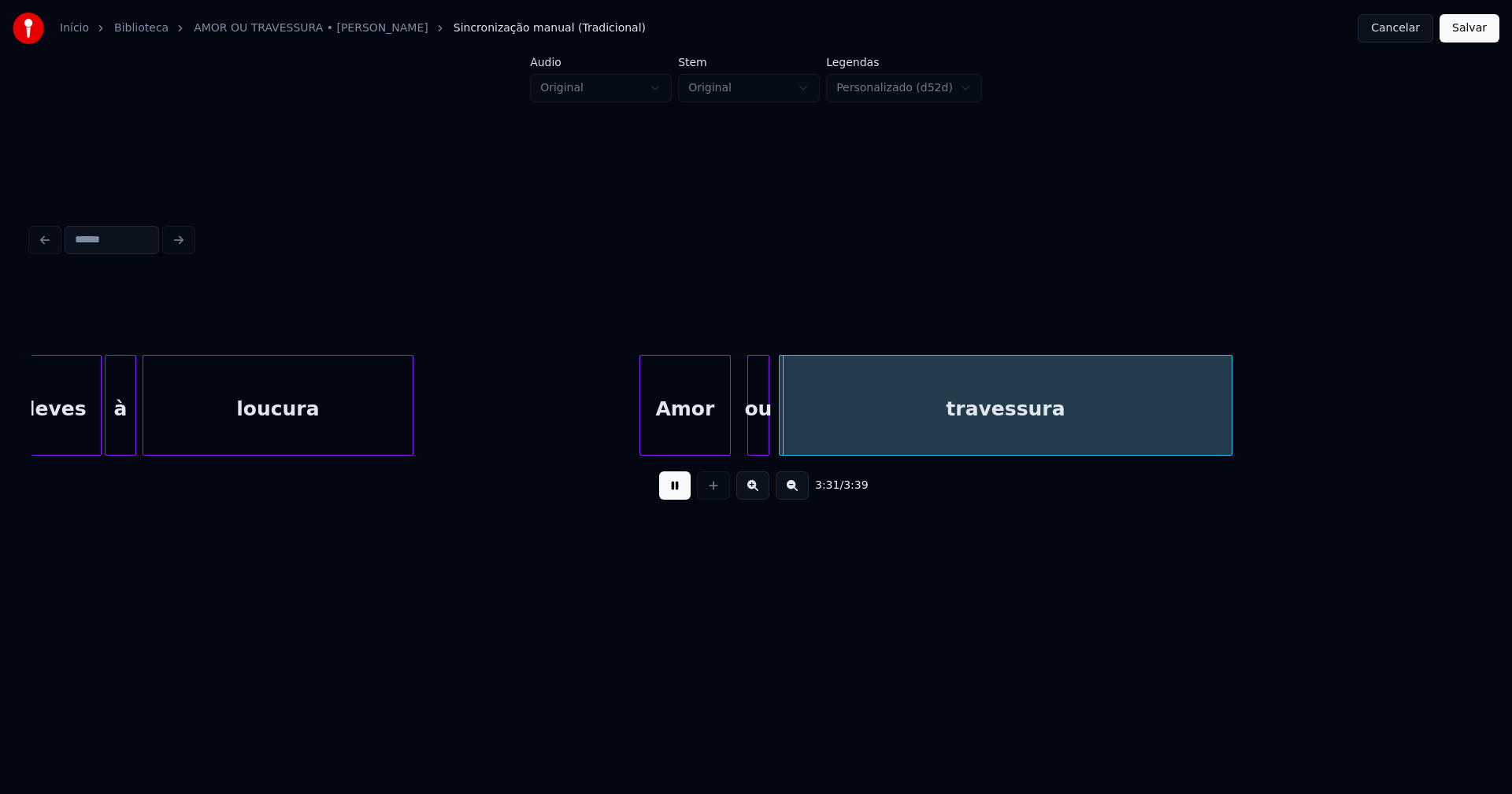
click at [698, 438] on div "Amor" at bounding box center [684, 408] width 89 height 107
click at [748, 449] on div "loucura Amor ou travessura leves à" at bounding box center [756, 406] width 1448 height 101
click at [1465, 33] on button "Salvar" at bounding box center [1468, 28] width 60 height 28
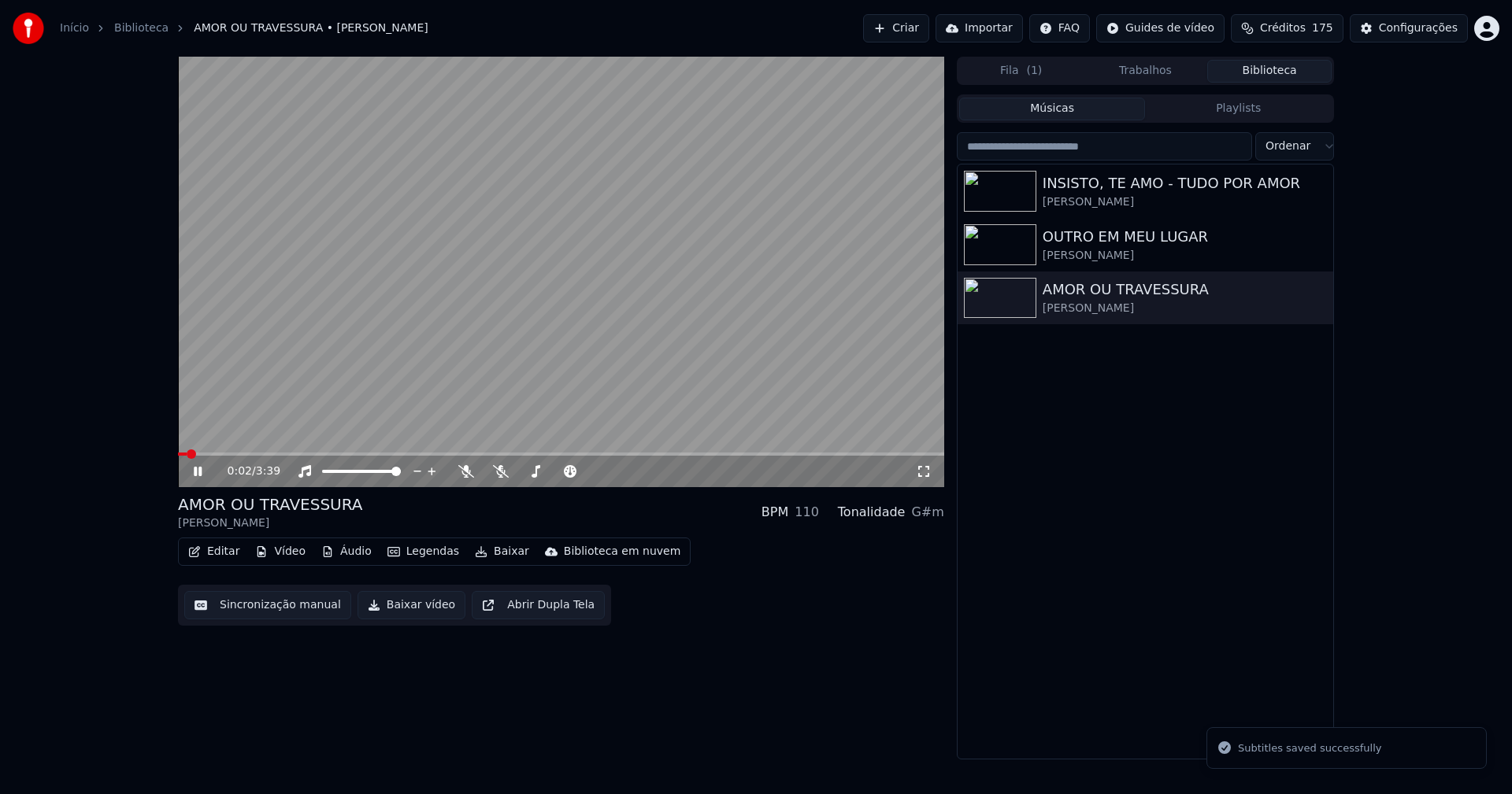
click at [191, 470] on icon at bounding box center [208, 471] width 37 height 12
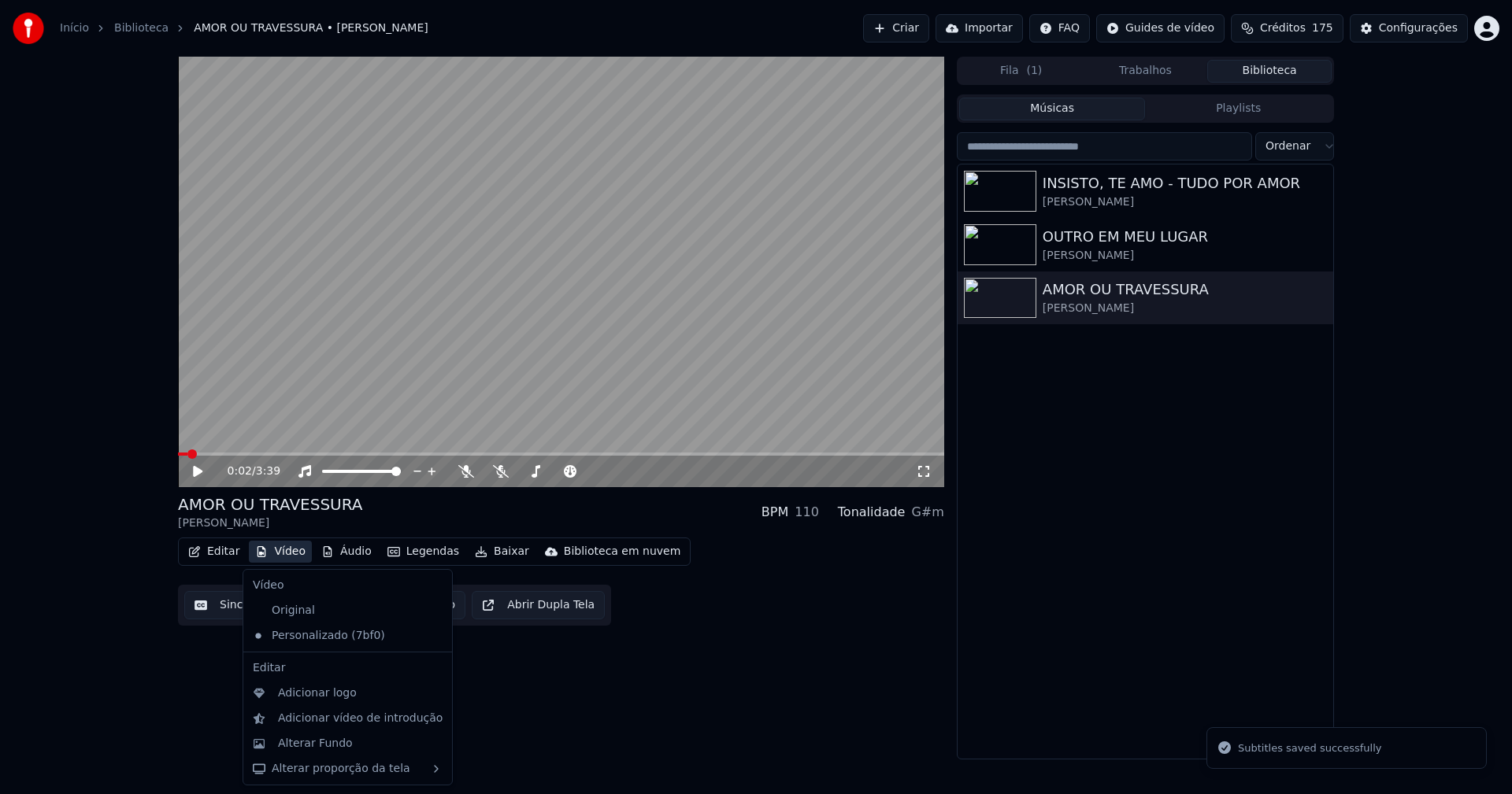
click at [278, 556] on button "Vídeo" at bounding box center [280, 551] width 63 height 22
click at [320, 694] on div "Adicionar logo" at bounding box center [316, 693] width 79 height 16
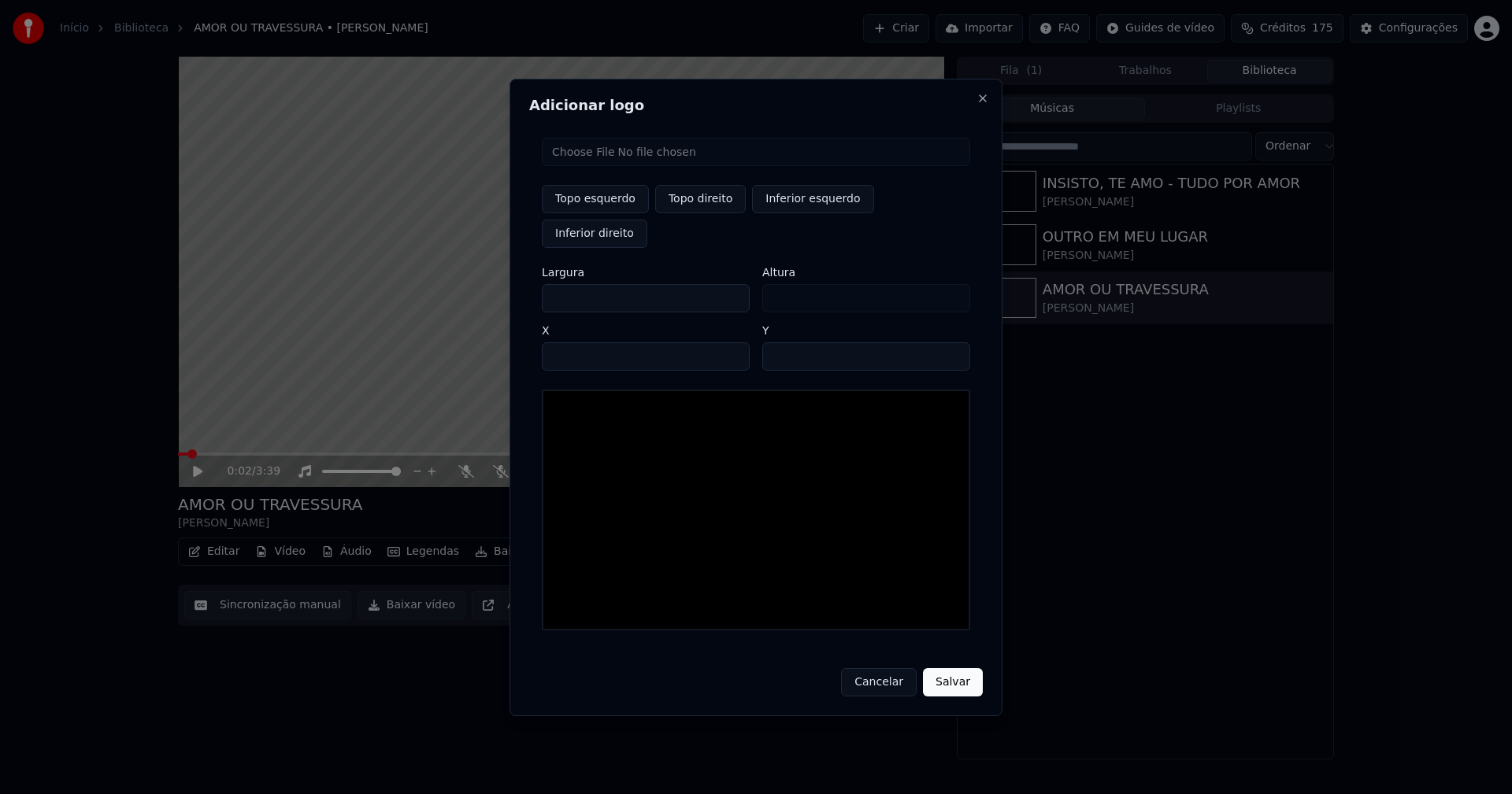
click at [585, 166] on input "file" at bounding box center [756, 152] width 429 height 28
type input "**********"
drag, startPoint x: 686, startPoint y: 224, endPoint x: 622, endPoint y: 252, distance: 69.9
click at [687, 213] on button "Topo direito" at bounding box center [699, 199] width 90 height 28
type input "****"
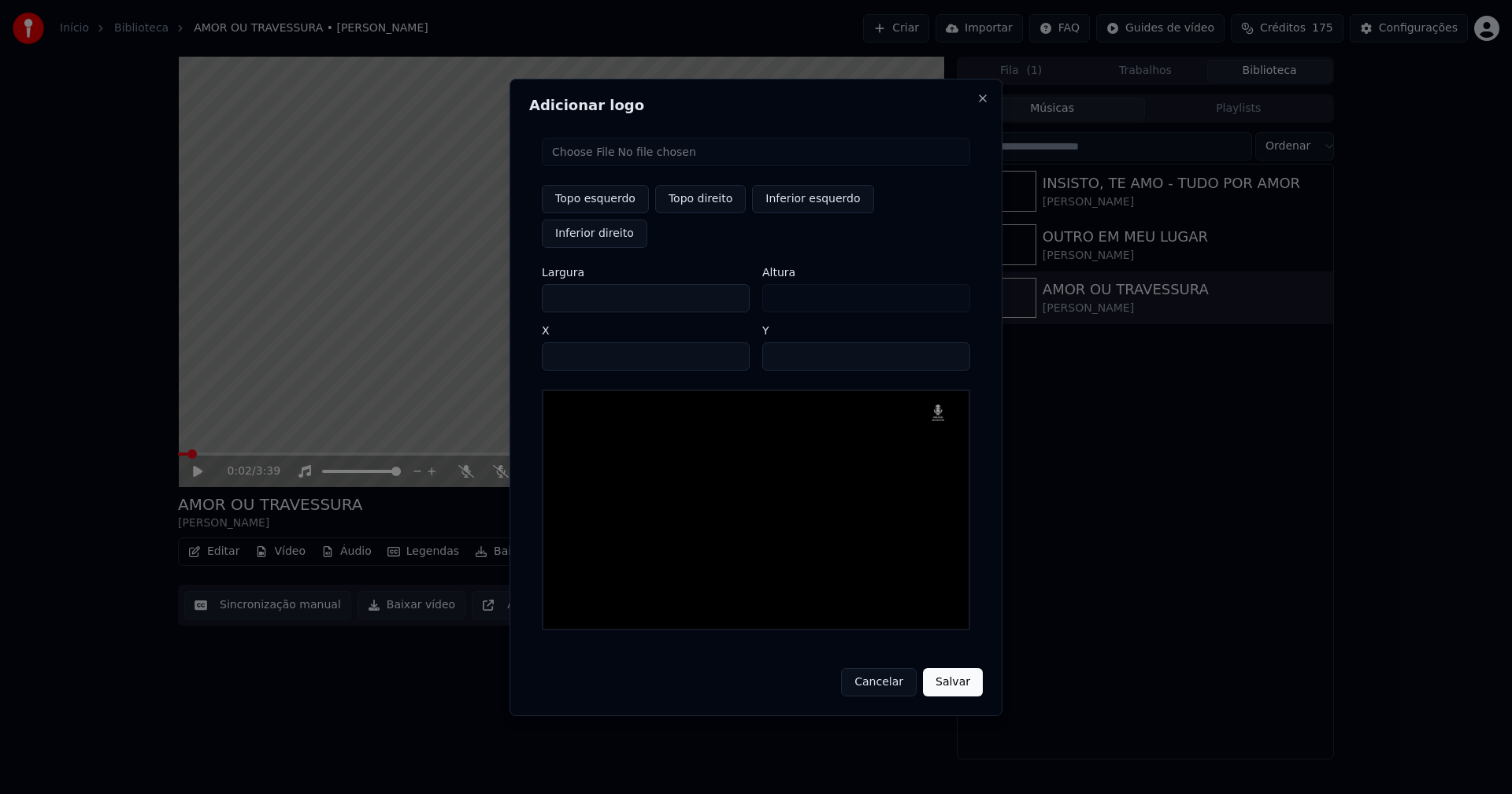
drag, startPoint x: 568, startPoint y: 282, endPoint x: 480, endPoint y: 300, distance: 89.8
click at [481, 300] on body "Início Biblioteca AMOR OU TRAVESSURA • [PERSON_NAME] Importar FAQ Guides de víd…" at bounding box center [756, 397] width 1512 height 794
type input "**"
type input "***"
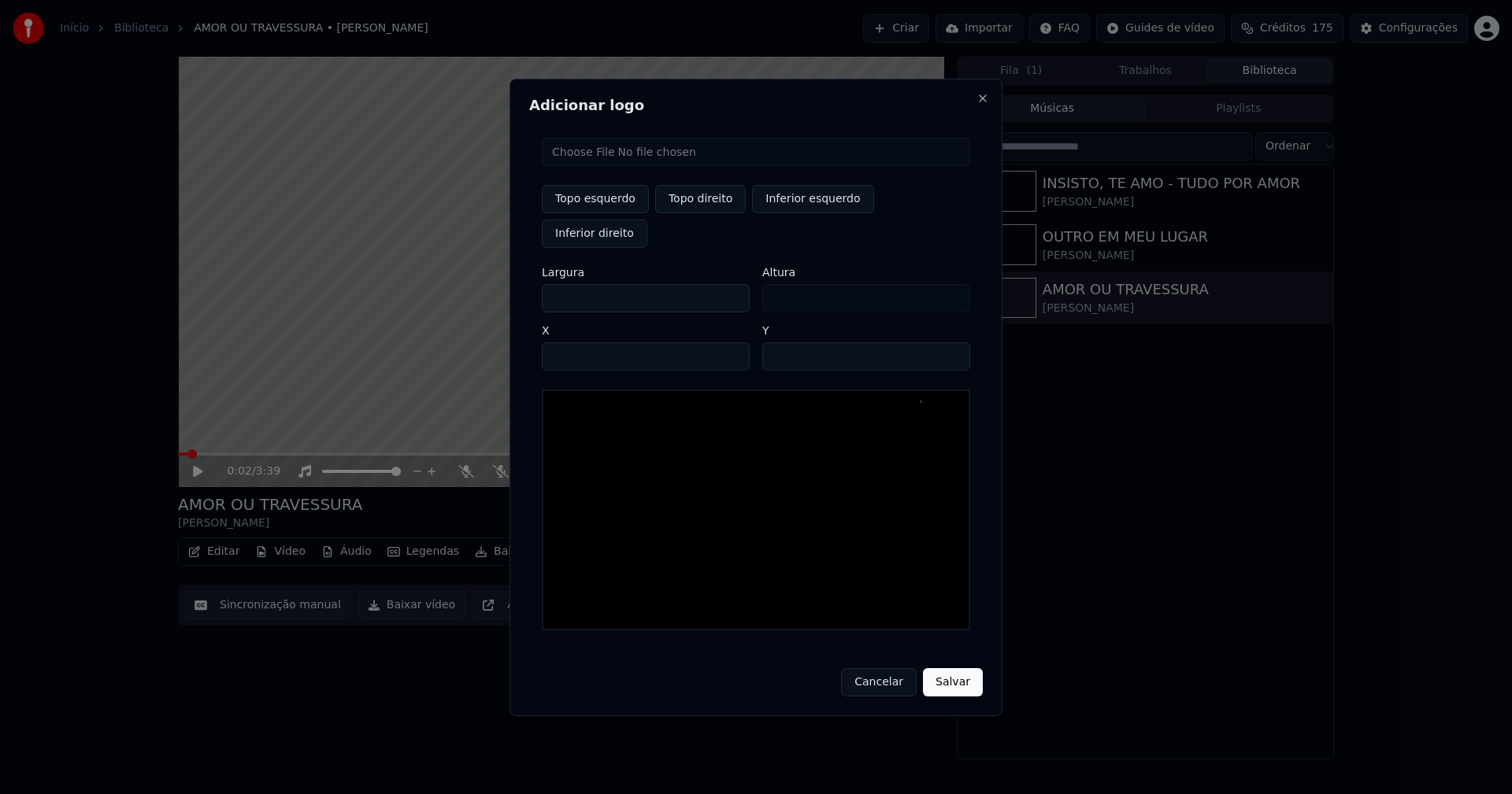
type input "***"
click at [574, 342] on input "****" at bounding box center [645, 356] width 208 height 28
type input "****"
click at [778, 342] on input "**" at bounding box center [866, 356] width 208 height 28
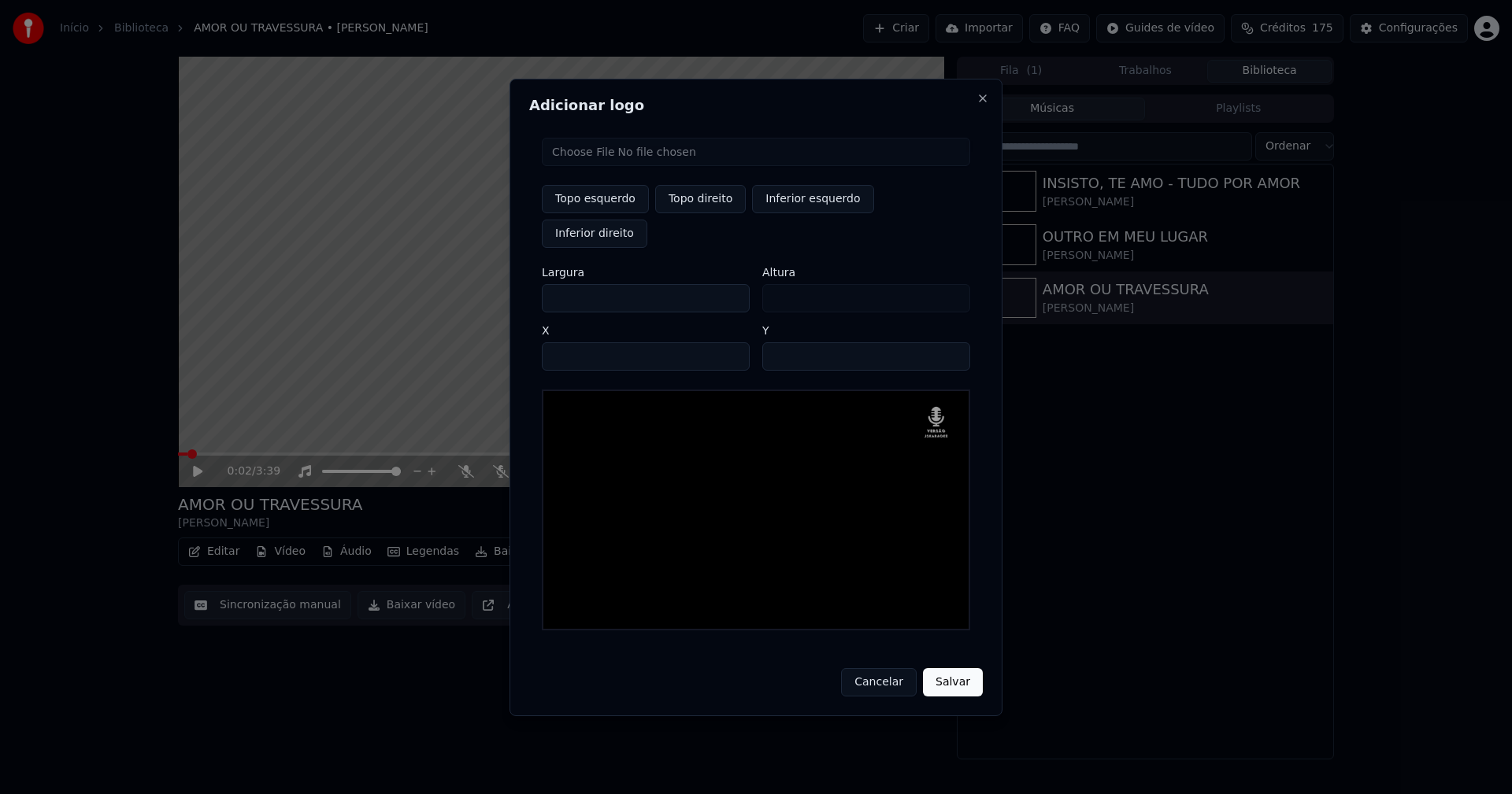
type input "**"
click at [962, 668] on button "Salvar" at bounding box center [952, 682] width 60 height 28
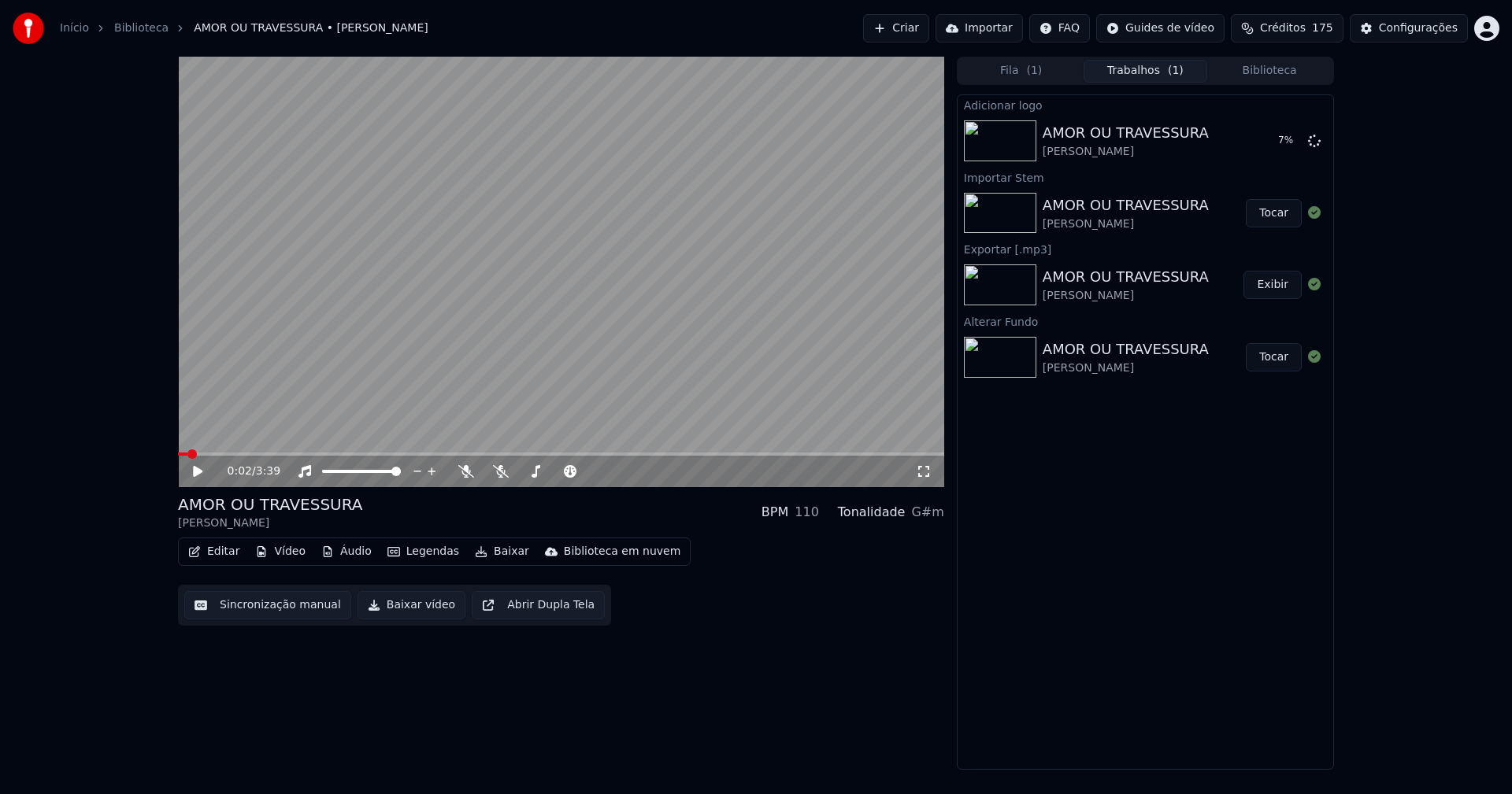
click at [220, 558] on button "Editar" at bounding box center [213, 551] width 64 height 22
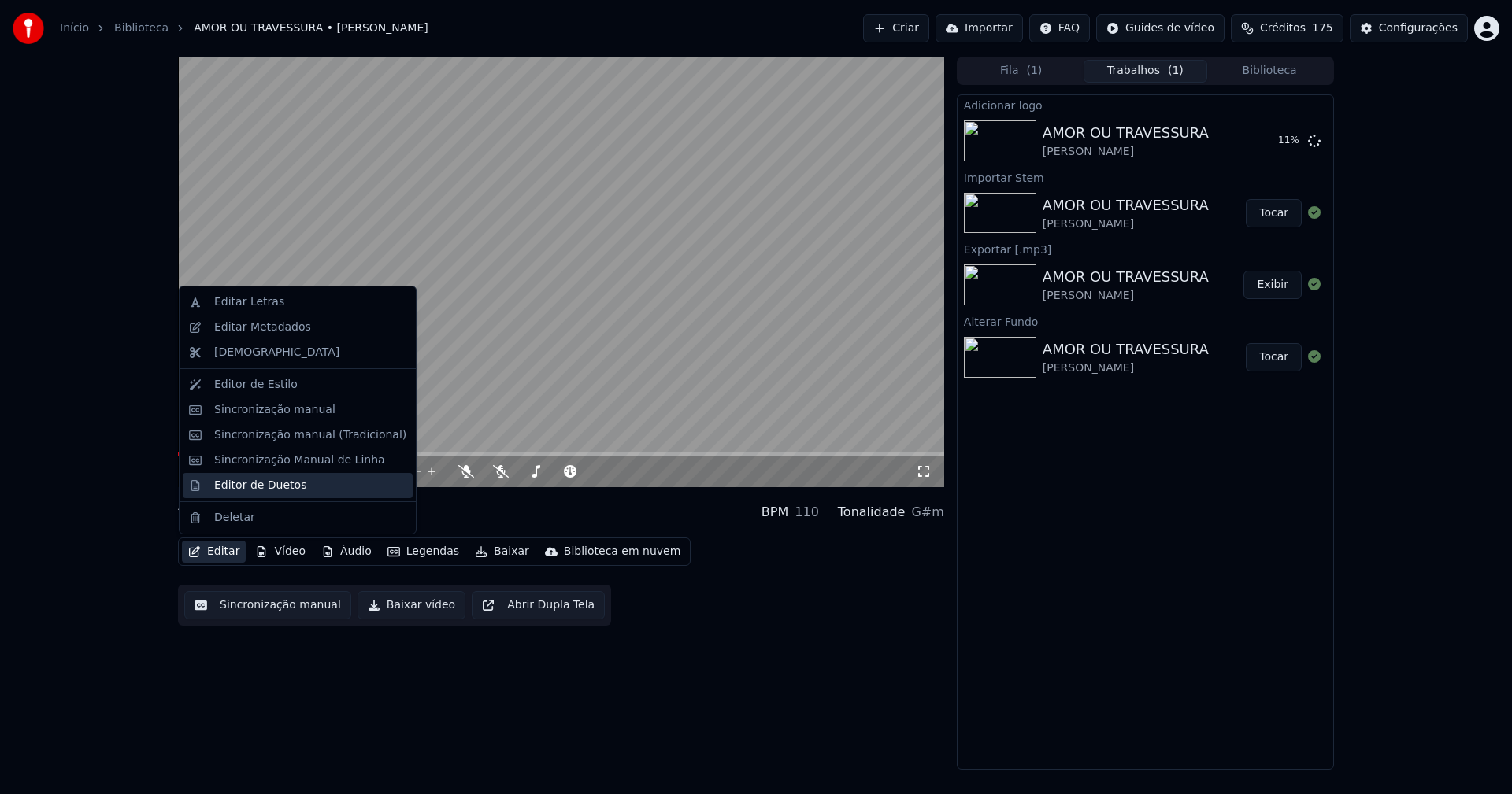
click at [259, 483] on div "Editor de Duetos" at bounding box center [259, 485] width 92 height 16
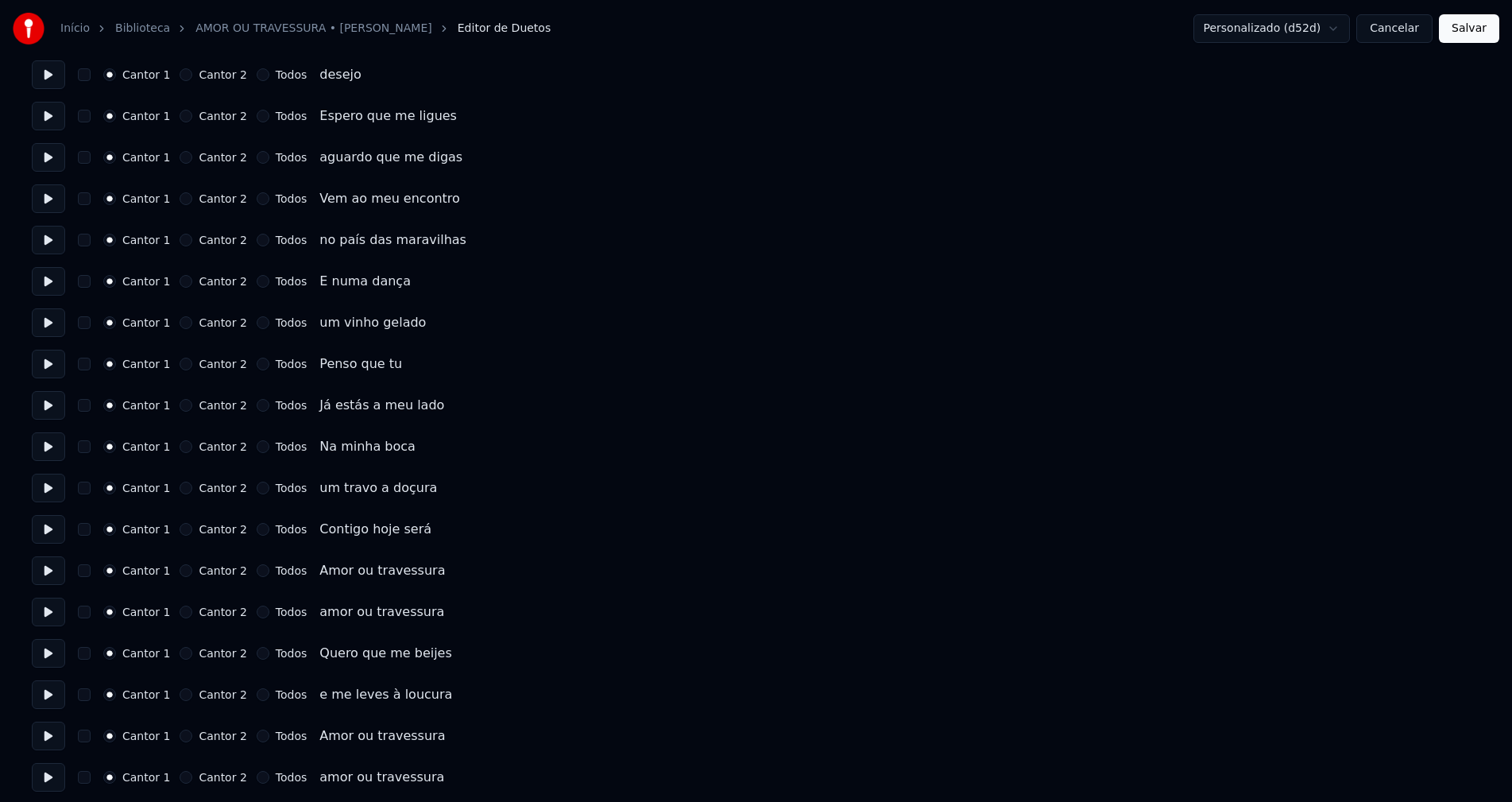
scroll to position [318, 0]
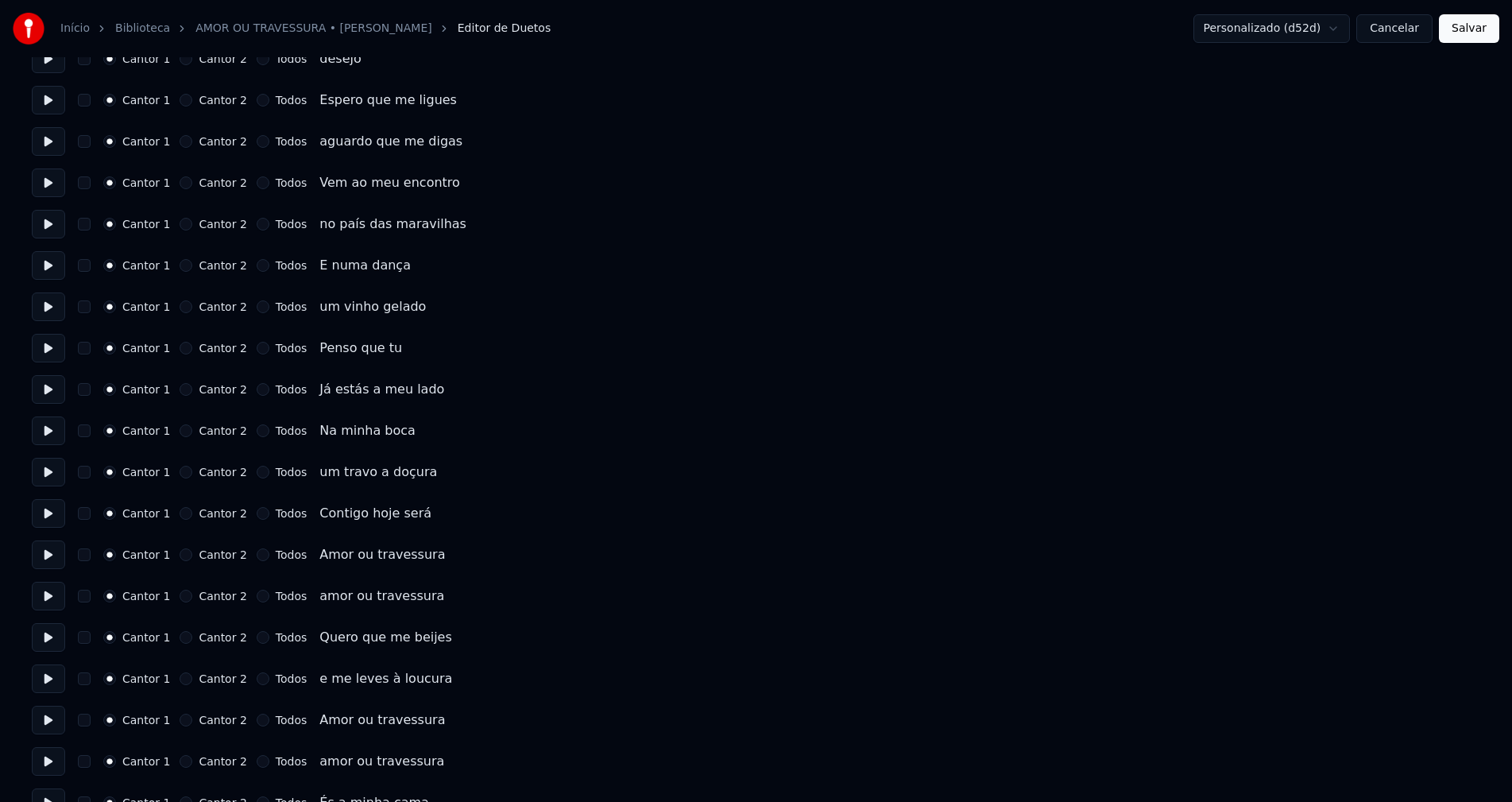
click at [257, 554] on button "Todos" at bounding box center [263, 554] width 12 height 12
click at [257, 596] on button "Todos" at bounding box center [263, 596] width 12 height 12
click at [257, 757] on button "Todos" at bounding box center [263, 761] width 12 height 12
click at [257, 719] on button "Todos" at bounding box center [263, 719] width 12 height 12
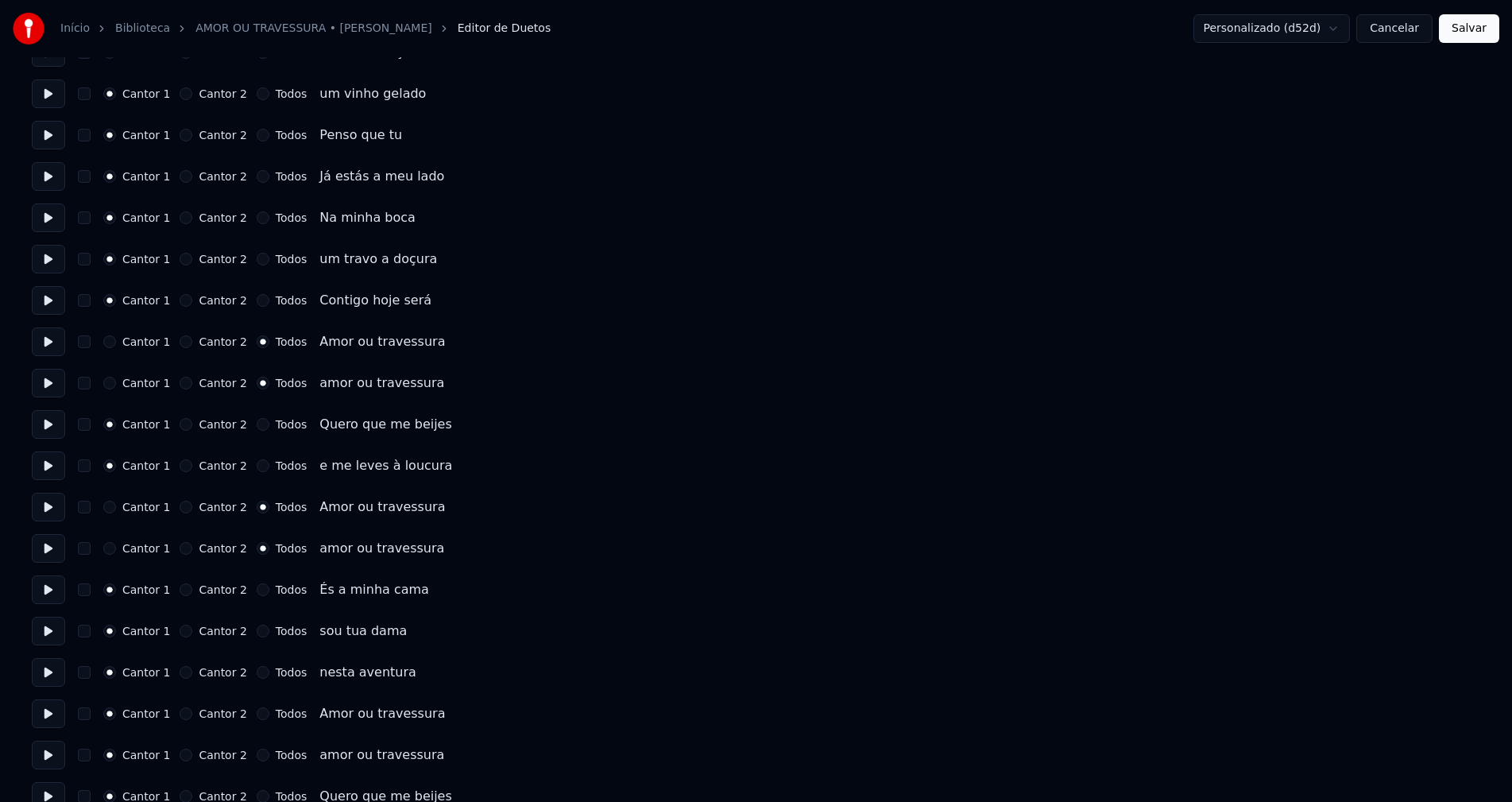
scroll to position [556, 0]
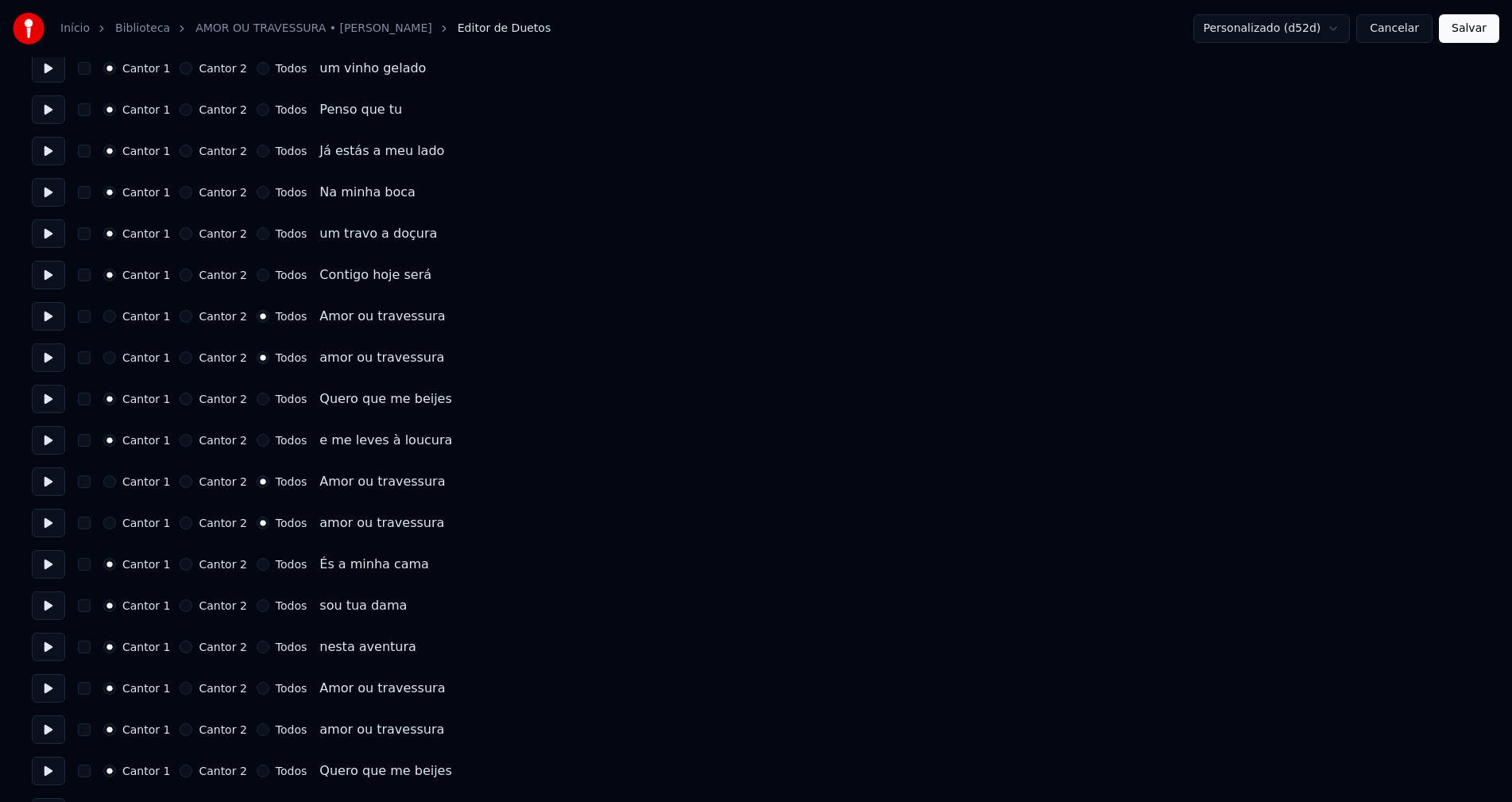
click at [257, 689] on button "Todos" at bounding box center [263, 688] width 12 height 12
click at [257, 729] on button "Todos" at bounding box center [263, 729] width 12 height 12
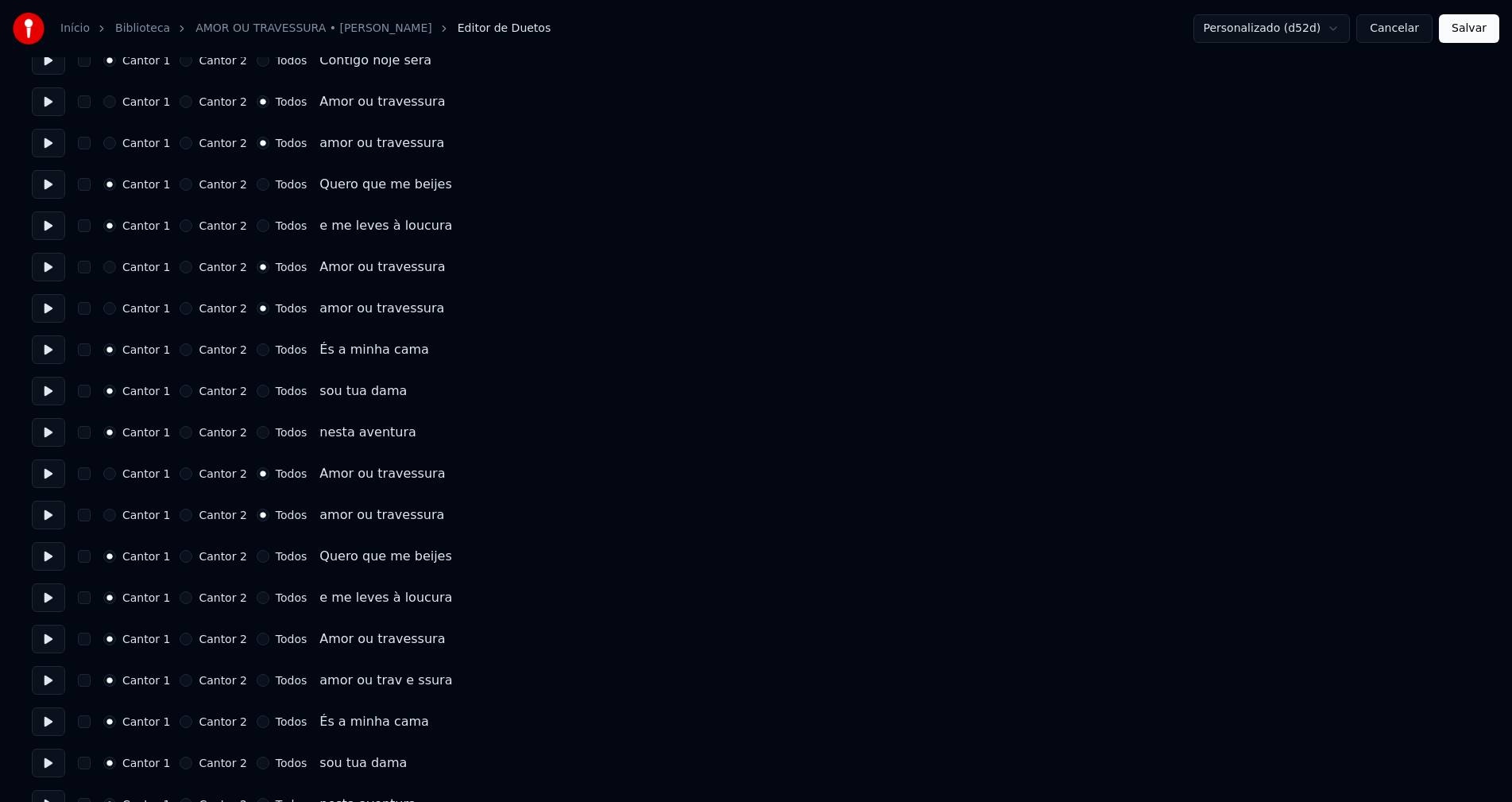
scroll to position [794, 0]
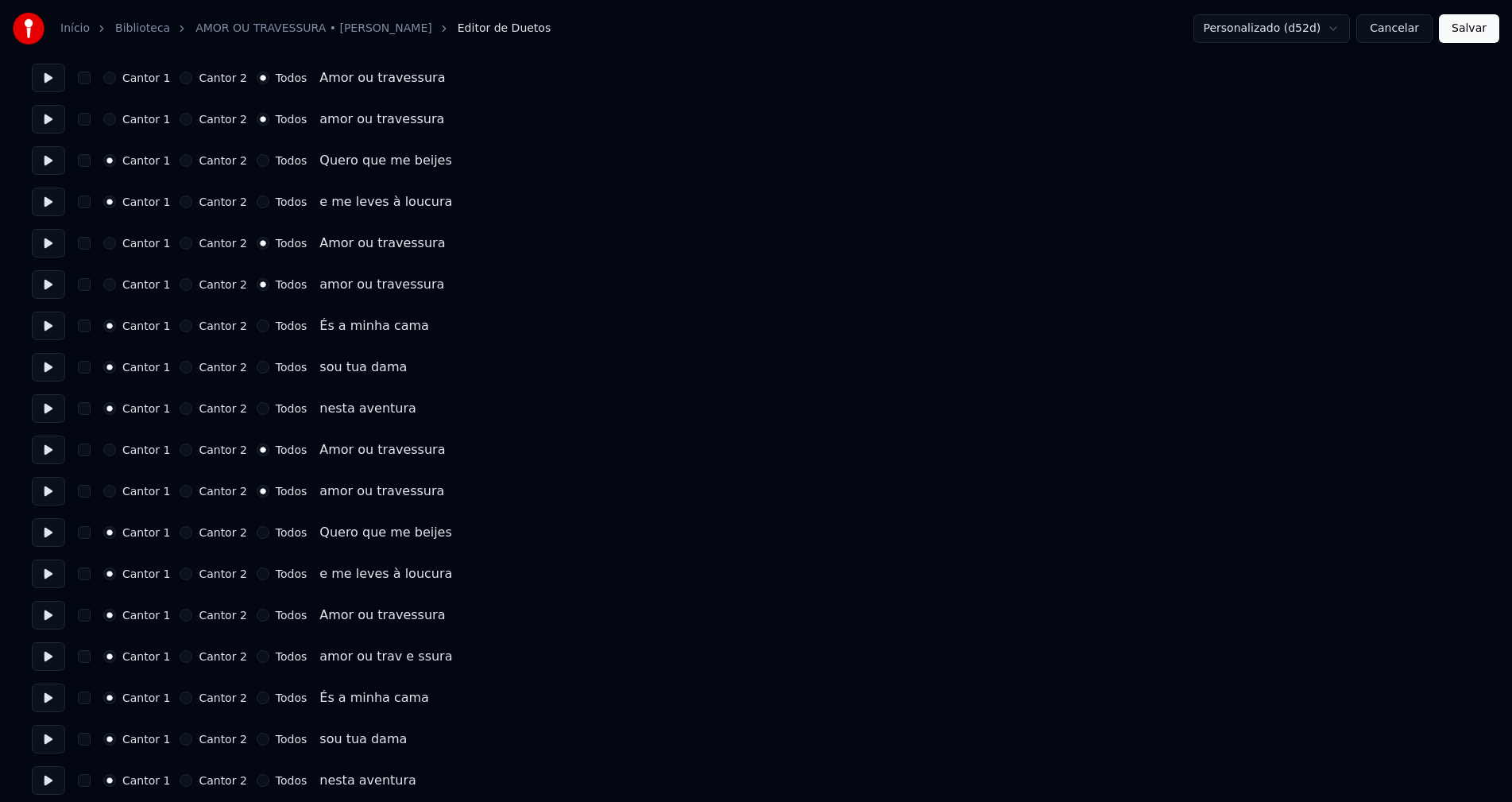
click at [257, 615] on button "Todos" at bounding box center [263, 615] width 12 height 12
drag, startPoint x: 249, startPoint y: 660, endPoint x: 278, endPoint y: 649, distance: 31.0
click at [257, 660] on button "Todos" at bounding box center [263, 656] width 12 height 12
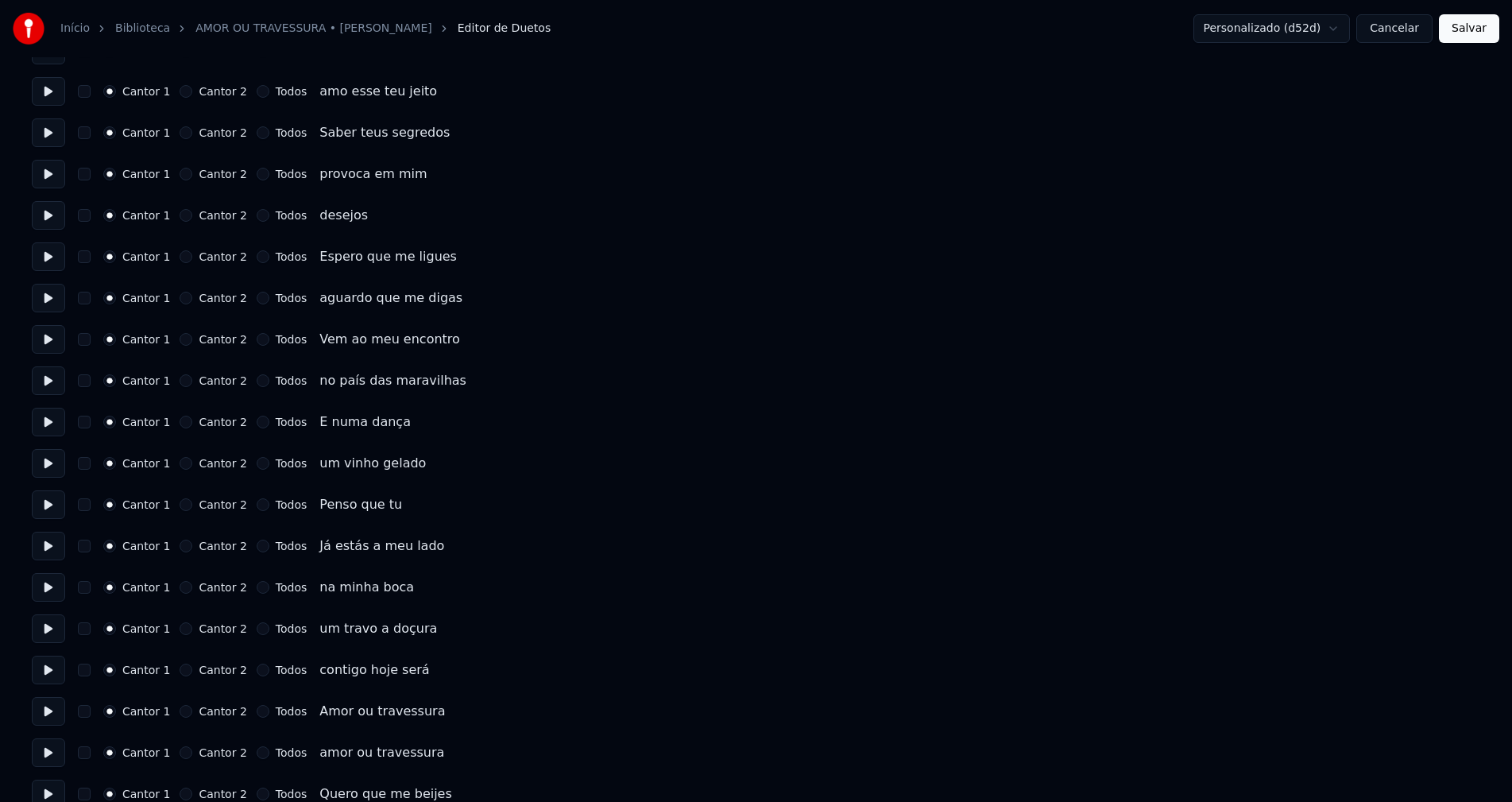
scroll to position [1590, 0]
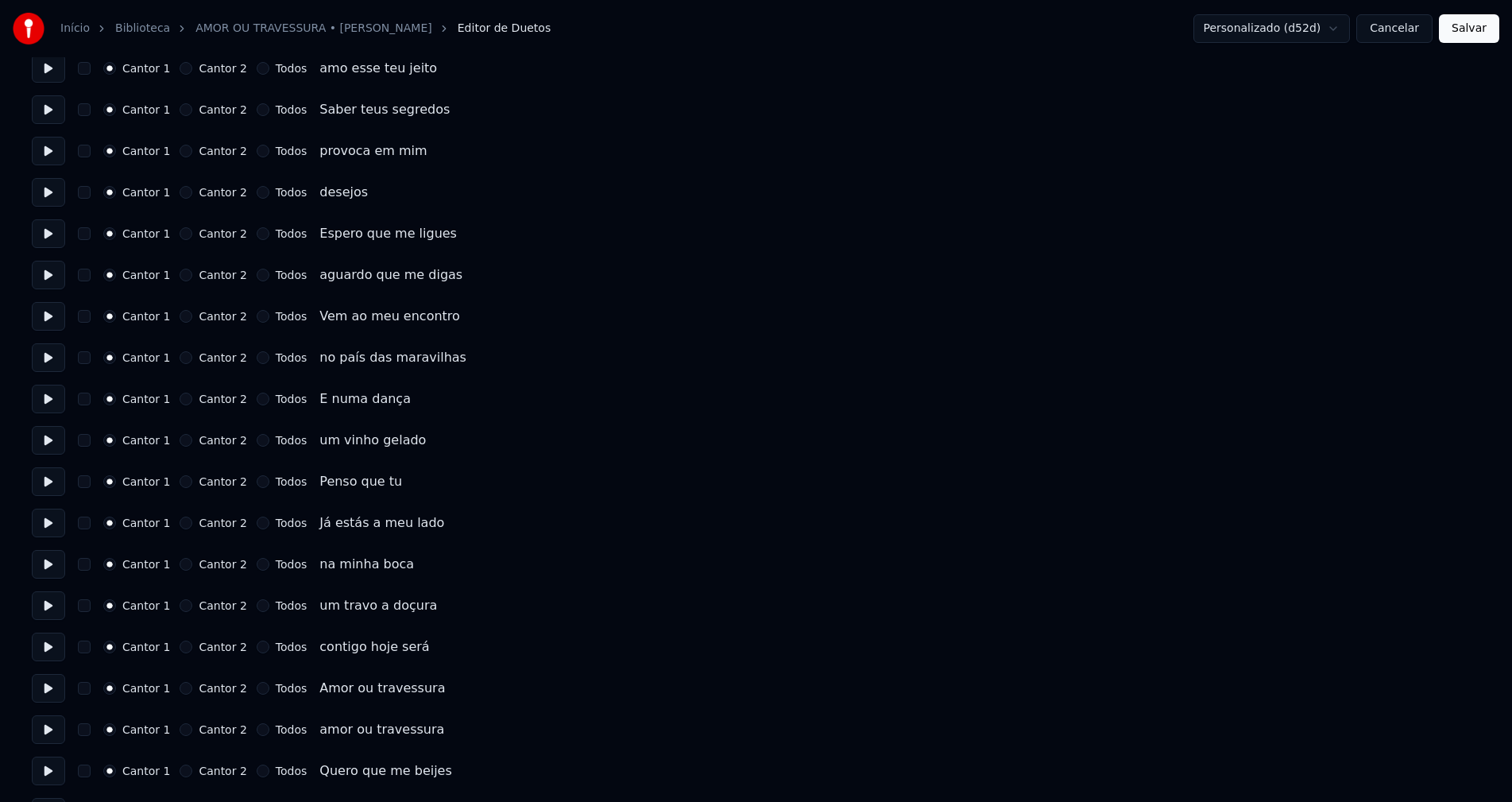
click at [257, 688] on button "Todos" at bounding box center [263, 688] width 12 height 12
click at [257, 730] on button "Todos" at bounding box center [263, 729] width 12 height 12
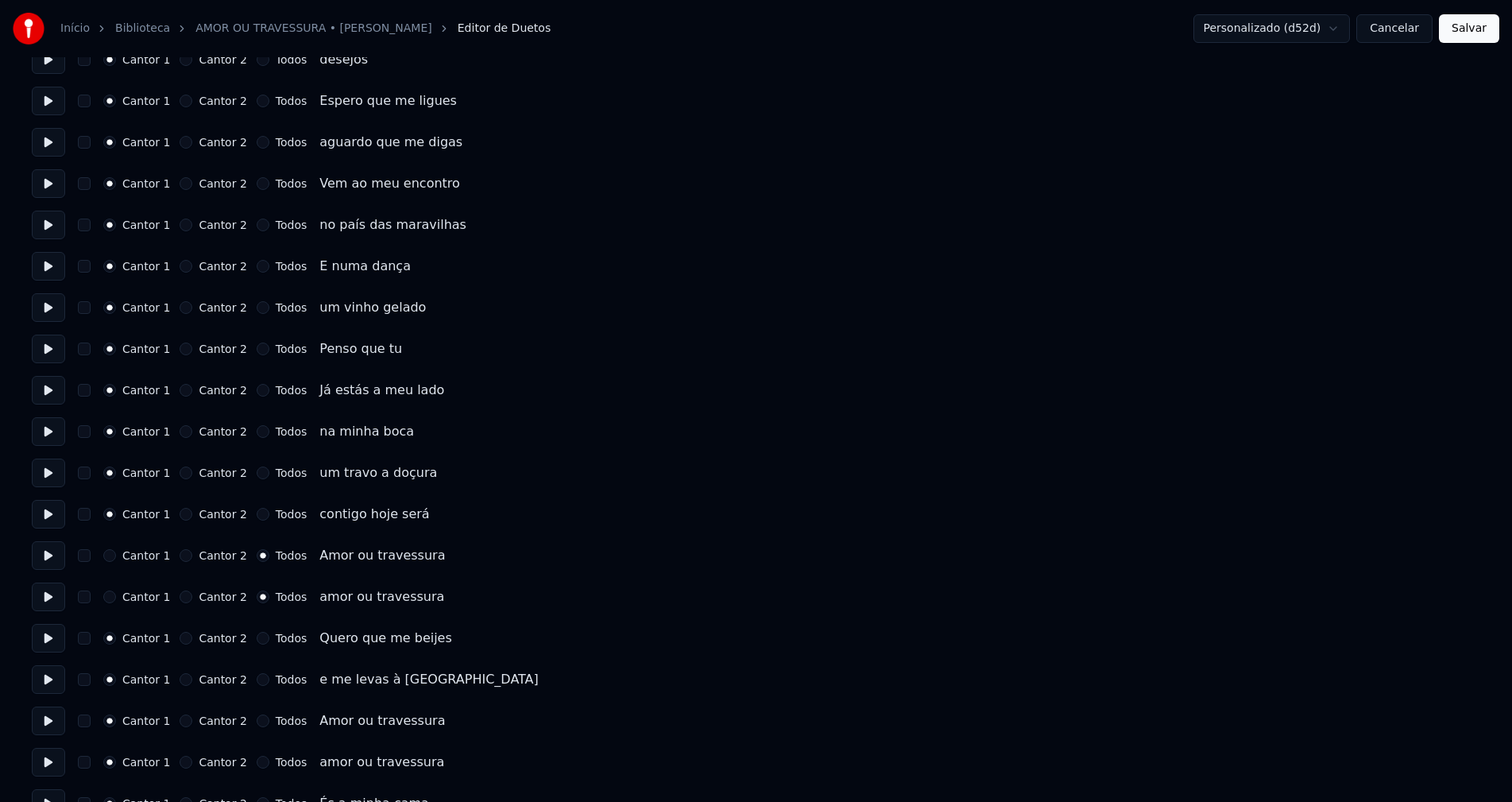
scroll to position [1748, 0]
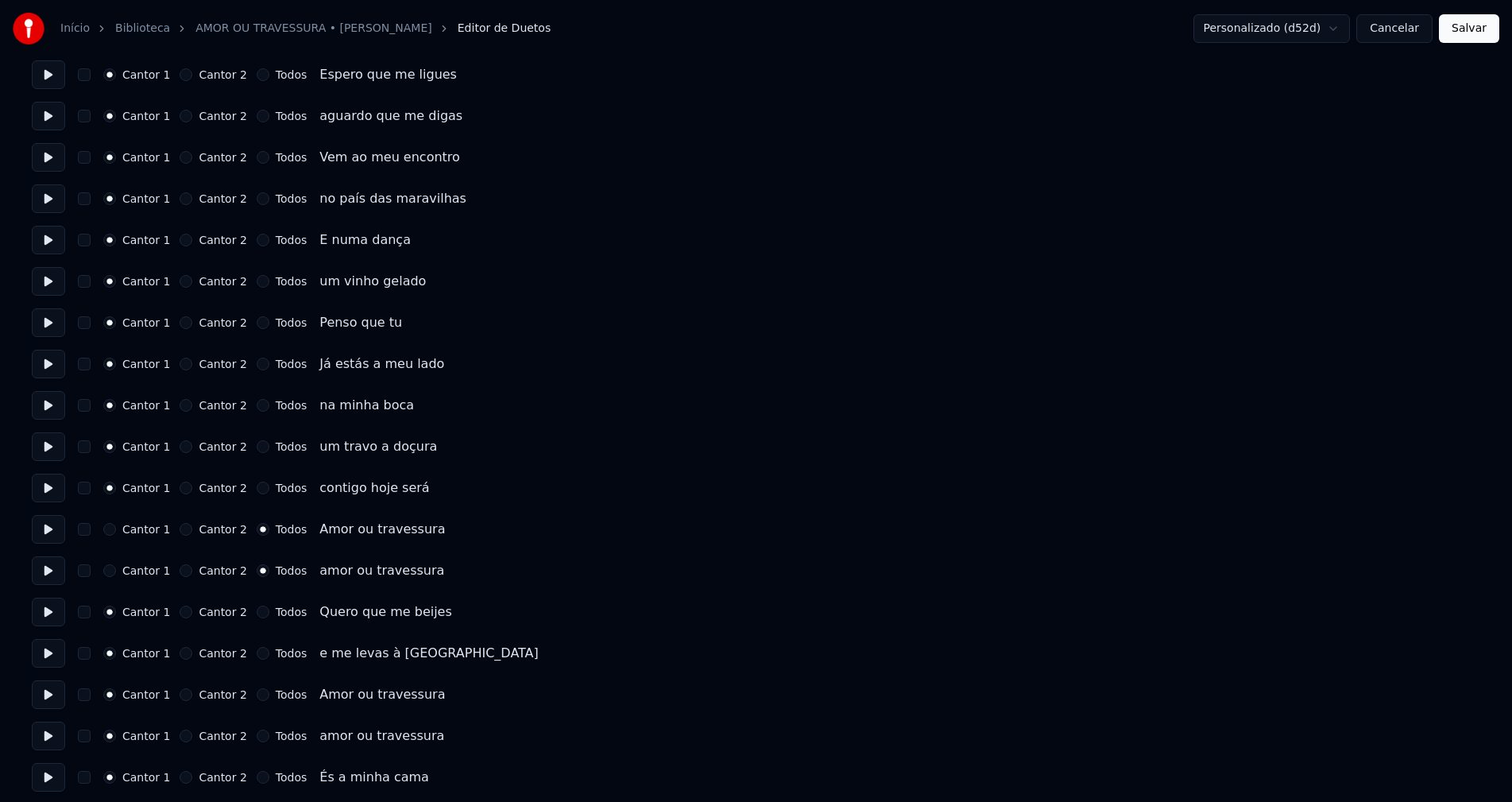
click at [257, 694] on button "Todos" at bounding box center [263, 694] width 12 height 12
click at [257, 740] on button "Todos" at bounding box center [263, 735] width 12 height 12
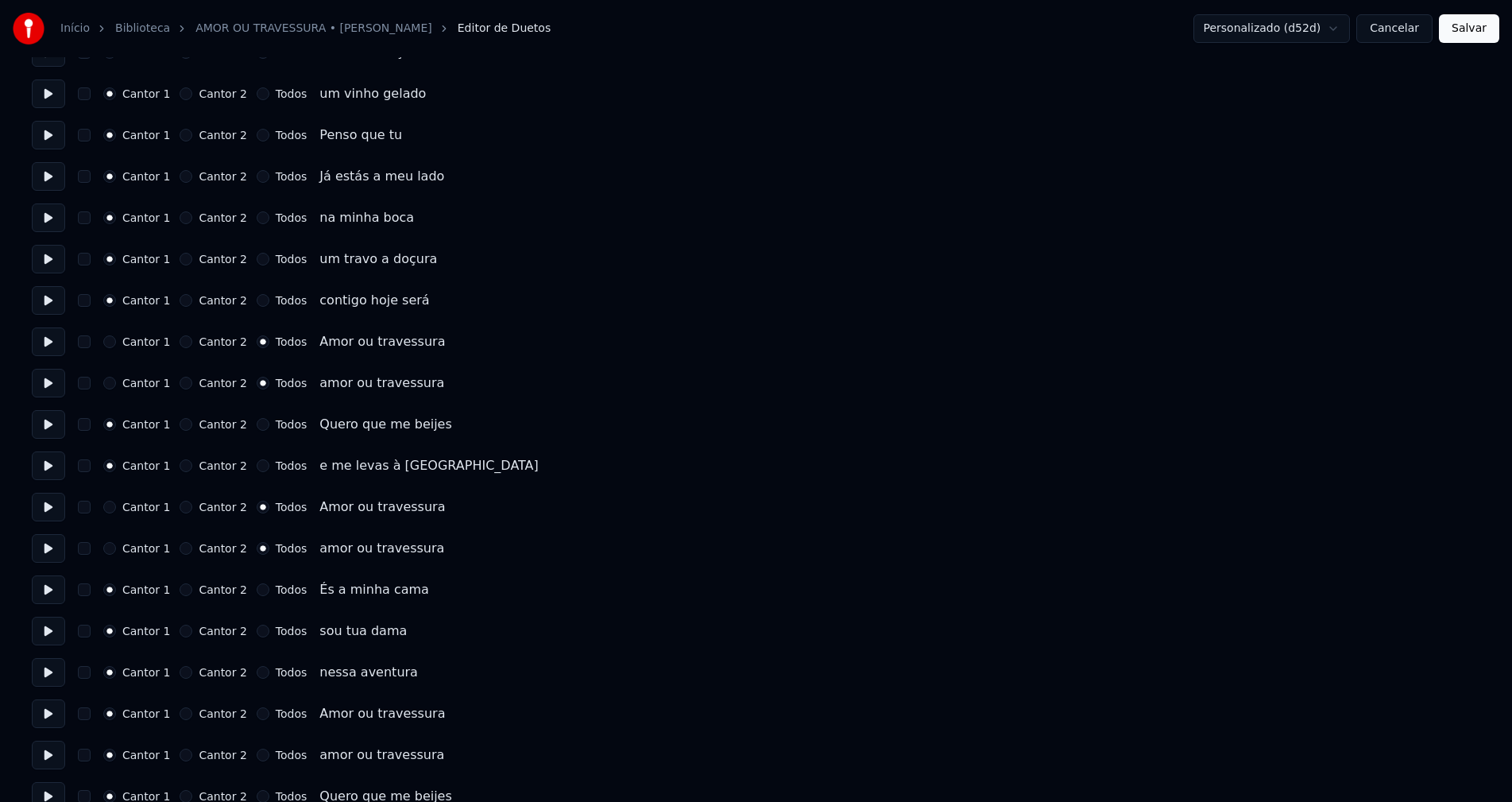
scroll to position [1987, 0]
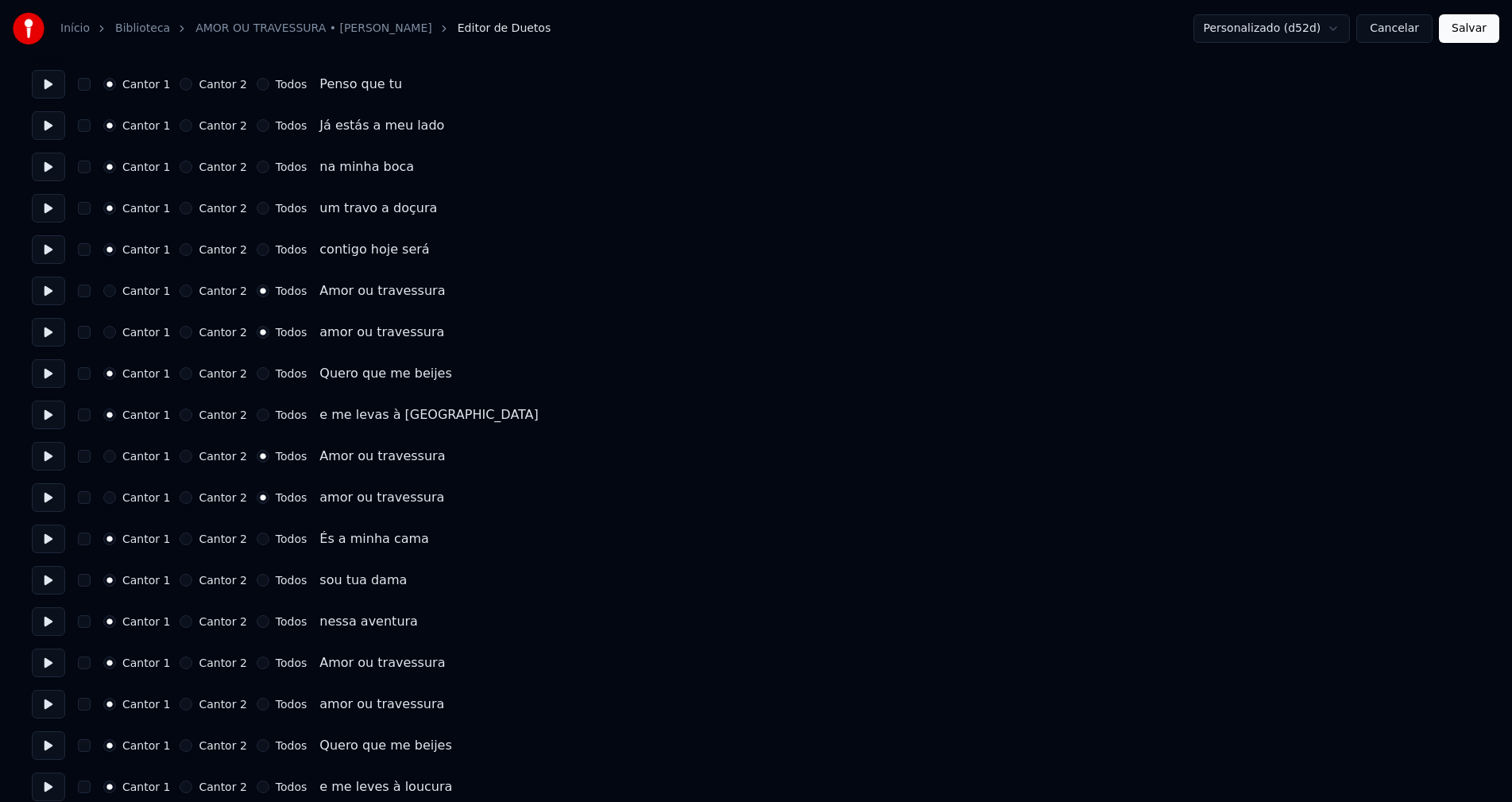
click at [257, 665] on button "Todos" at bounding box center [263, 662] width 12 height 12
click at [257, 706] on button "Todos" at bounding box center [263, 703] width 12 height 12
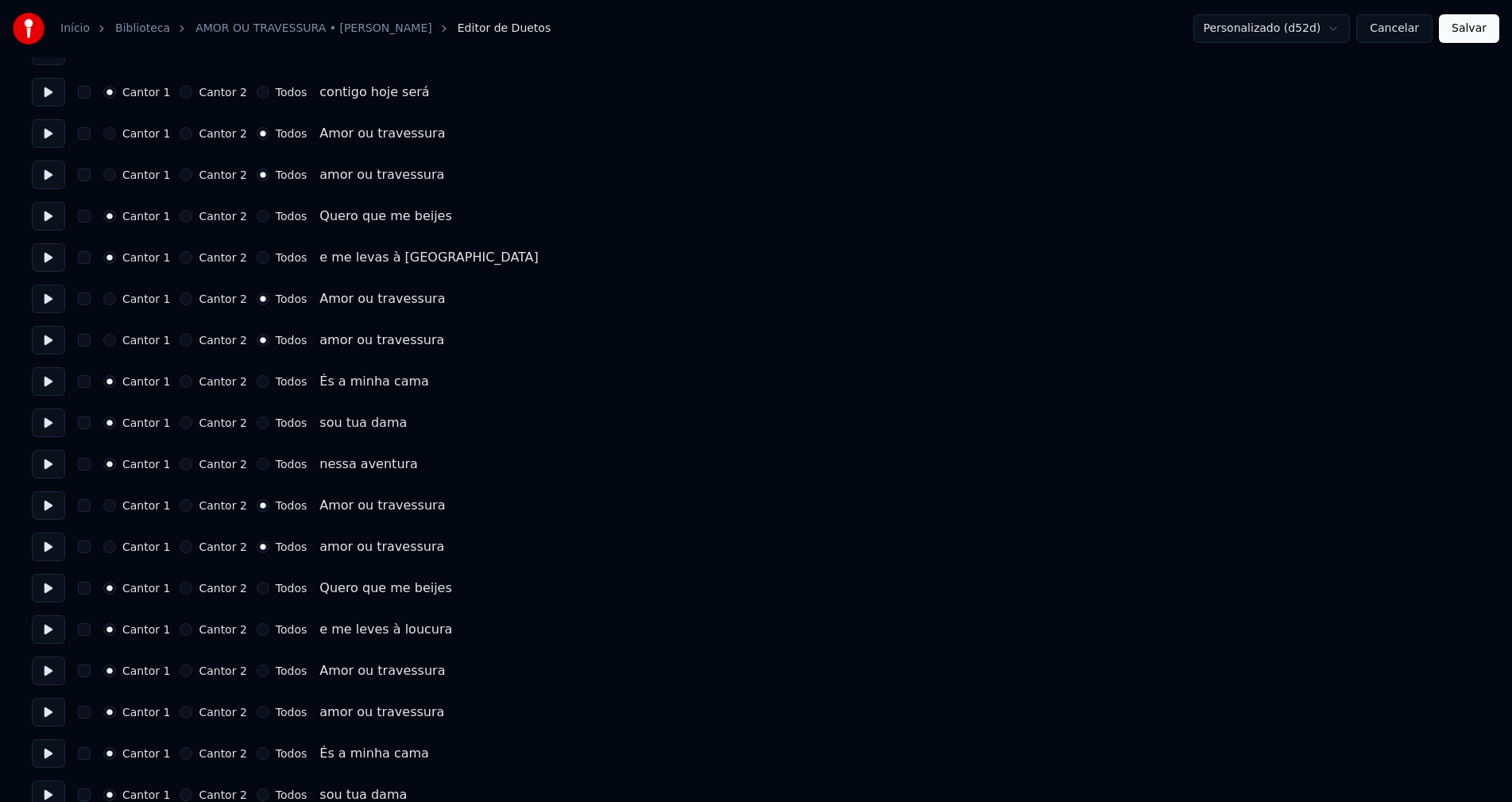
scroll to position [2146, 0]
drag, startPoint x: 249, startPoint y: 671, endPoint x: 252, endPoint y: 694, distance: 23.2
click at [257, 672] on button "Todos" at bounding box center [263, 669] width 12 height 12
click at [257, 711] on button "Todos" at bounding box center [263, 710] width 12 height 12
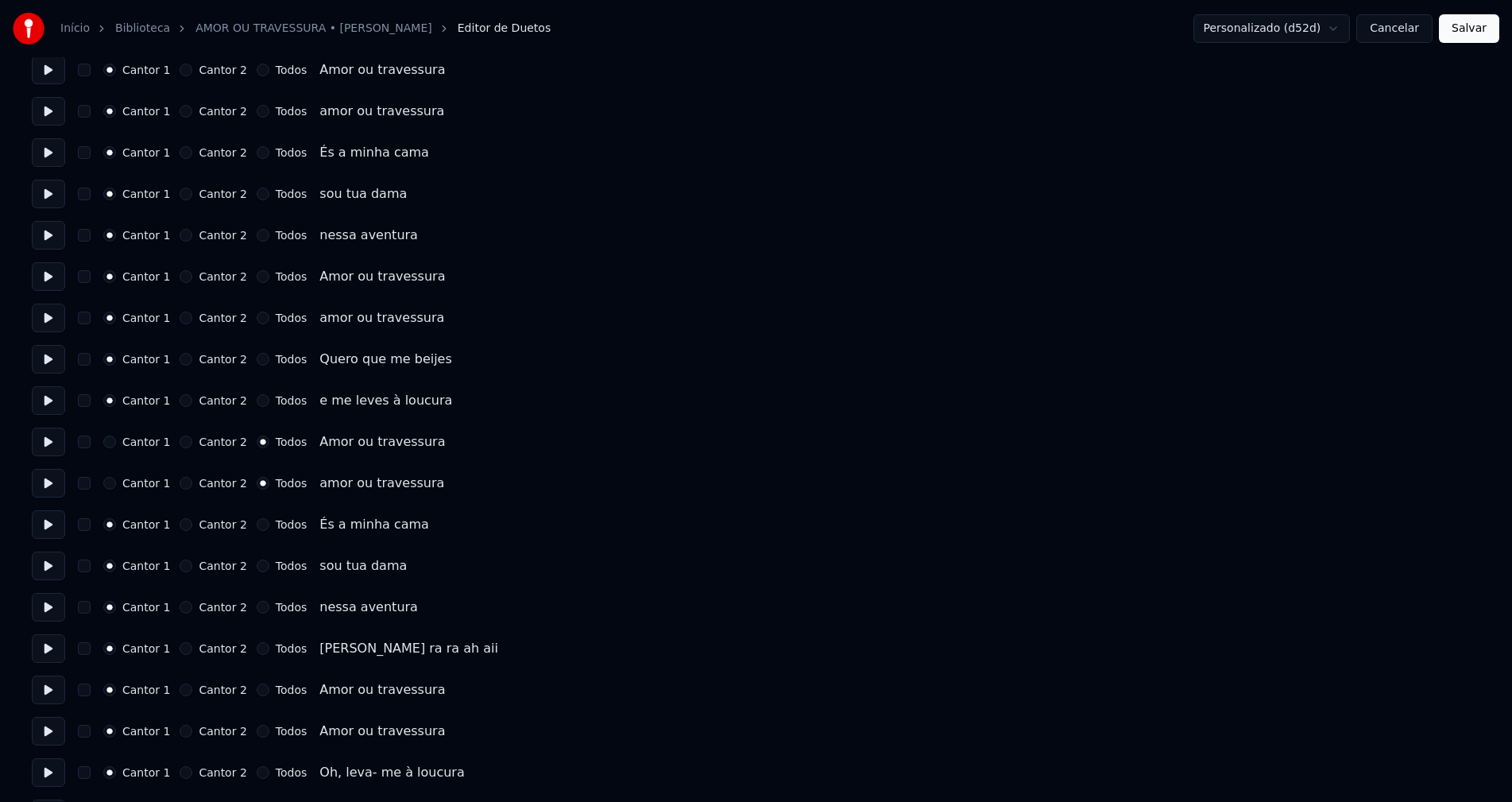
scroll to position [2384, 0]
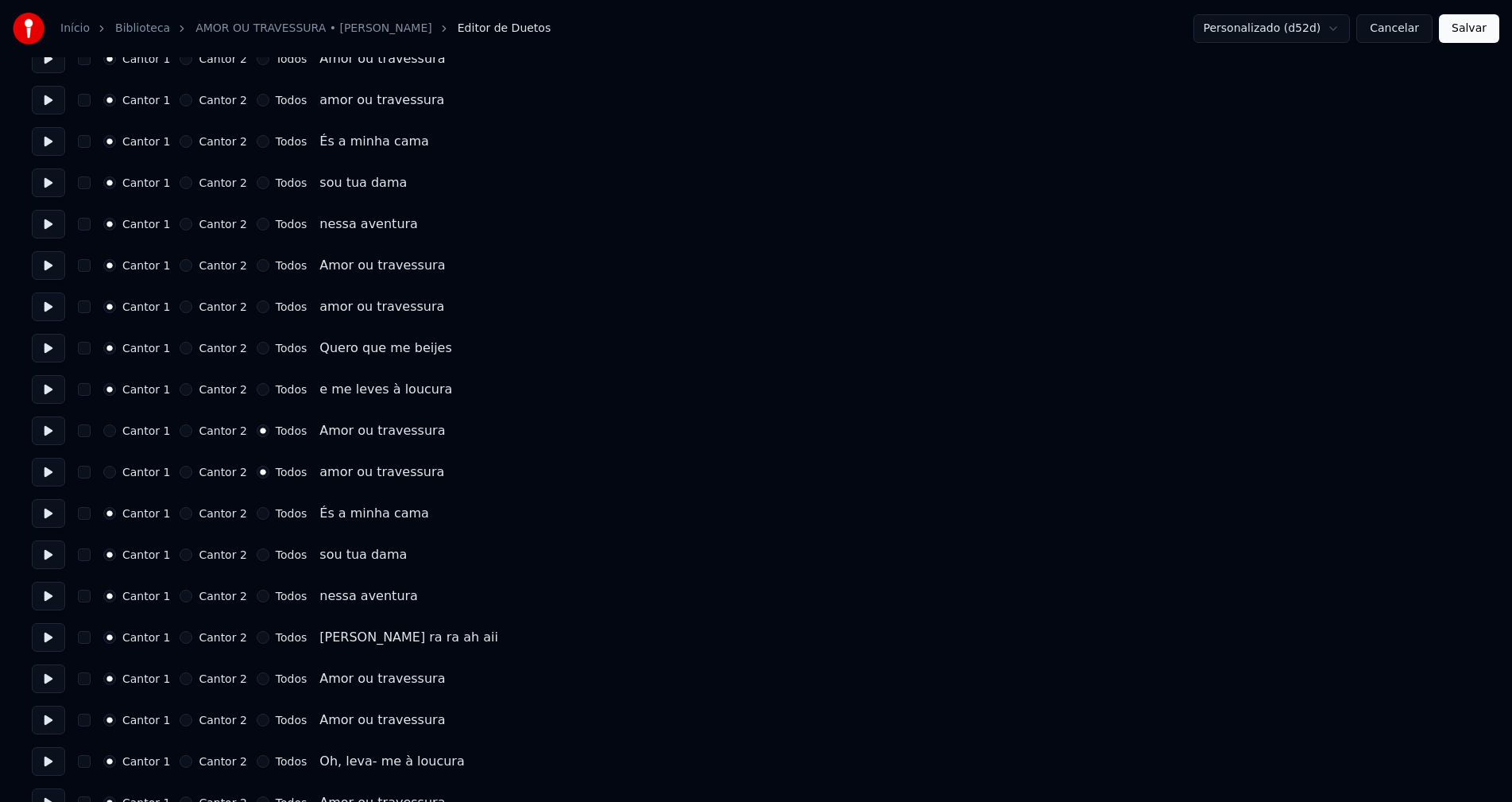
click at [257, 677] on button "Todos" at bounding box center [263, 678] width 12 height 12
click at [257, 719] on button "Todos" at bounding box center [263, 719] width 12 height 12
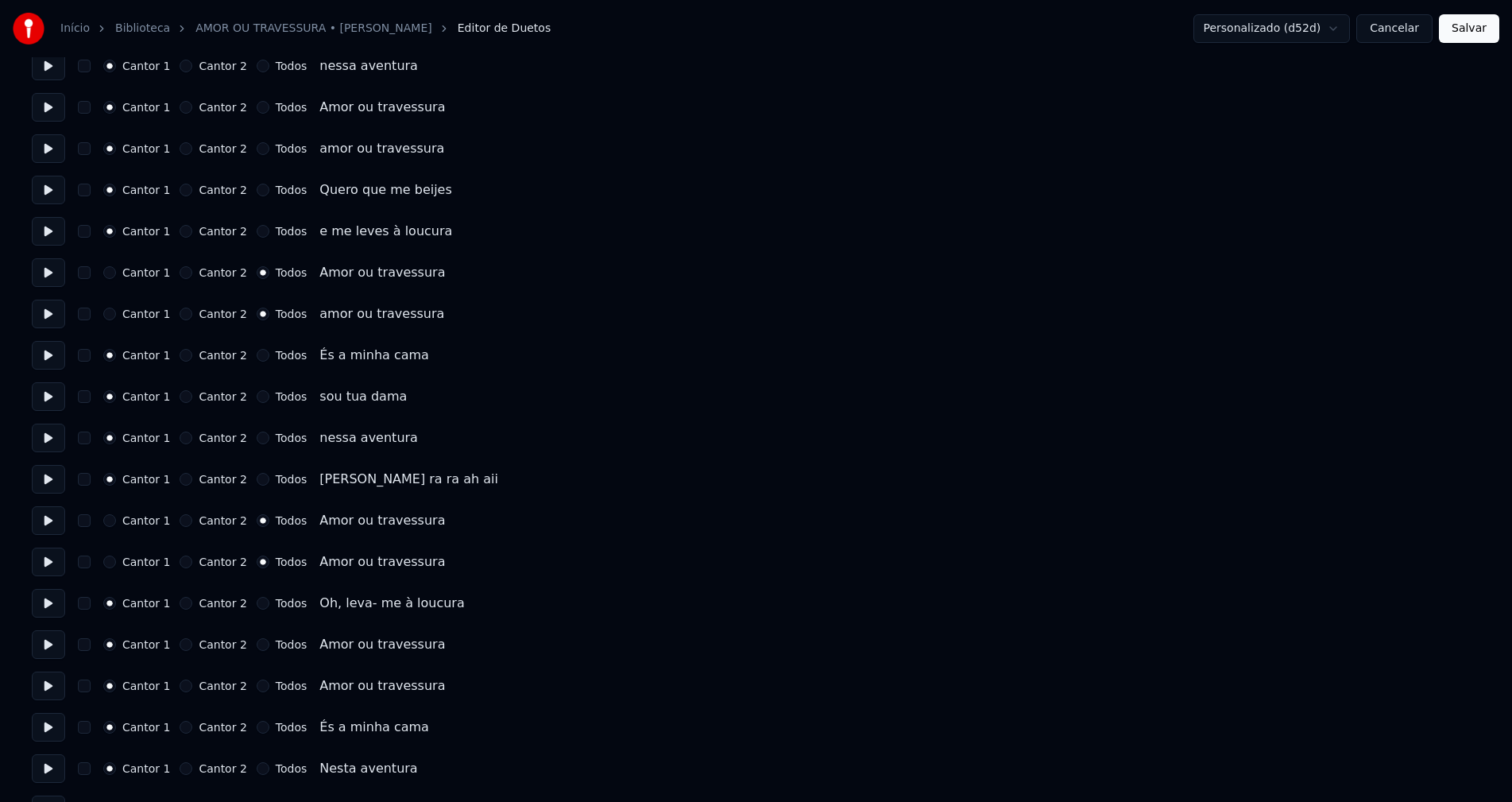
scroll to position [2543, 0]
click at [257, 647] on button "Todos" at bounding box center [263, 643] width 12 height 12
click at [257, 682] on button "Todos" at bounding box center [263, 684] width 12 height 12
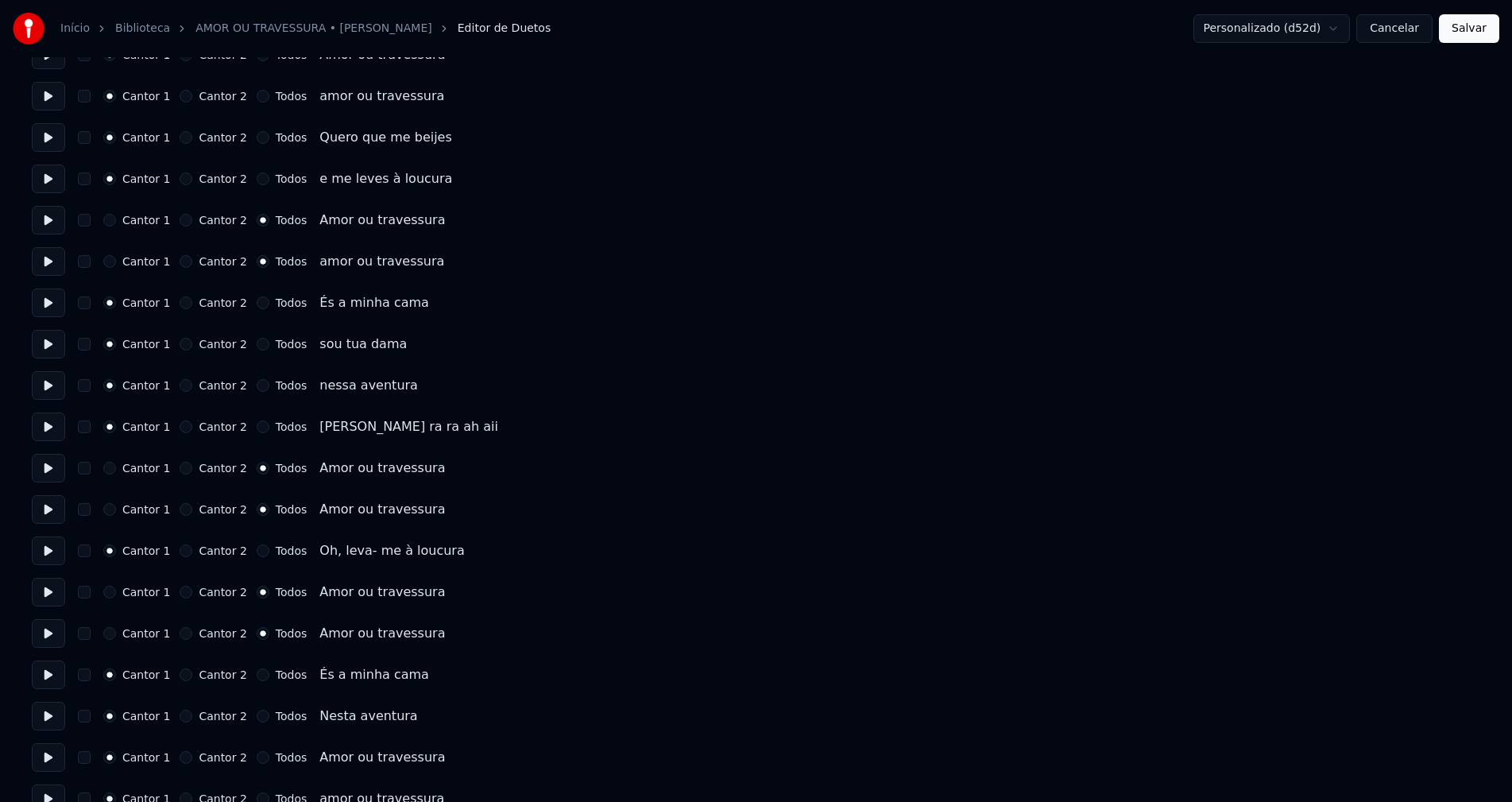
scroll to position [2702, 0]
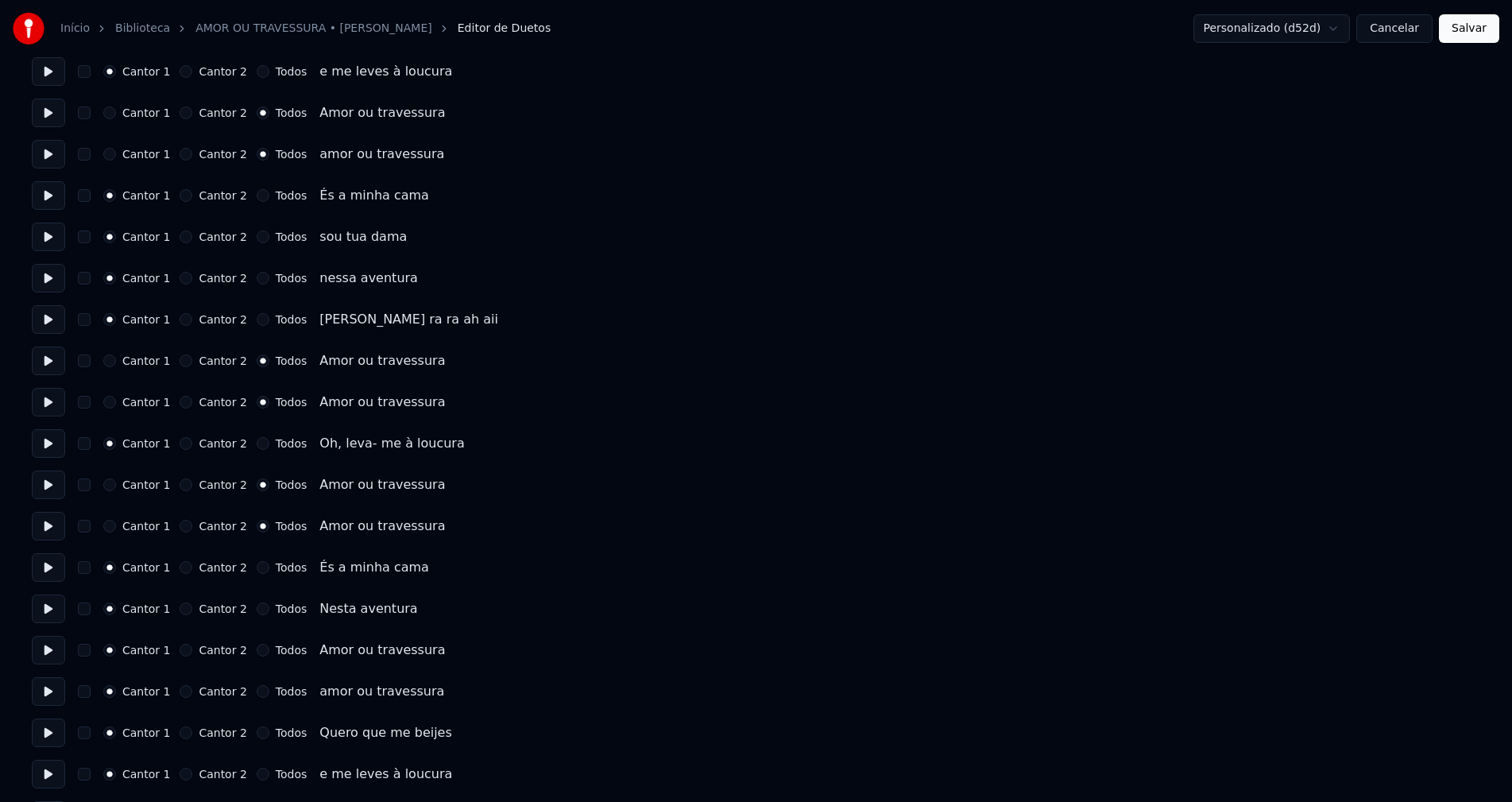
click at [257, 651] on button "Todos" at bounding box center [263, 649] width 12 height 12
click at [257, 692] on button "Todos" at bounding box center [263, 691] width 12 height 12
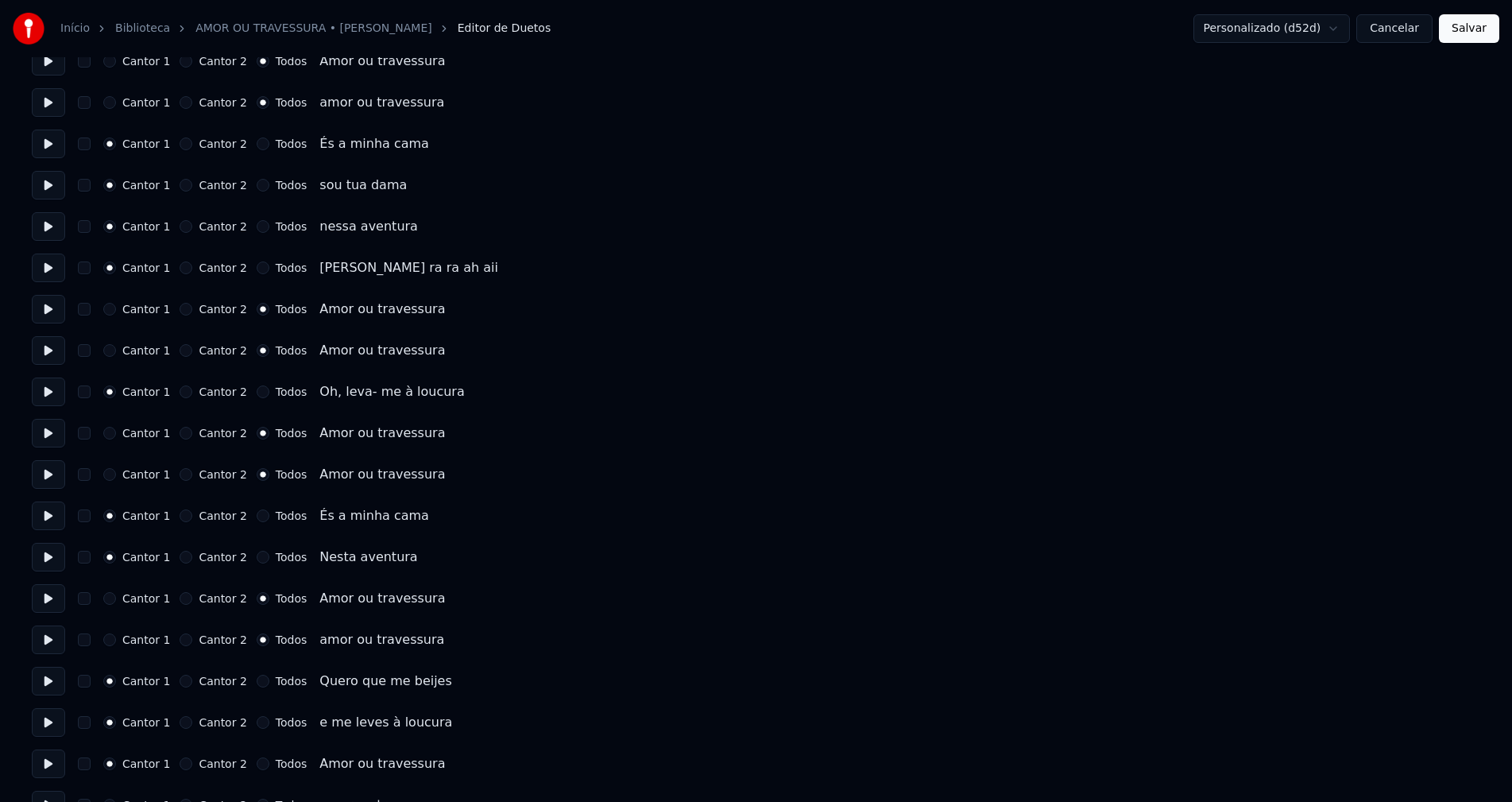
scroll to position [2861, 0]
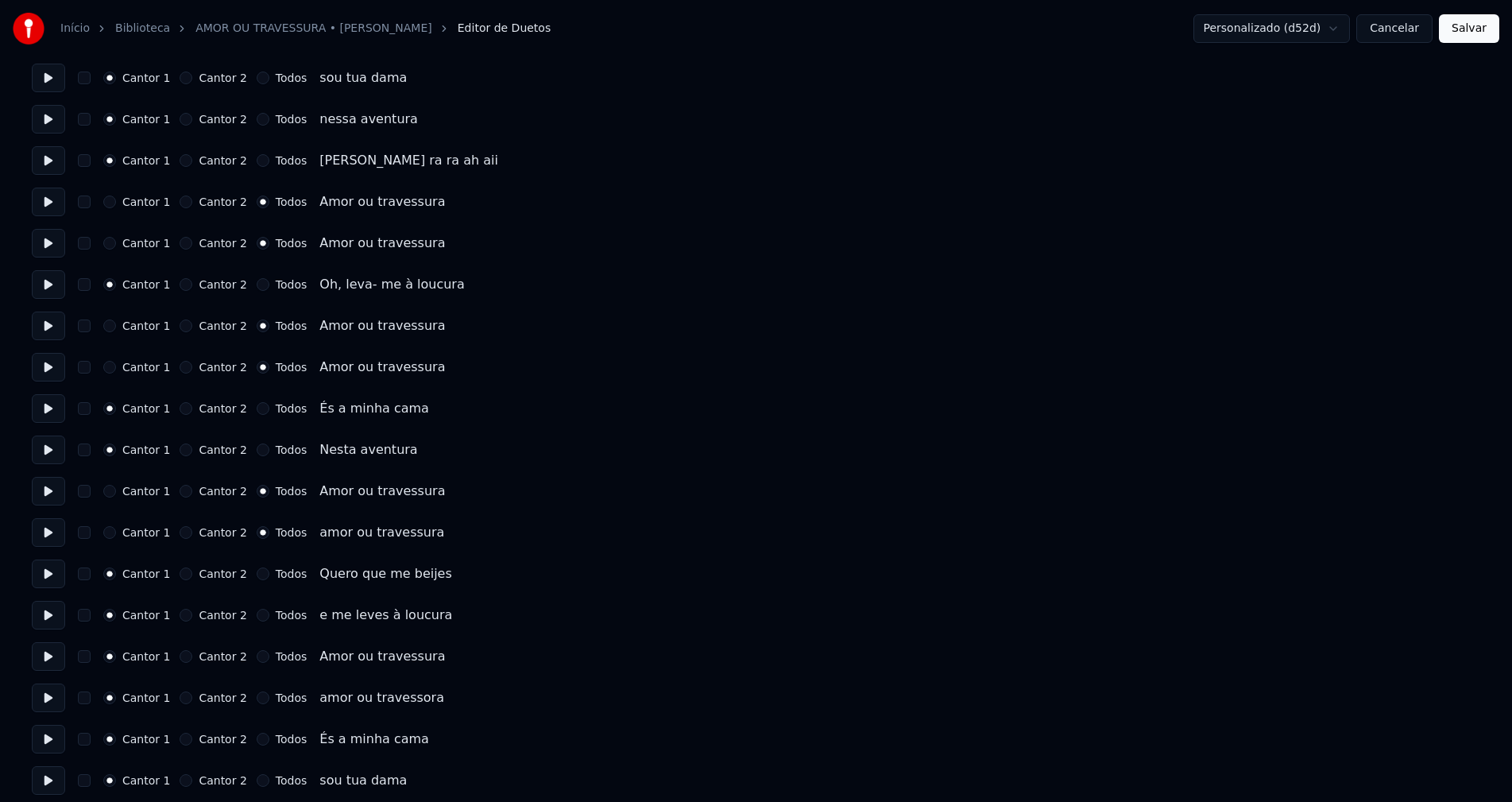
click at [257, 656] on button "Todos" at bounding box center [263, 656] width 12 height 12
click at [257, 696] on button "Todos" at bounding box center [263, 697] width 12 height 12
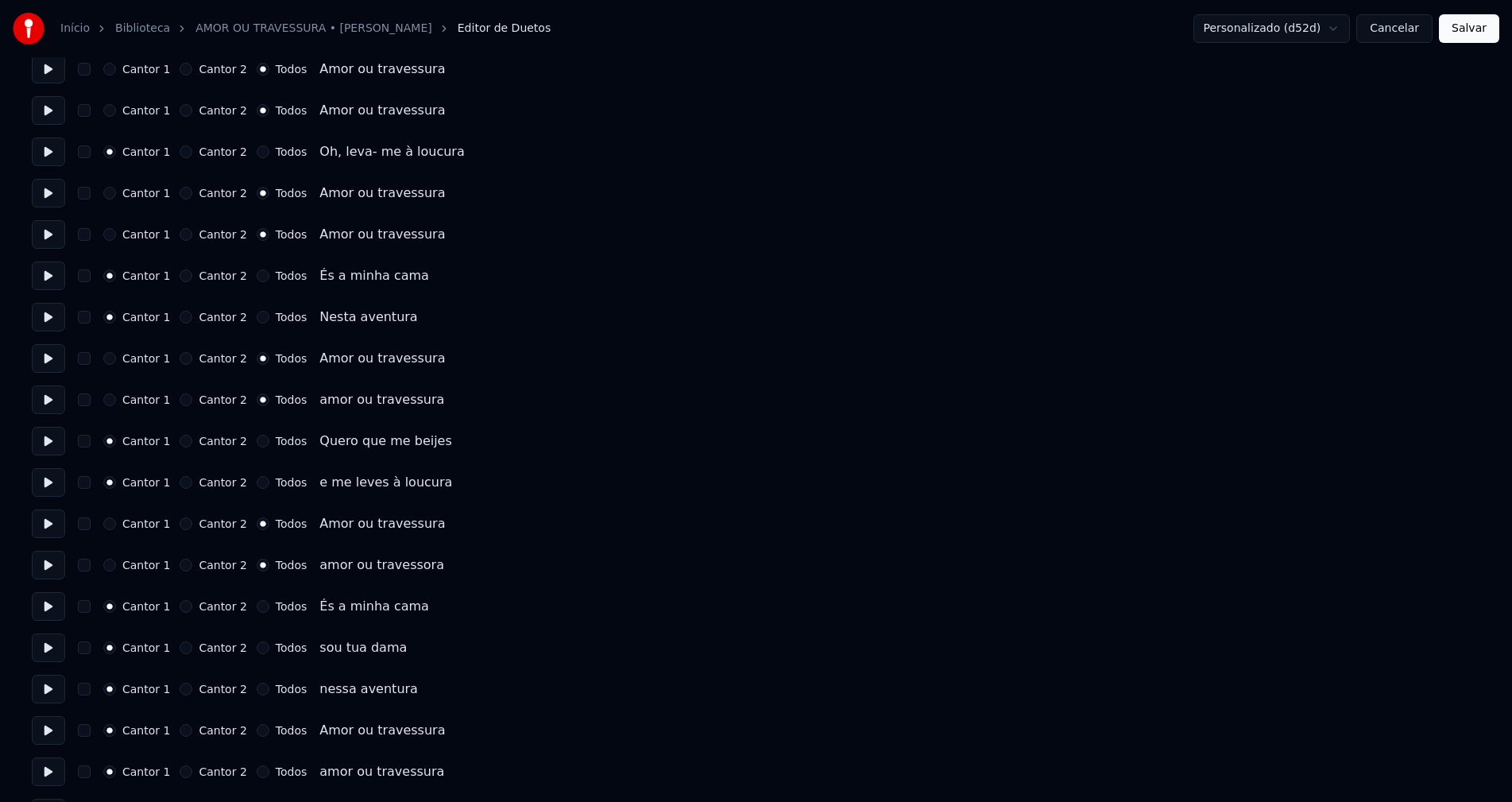
scroll to position [3020, 0]
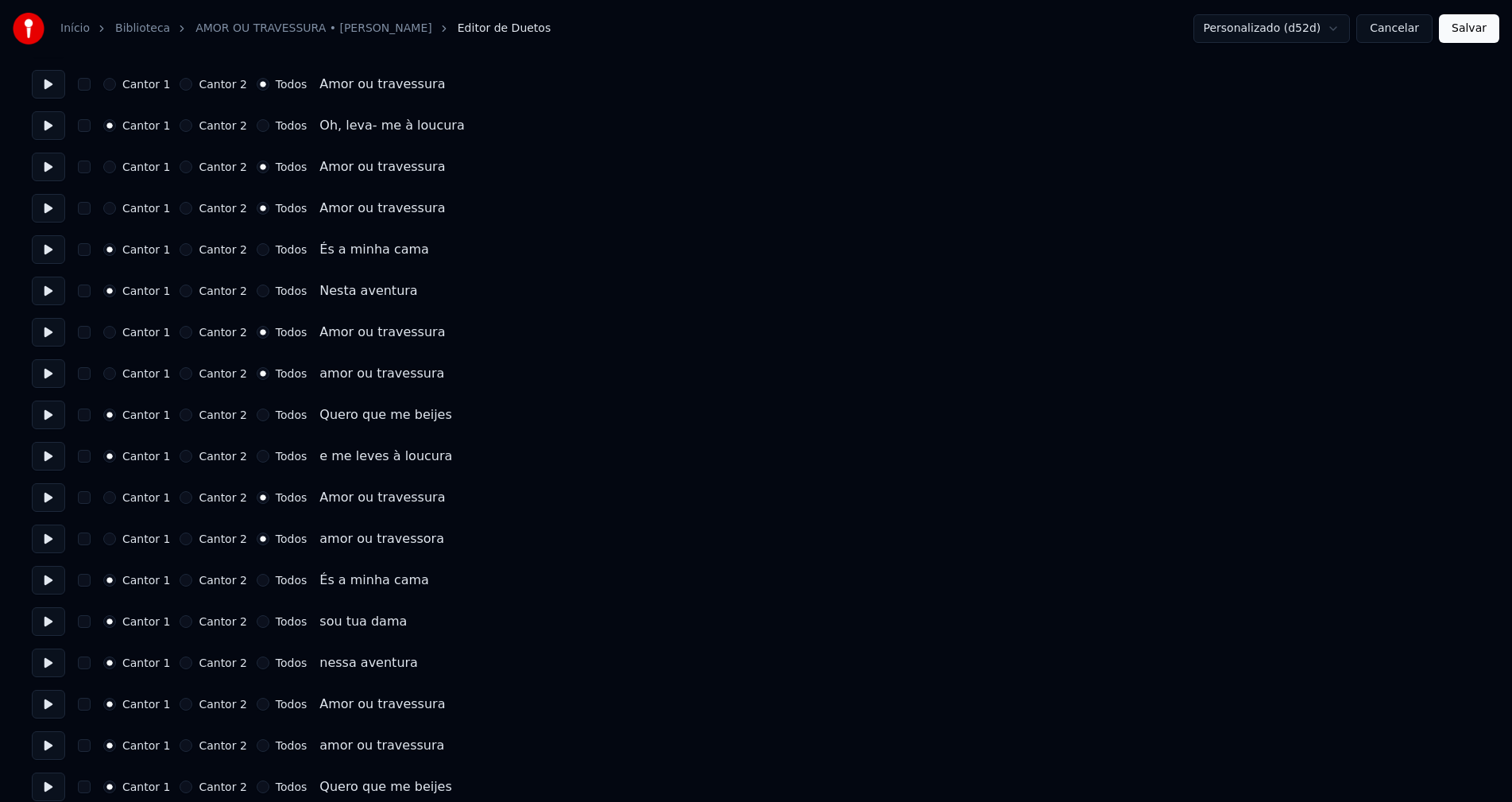
click at [257, 704] on button "Todos" at bounding box center [263, 703] width 12 height 12
click at [257, 741] on button "Todos" at bounding box center [263, 744] width 12 height 12
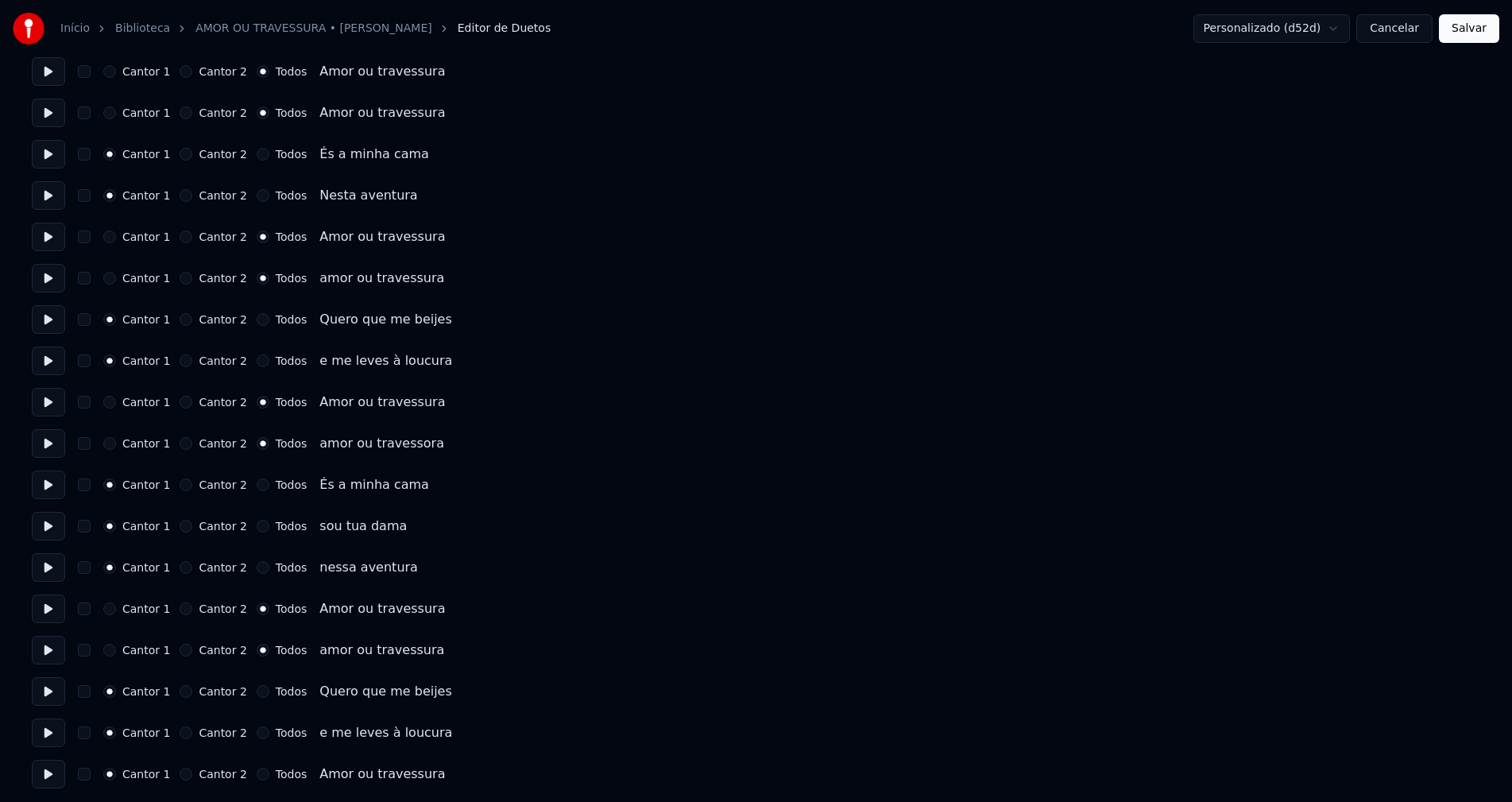
scroll to position [3118, 0]
click at [1471, 30] on button "Salvar" at bounding box center [1469, 29] width 60 height 29
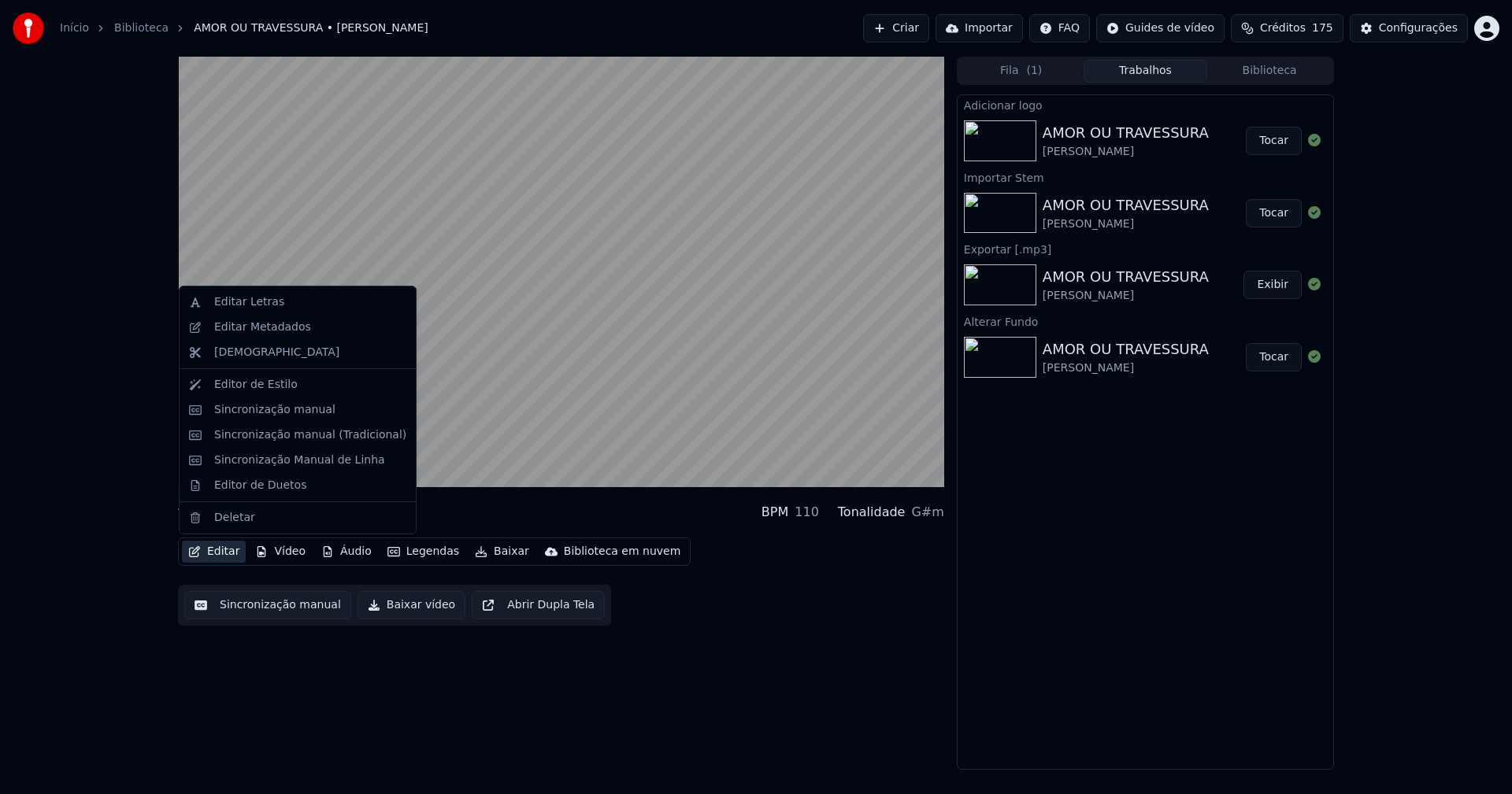
click at [230, 553] on button "Editar" at bounding box center [213, 551] width 64 height 22
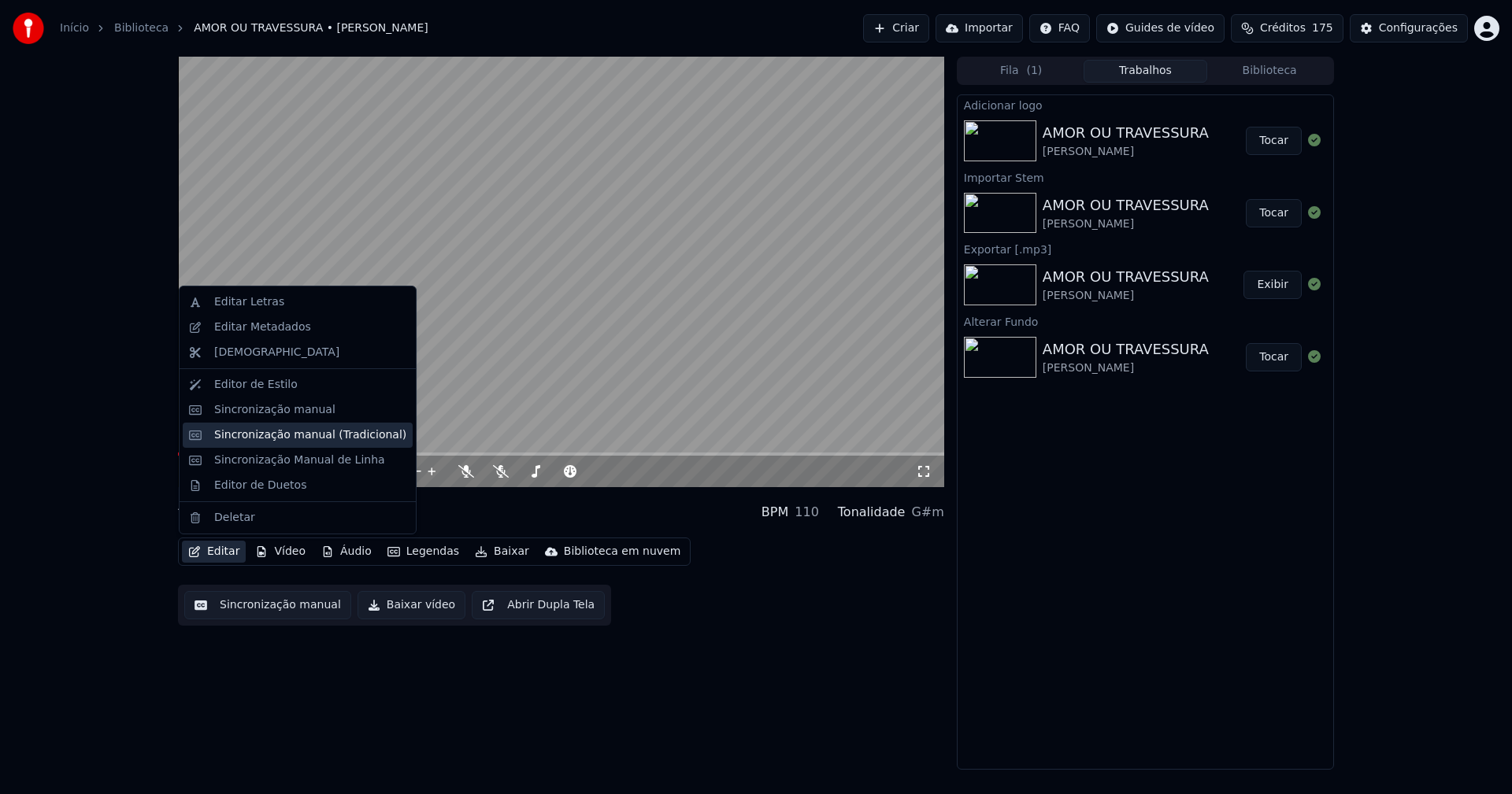
click at [276, 438] on div "Sincronização manual (Tradicional)" at bounding box center [310, 435] width 192 height 16
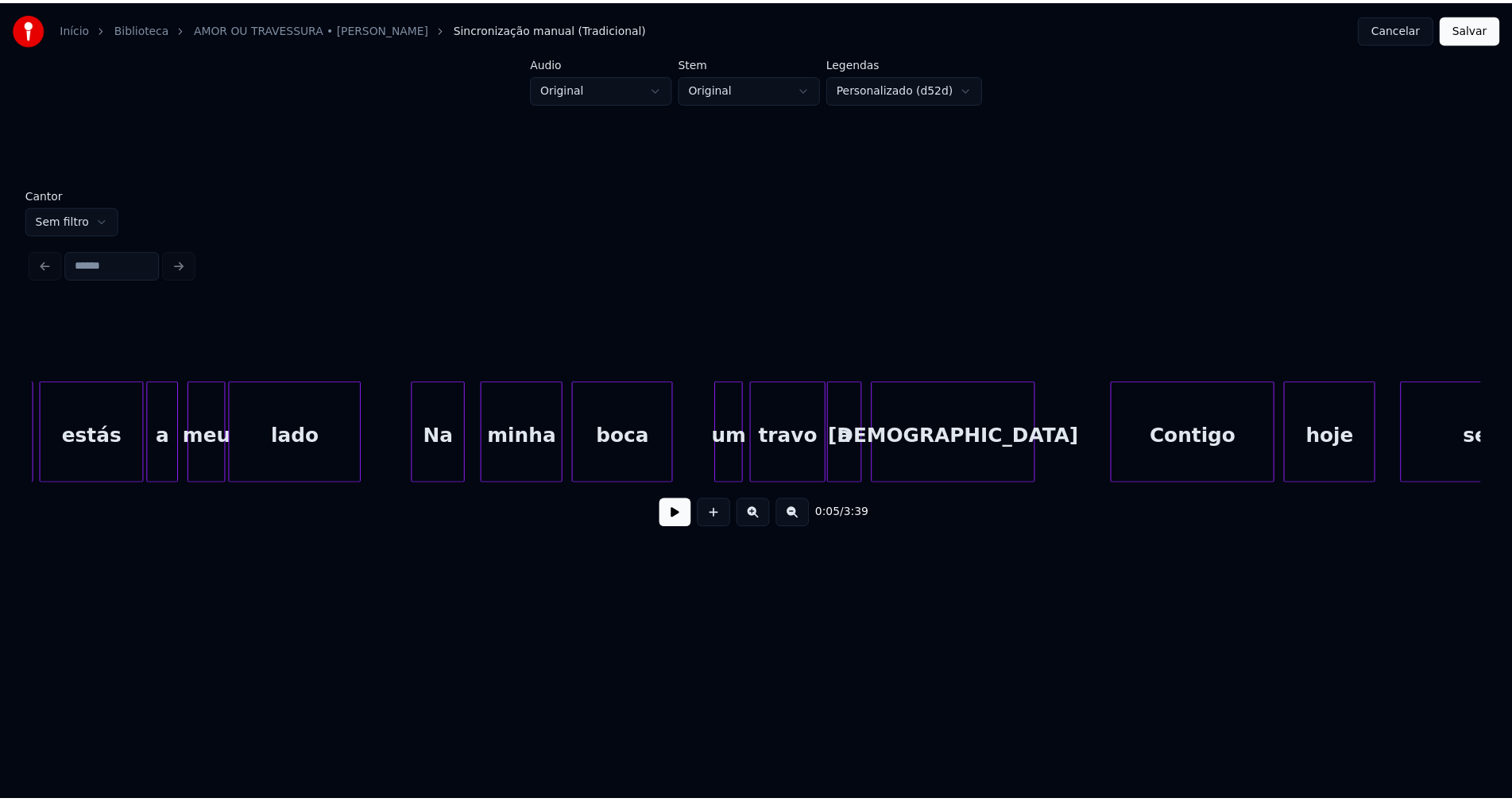
scroll to position [0, 4599]
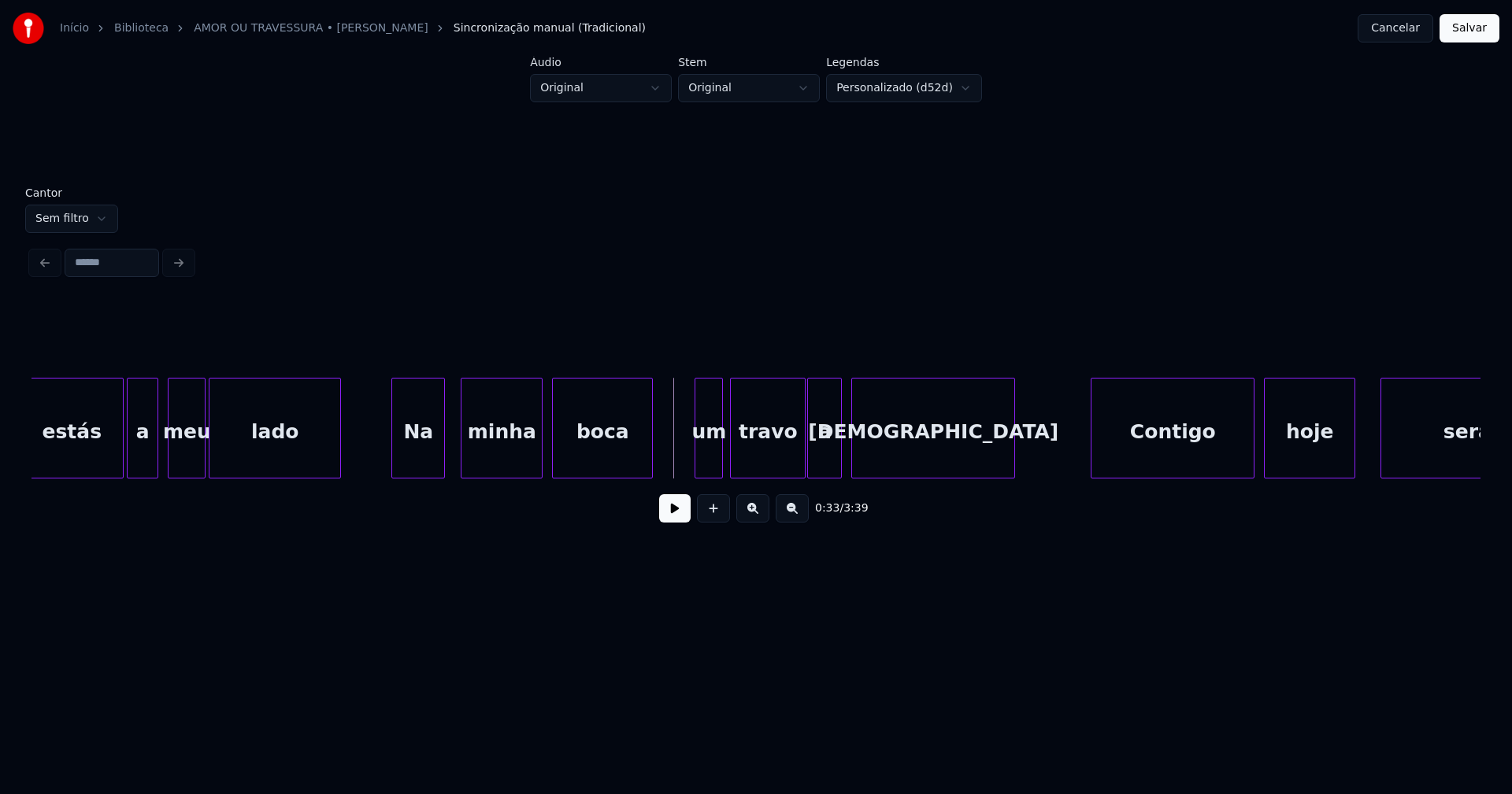
click at [671, 521] on button at bounding box center [674, 508] width 31 height 28
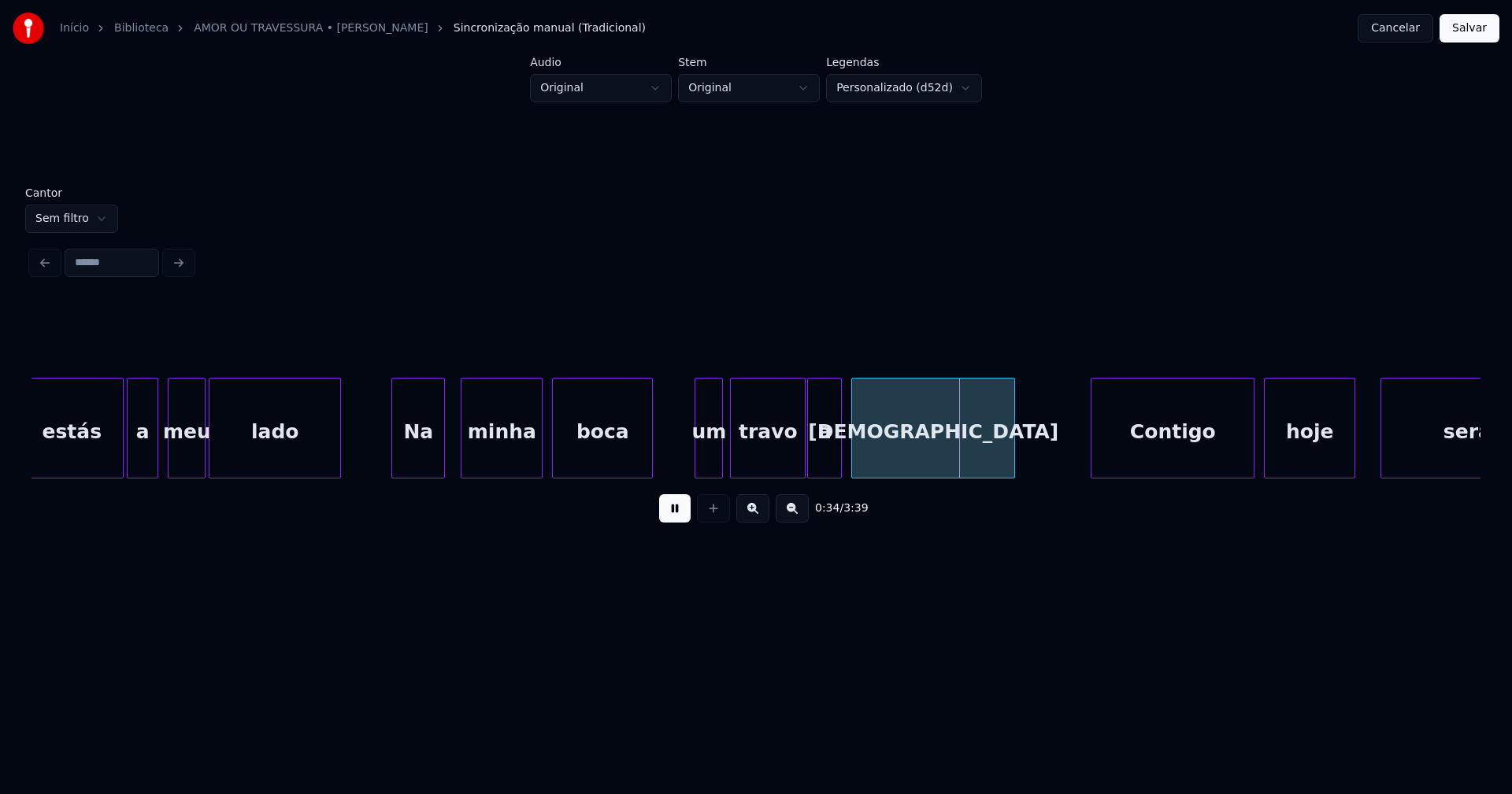
click at [676, 511] on button at bounding box center [674, 508] width 31 height 28
click at [1417, 29] on button "Cancelar" at bounding box center [1395, 28] width 76 height 28
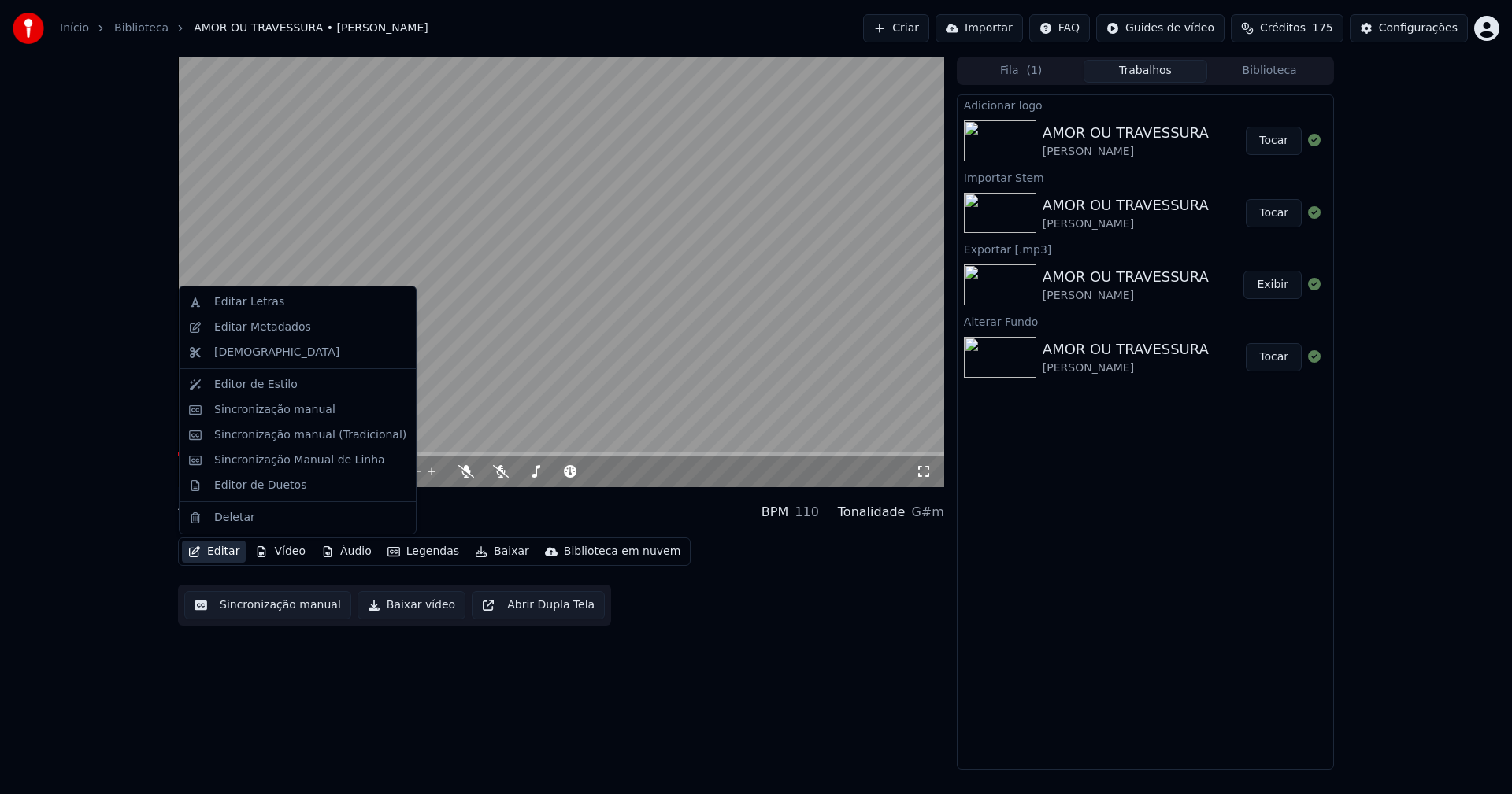
click at [225, 556] on button "Editar" at bounding box center [213, 551] width 64 height 22
click at [249, 495] on div "Editor de Duetos" at bounding box center [297, 485] width 230 height 26
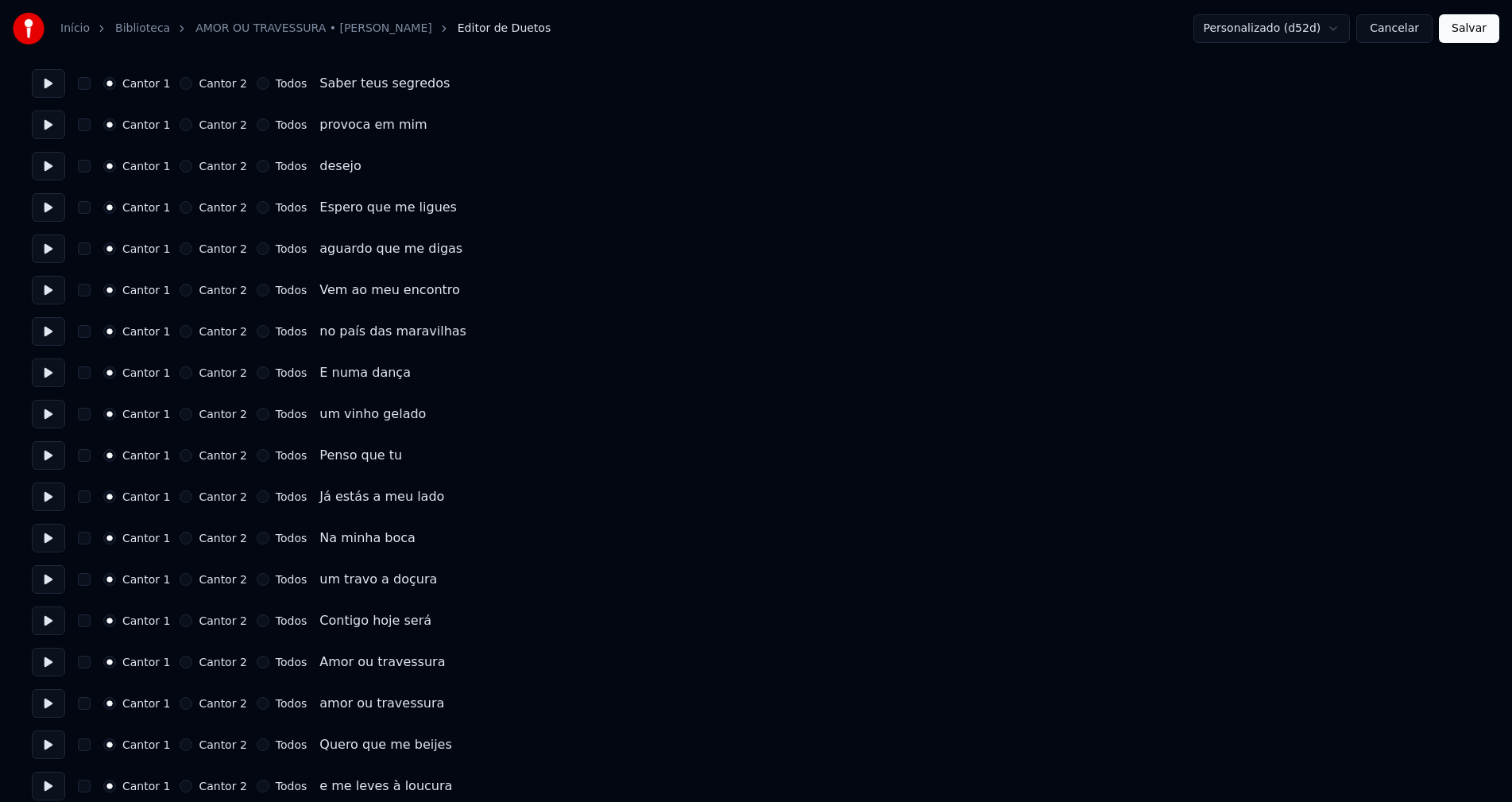
scroll to position [239, 0]
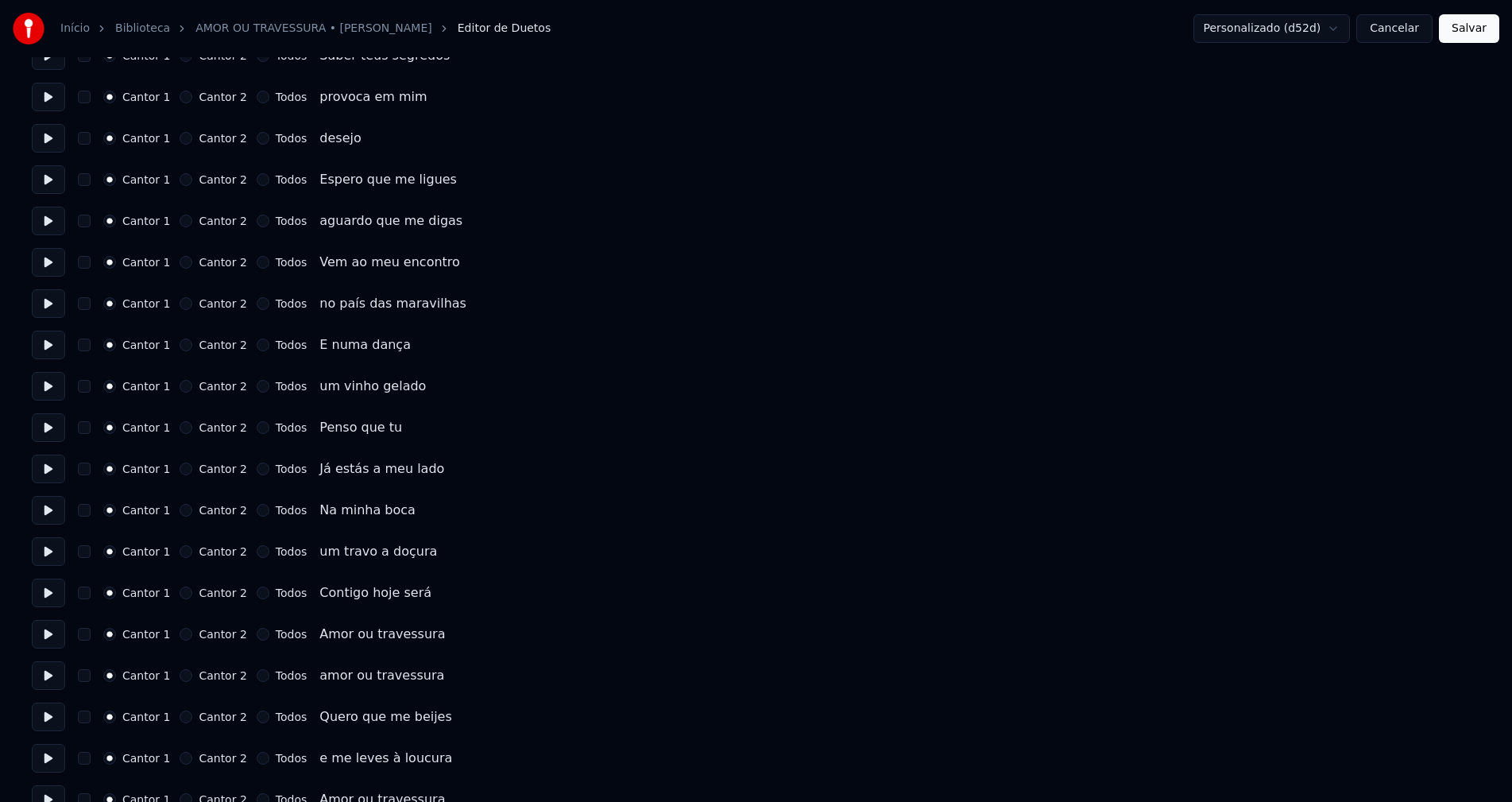
click at [257, 636] on button "Todos" at bounding box center [263, 633] width 12 height 12
click at [257, 674] on button "Todos" at bounding box center [263, 675] width 12 height 12
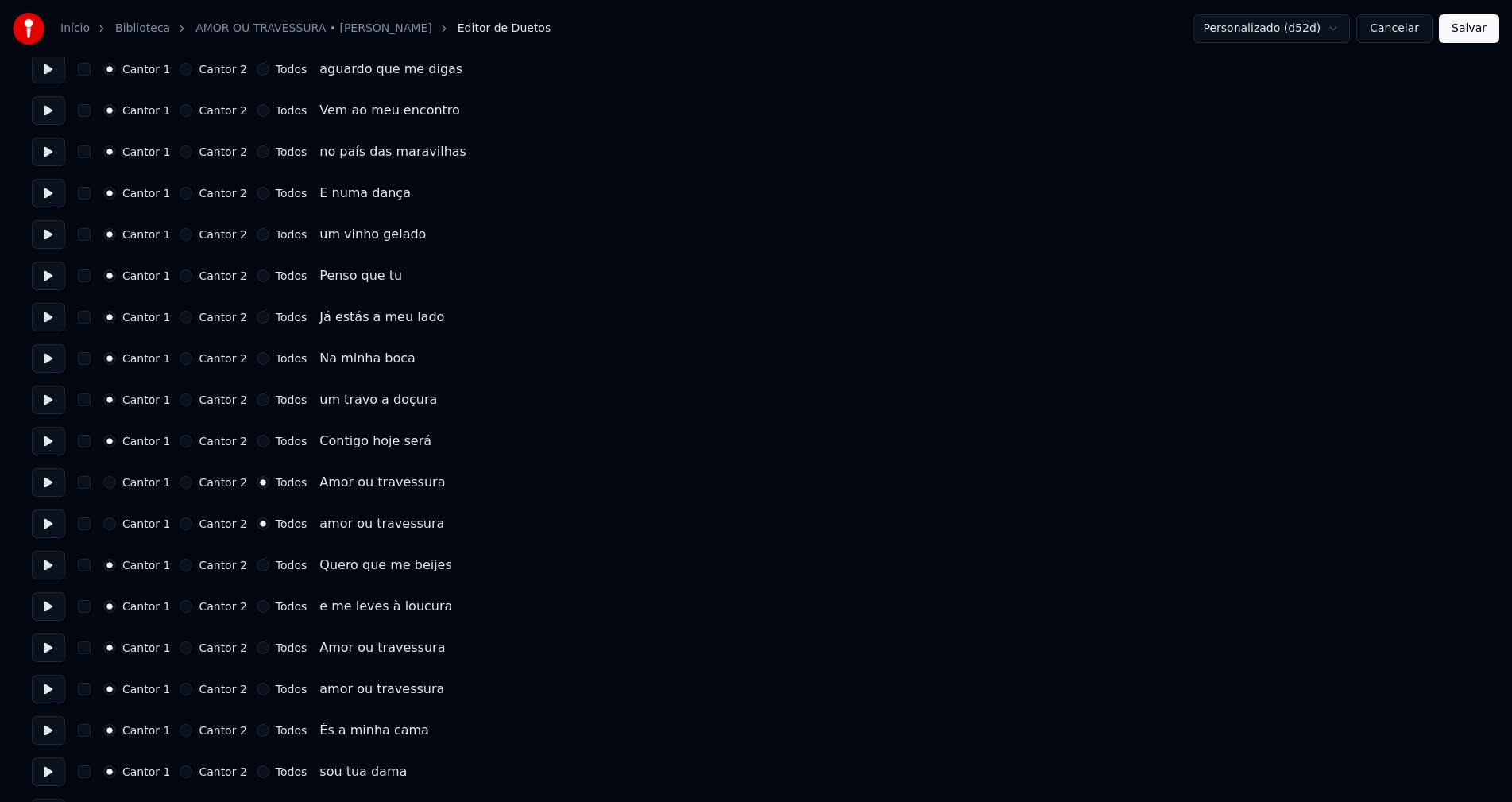
scroll to position [397, 0]
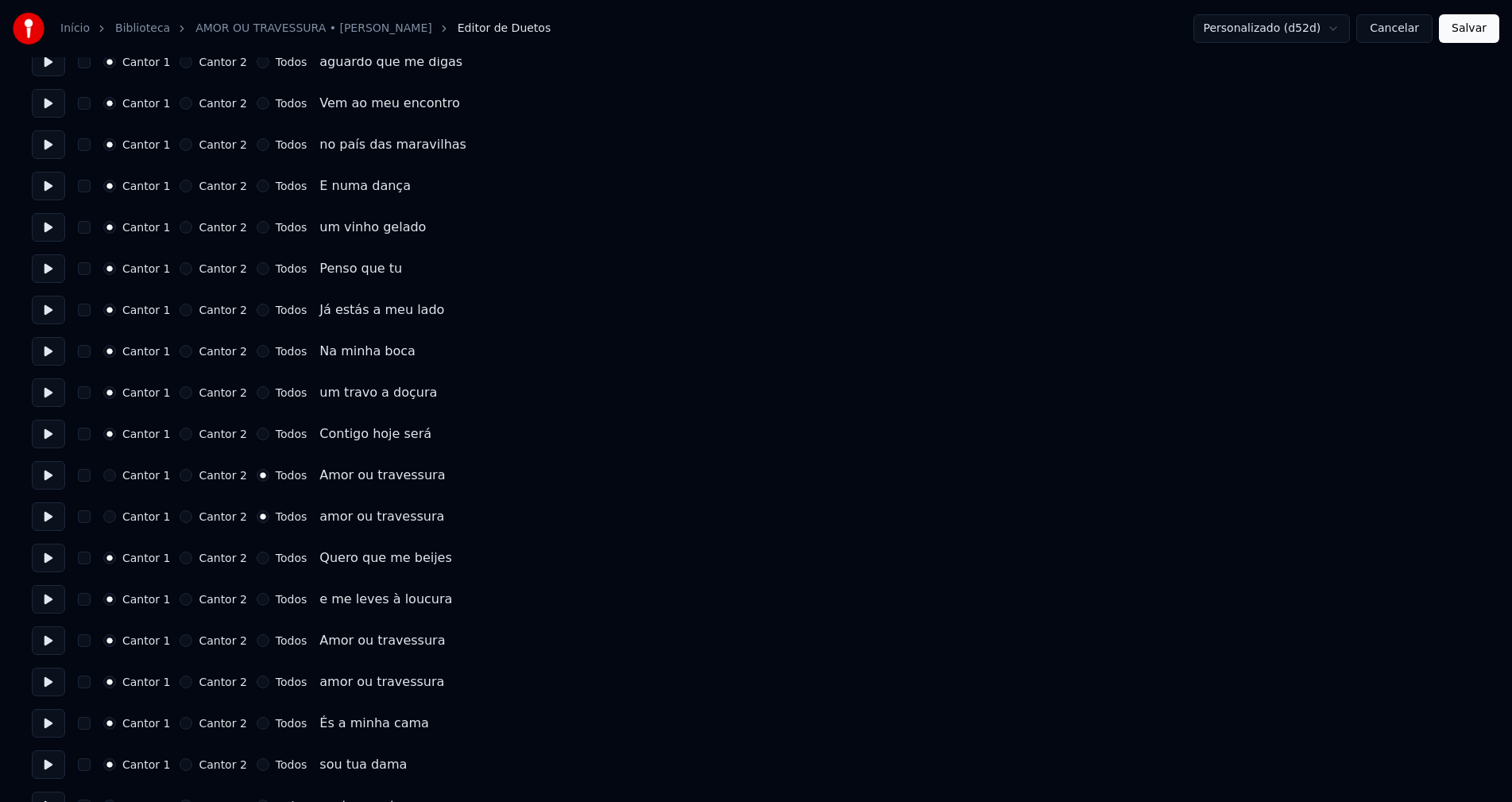
click at [257, 640] on button "Todos" at bounding box center [263, 640] width 12 height 12
click at [257, 679] on button "Todos" at bounding box center [263, 681] width 12 height 12
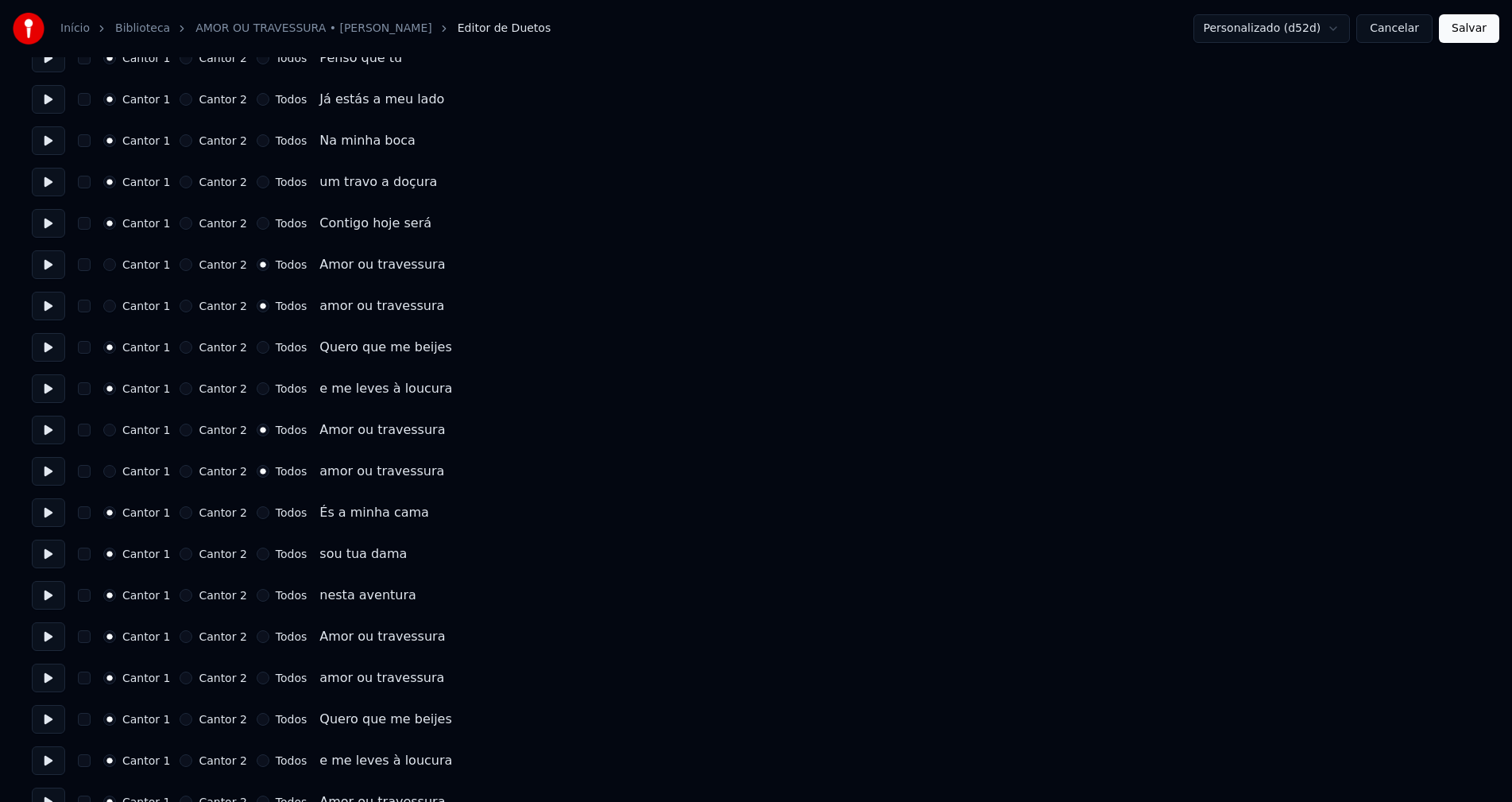
scroll to position [636, 0]
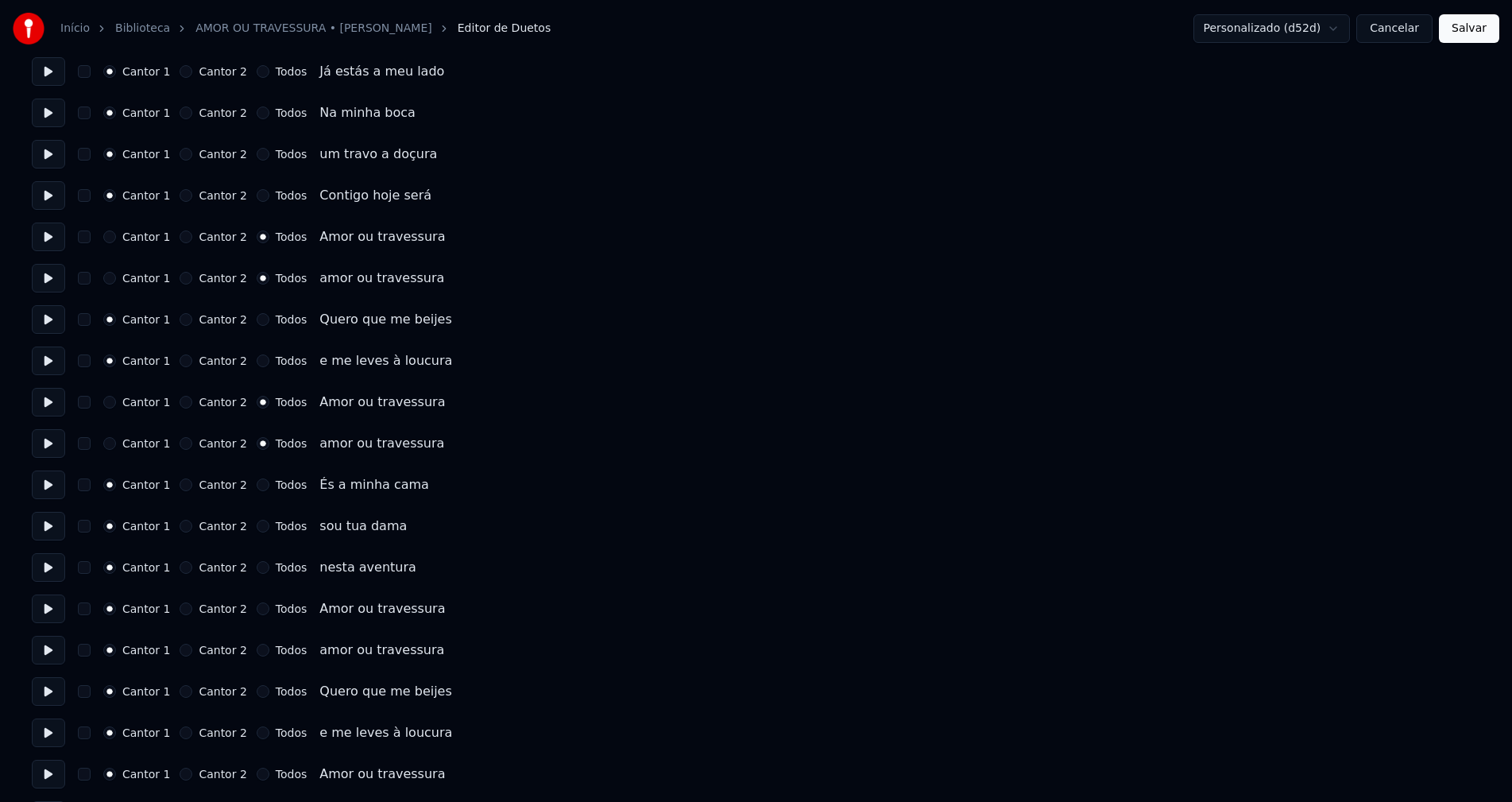
click at [257, 609] on button "Todos" at bounding box center [263, 608] width 12 height 12
click at [257, 649] on button "Todos" at bounding box center [263, 649] width 12 height 12
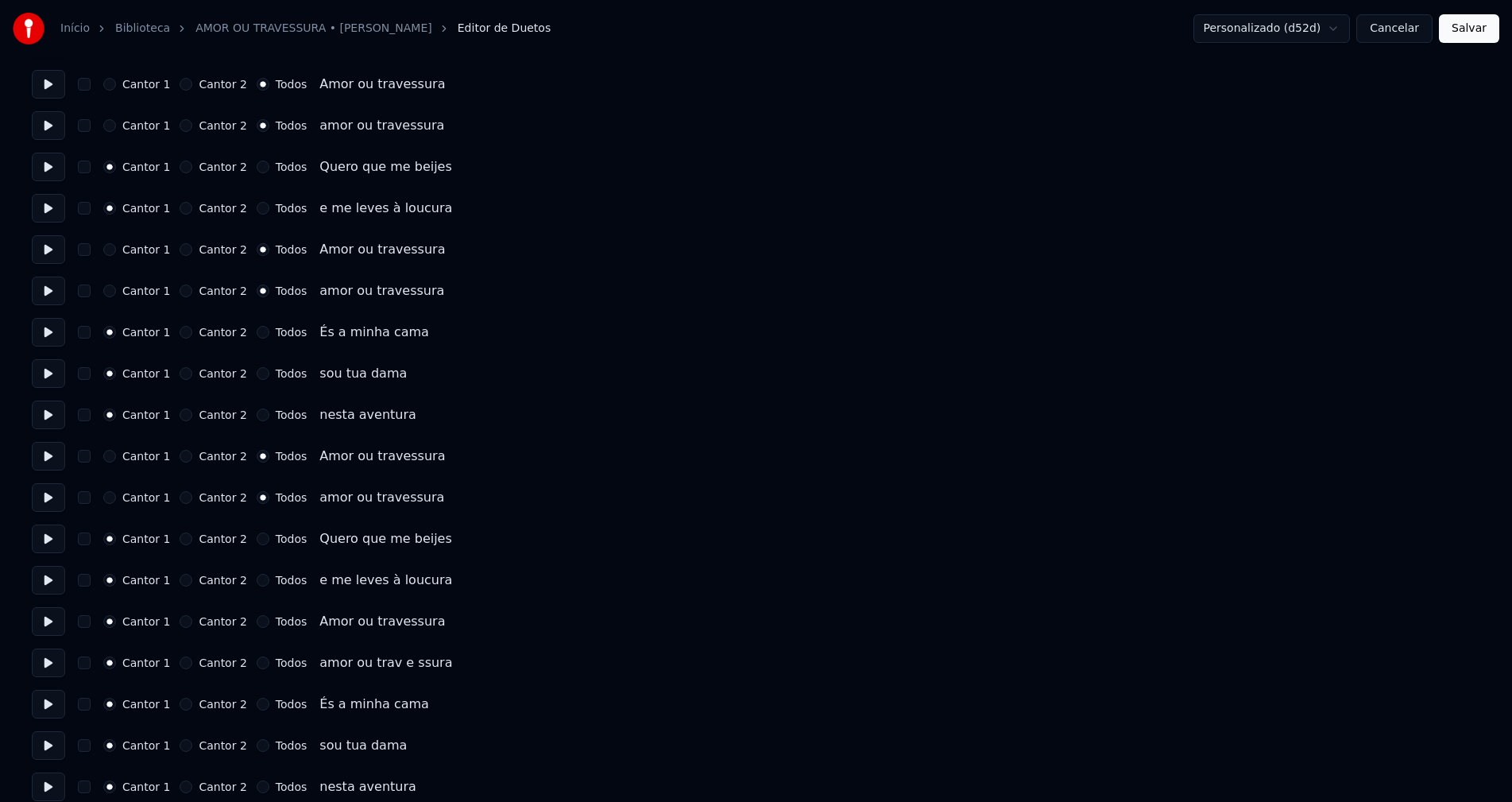
scroll to position [794, 0]
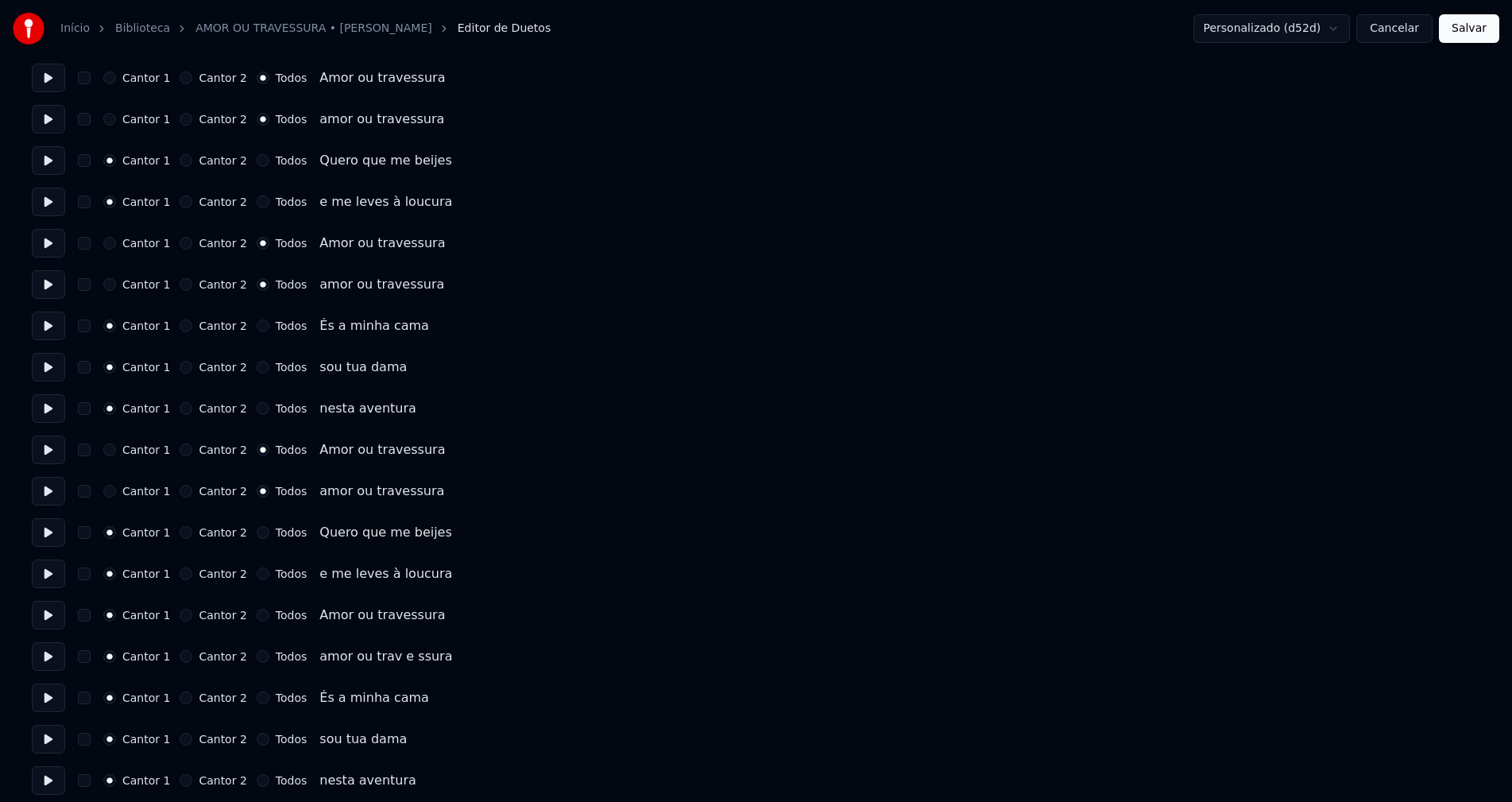
click at [257, 615] on button "Todos" at bounding box center [263, 615] width 12 height 12
click at [257, 657] on button "Todos" at bounding box center [263, 656] width 12 height 12
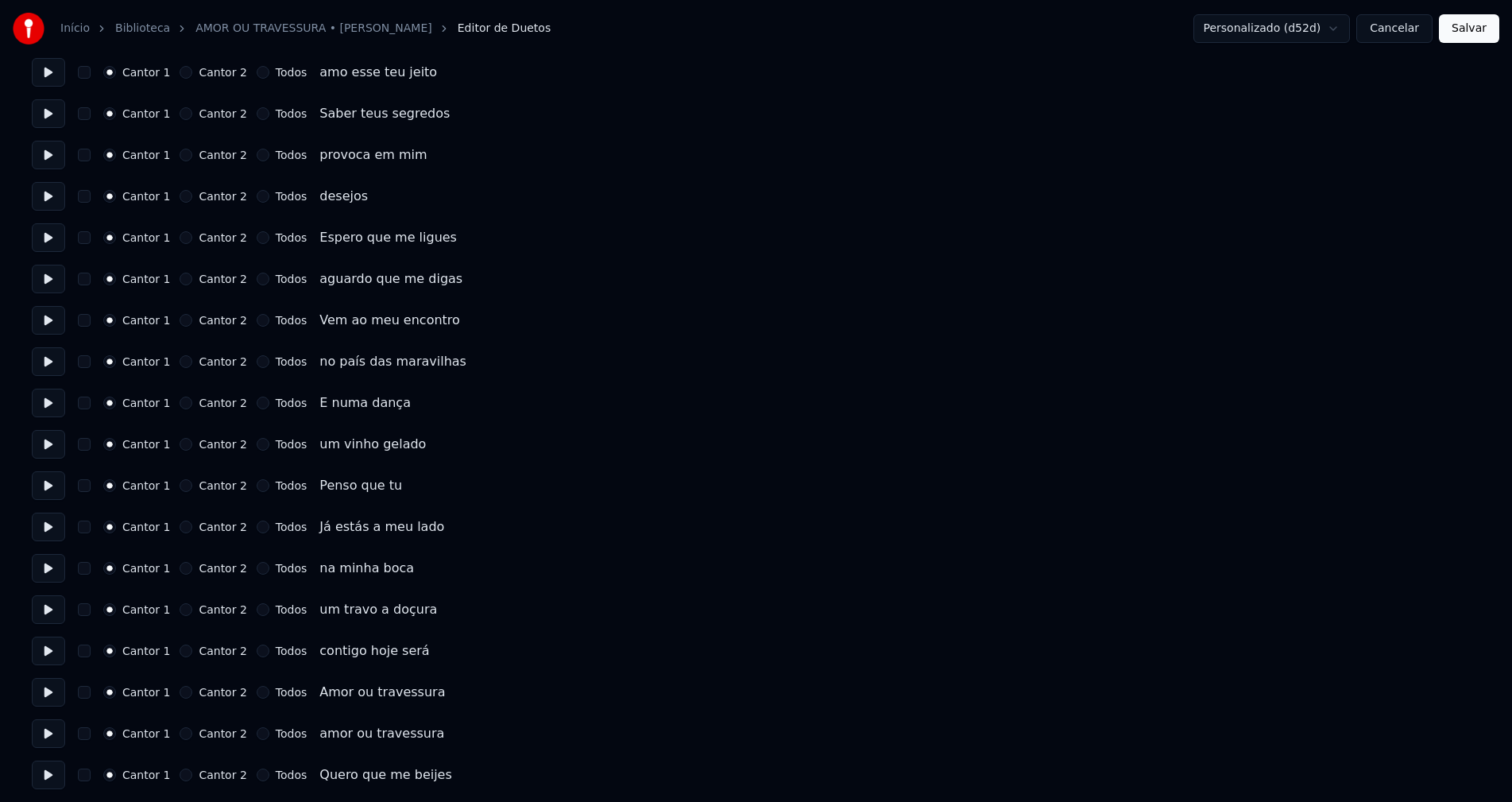
scroll to position [1590, 0]
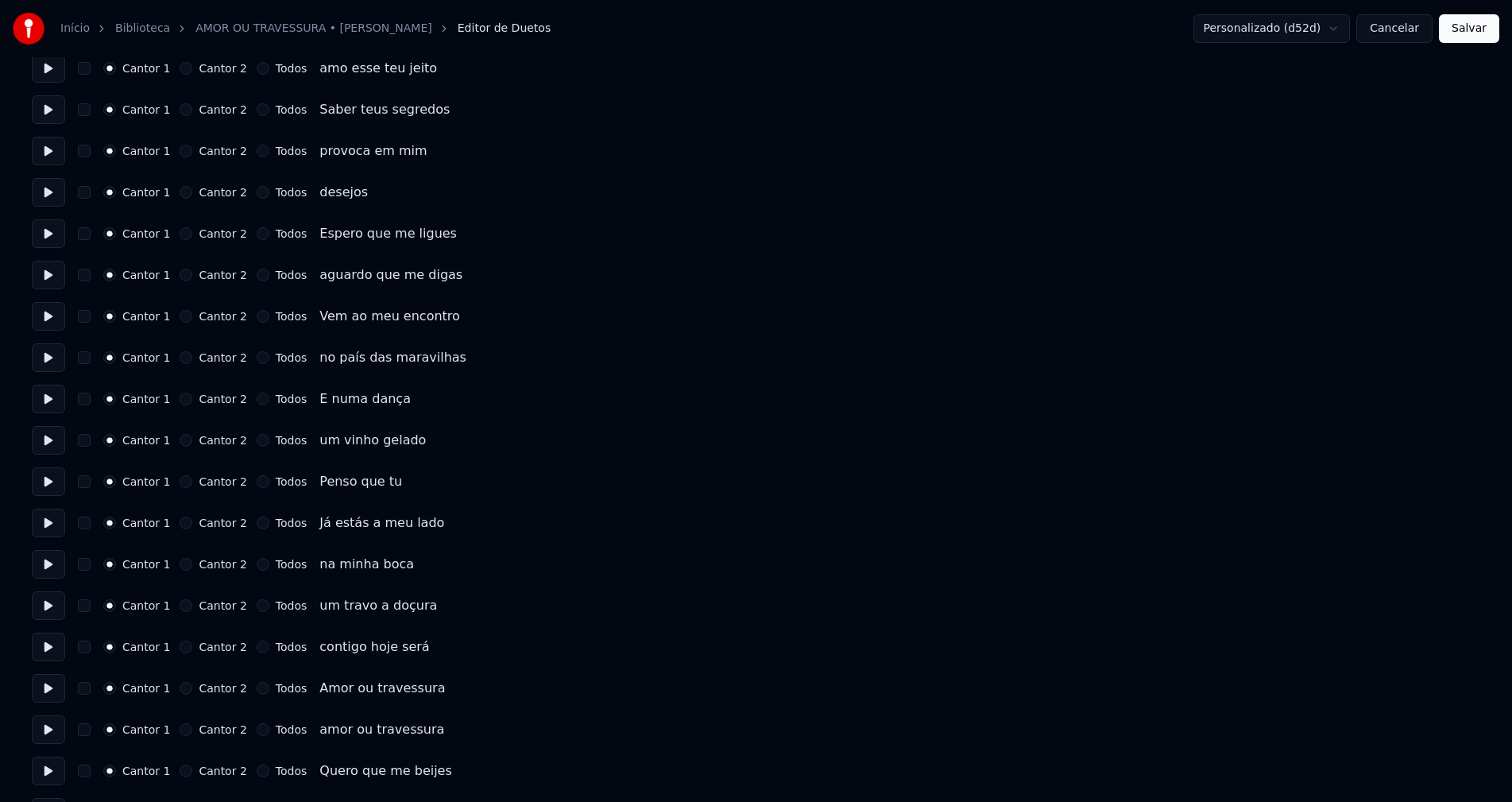
click at [257, 729] on button "Todos" at bounding box center [263, 729] width 12 height 12
click at [257, 688] on button "Todos" at bounding box center [263, 688] width 12 height 12
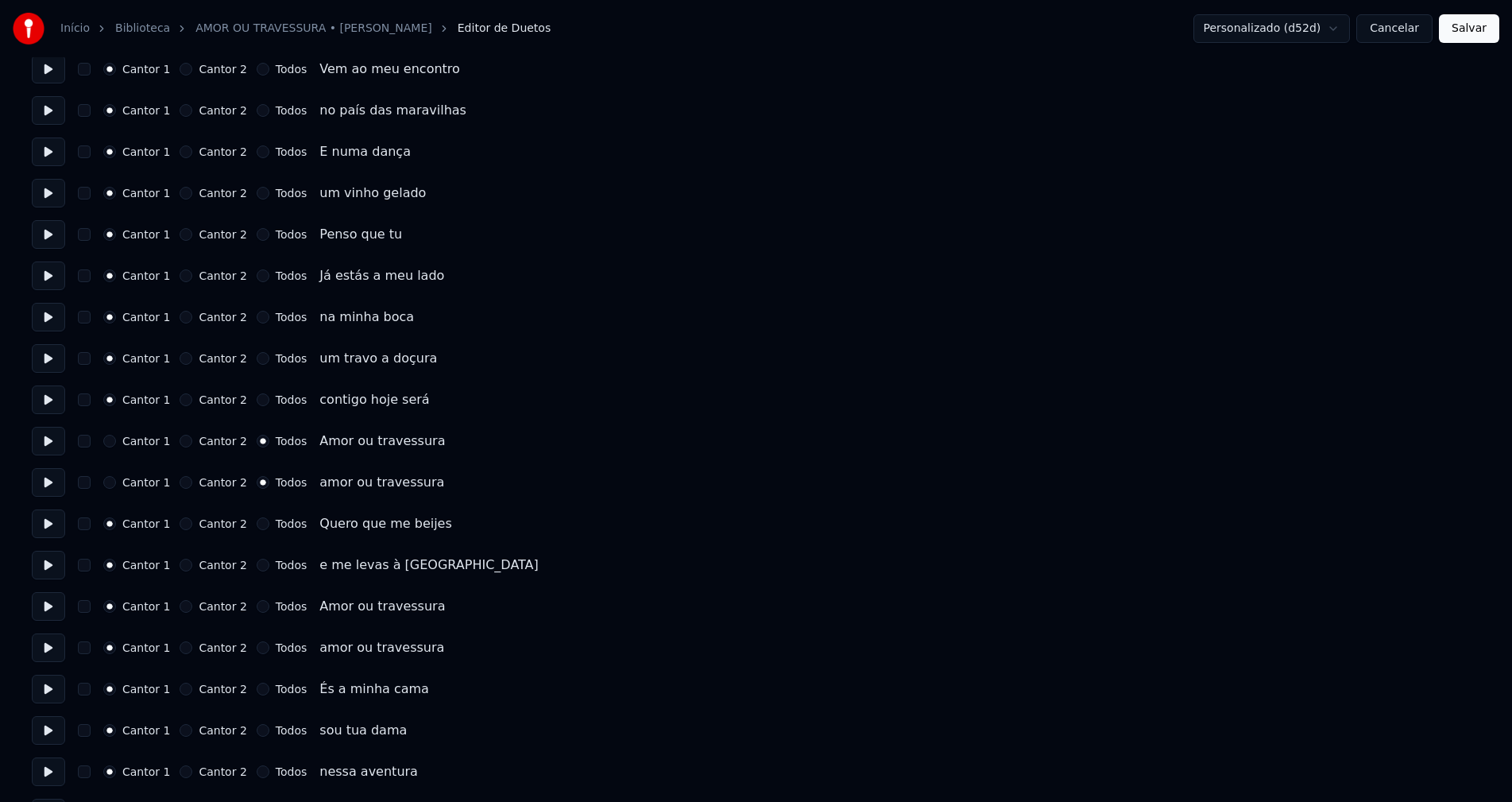
scroll to position [1907, 0]
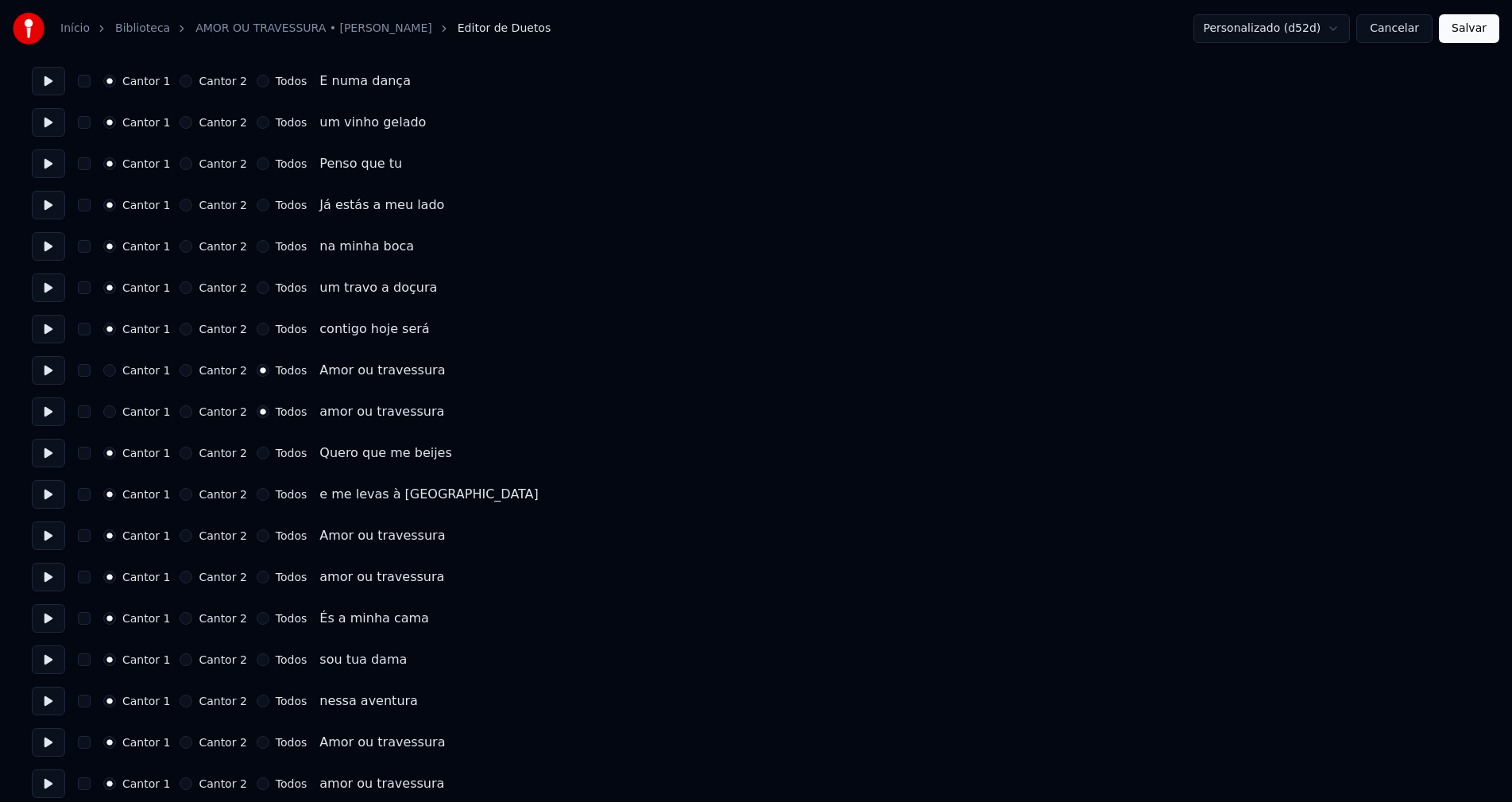
click at [257, 578] on button "Todos" at bounding box center [263, 577] width 12 height 12
click at [257, 535] on button "Todos" at bounding box center [263, 535] width 12 height 12
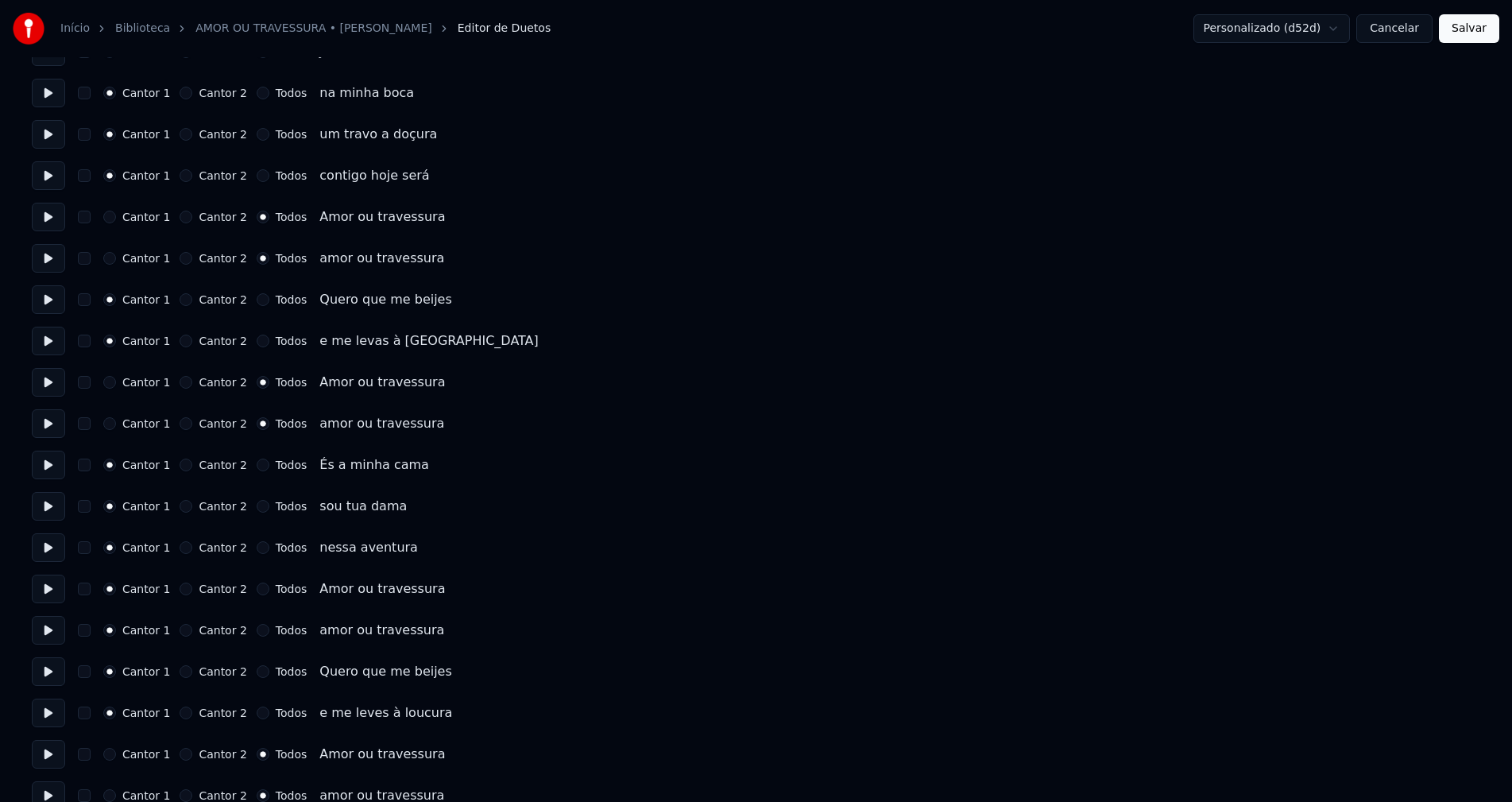
scroll to position [2066, 0]
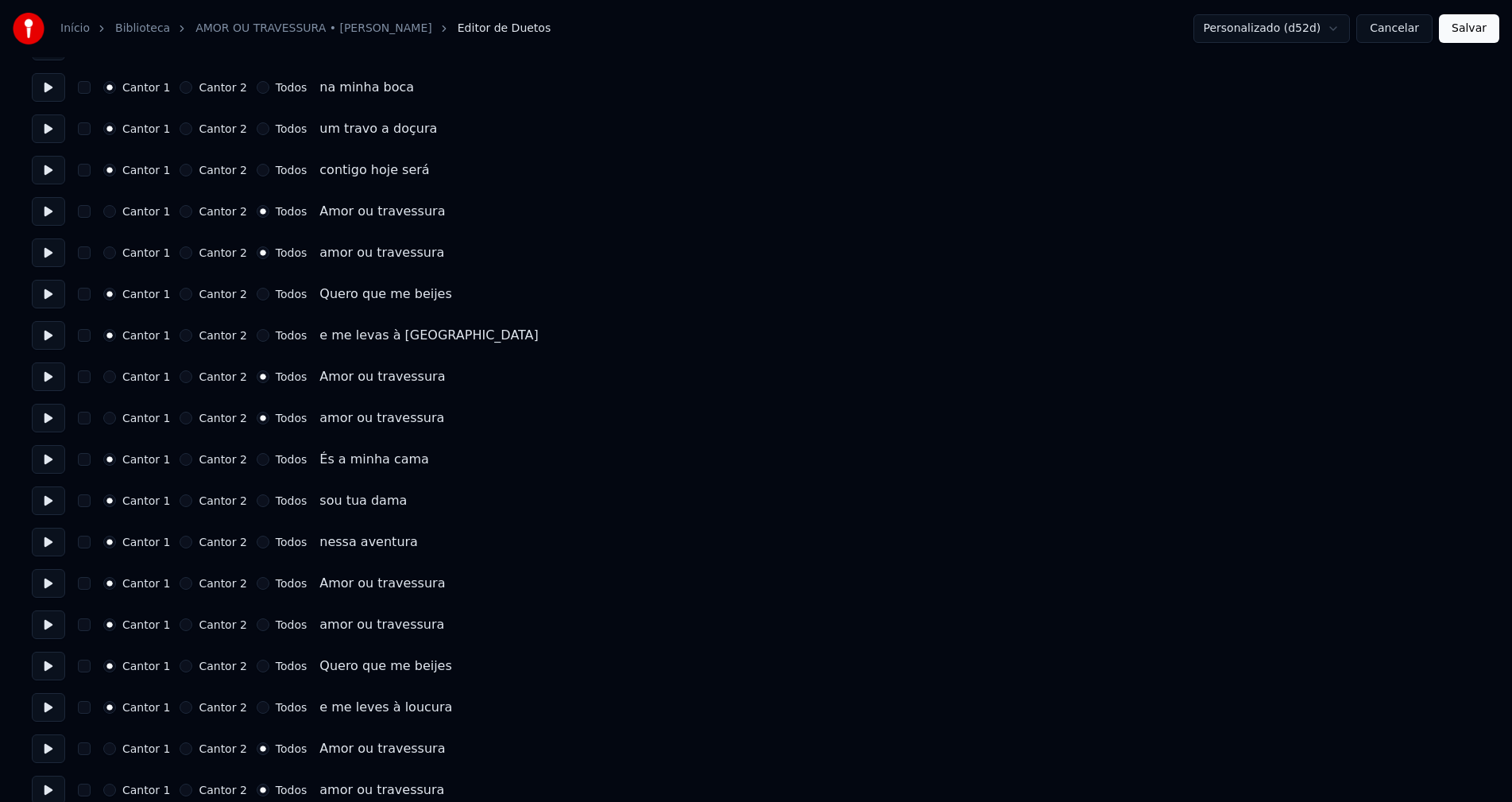
click at [257, 581] on button "Todos" at bounding box center [263, 582] width 12 height 12
click at [257, 623] on button "Todos" at bounding box center [263, 625] width 12 height 12
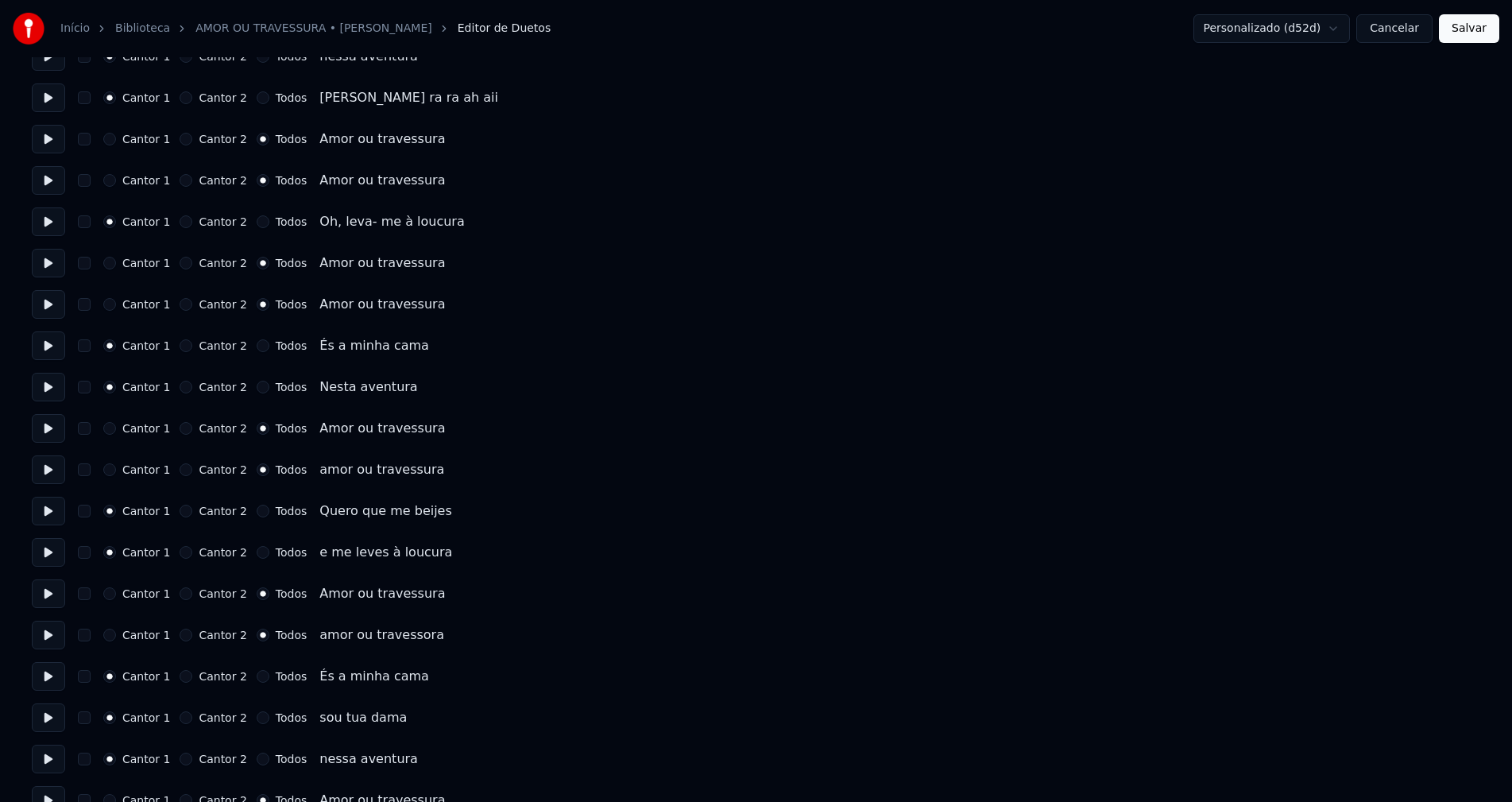
scroll to position [2940, 0]
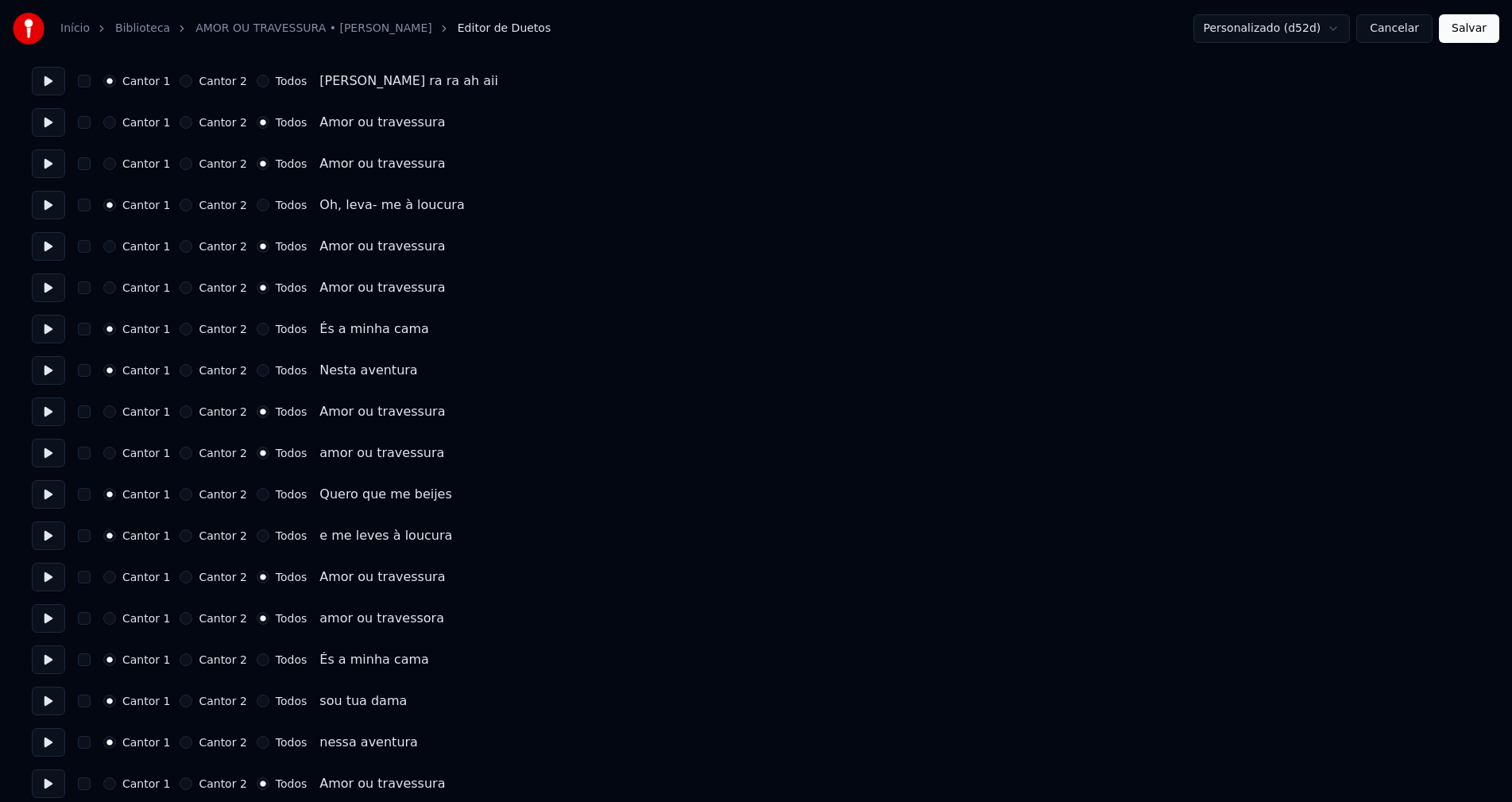
click at [1466, 29] on button "Salvar" at bounding box center [1469, 29] width 60 height 29
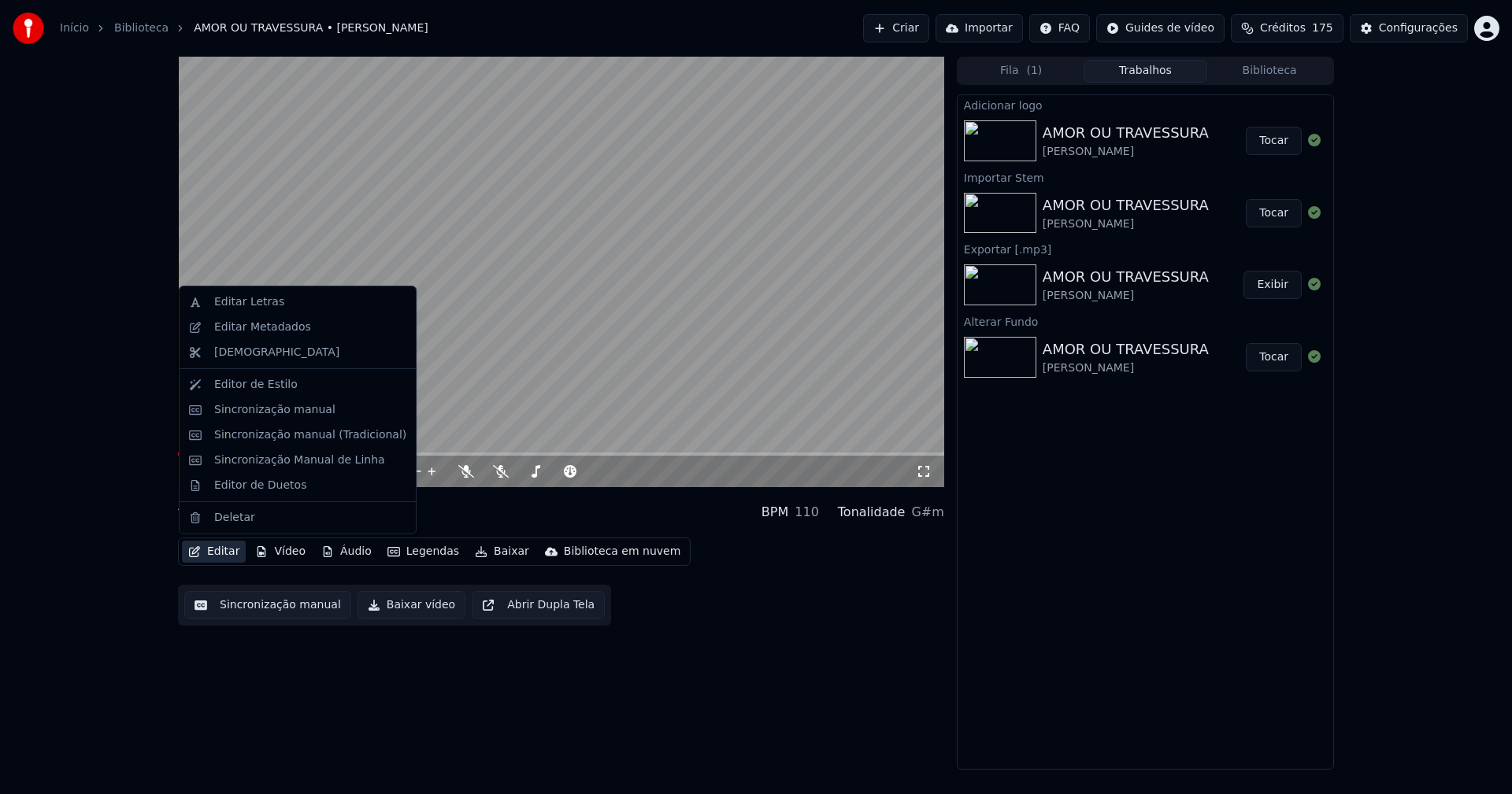
click at [228, 548] on button "Editar" at bounding box center [213, 551] width 64 height 22
click at [227, 297] on div "Editar Letras" at bounding box center [249, 302] width 70 height 16
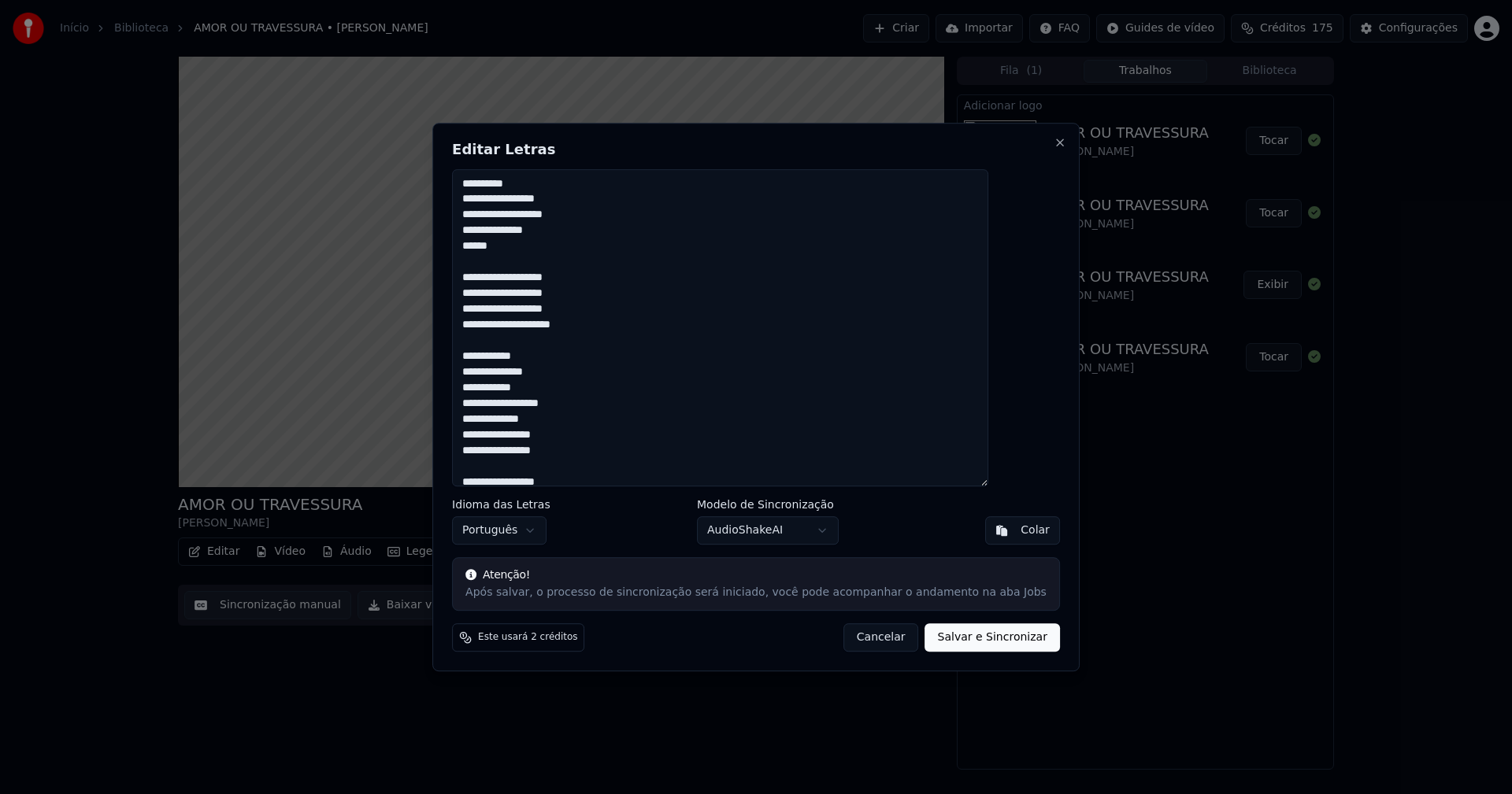
click at [856, 642] on button "Cancelar" at bounding box center [881, 637] width 76 height 28
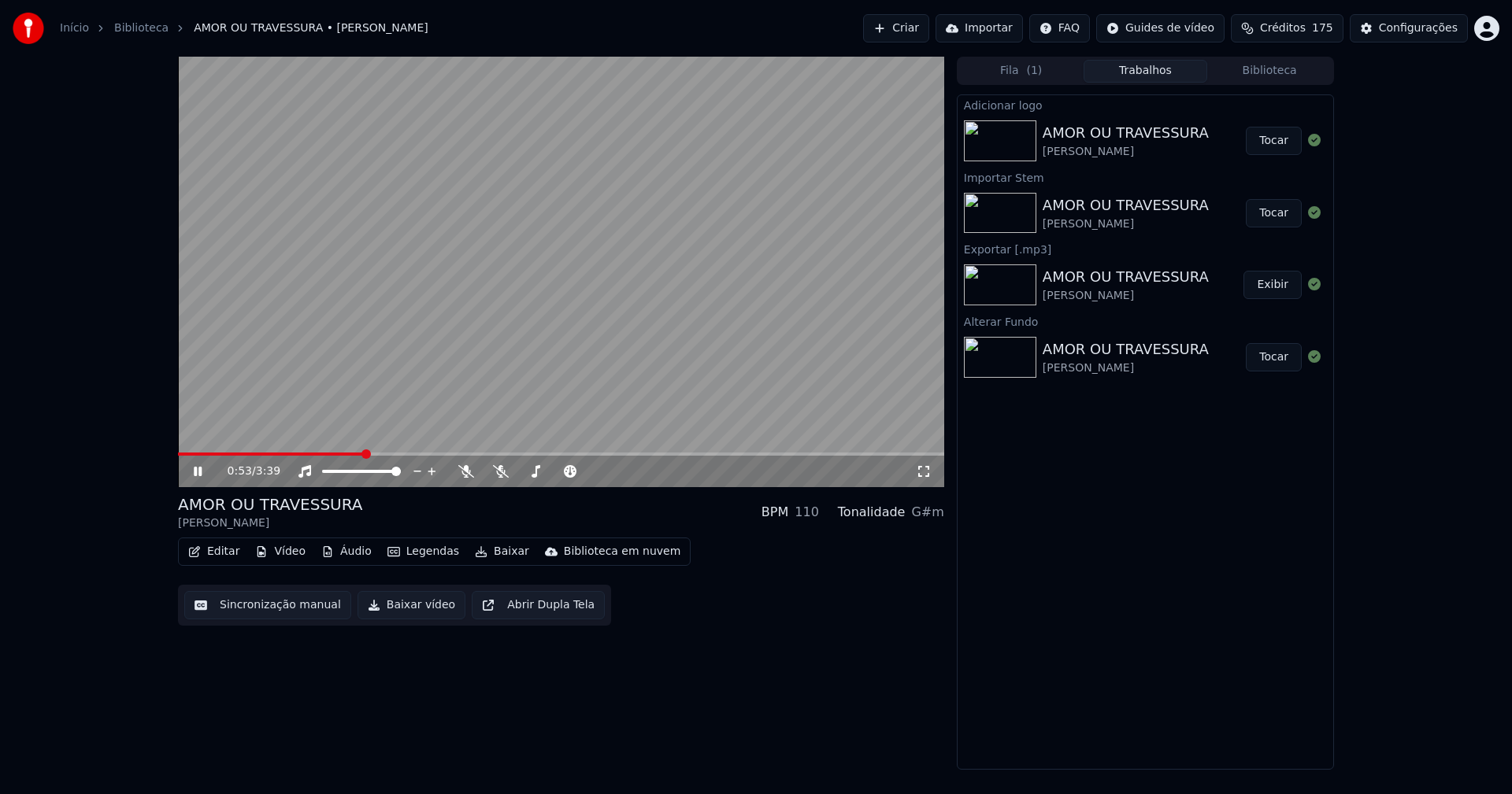
click at [925, 476] on icon at bounding box center [924, 471] width 11 height 11
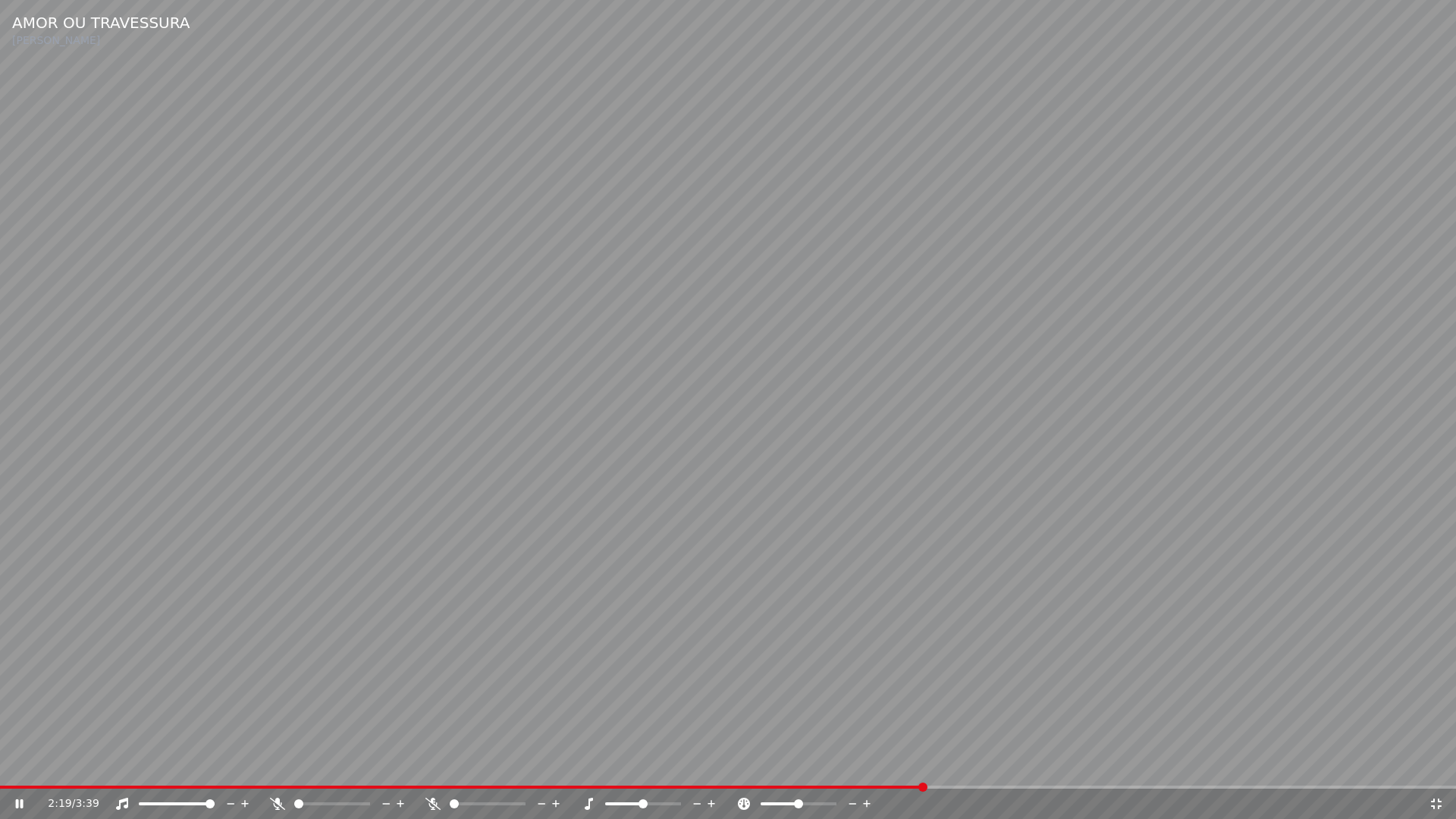
click at [1434, 764] on icon at bounding box center [1436, 803] width 16 height 12
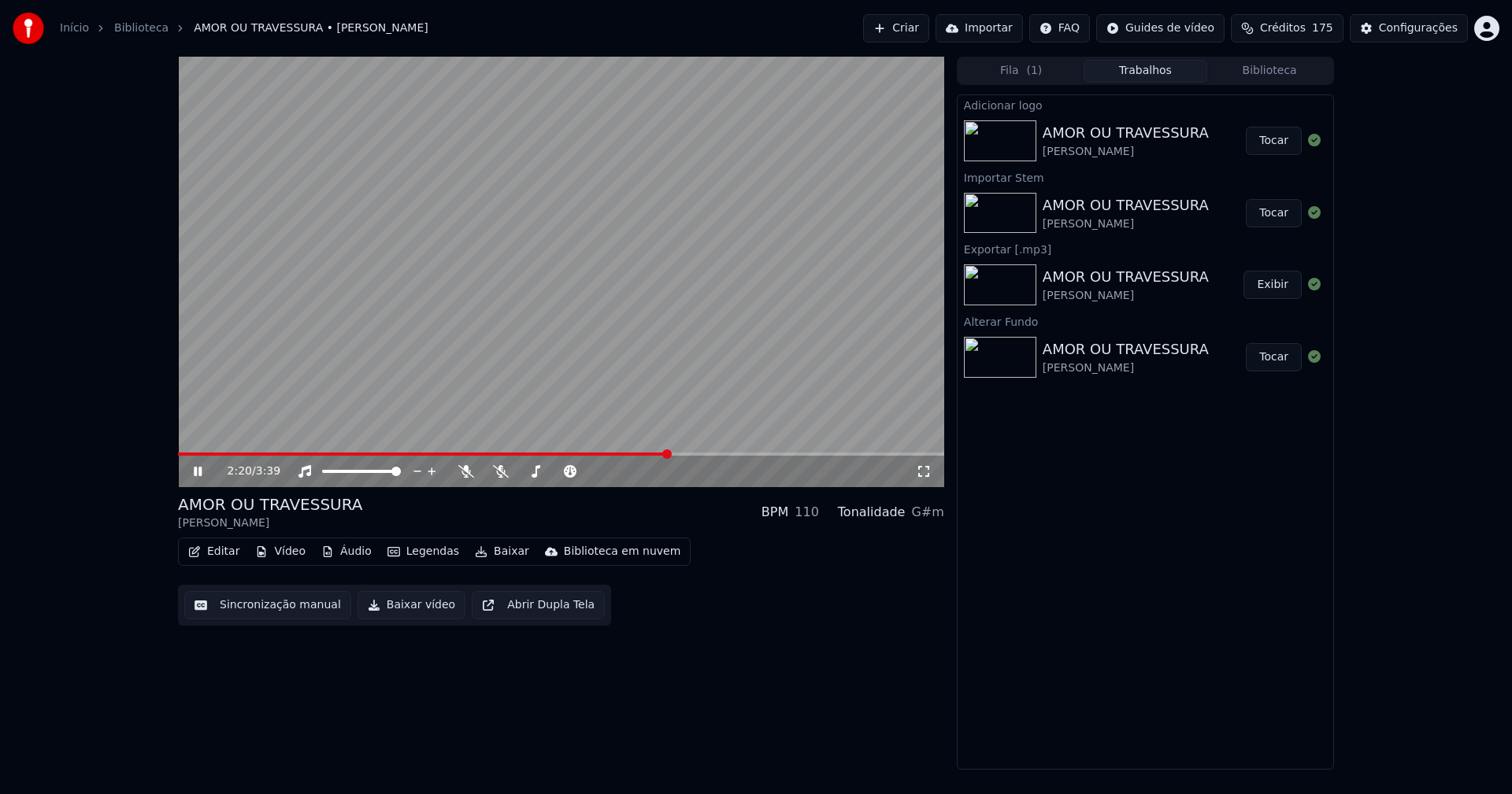
click at [202, 469] on icon at bounding box center [208, 471] width 37 height 12
click at [398, 611] on button "Baixar vídeo" at bounding box center [411, 605] width 107 height 28
